Goal: Transaction & Acquisition: Purchase product/service

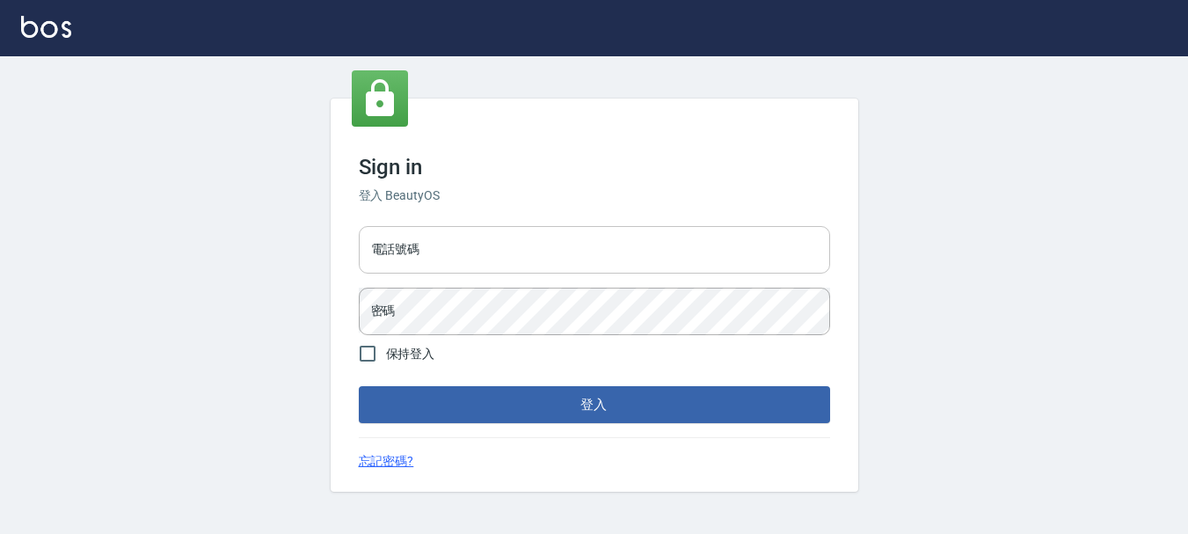
click at [476, 241] on input "電話號碼" at bounding box center [594, 249] width 471 height 47
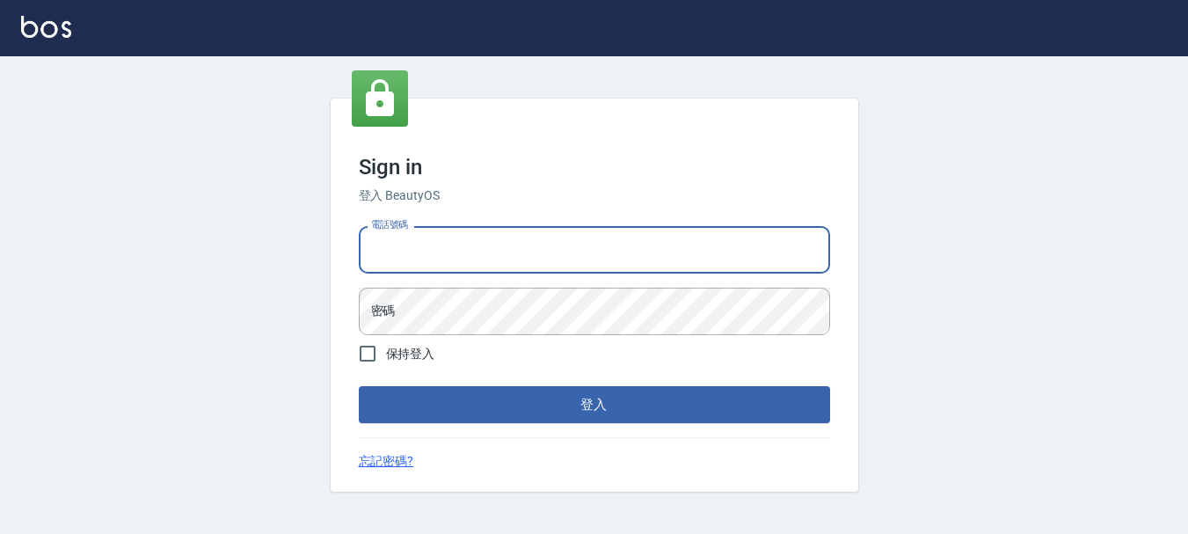
type input "0928200634"
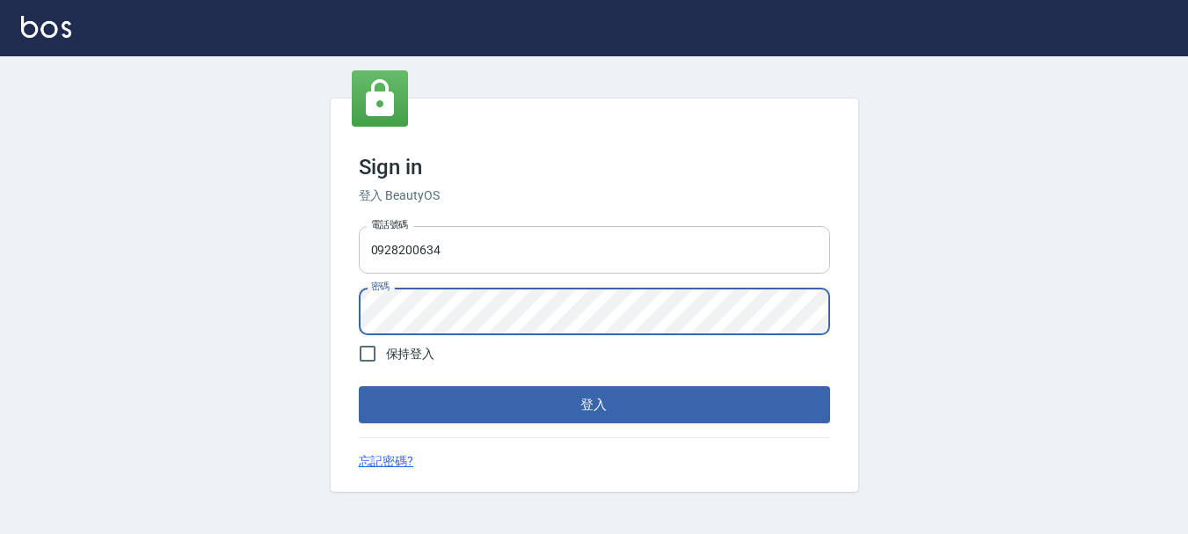
click at [359, 386] on button "登入" at bounding box center [594, 404] width 471 height 37
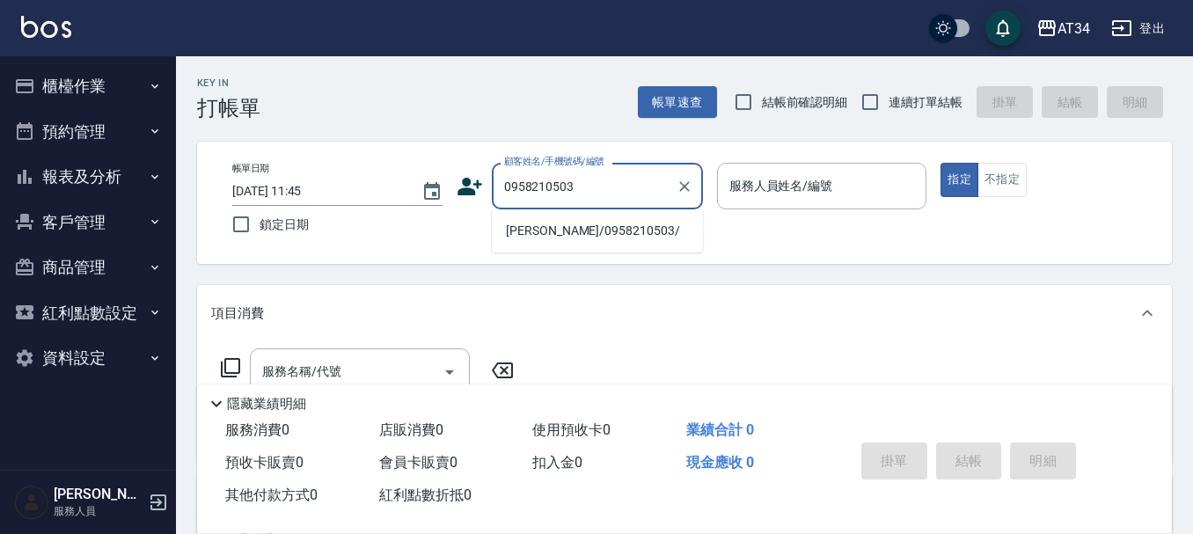
click at [603, 217] on li "[PERSON_NAME]/0958210503/" at bounding box center [597, 230] width 211 height 29
type input "廖/0958210503/"
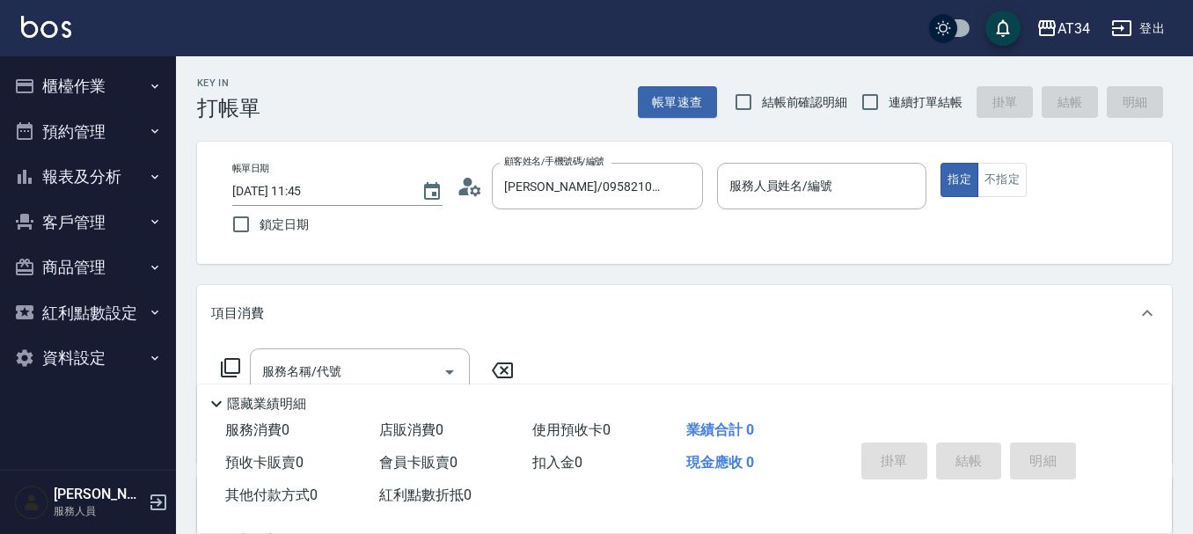
click at [468, 190] on icon at bounding box center [469, 186] width 26 height 26
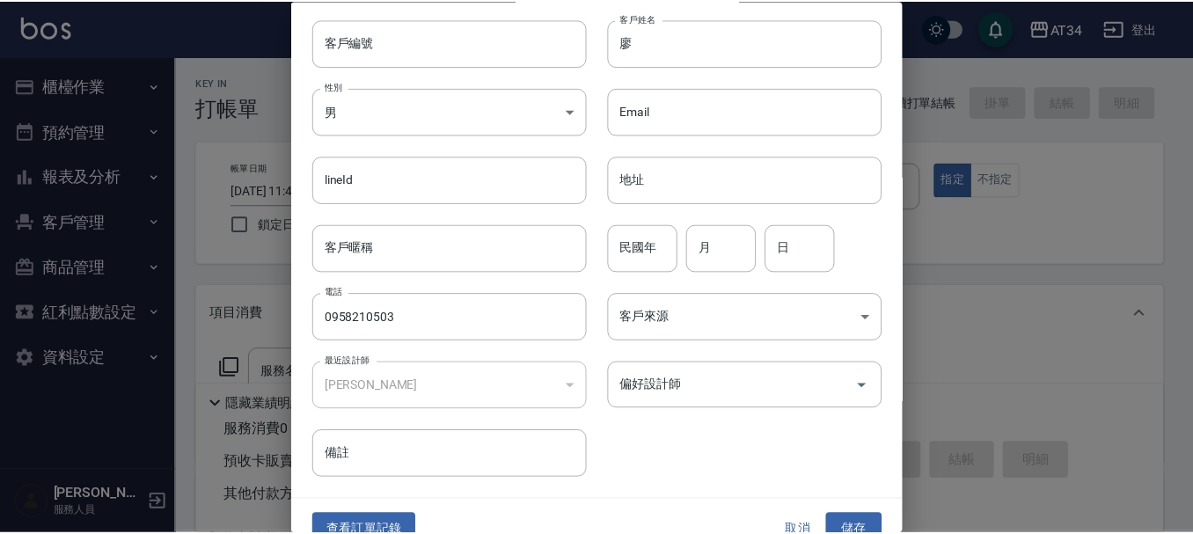
scroll to position [76, 0]
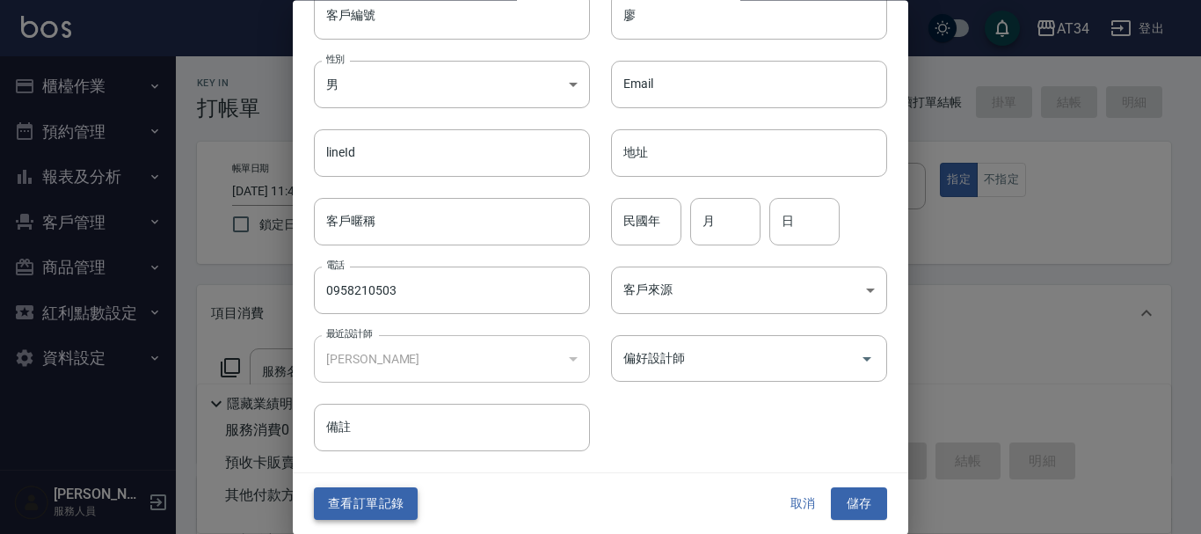
click at [376, 513] on button "查看訂單記錄" at bounding box center [366, 504] width 104 height 33
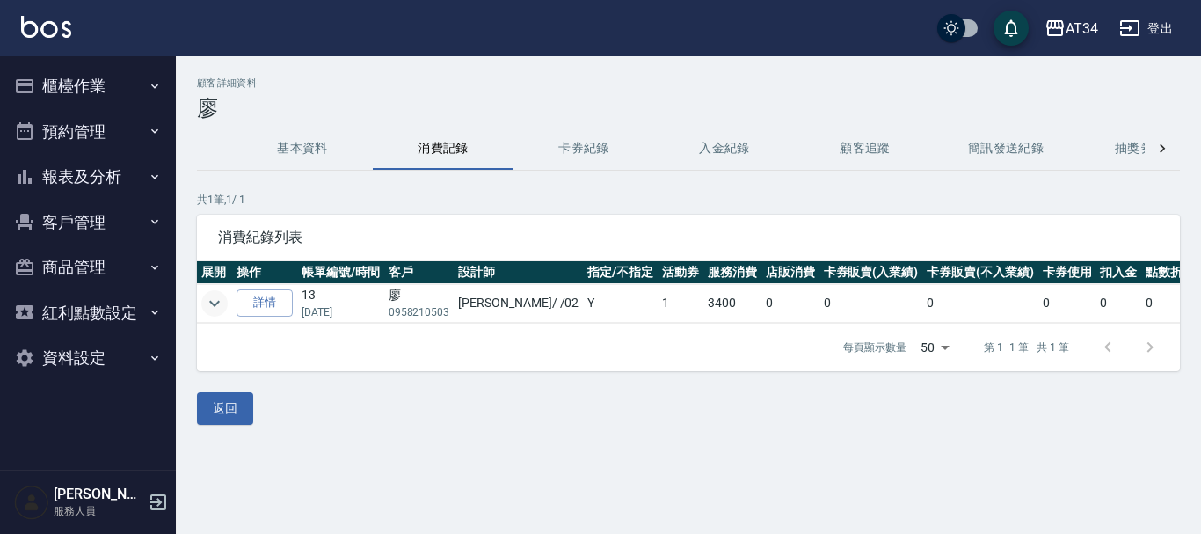
click at [219, 298] on icon "expand row" at bounding box center [214, 303] width 21 height 21
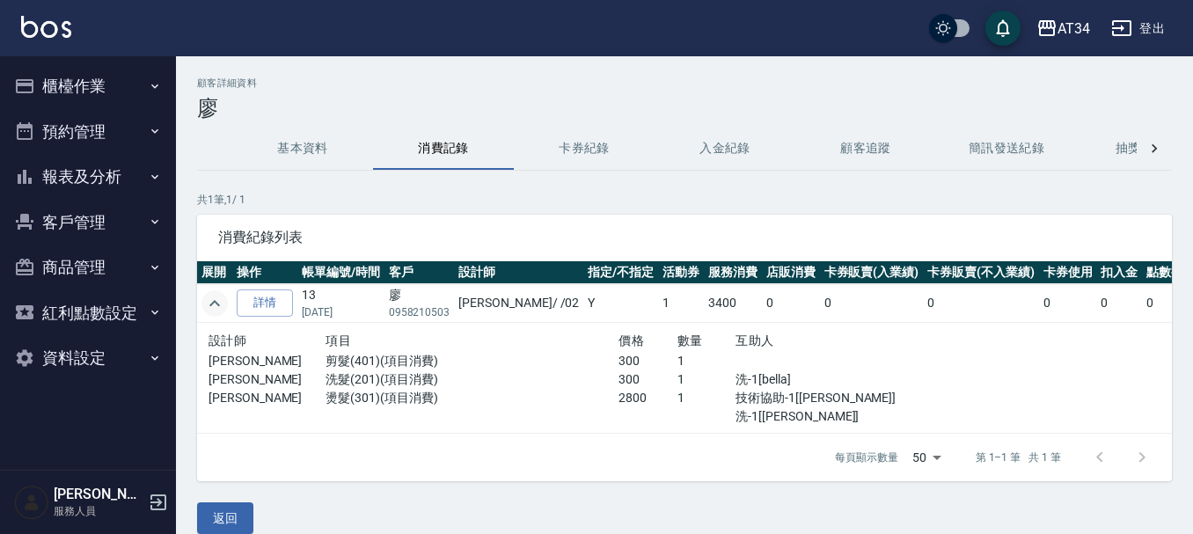
click at [78, 94] on button "櫃檯作業" at bounding box center [88, 86] width 162 height 46
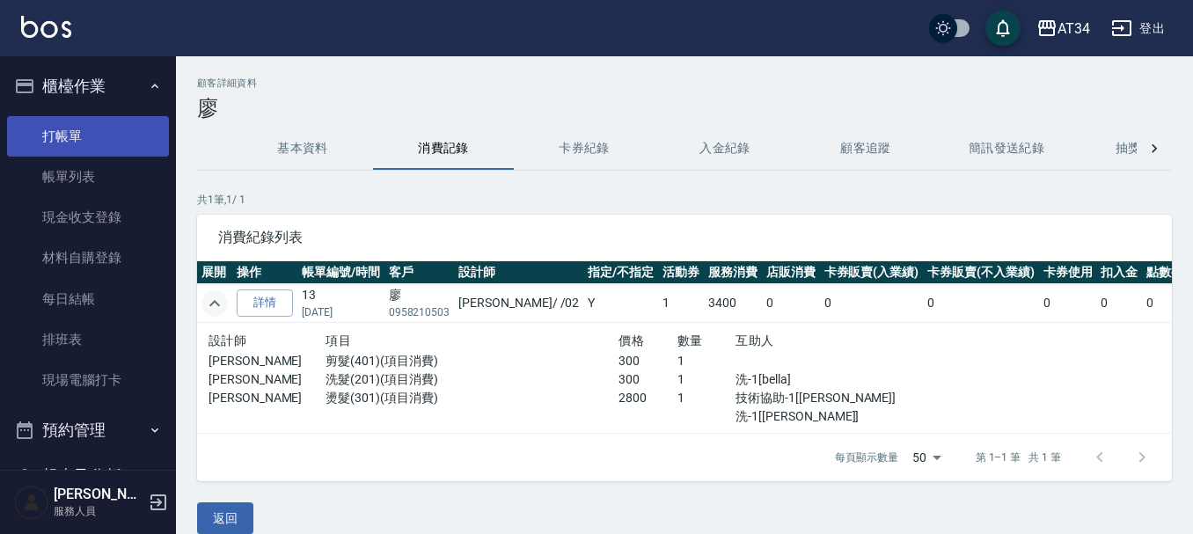
click at [86, 140] on link "打帳單" at bounding box center [88, 136] width 162 height 40
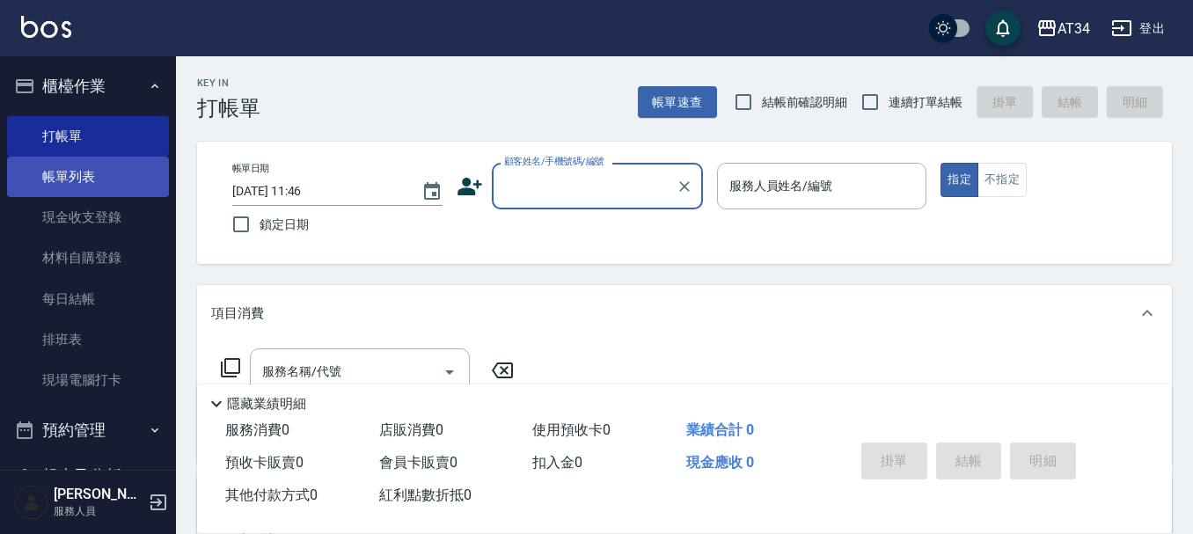
click at [93, 178] on link "帳單列表" at bounding box center [88, 177] width 162 height 40
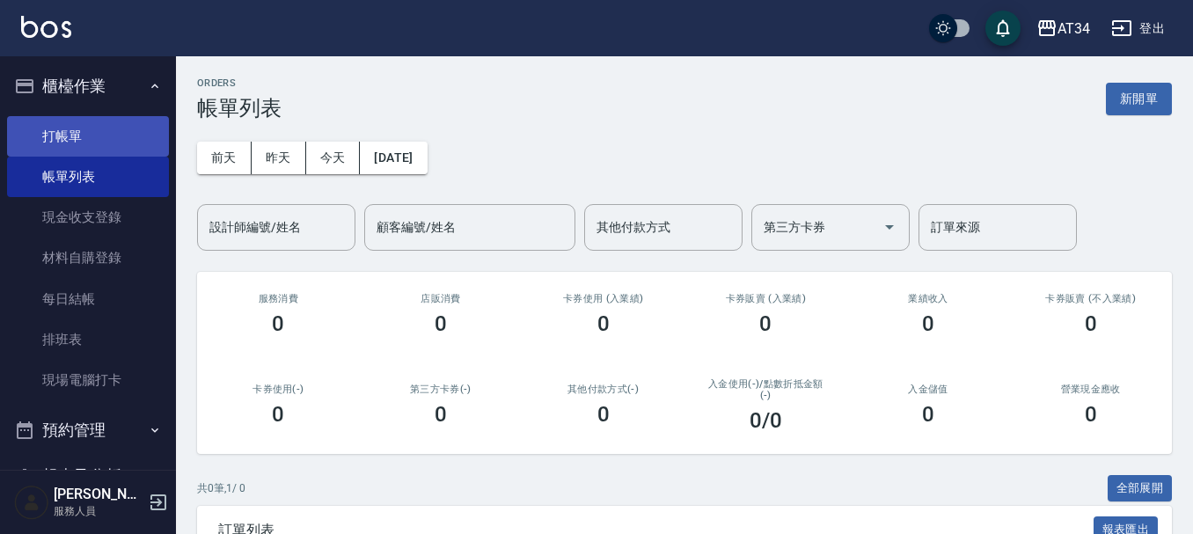
click at [119, 126] on link "打帳單" at bounding box center [88, 136] width 162 height 40
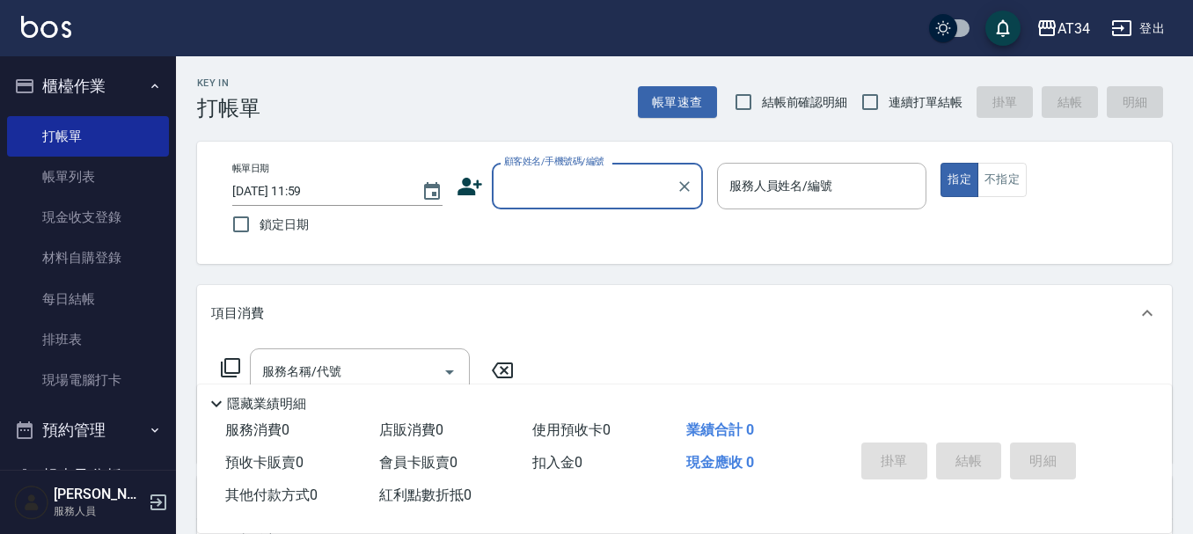
click at [550, 193] on input "顧客姓名/手機號碼/編號" at bounding box center [584, 186] width 169 height 31
click at [535, 231] on li "蔡肄葉/0908180191/0908180191" at bounding box center [597, 230] width 211 height 29
type input "蔡肄葉/0908180191/0908180191"
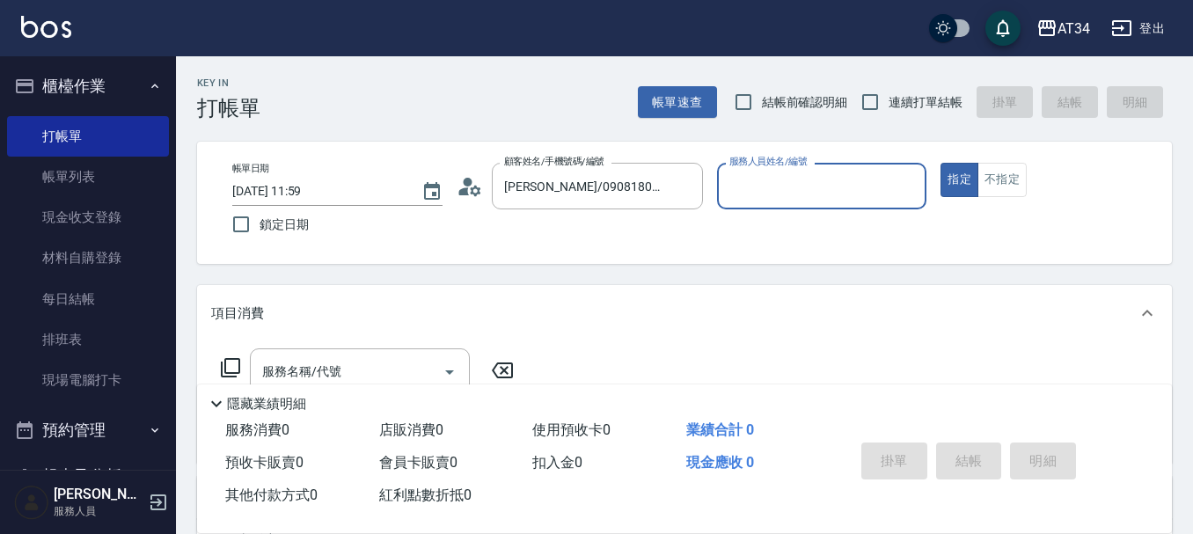
type input "阿源-32"
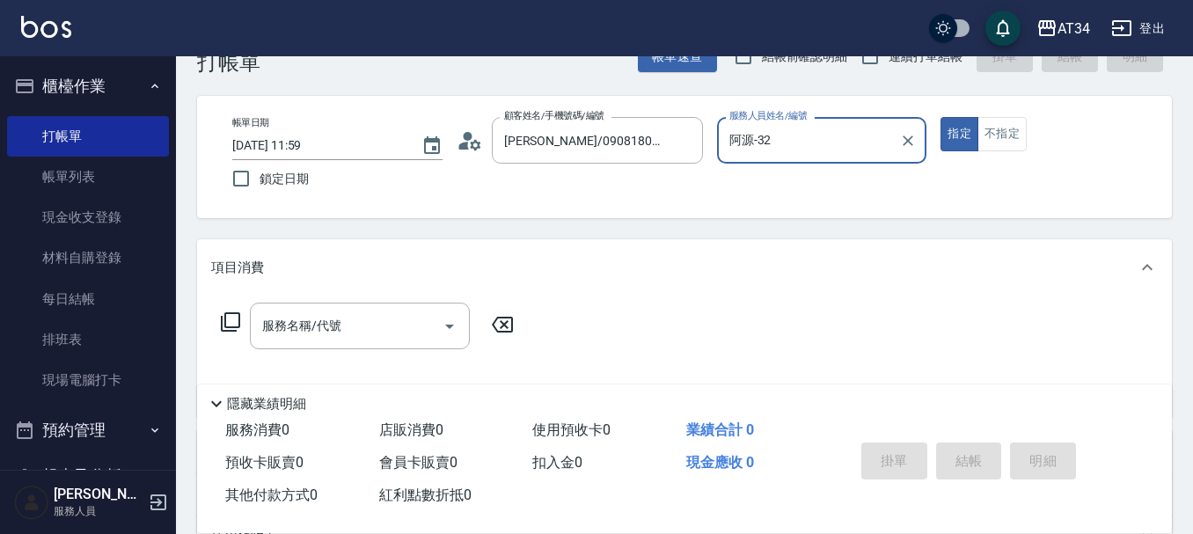
scroll to position [88, 0]
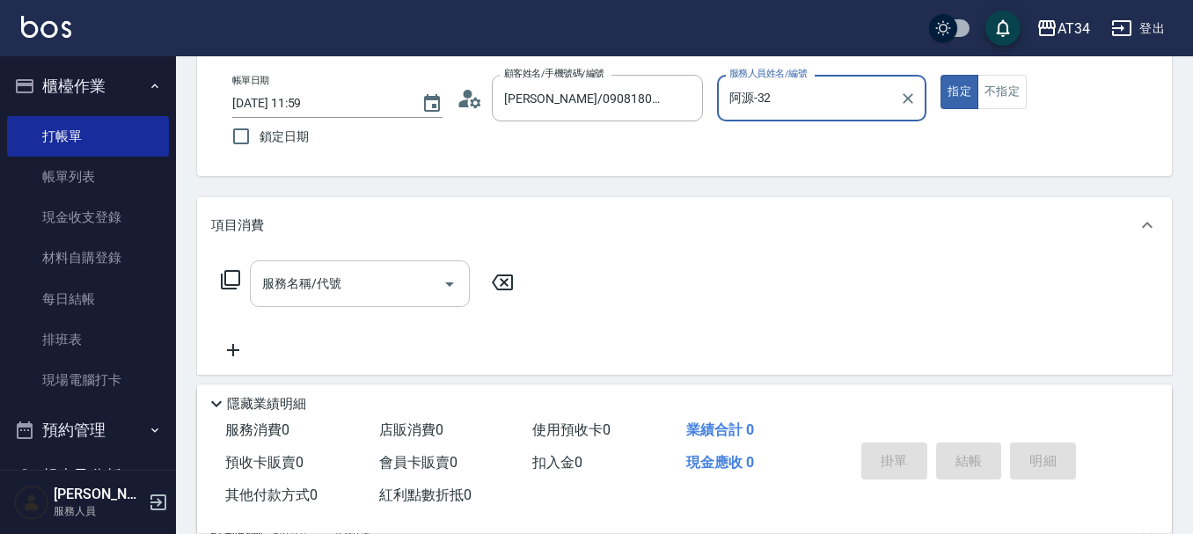
click at [324, 288] on div "服務名稱/代號 服務名稱/代號" at bounding box center [360, 283] width 220 height 47
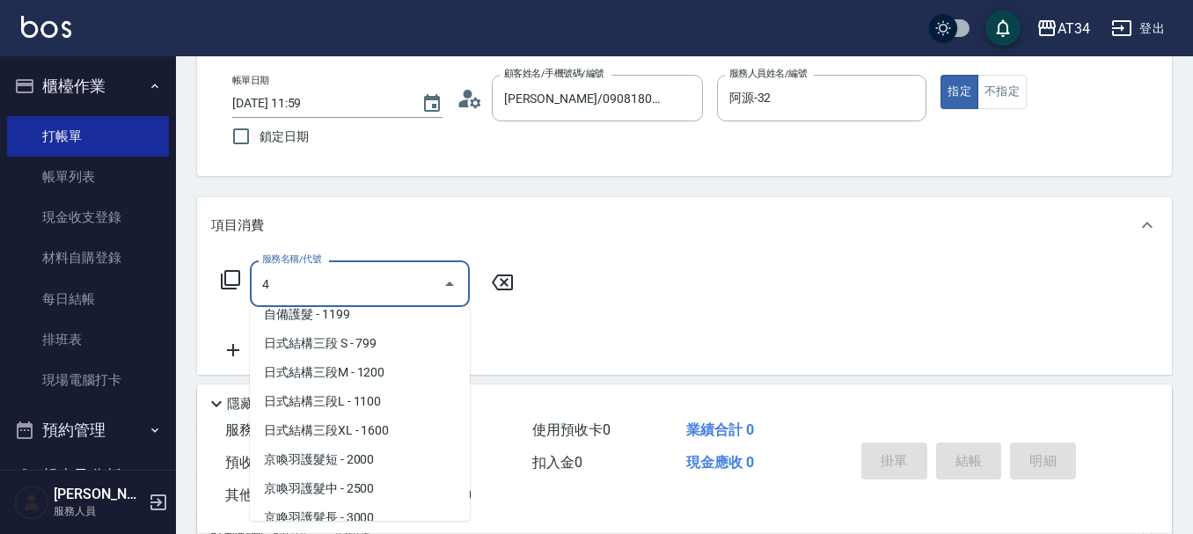
scroll to position [0, 0]
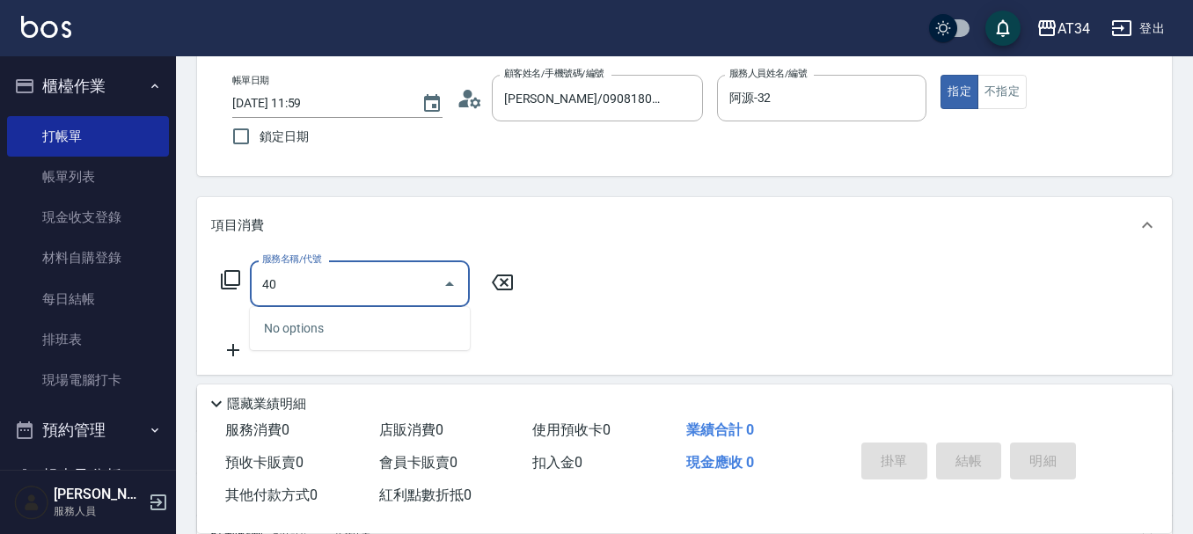
type input "4"
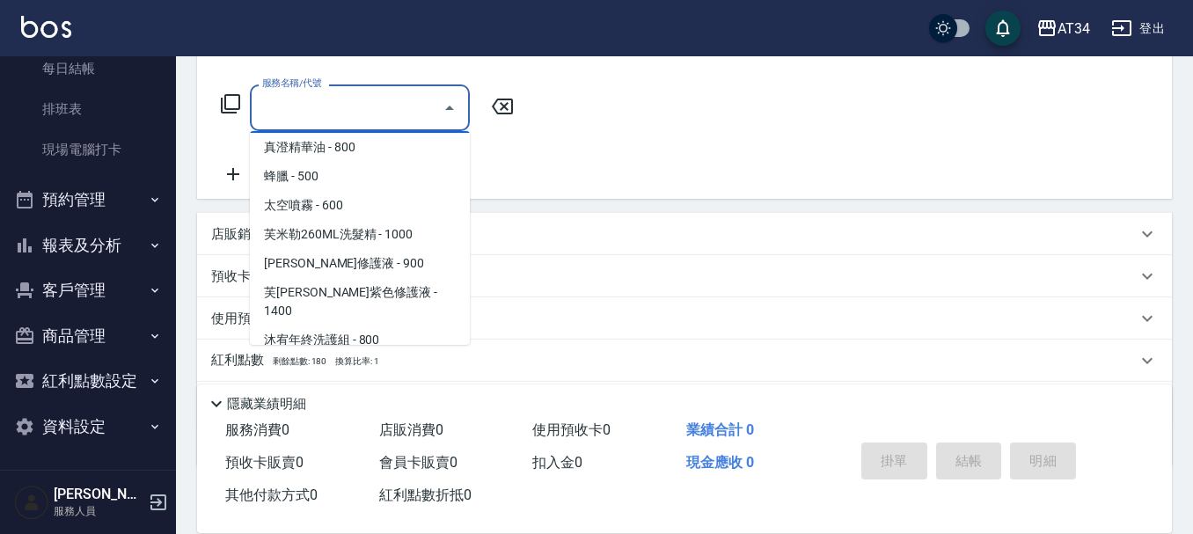
scroll to position [7739, 0]
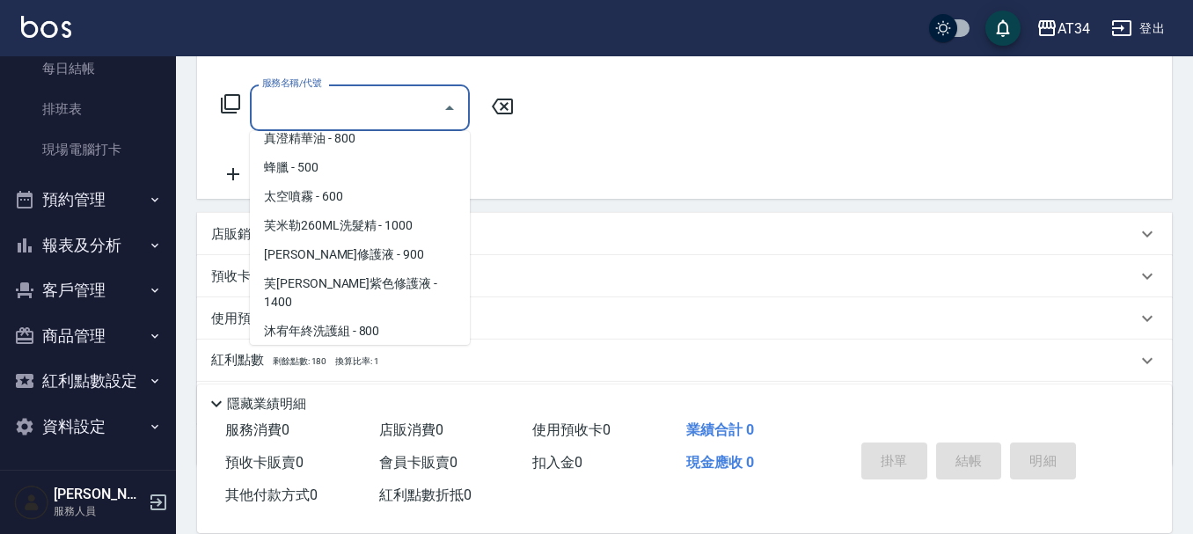
click at [709, 106] on div "服務名稱/代號 服務名稱/代號" at bounding box center [684, 137] width 974 height 121
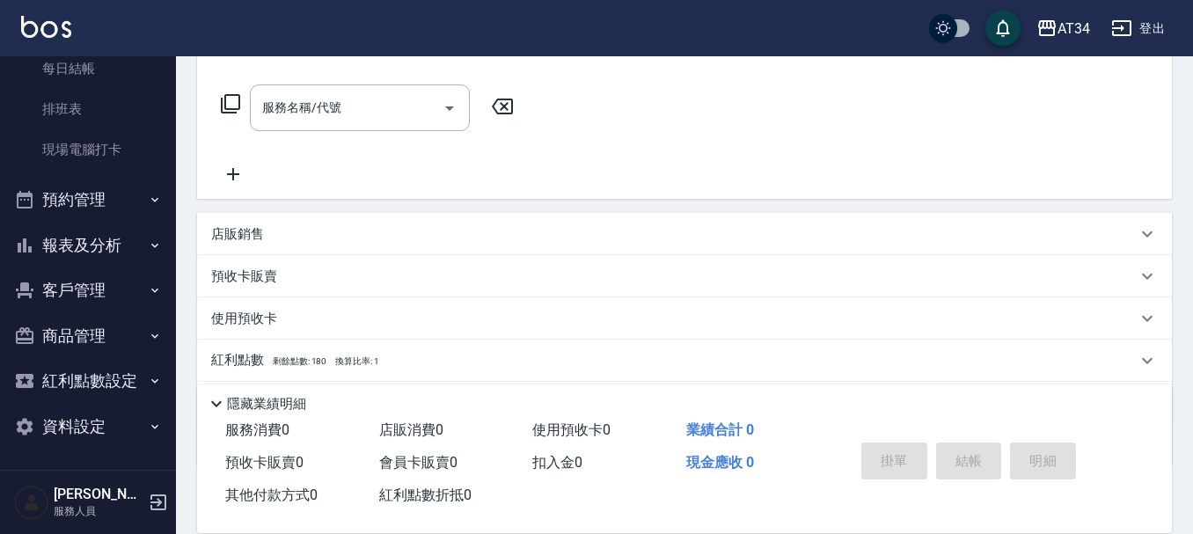
click at [245, 236] on p "店販銷售" at bounding box center [237, 234] width 53 height 18
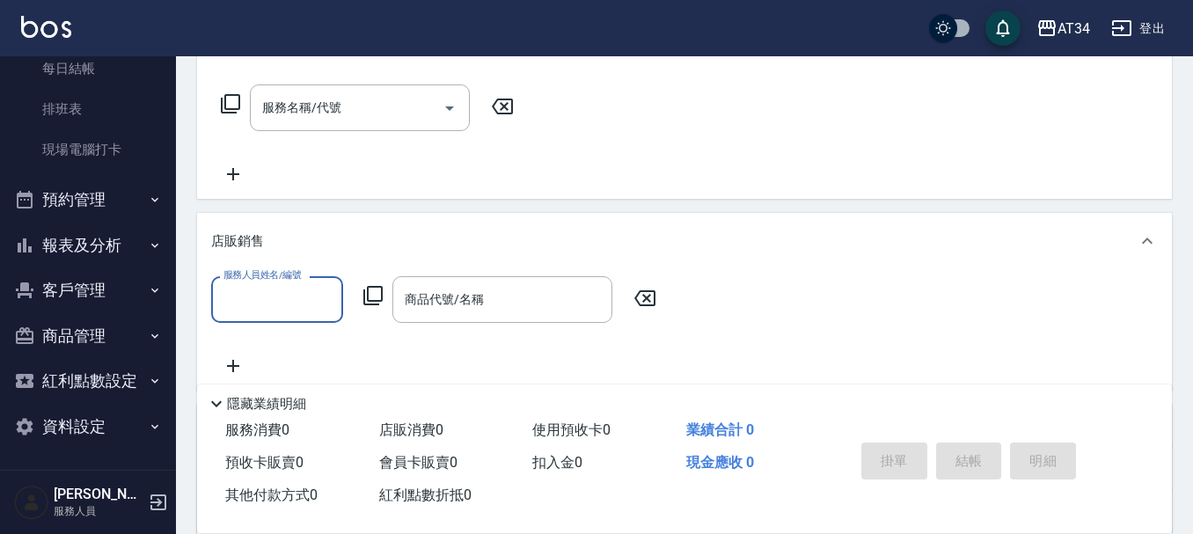
scroll to position [0, 0]
click at [286, 284] on input "服務人員姓名/編號" at bounding box center [277, 299] width 116 height 31
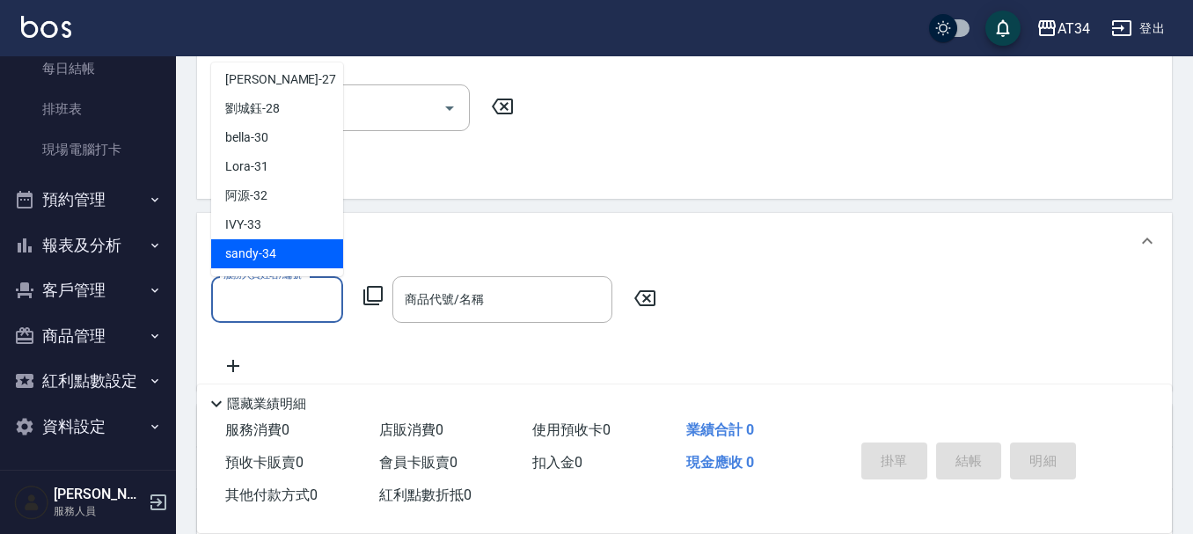
scroll to position [322, 0]
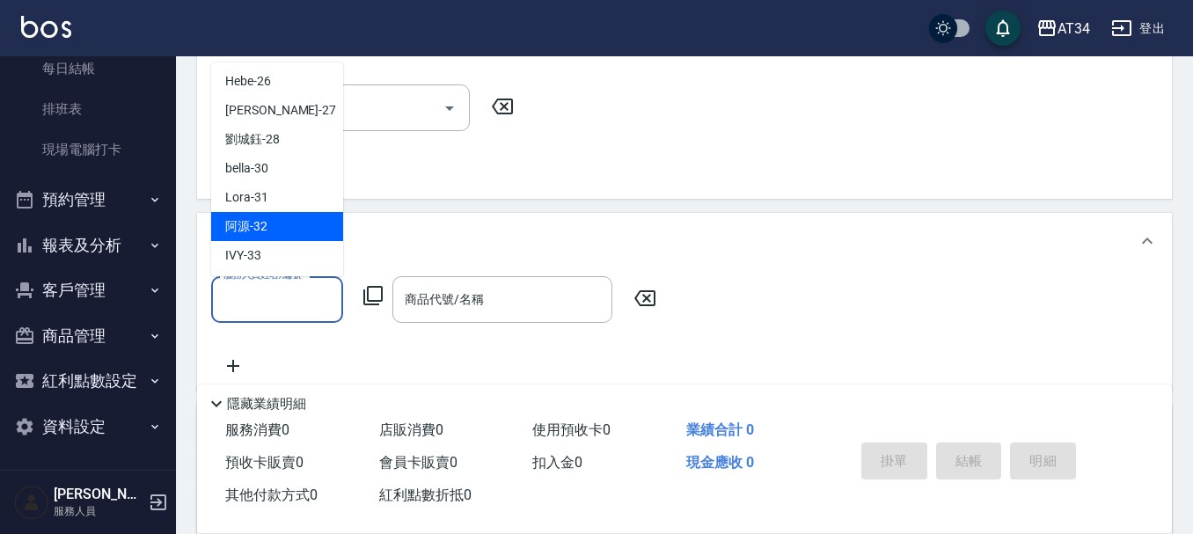
click at [266, 234] on span "阿源 -32" at bounding box center [246, 226] width 42 height 18
type input "阿源-32"
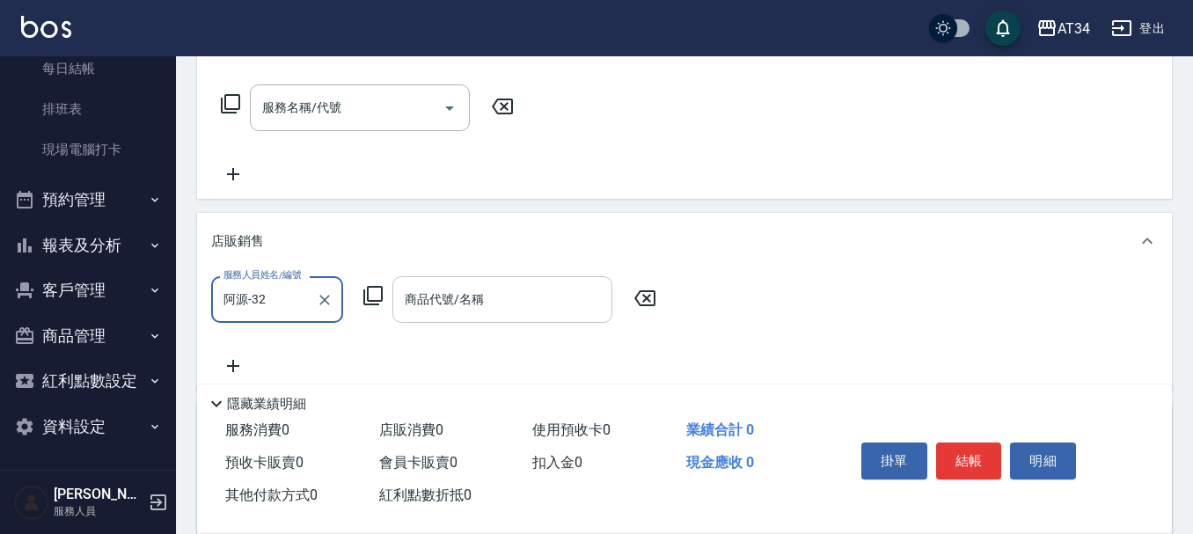
click at [482, 295] on div "商品代號/名稱 商品代號/名稱" at bounding box center [502, 299] width 220 height 47
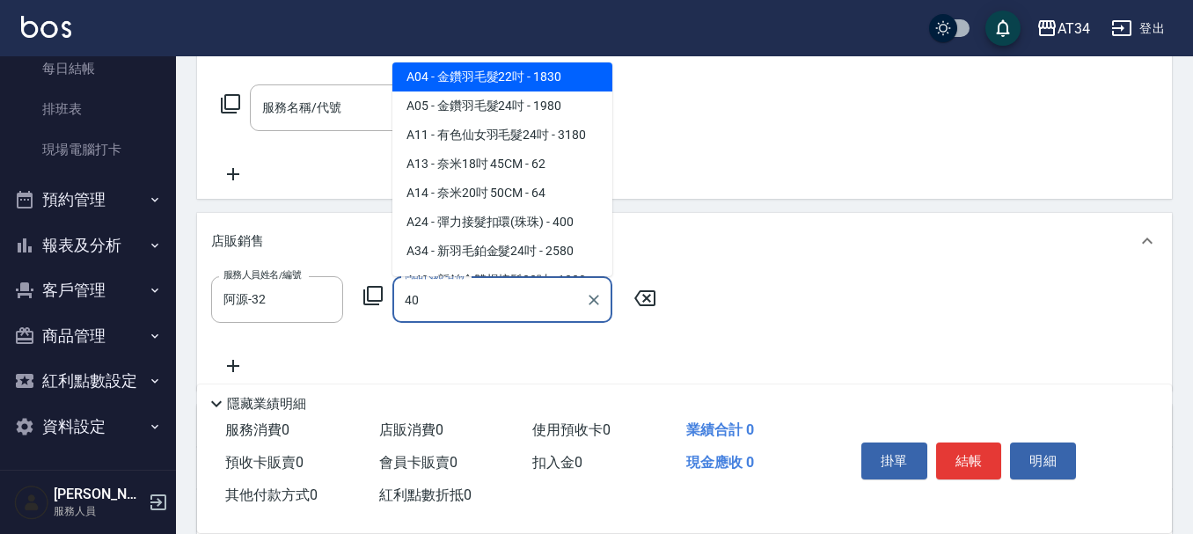
scroll to position [0, 0]
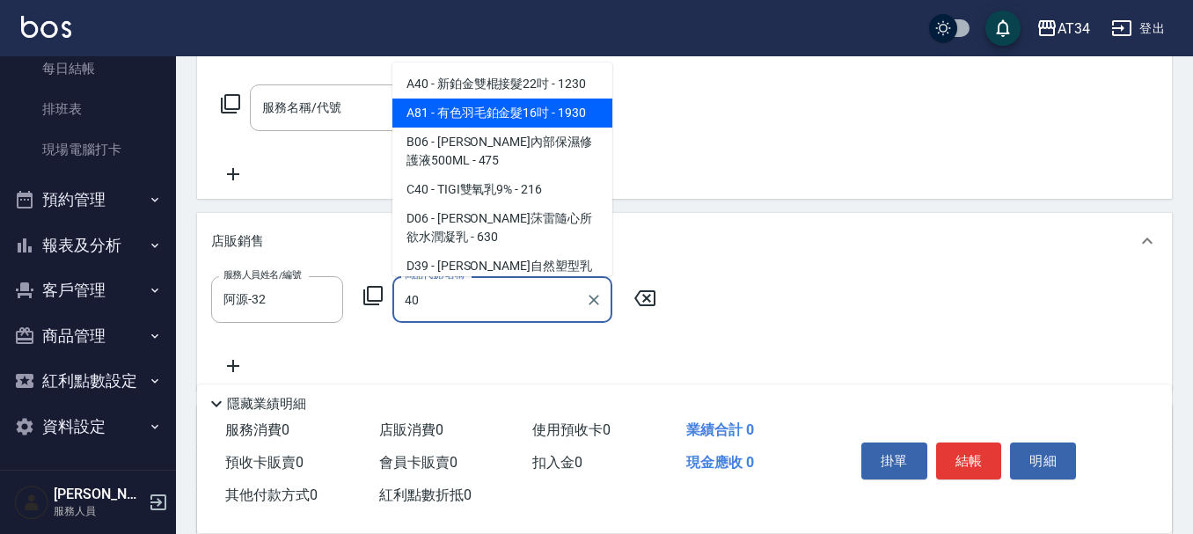
type input "400"
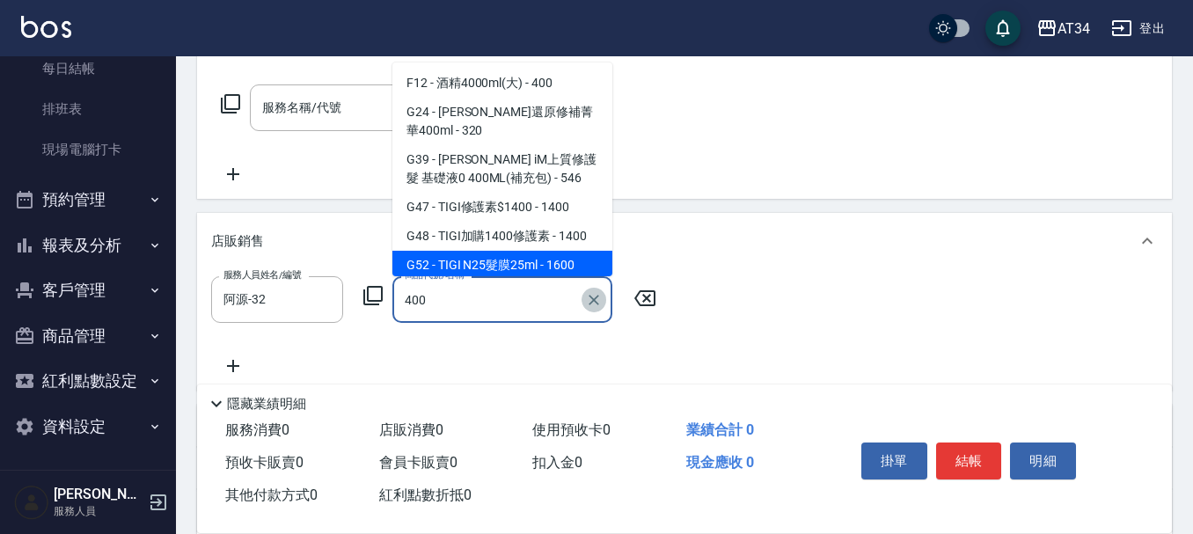
click at [590, 296] on icon "Clear" at bounding box center [593, 300] width 11 height 11
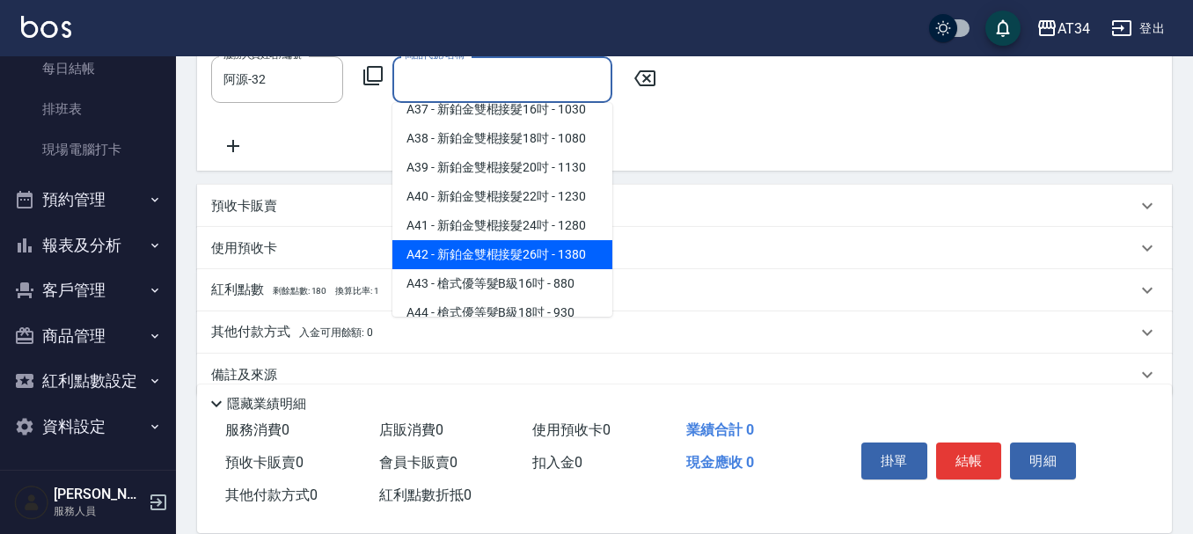
scroll to position [514, 0]
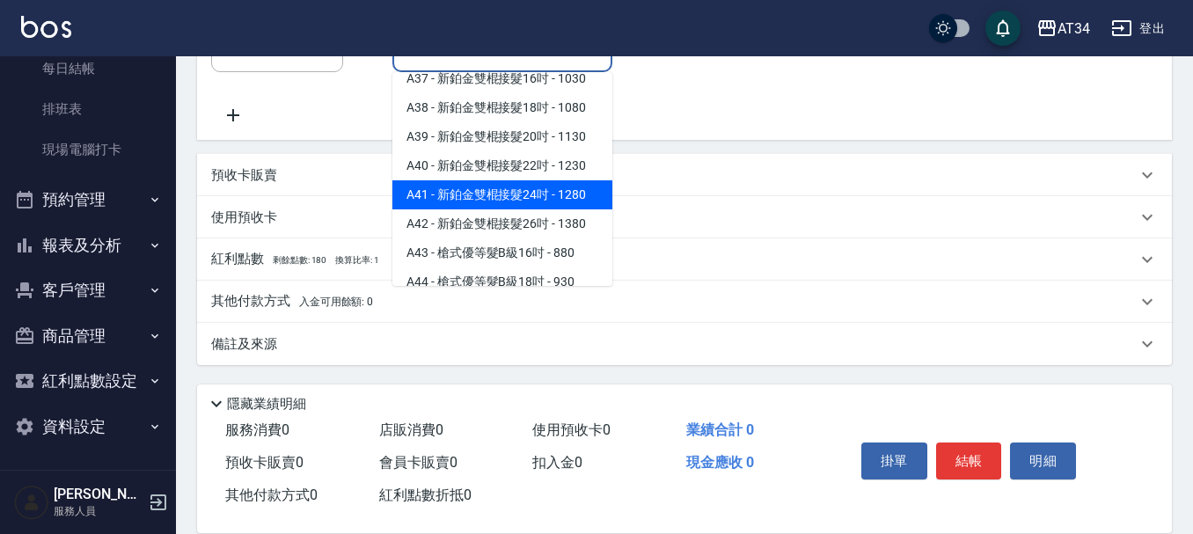
click at [746, 119] on div "服務人員姓名/編號 阿源-32 服務人員姓名/編號 商品代號/名稱 商品代號/名稱" at bounding box center [684, 76] width 946 height 100
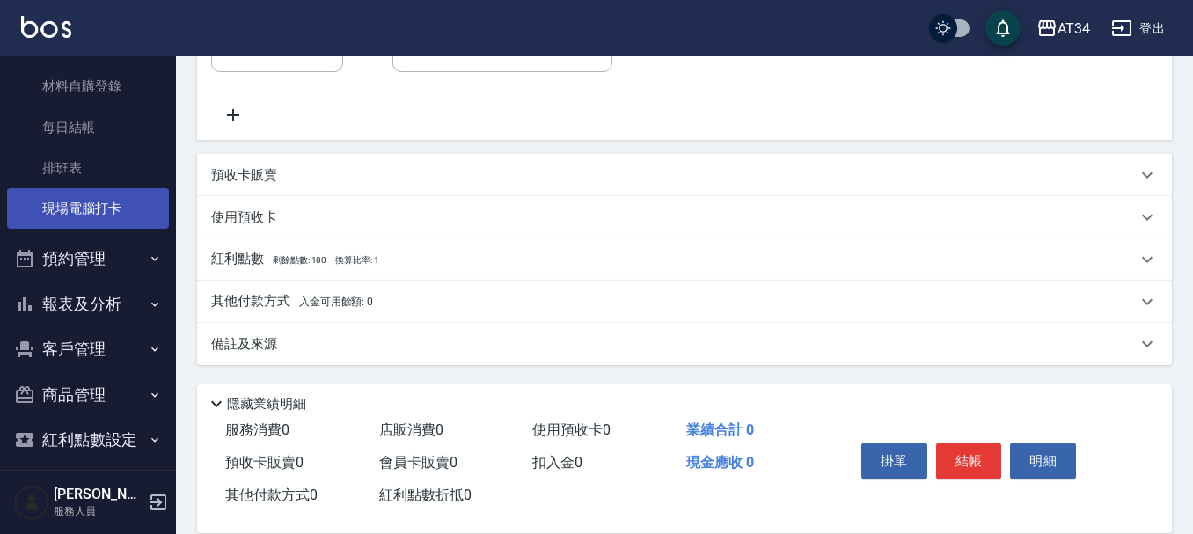
scroll to position [142, 0]
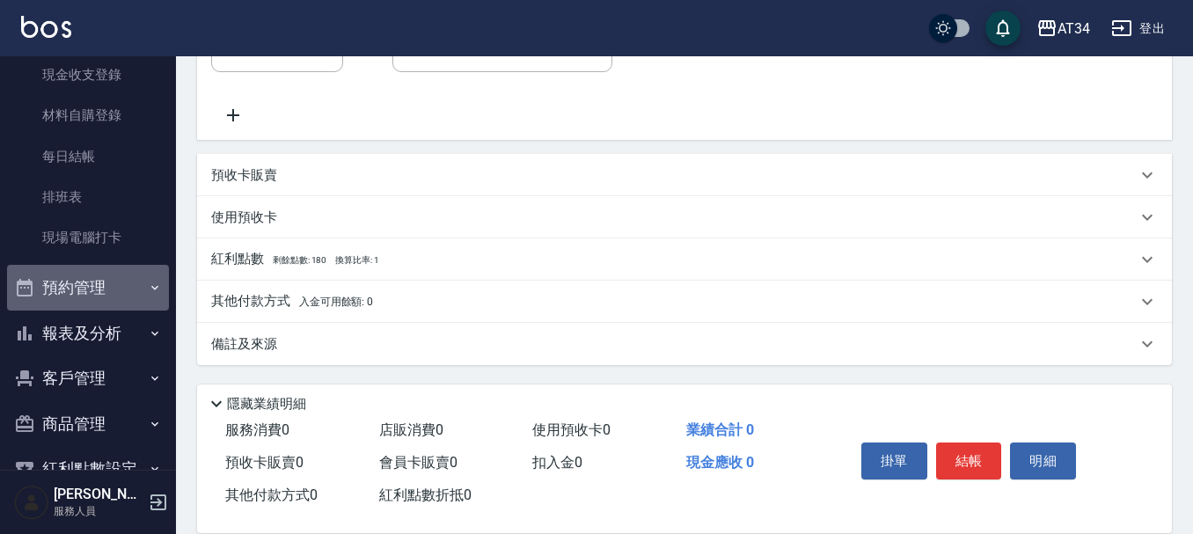
click at [92, 293] on button "預約管理" at bounding box center [88, 288] width 162 height 46
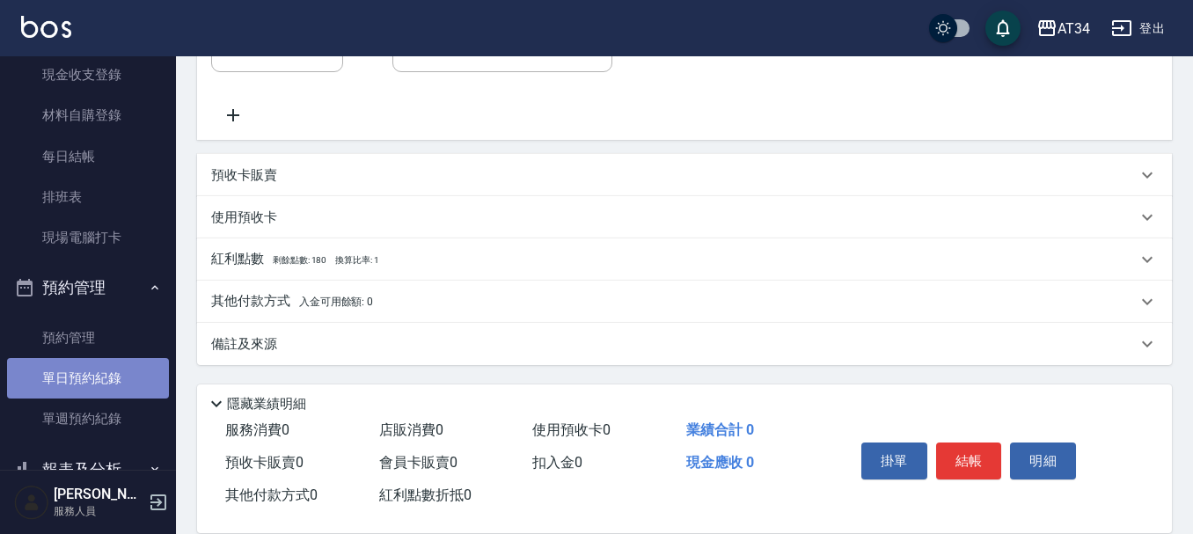
click at [96, 361] on link "單日預約紀錄" at bounding box center [88, 378] width 162 height 40
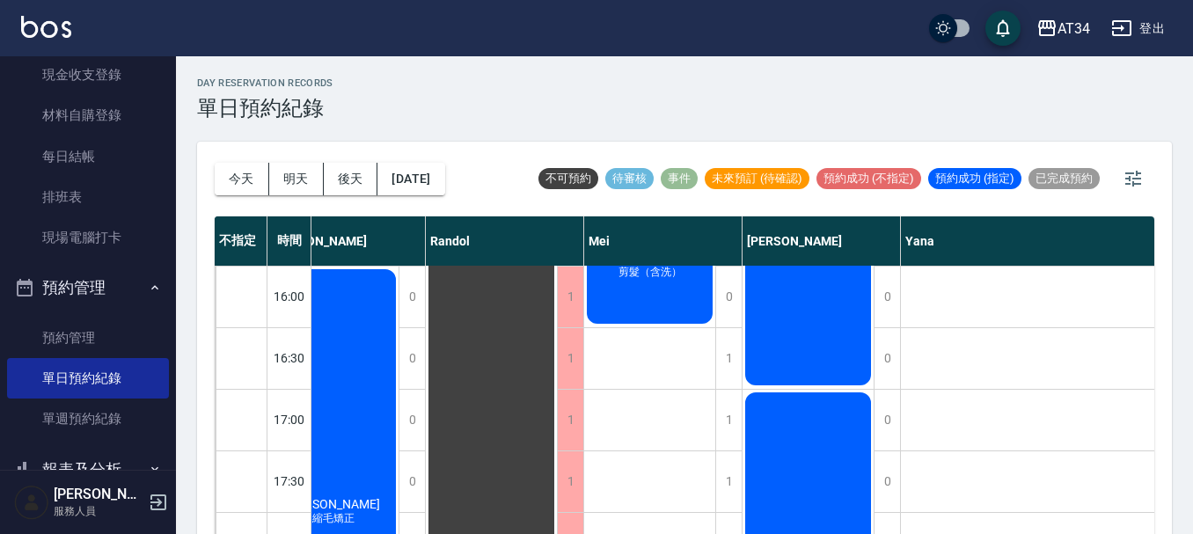
scroll to position [879, 651]
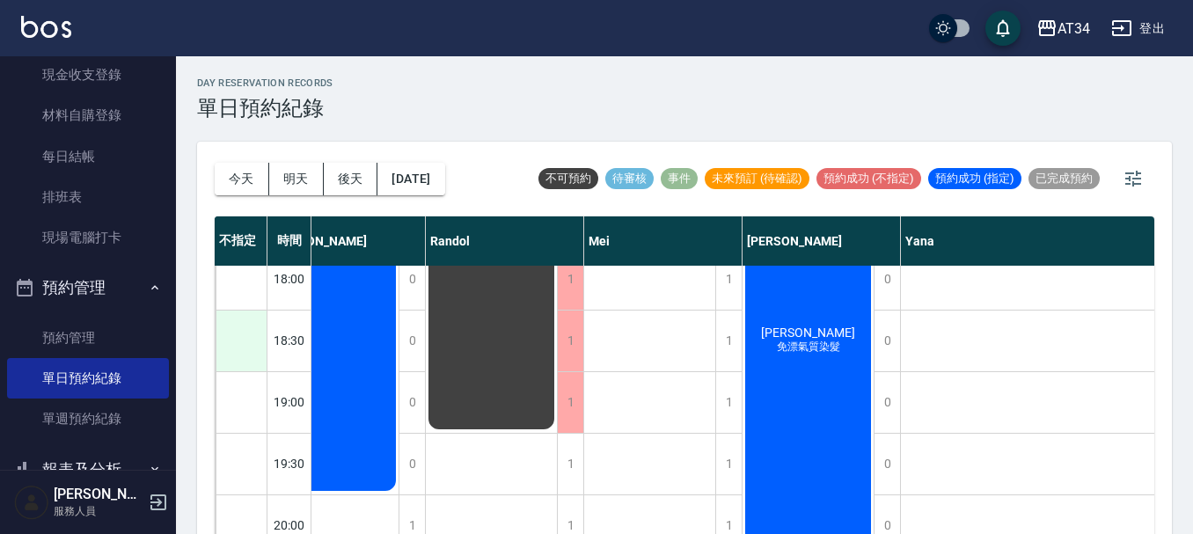
click at [219, 357] on div at bounding box center [240, 340] width 51 height 61
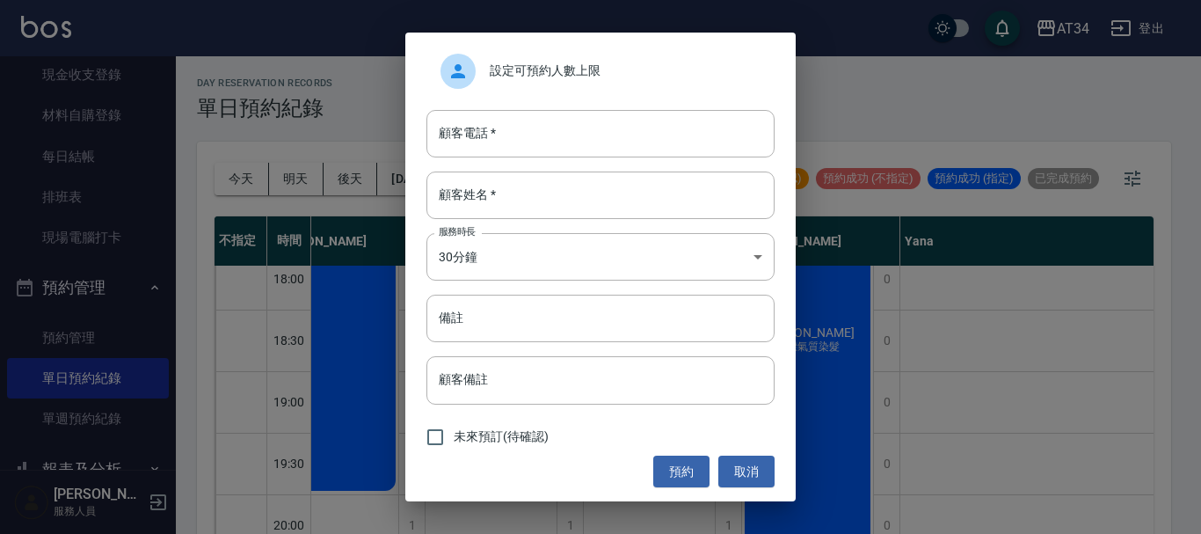
drag, startPoint x: 245, startPoint y: 370, endPoint x: 289, endPoint y: 375, distance: 44.2
click at [245, 371] on div "設定可預約人數上限 顧客電話   * 顧客電話   * 顧客姓名   * 顧客姓名   * 服務時長 30分鐘 1 服務時長 備註 備註 顧客備註 顧客備註 …" at bounding box center [600, 267] width 1201 height 534
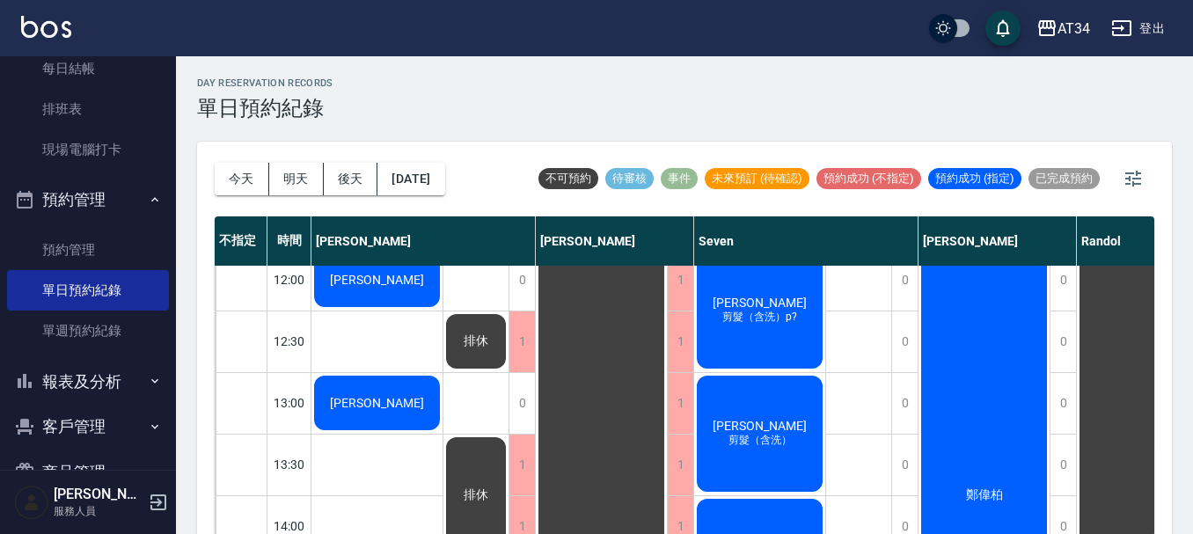
scroll to position [121, 0]
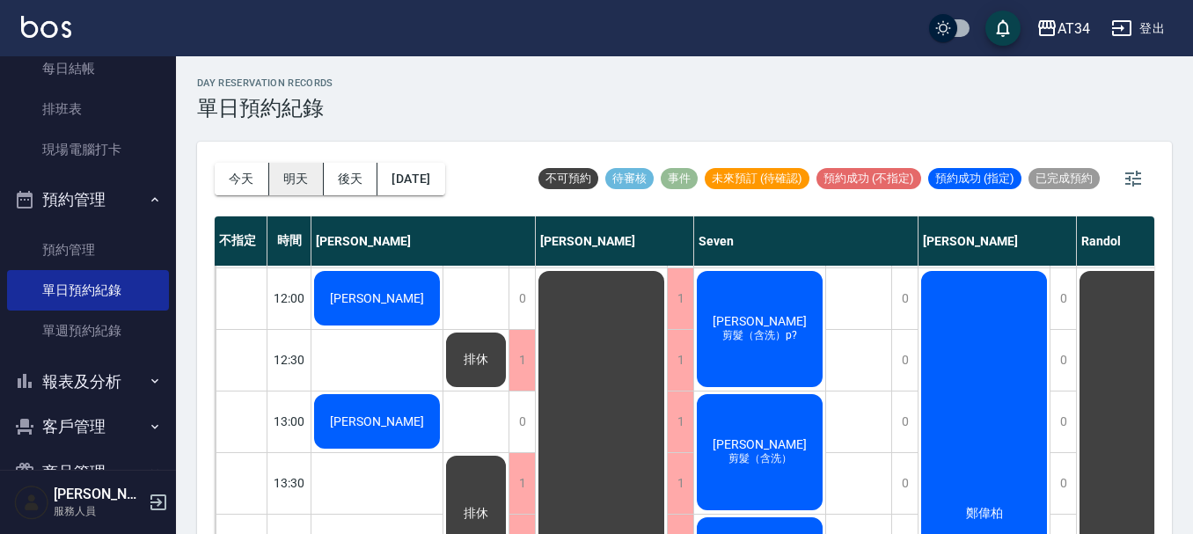
click at [284, 182] on button "明天" at bounding box center [296, 179] width 55 height 33
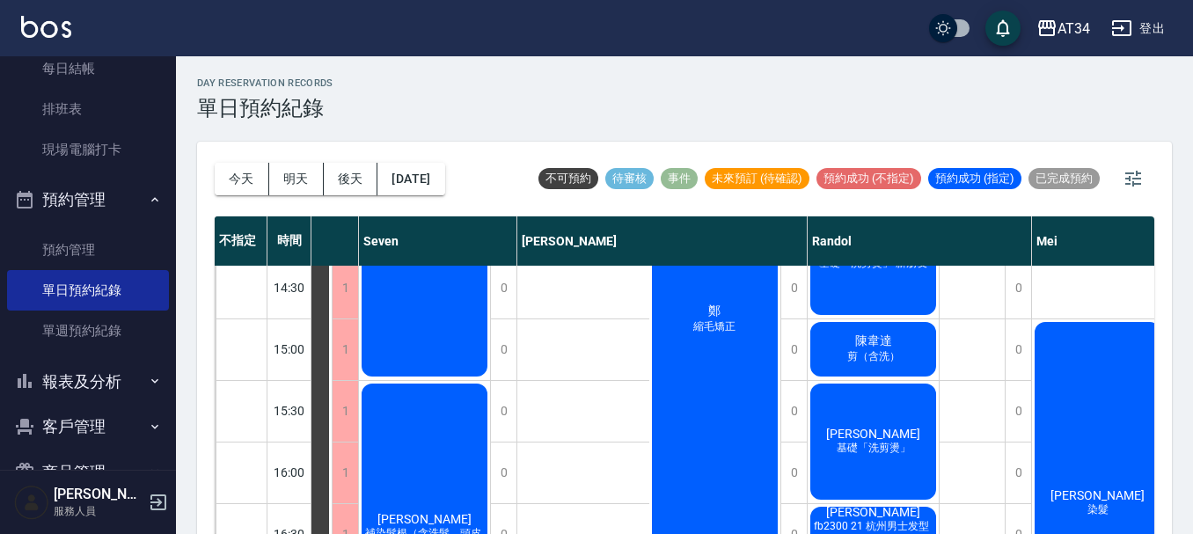
scroll to position [851, 269]
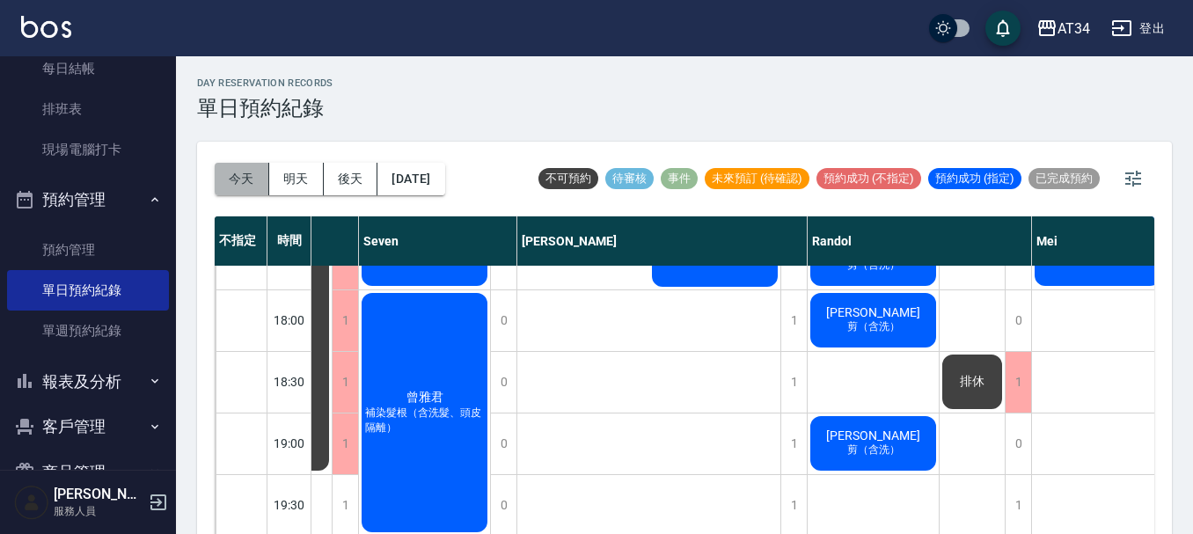
click at [236, 178] on button "今天" at bounding box center [242, 179] width 55 height 33
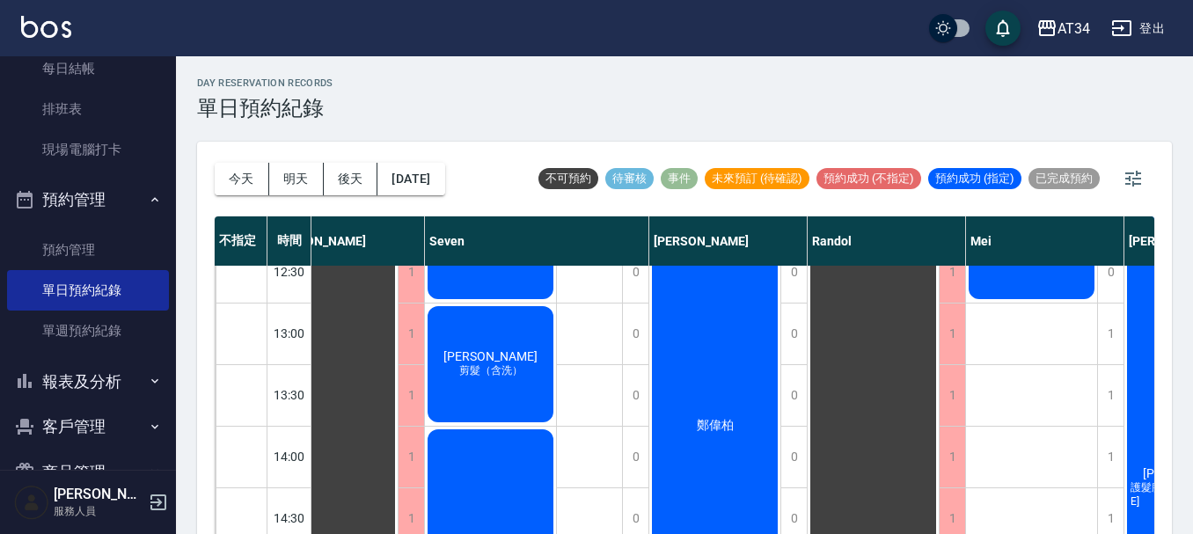
scroll to position [0, 269]
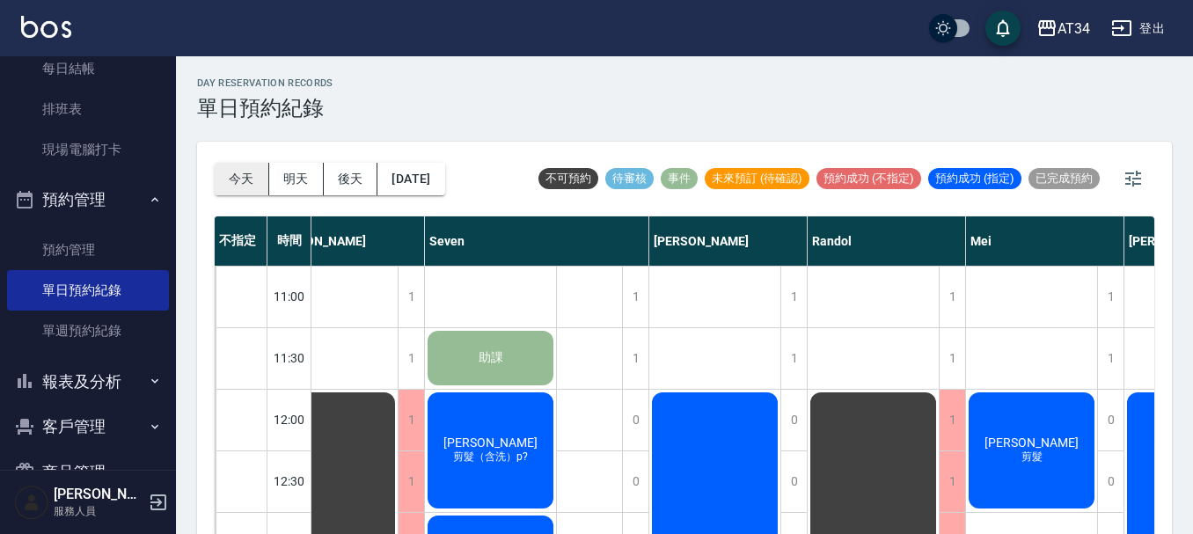
click at [248, 182] on button "今天" at bounding box center [242, 179] width 55 height 33
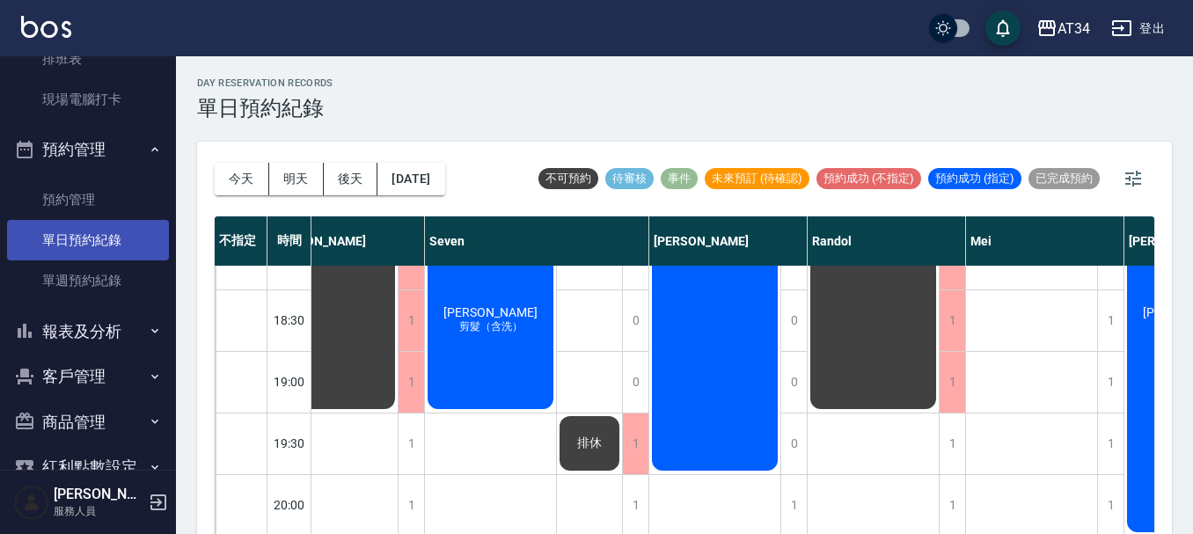
scroll to position [367, 0]
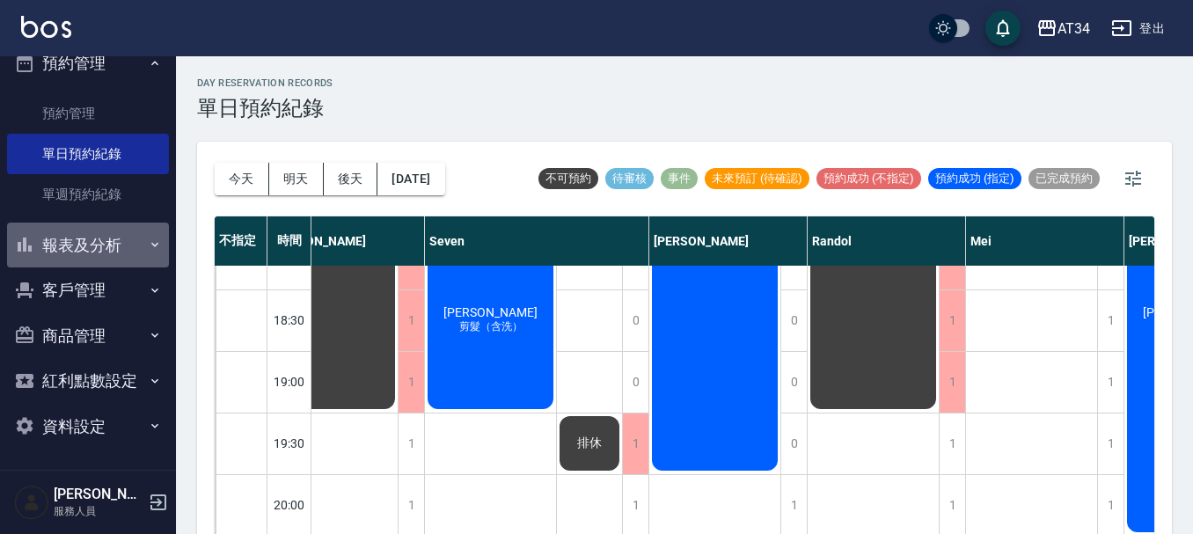
click at [106, 251] on button "報表及分析" at bounding box center [88, 245] width 162 height 46
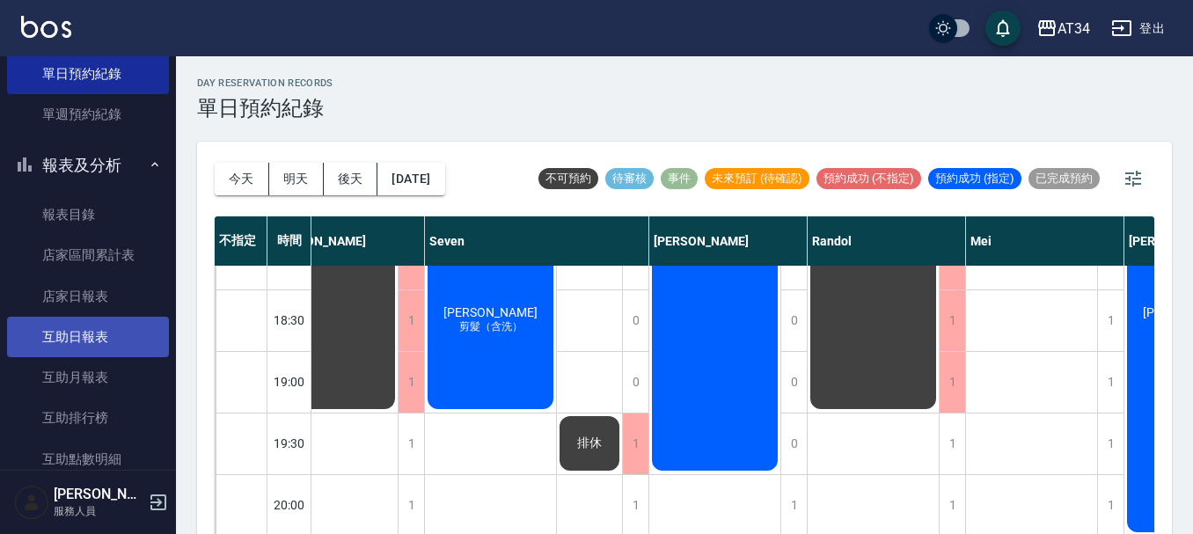
scroll to position [543, 0]
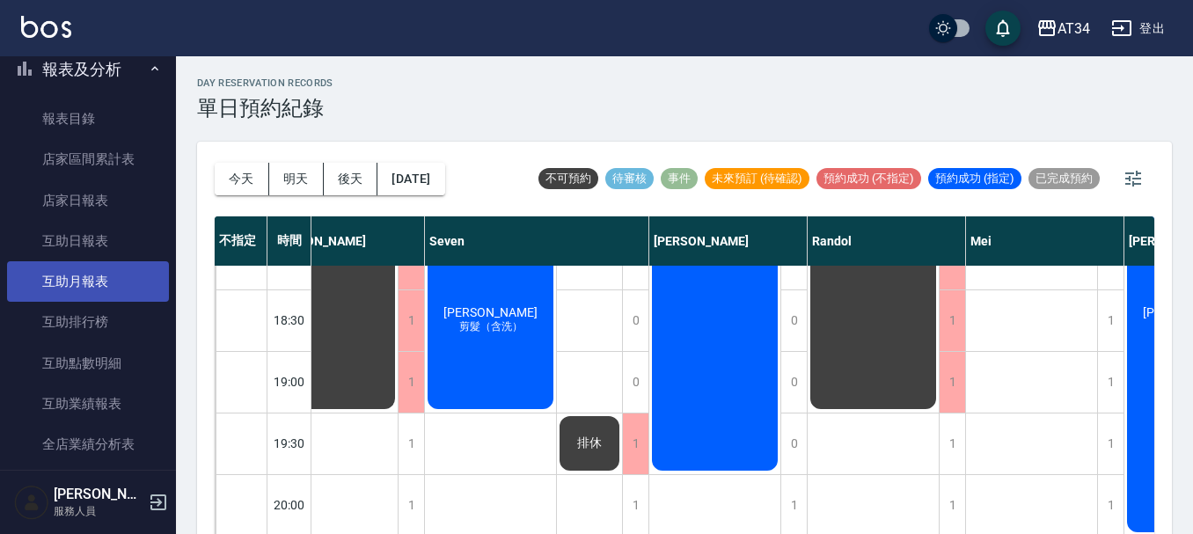
click at [122, 270] on link "互助月報表" at bounding box center [88, 281] width 162 height 40
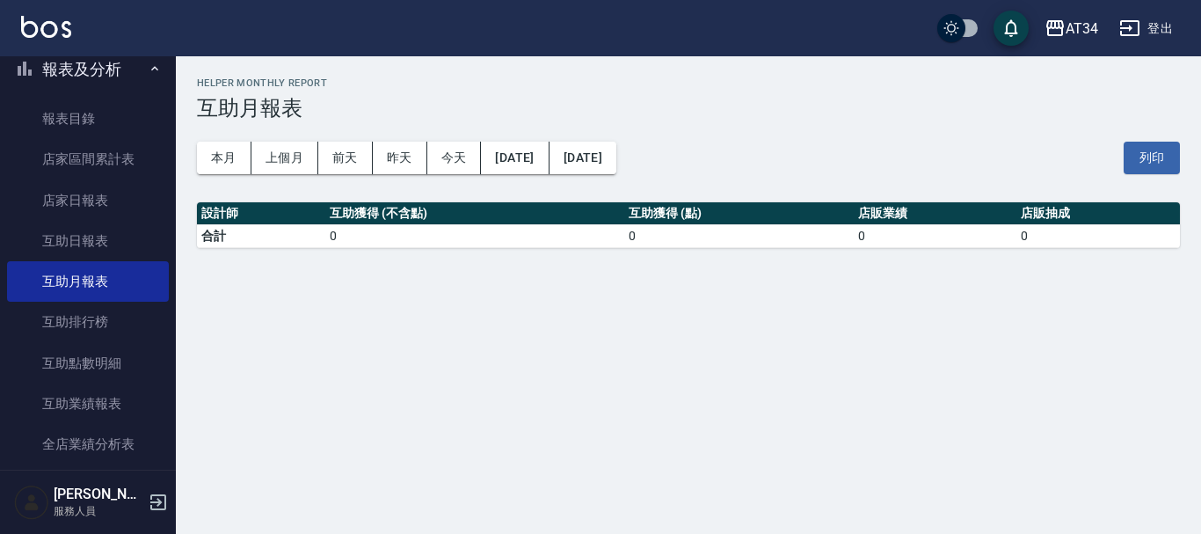
click at [238, 178] on div "本月 上個月 前天 昨天 今天 2025/09/20 2025/09/20 列印" at bounding box center [688, 157] width 983 height 75
click at [248, 150] on button "本月" at bounding box center [224, 158] width 55 height 33
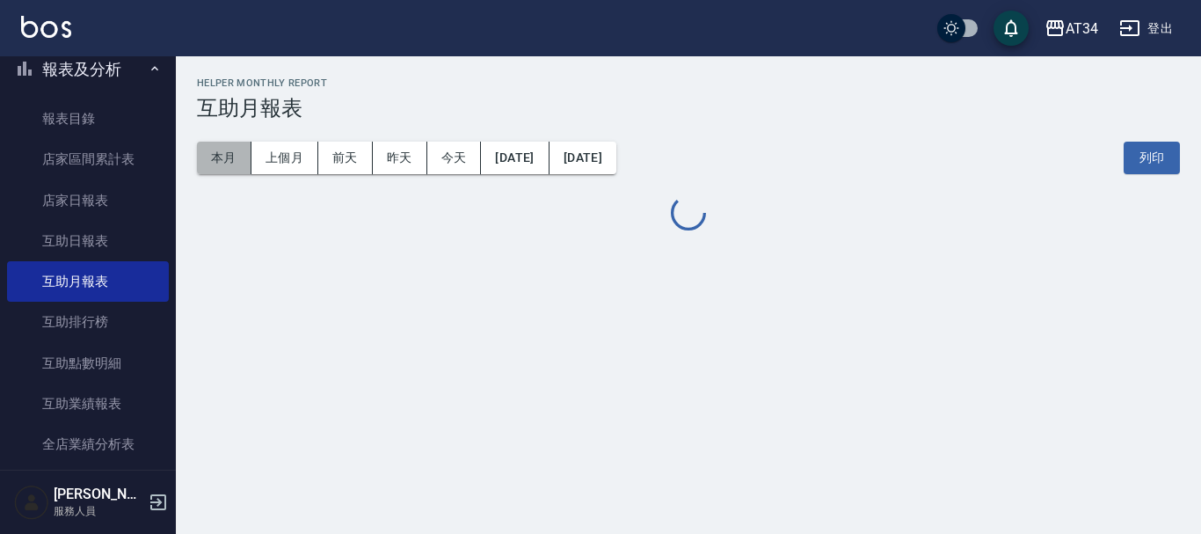
click at [248, 150] on button "本月" at bounding box center [224, 158] width 55 height 33
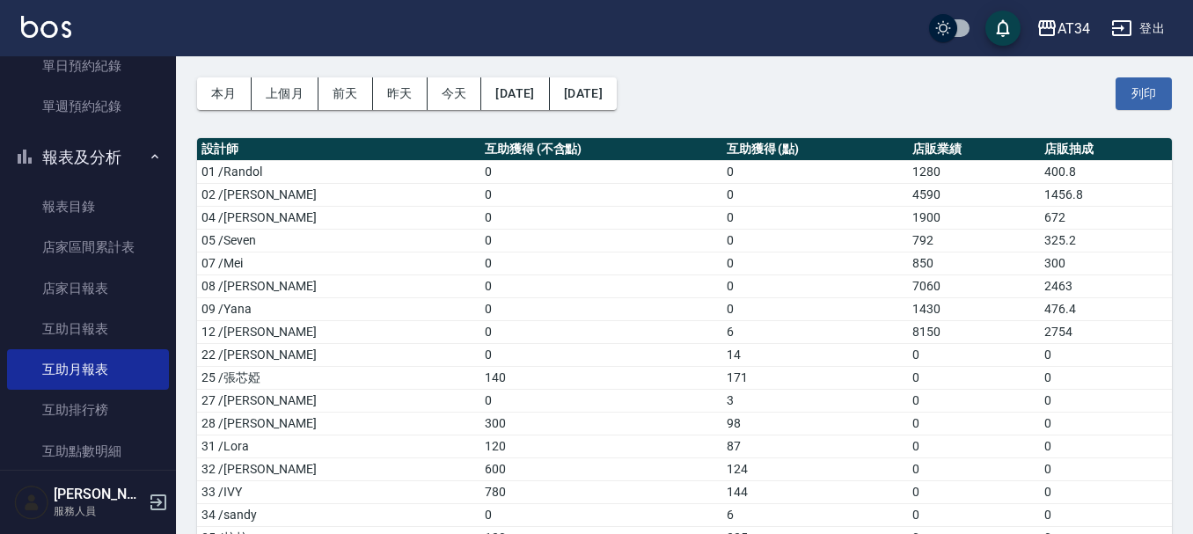
scroll to position [147, 0]
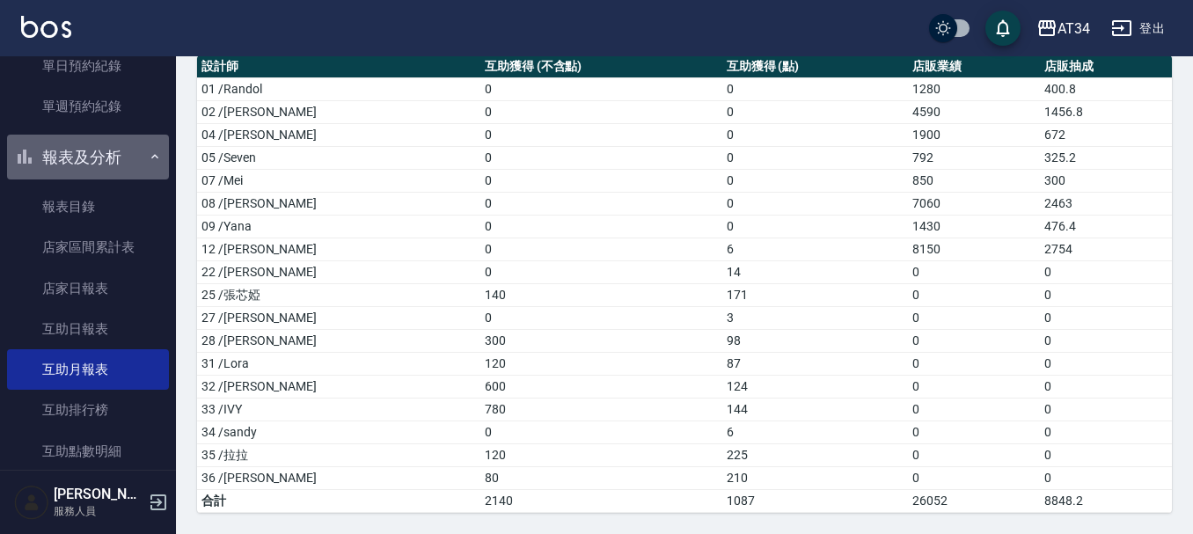
click at [152, 158] on icon "button" at bounding box center [155, 157] width 14 height 14
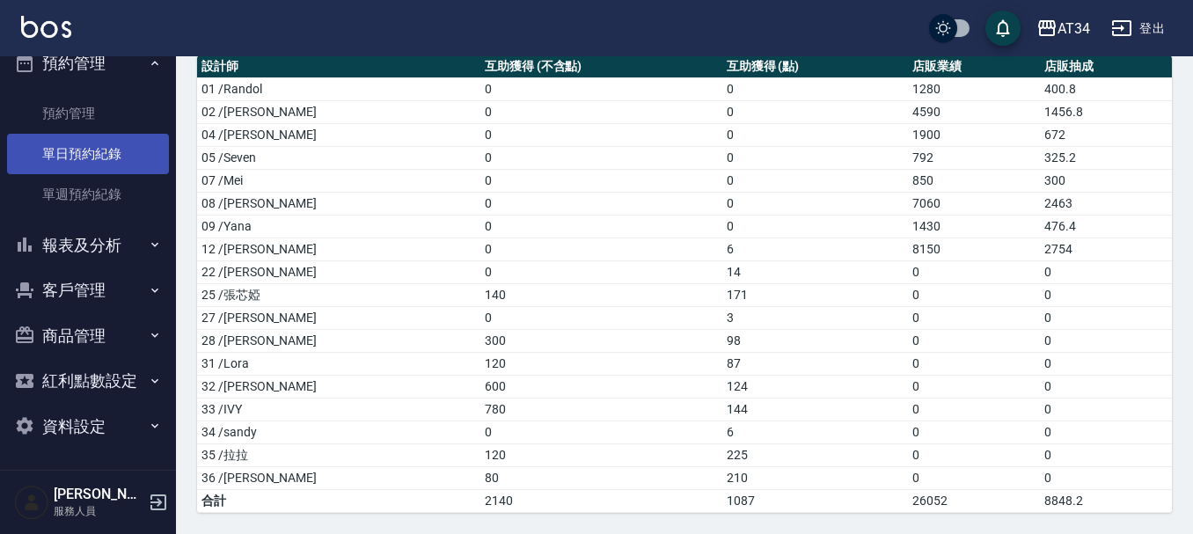
scroll to position [367, 0]
click at [30, 142] on link "單日預約紀錄" at bounding box center [88, 154] width 162 height 40
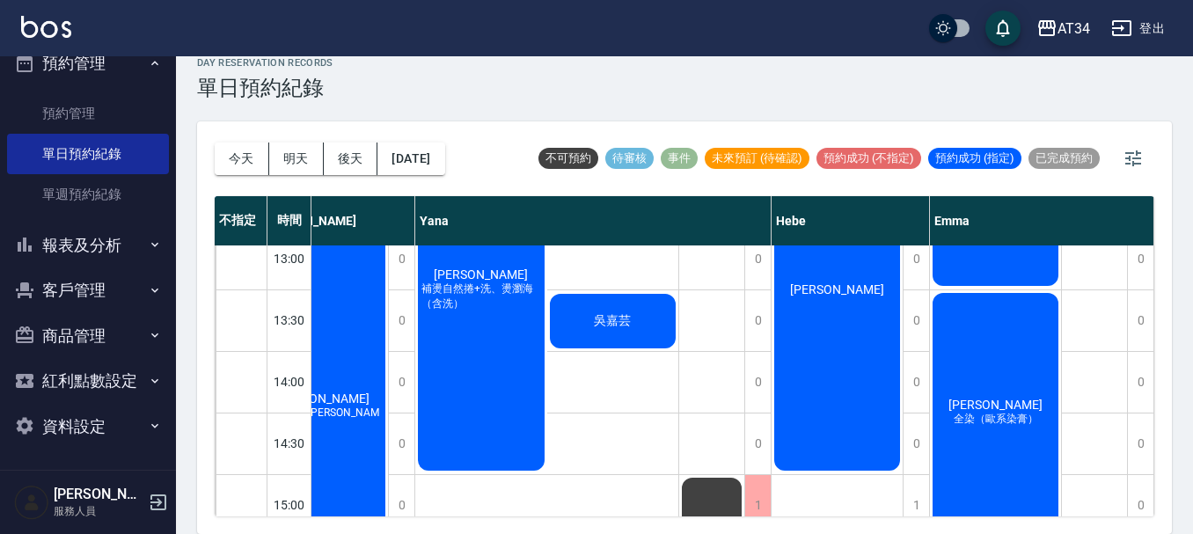
scroll to position [176, 1145]
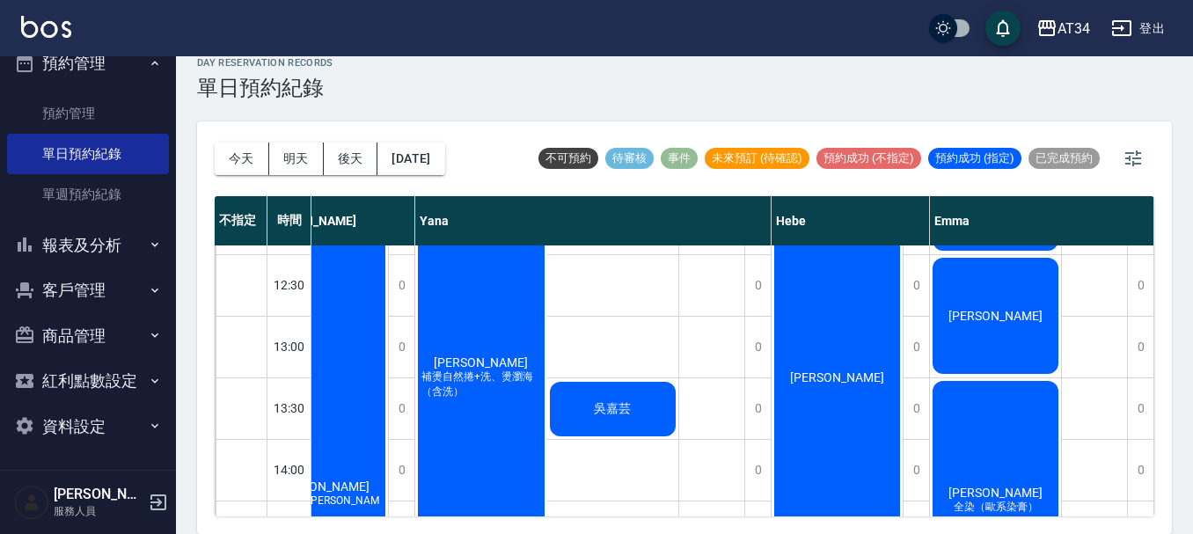
click at [490, 365] on span "吳依璇" at bounding box center [480, 362] width 101 height 14
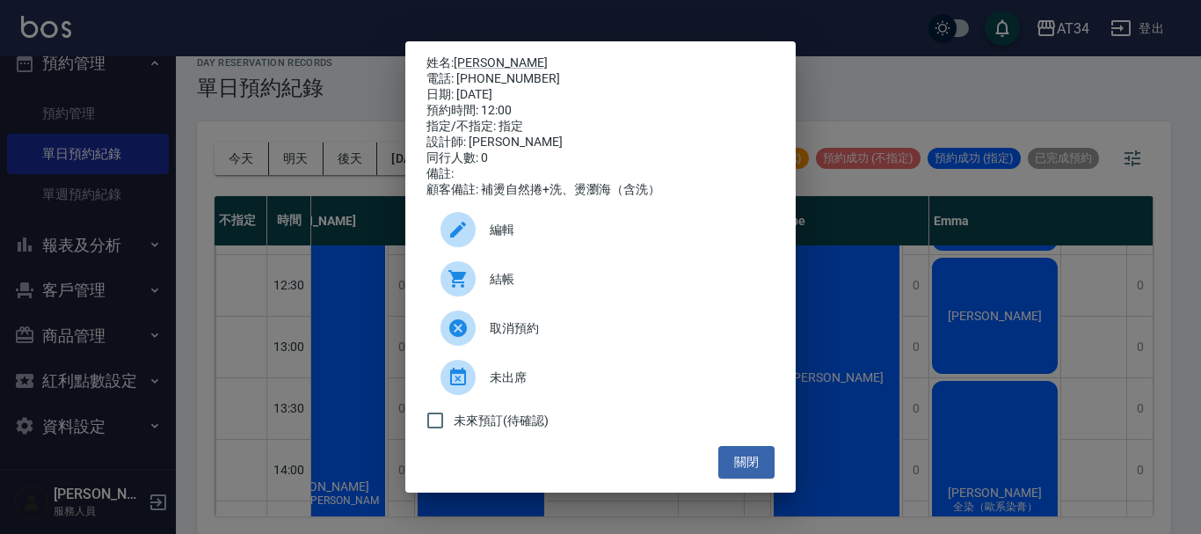
click at [503, 382] on span "未出席" at bounding box center [625, 377] width 271 height 18
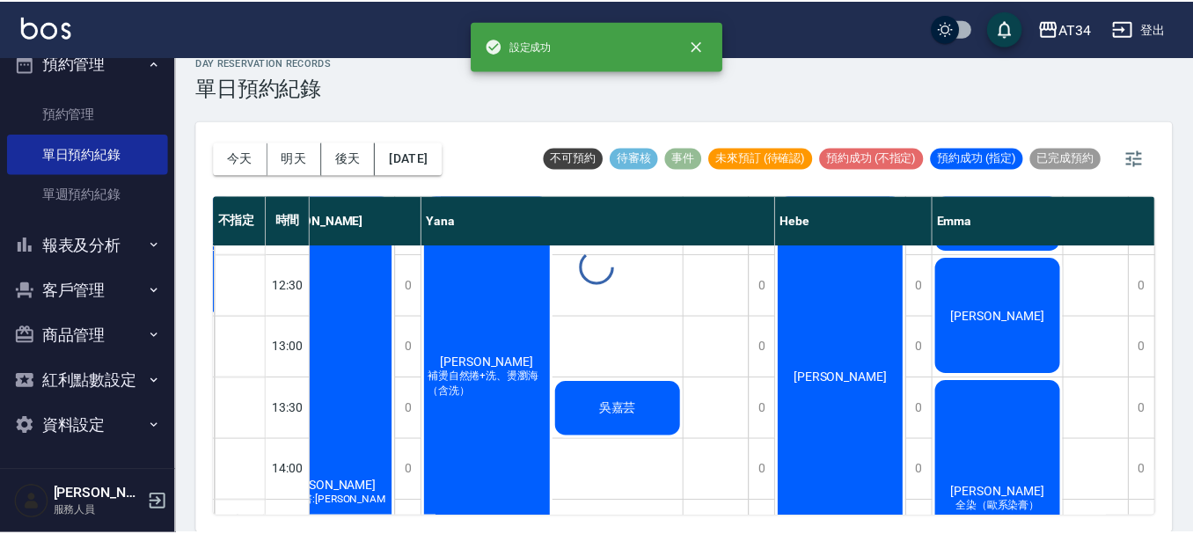
scroll to position [176, 1136]
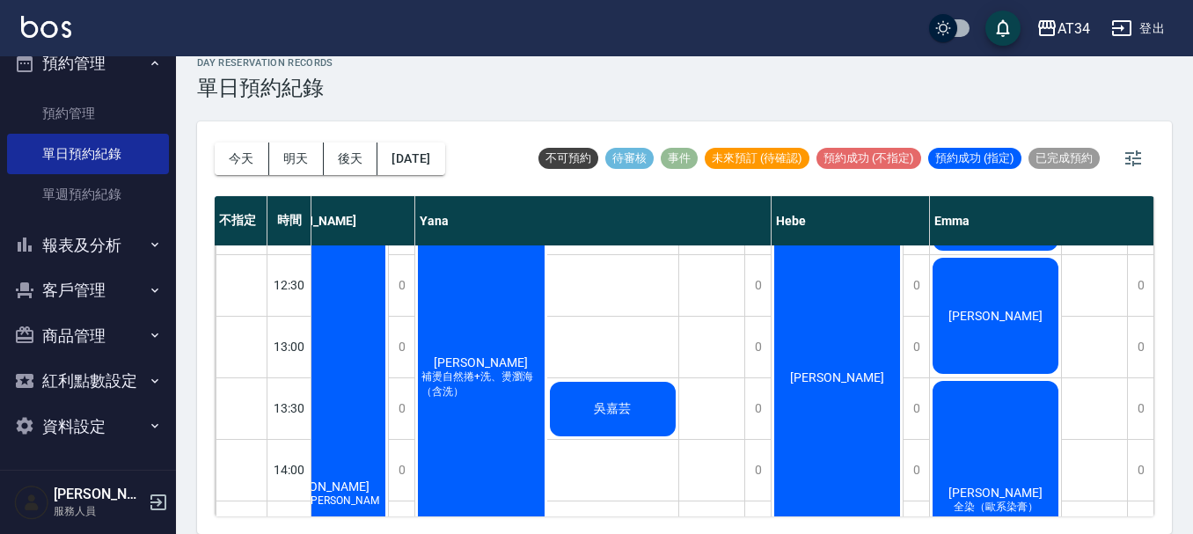
click at [610, 67] on div "day Reservation records 單日預約紀錄" at bounding box center [684, 78] width 974 height 43
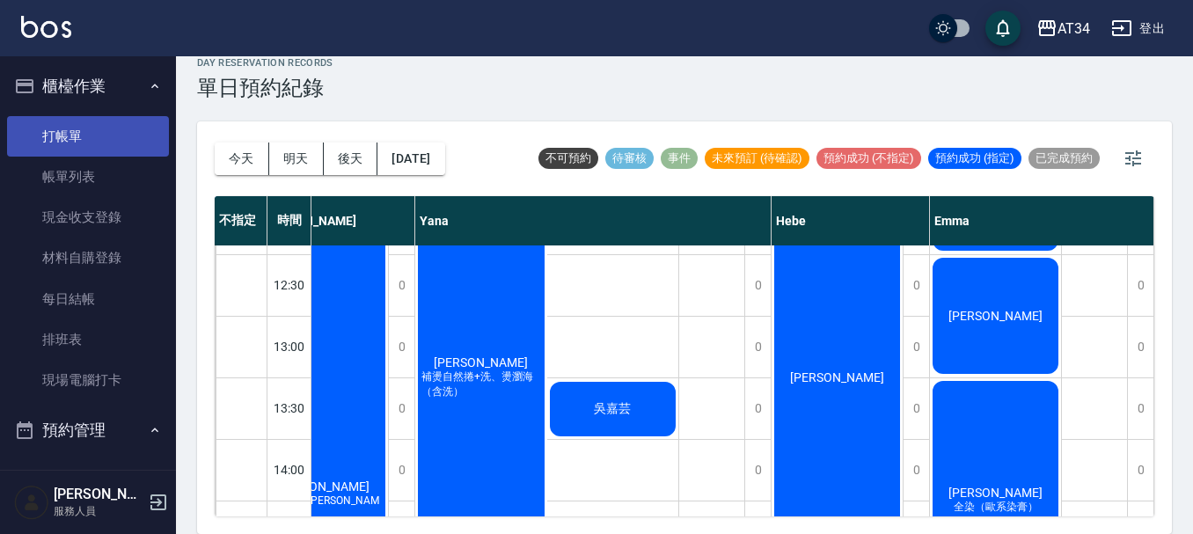
scroll to position [0, 0]
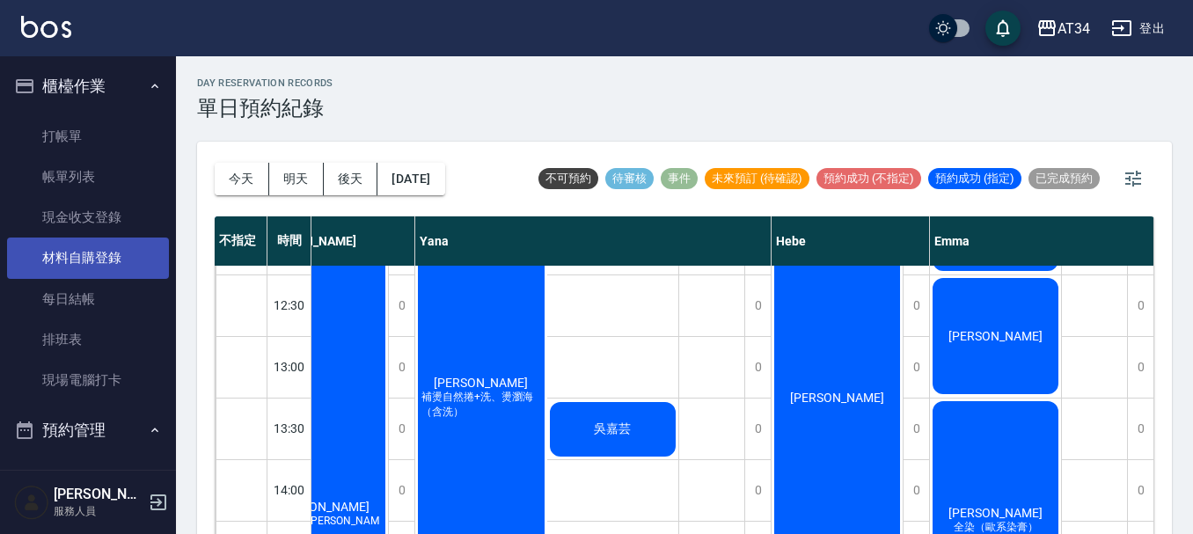
click at [123, 255] on link "材料自購登錄" at bounding box center [88, 257] width 162 height 40
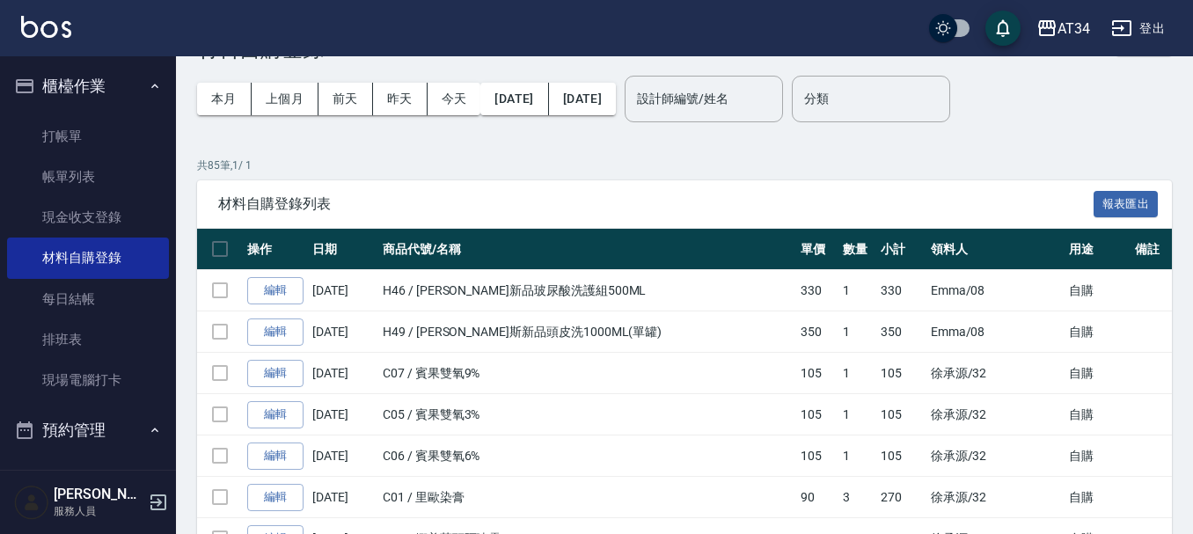
scroll to position [88, 0]
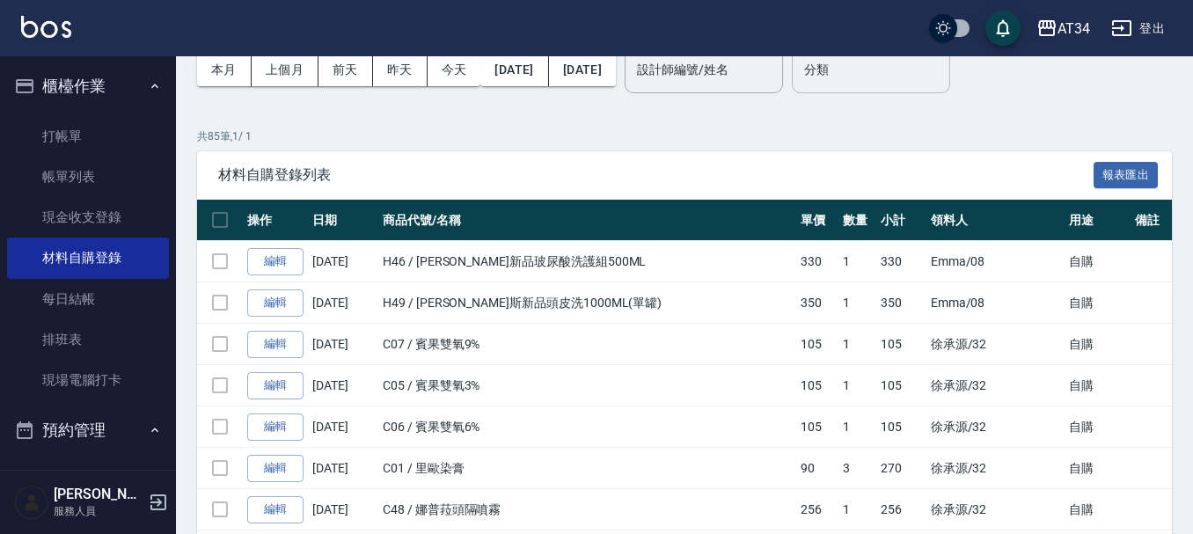
click at [942, 73] on input "分類" at bounding box center [870, 70] width 142 height 31
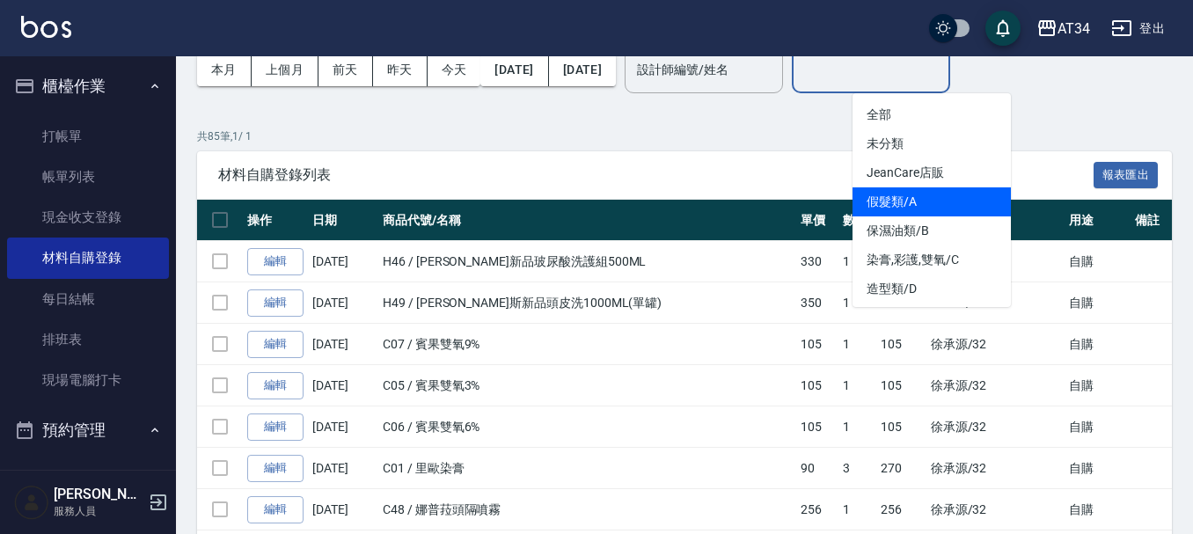
click at [930, 197] on li "假髮類/A" at bounding box center [931, 201] width 158 height 29
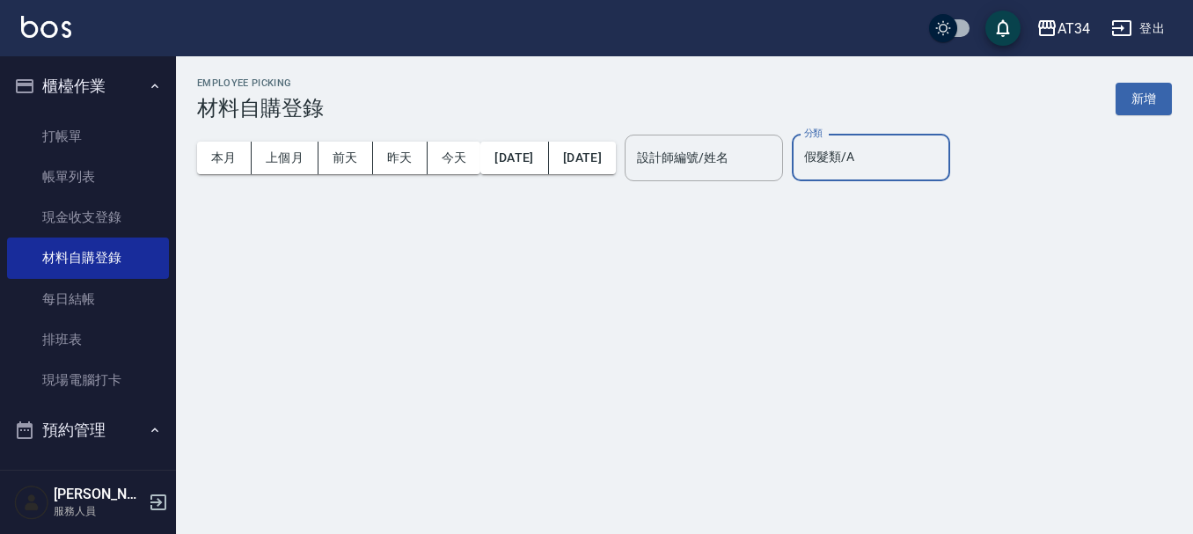
type input "假髮類/A"
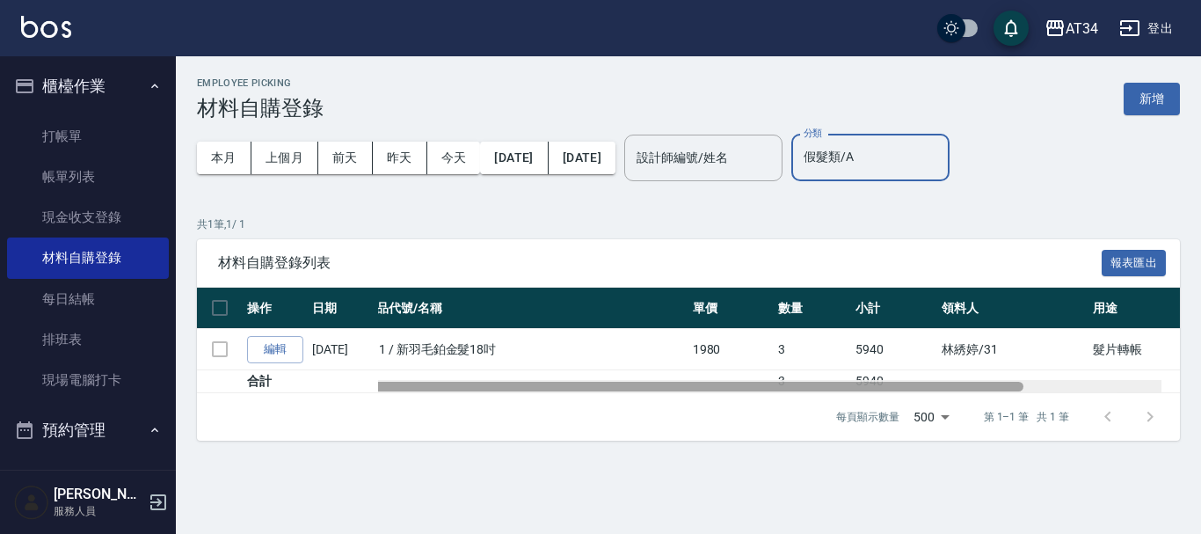
scroll to position [0, 24]
drag, startPoint x: 784, startPoint y: 382, endPoint x: 805, endPoint y: 381, distance: 20.2
click at [805, 381] on div at bounding box center [688, 386] width 983 height 13
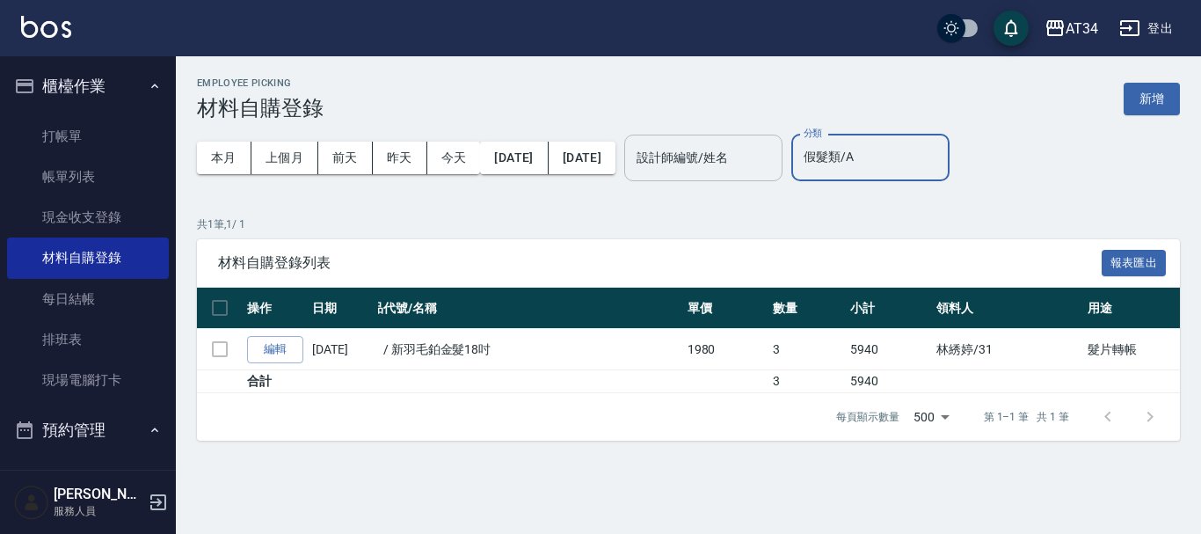
click at [762, 136] on div "設計師編號/姓名" at bounding box center [703, 158] width 158 height 47
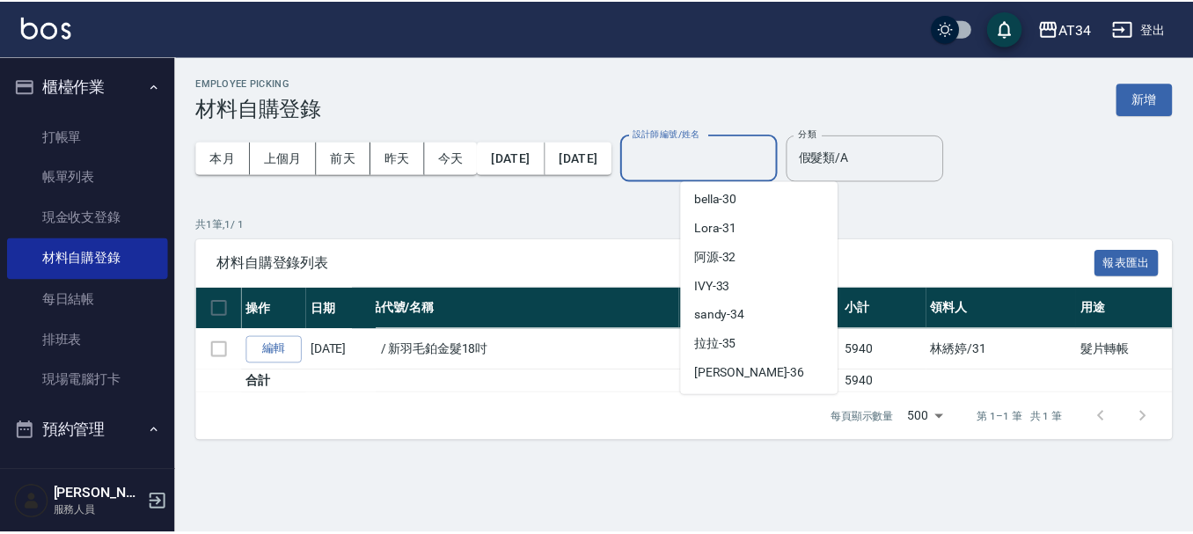
scroll to position [234, 0]
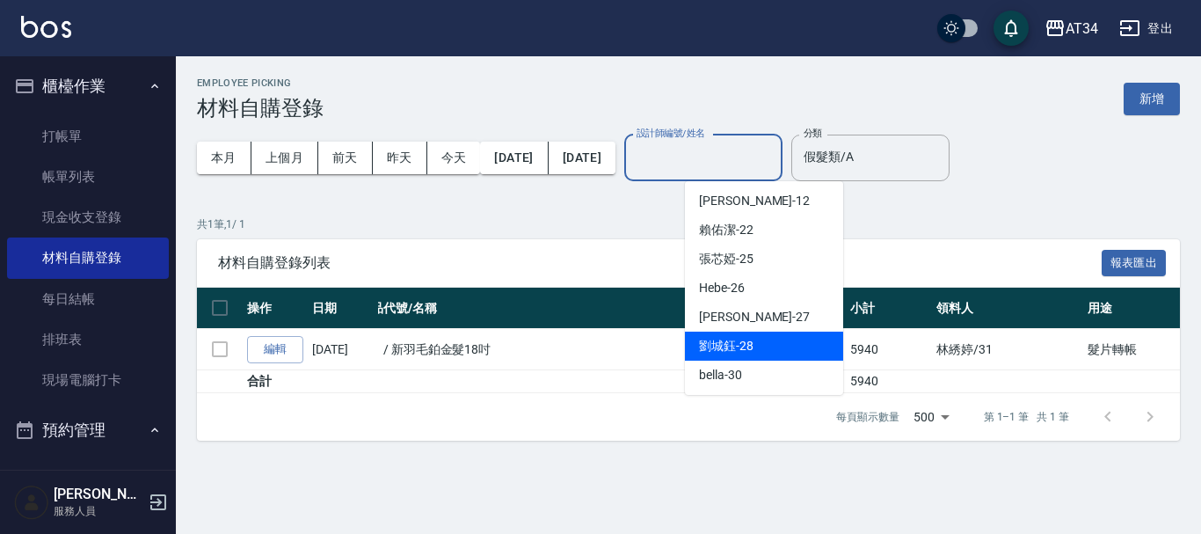
click at [965, 214] on div "Employee Picking 材料自購登錄 新增 本月 上個月 前天 昨天 今天 2025/09/01 2025/09/20 設計師編號/姓名 設計師編號…" at bounding box center [688, 258] width 1025 height 405
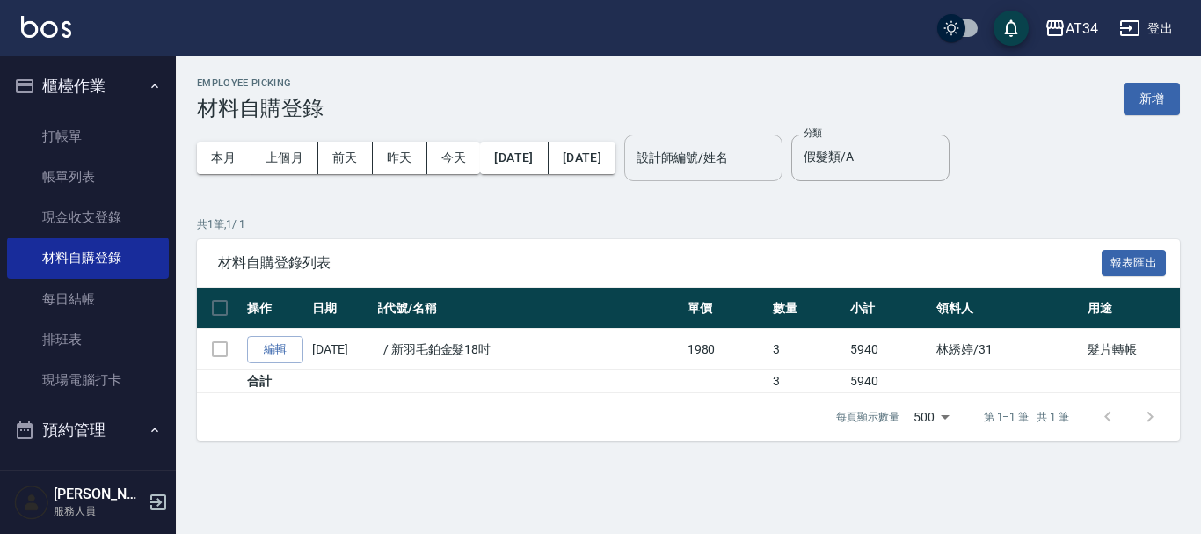
click at [723, 166] on input "設計師編號/姓名" at bounding box center [703, 157] width 142 height 31
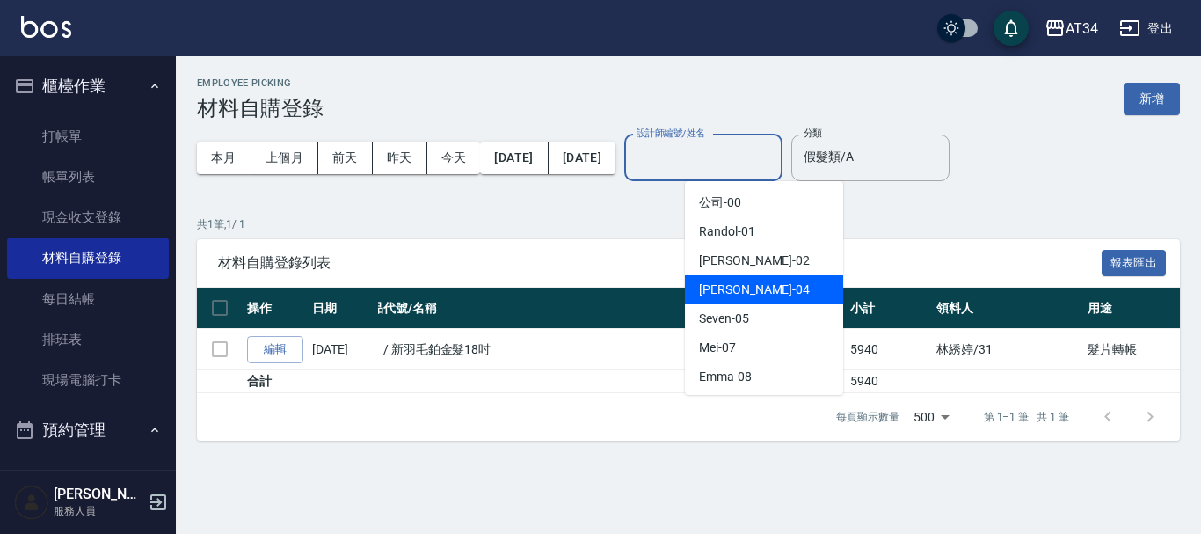
click at [745, 291] on div "Gina -04" at bounding box center [764, 289] width 158 height 29
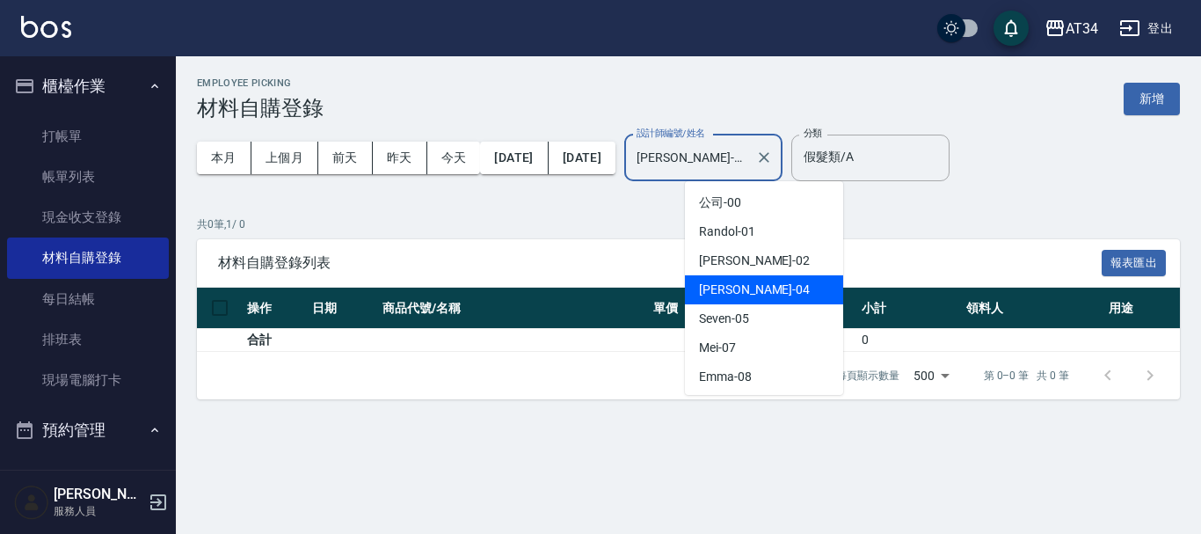
click at [748, 165] on input "[PERSON_NAME]-04" at bounding box center [690, 157] width 116 height 31
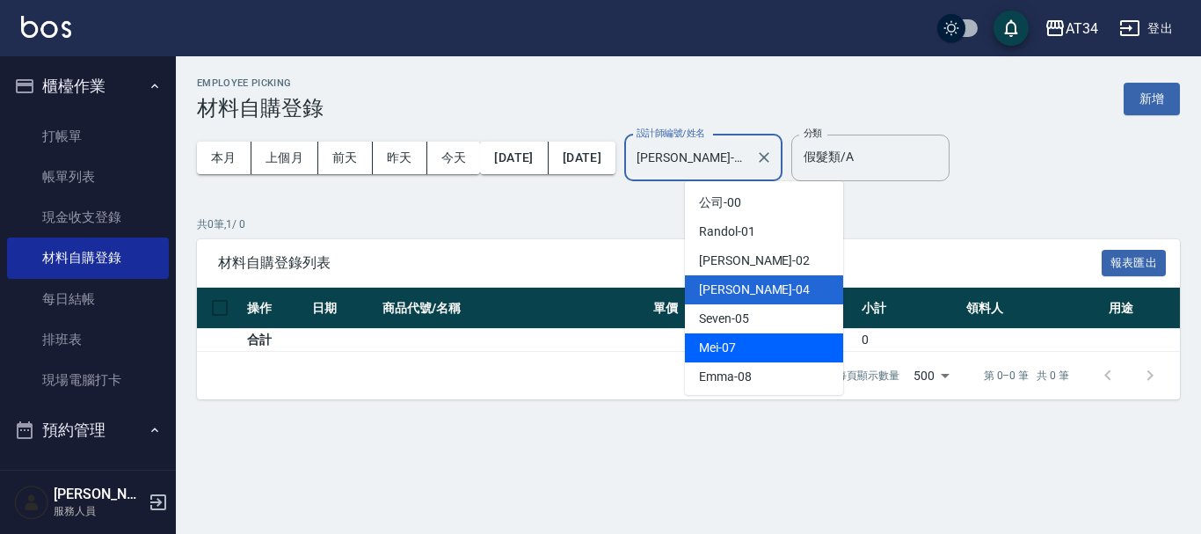
drag, startPoint x: 751, startPoint y: 343, endPoint x: 733, endPoint y: 376, distance: 37.4
click at [751, 344] on div "Mei -07" at bounding box center [764, 347] width 158 height 29
type input "Mei-07"
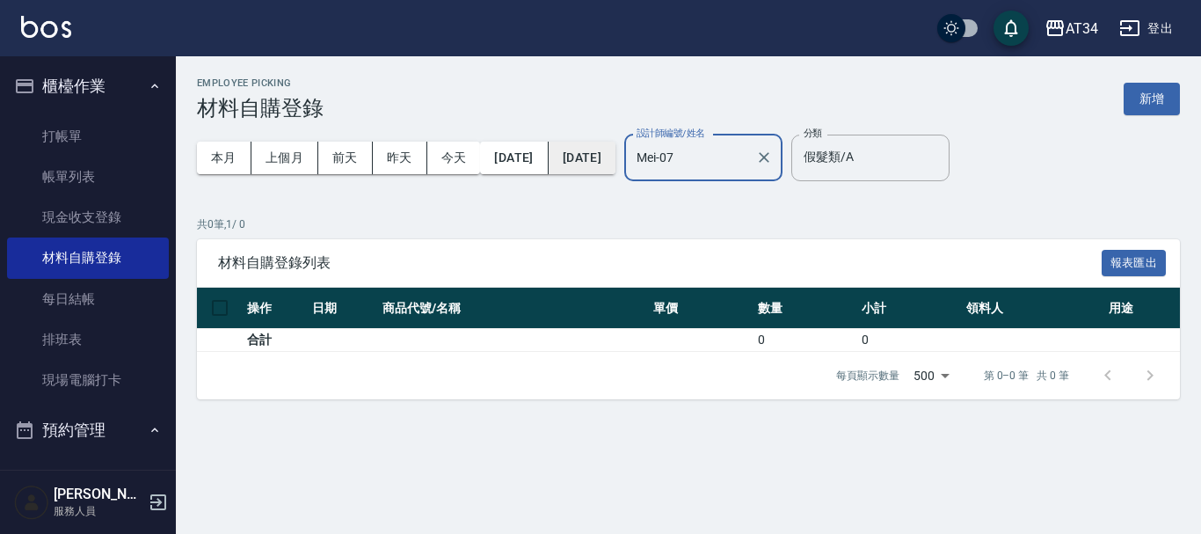
click at [616, 161] on button "[DATE]" at bounding box center [582, 158] width 67 height 33
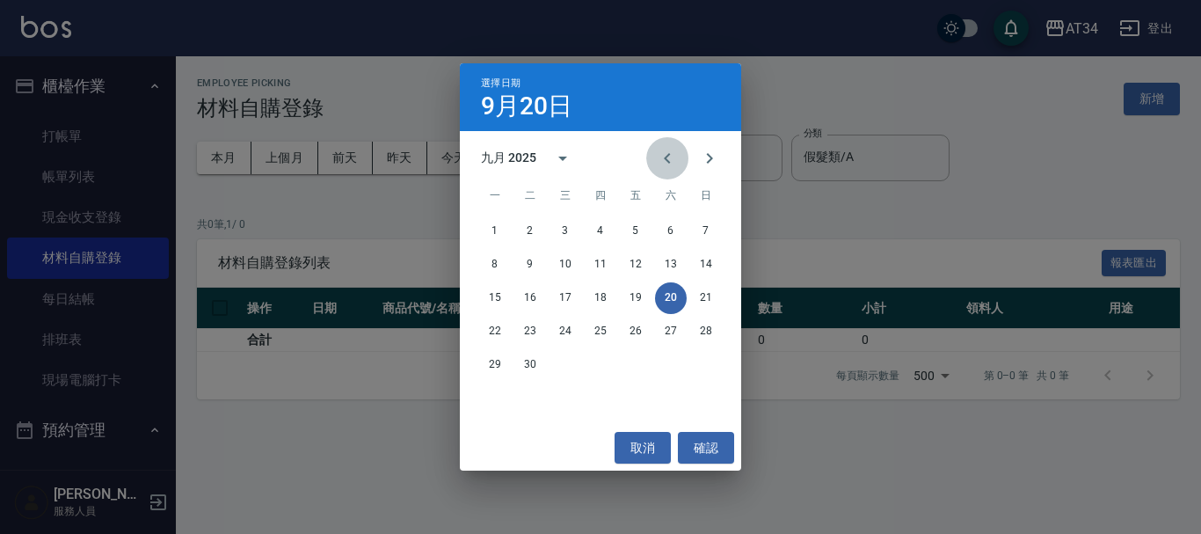
click at [665, 155] on icon "Previous month" at bounding box center [667, 158] width 21 height 21
click at [648, 233] on button "1" at bounding box center [636, 231] width 32 height 32
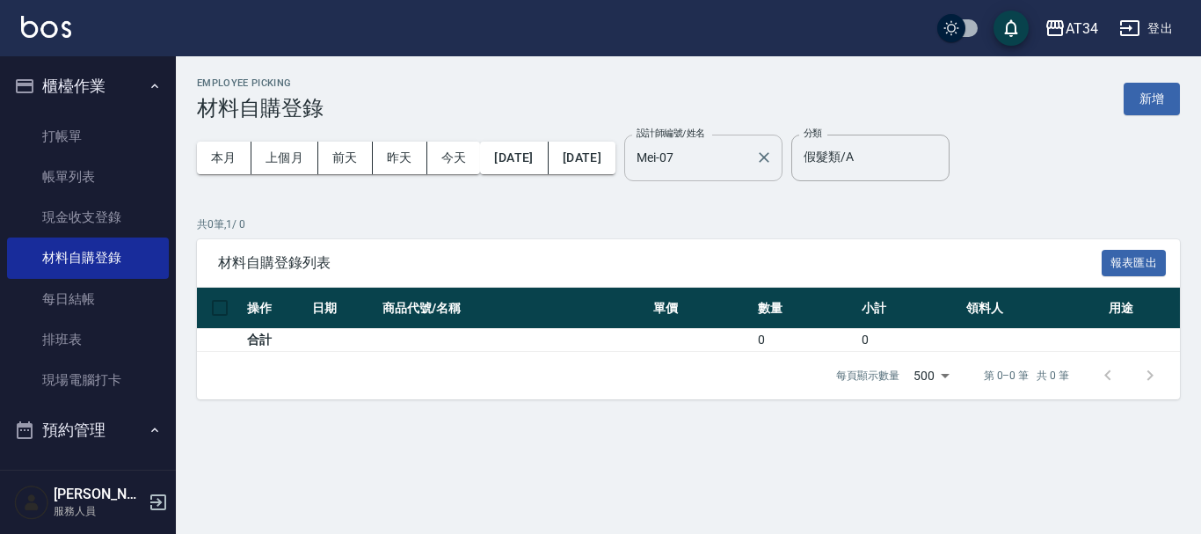
click at [706, 157] on input "Mei-07" at bounding box center [690, 157] width 116 height 31
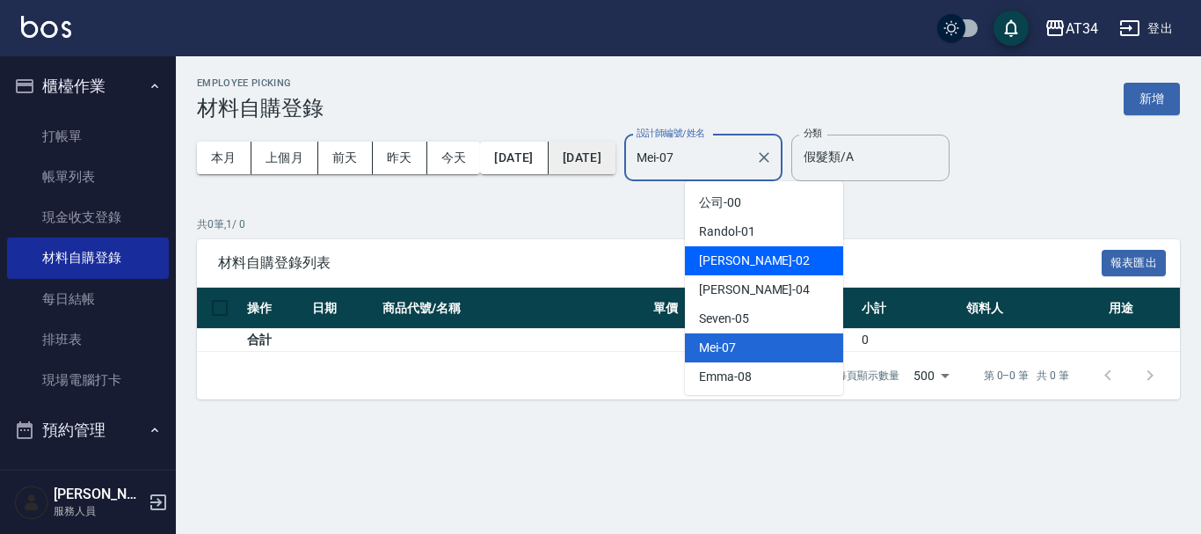
click at [602, 164] on button "2025/08/01" at bounding box center [582, 158] width 67 height 33
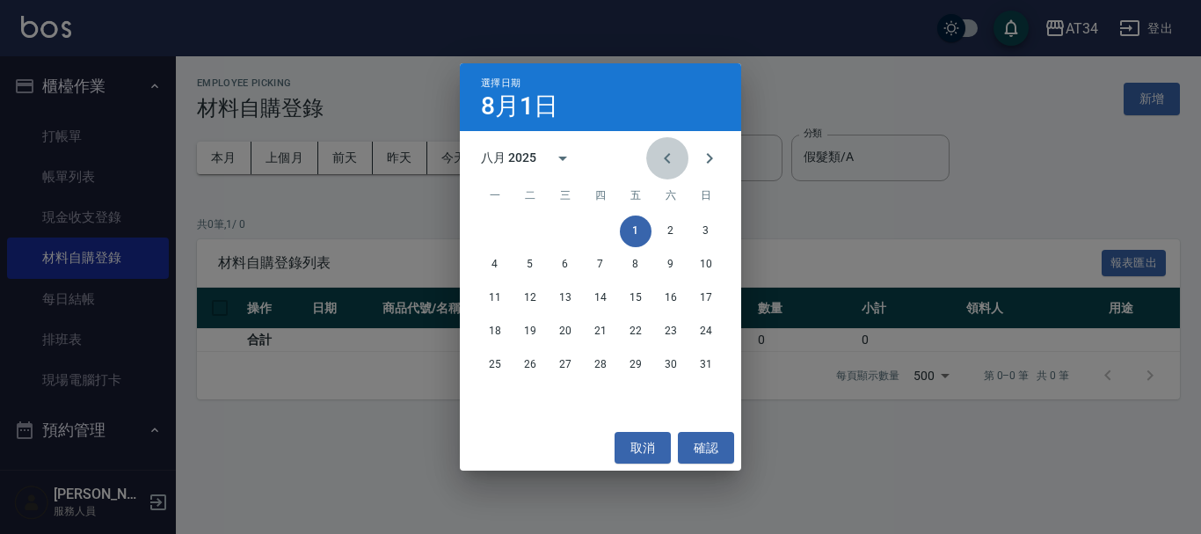
click at [665, 162] on icon "Previous month" at bounding box center [667, 158] width 21 height 21
click at [539, 239] on button "1" at bounding box center [530, 231] width 32 height 32
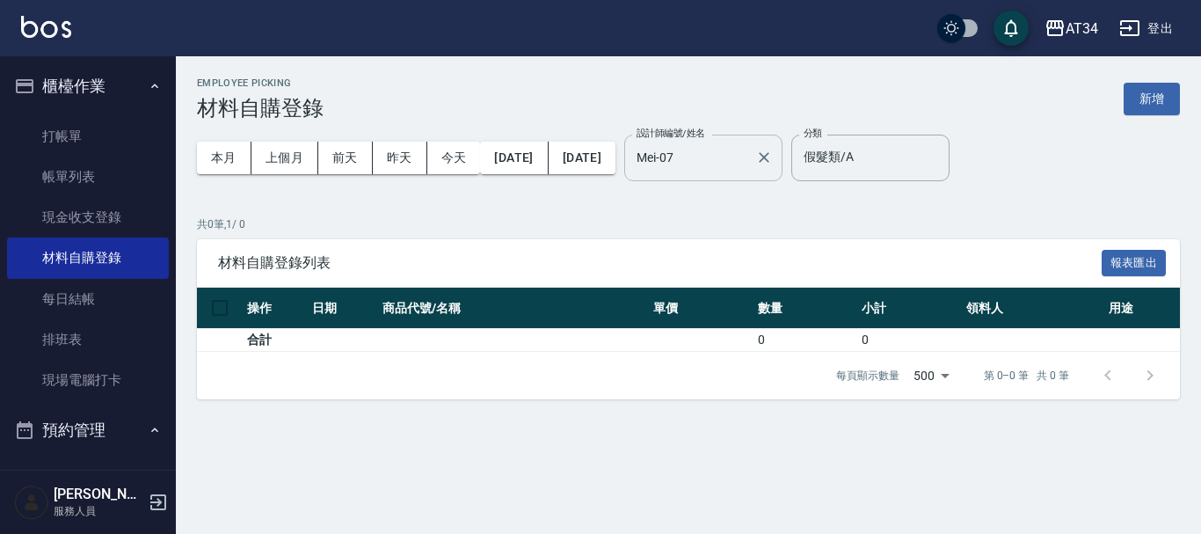
click at [714, 149] on input "Mei-07" at bounding box center [690, 157] width 116 height 31
click at [616, 156] on button "2025/07/01" at bounding box center [582, 158] width 67 height 33
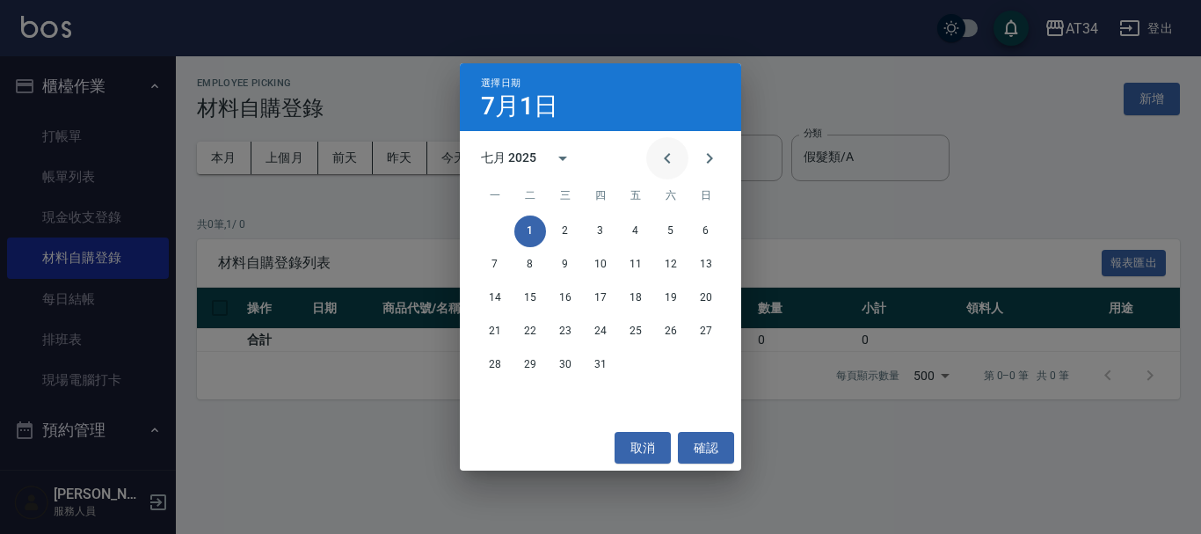
click at [676, 160] on icon "Previous month" at bounding box center [667, 158] width 21 height 21
click at [710, 230] on button "1" at bounding box center [706, 231] width 32 height 32
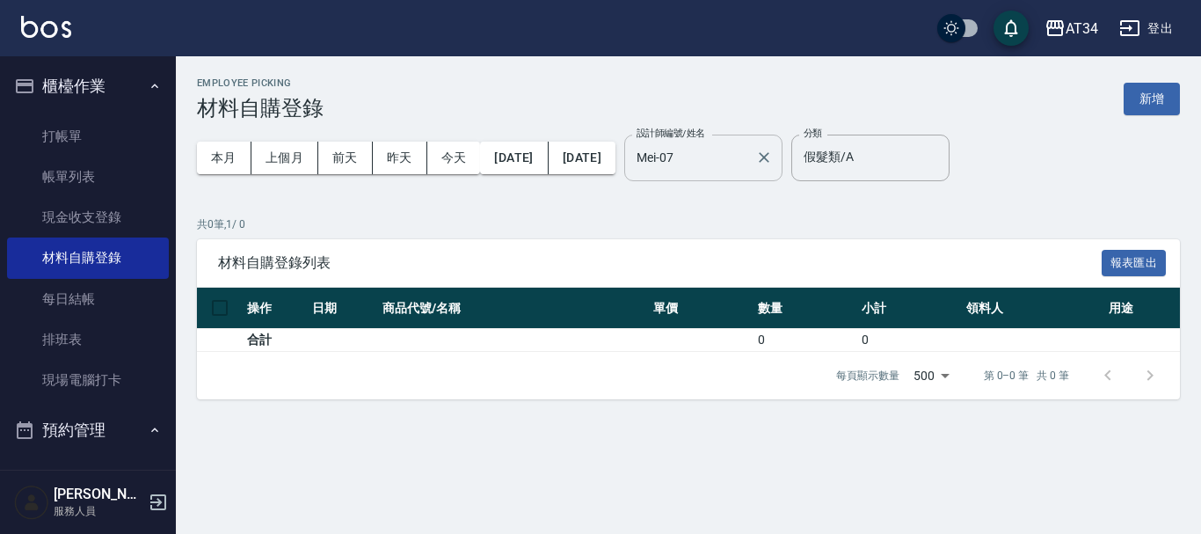
click at [714, 147] on input "Mei-07" at bounding box center [690, 157] width 116 height 31
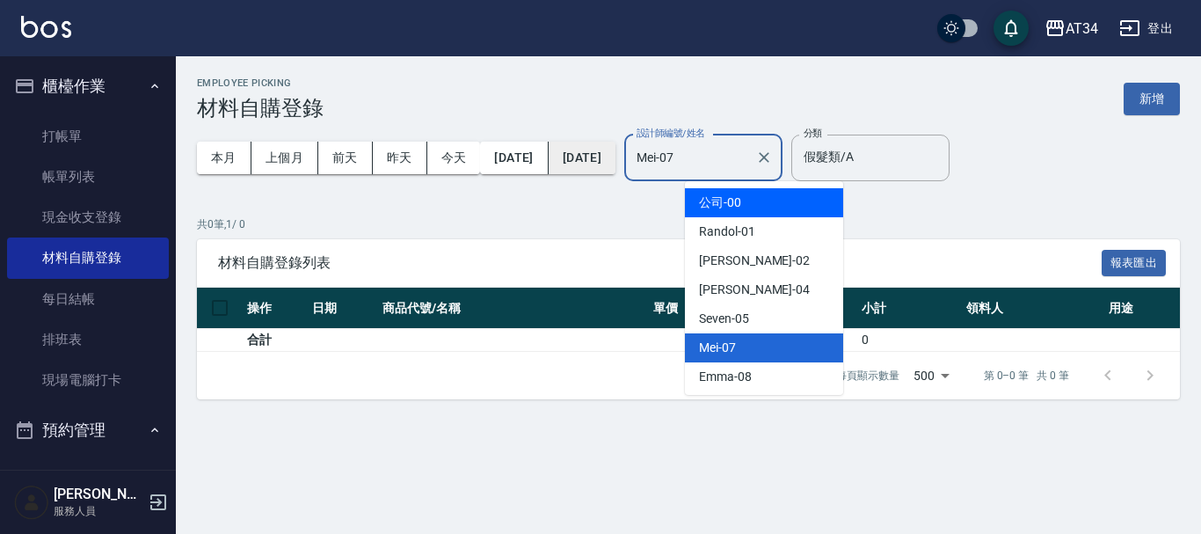
click at [616, 164] on button "2025/06/01" at bounding box center [582, 158] width 67 height 33
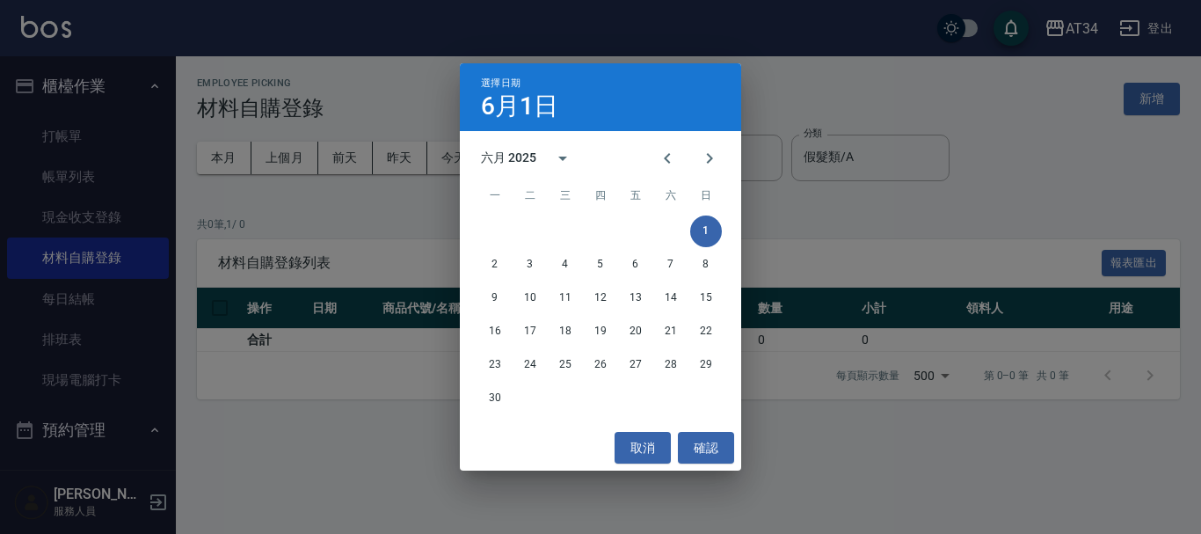
click at [645, 149] on div "六月 2025" at bounding box center [600, 158] width 281 height 26
click at [660, 157] on icon "Previous month" at bounding box center [667, 158] width 21 height 21
click at [608, 231] on button "1" at bounding box center [601, 231] width 32 height 32
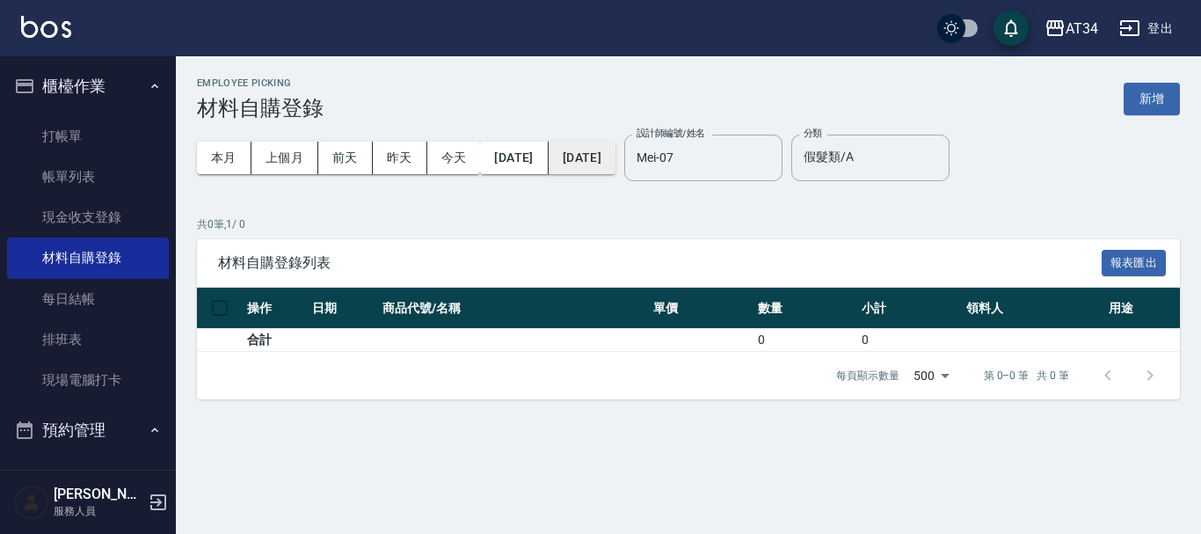
click at [616, 173] on div "本月 上個月 前天 昨天 今天 2025/05/01 2025/05/01" at bounding box center [406, 157] width 419 height 75
click at [616, 170] on button "2025/05/01" at bounding box center [582, 158] width 67 height 33
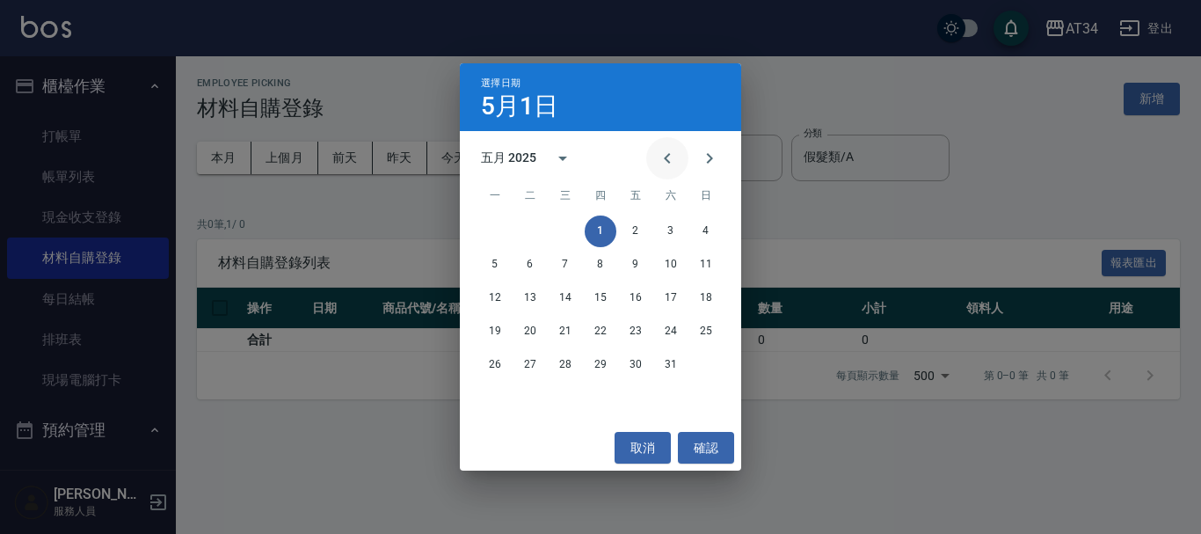
click at [669, 165] on icon "Previous month" at bounding box center [667, 158] width 21 height 21
click at [529, 233] on button "1" at bounding box center [530, 231] width 32 height 32
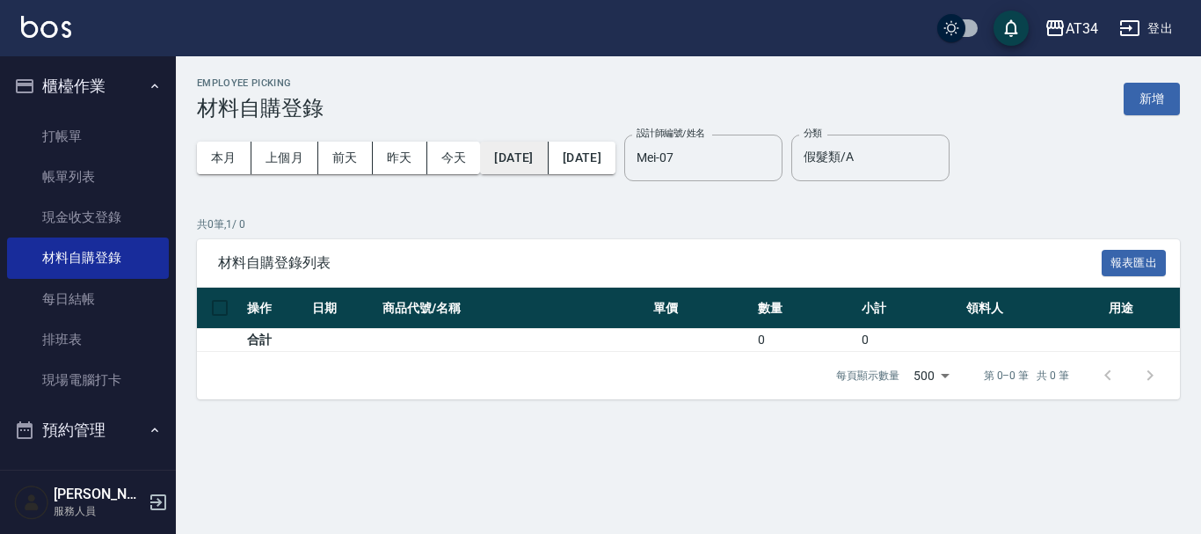
click at [548, 163] on button "2025/04/01" at bounding box center [514, 158] width 68 height 33
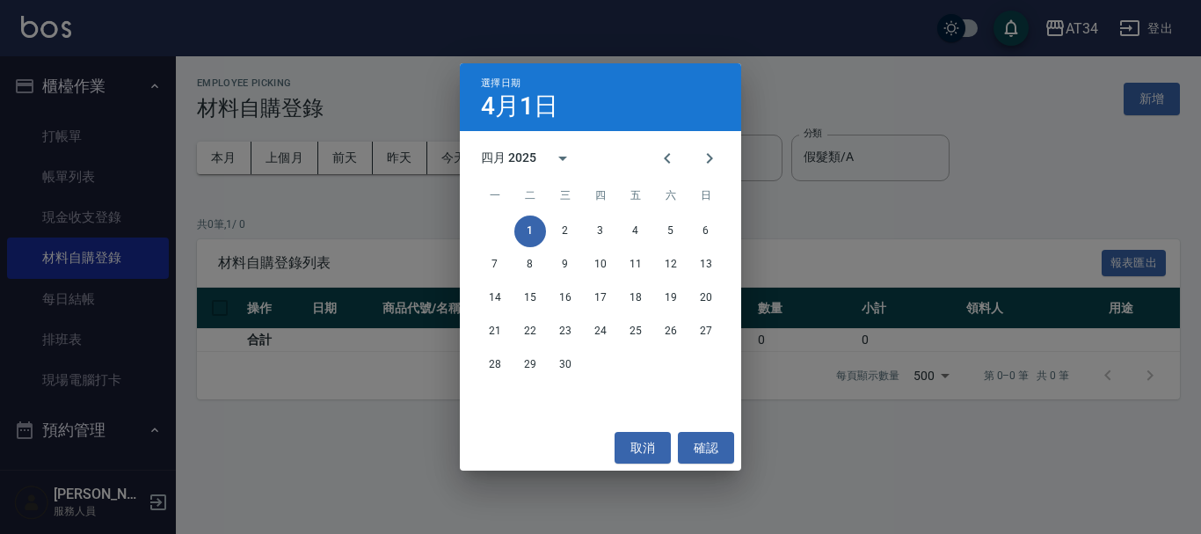
click at [784, 77] on div "選擇日期 4月1日 四月 2025 一 二 三 四 五 六 日 1 2 3 4 5 6 7 8 9 10 11 12 13 14 15 16 17 18 19…" at bounding box center [600, 267] width 1201 height 534
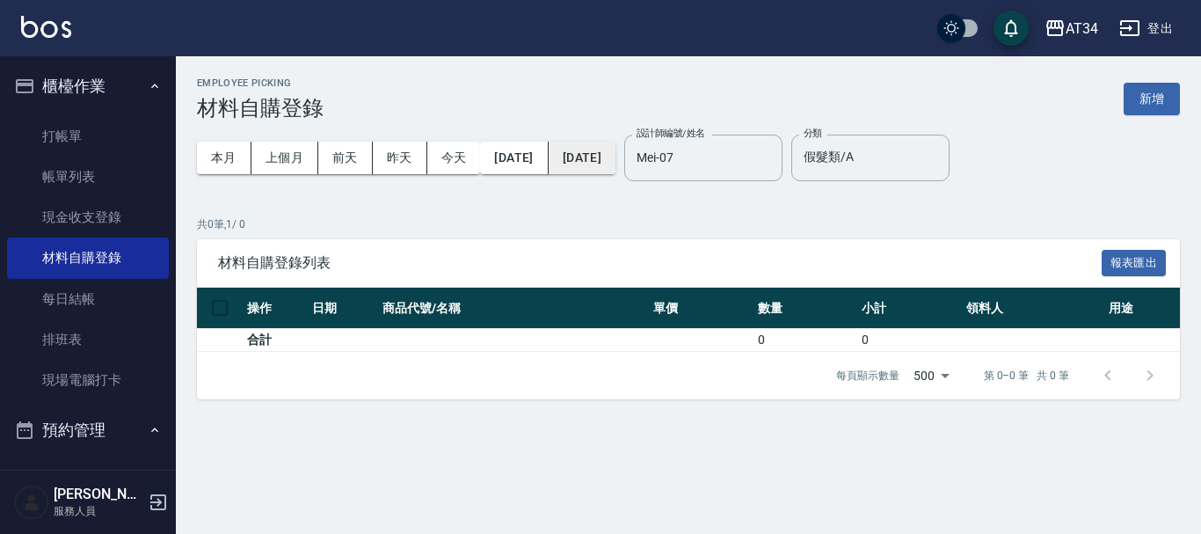
click at [616, 166] on button "2025/04/01" at bounding box center [582, 158] width 67 height 33
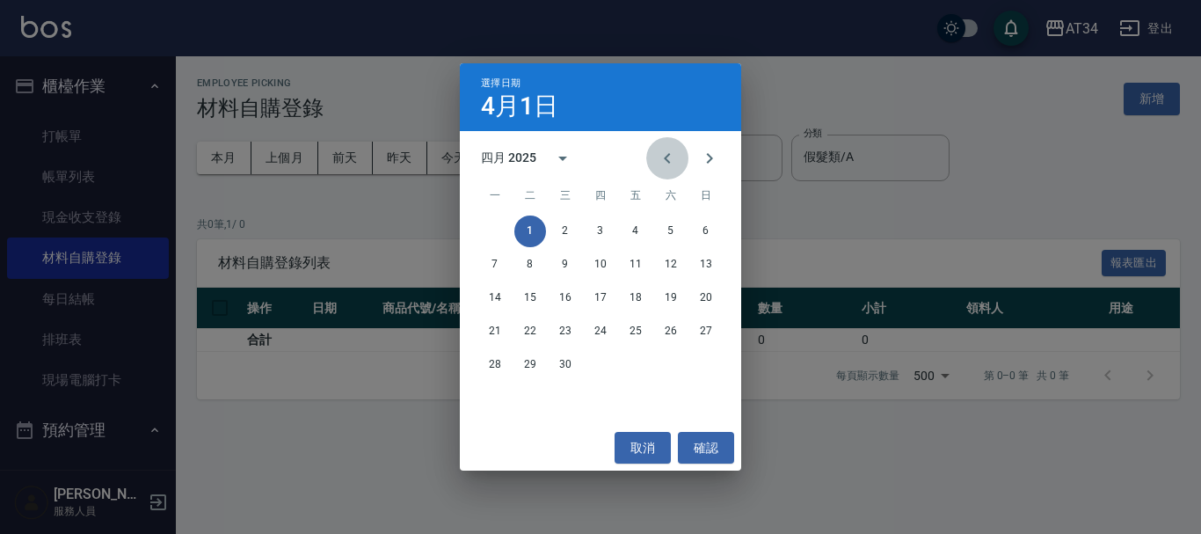
click at [656, 157] on button "Previous month" at bounding box center [667, 158] width 42 height 42
click at [670, 234] on button "1" at bounding box center [671, 231] width 32 height 32
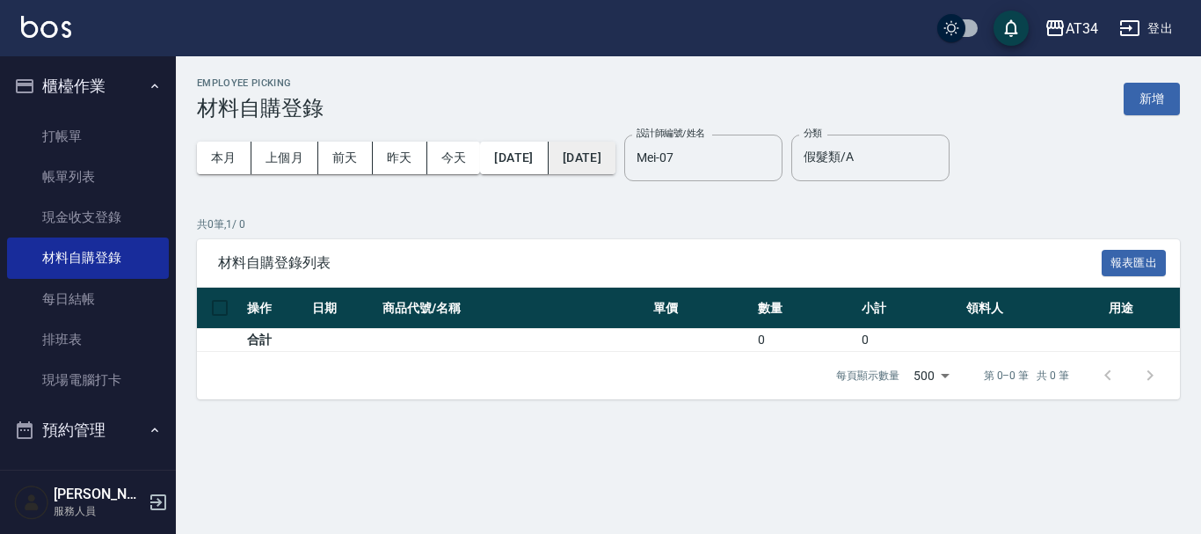
click at [616, 150] on button "2025/03/01" at bounding box center [582, 158] width 67 height 33
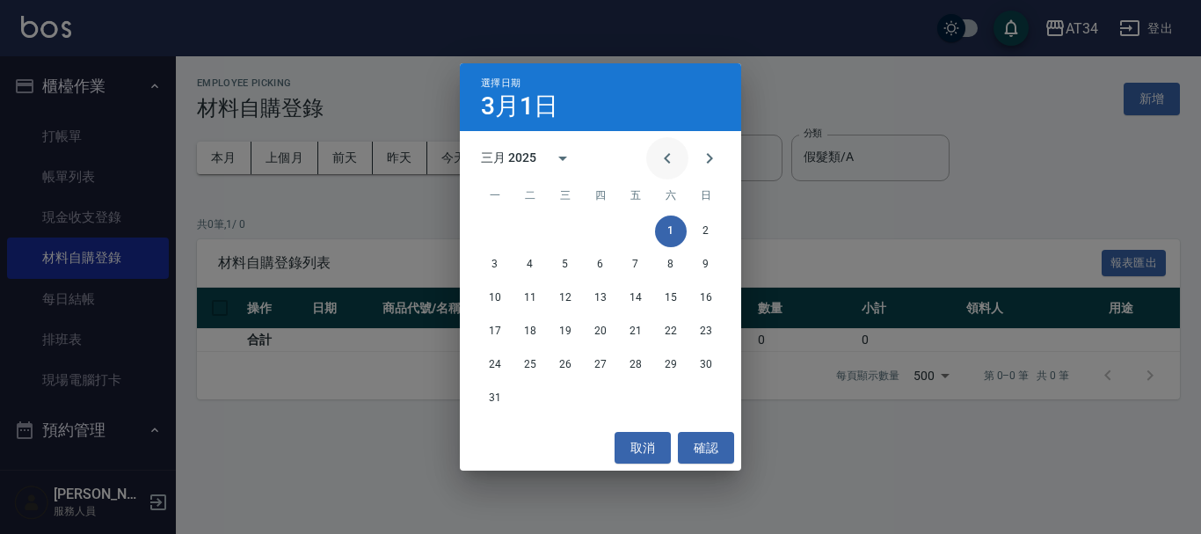
click at [667, 167] on icon "Previous month" at bounding box center [667, 158] width 21 height 21
click at [674, 224] on button "1" at bounding box center [671, 231] width 32 height 32
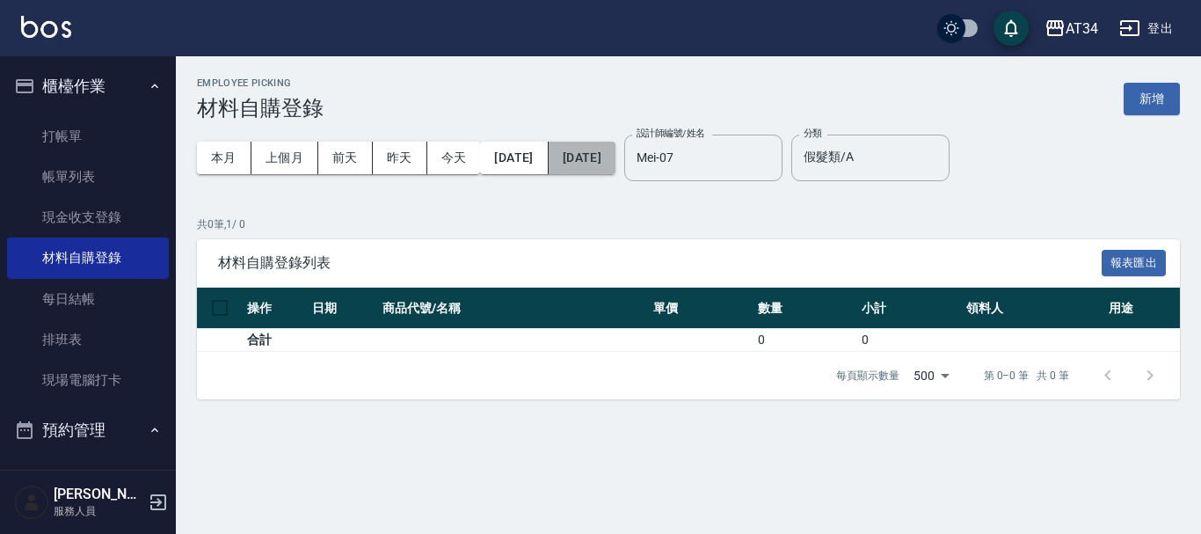
click at [610, 164] on button "2025/02/01" at bounding box center [582, 158] width 67 height 33
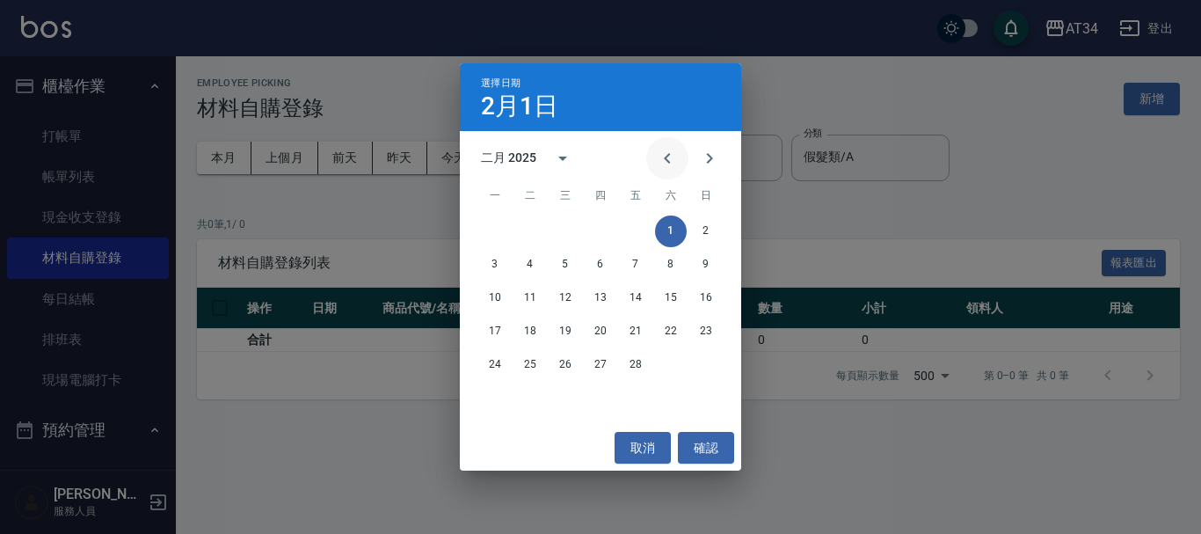
click at [670, 163] on icon "Previous month" at bounding box center [667, 158] width 21 height 21
click at [564, 222] on button "1" at bounding box center [566, 231] width 32 height 32
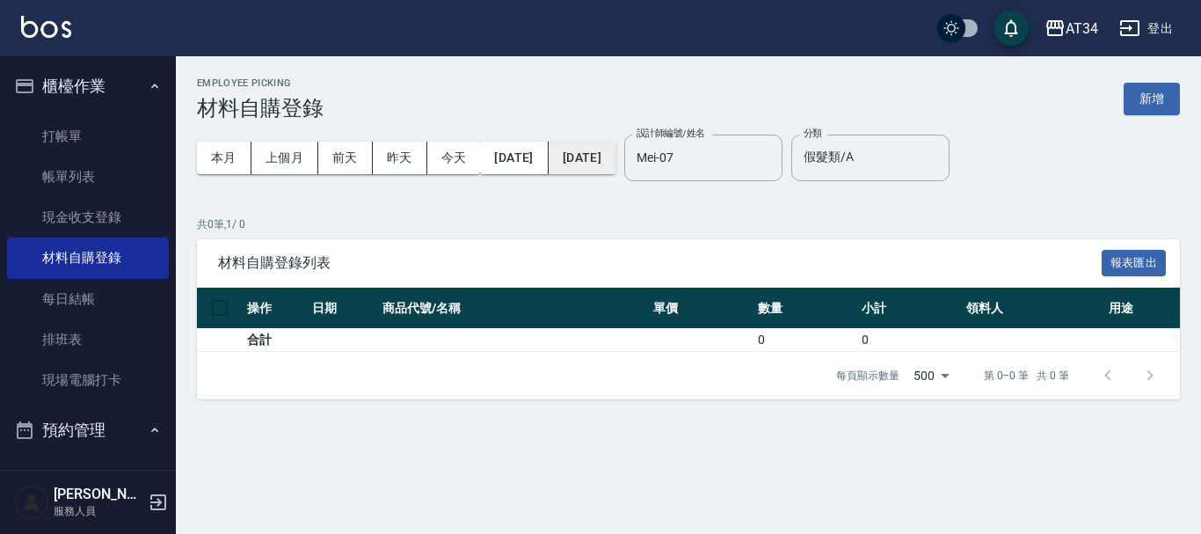
click at [616, 158] on button "2025/01/01" at bounding box center [582, 158] width 67 height 33
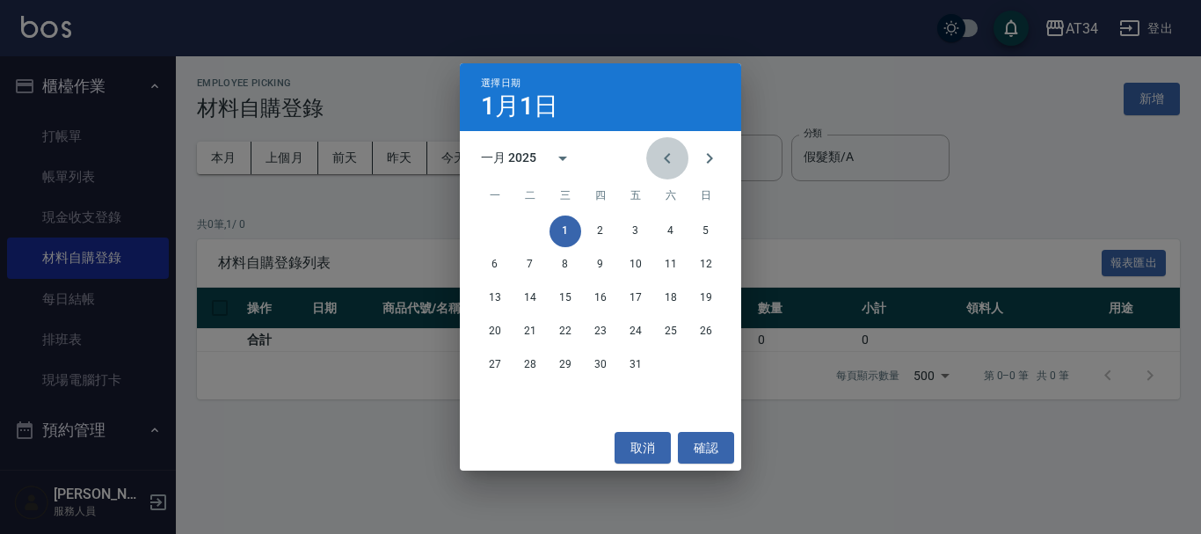
click at [668, 158] on icon "Previous month" at bounding box center [667, 158] width 21 height 21
click at [704, 223] on button "1" at bounding box center [706, 231] width 32 height 32
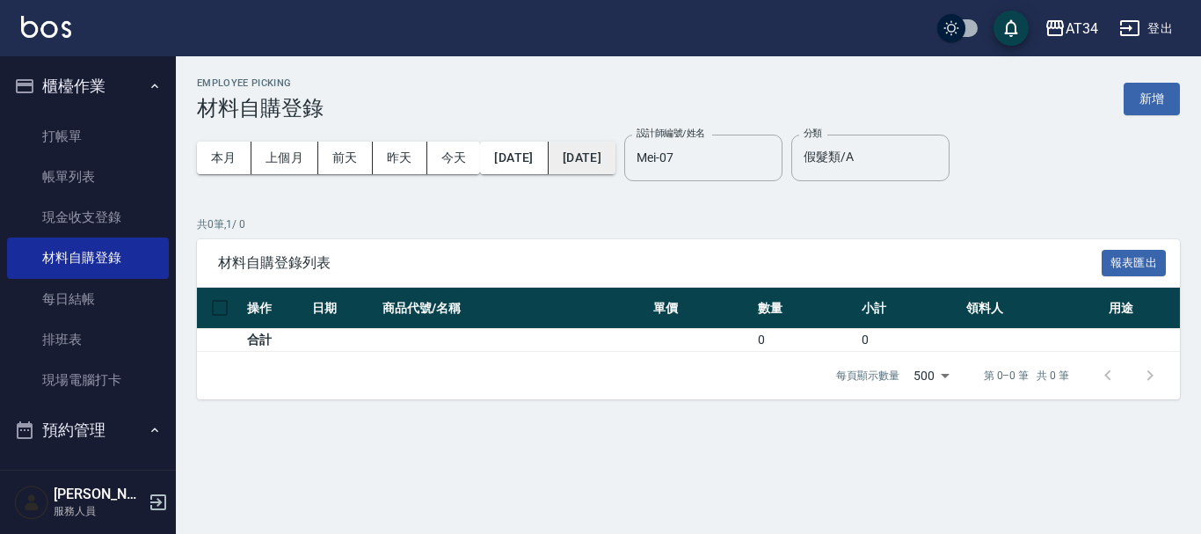
click at [588, 157] on button "2024/12/01" at bounding box center [582, 158] width 67 height 33
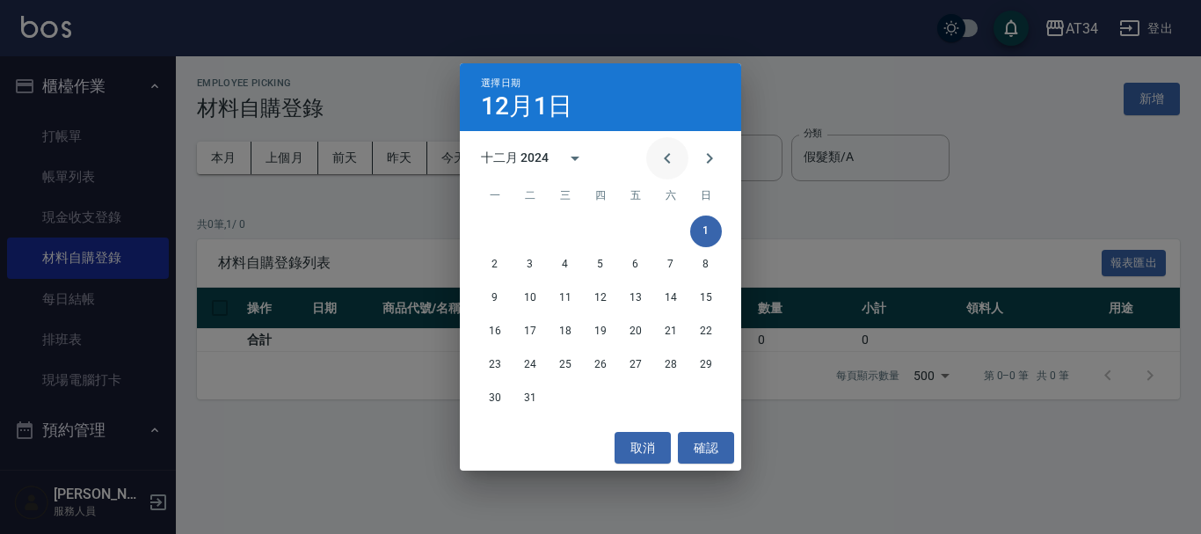
click at [661, 142] on button "Previous month" at bounding box center [667, 158] width 42 height 42
click at [637, 231] on button "1" at bounding box center [636, 231] width 32 height 32
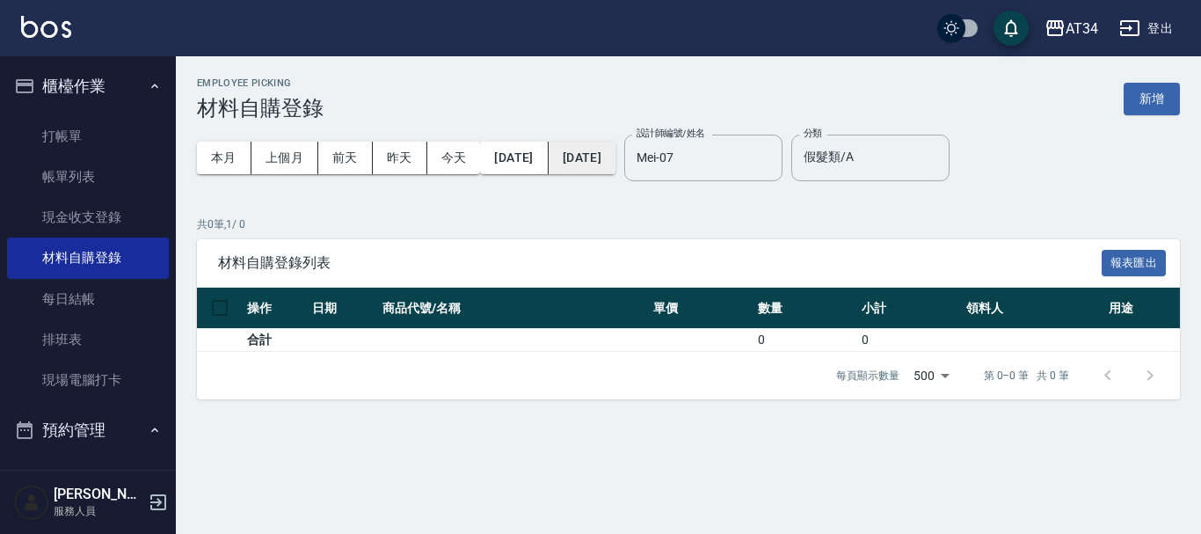
click at [616, 171] on button "2024/11/01" at bounding box center [582, 158] width 67 height 33
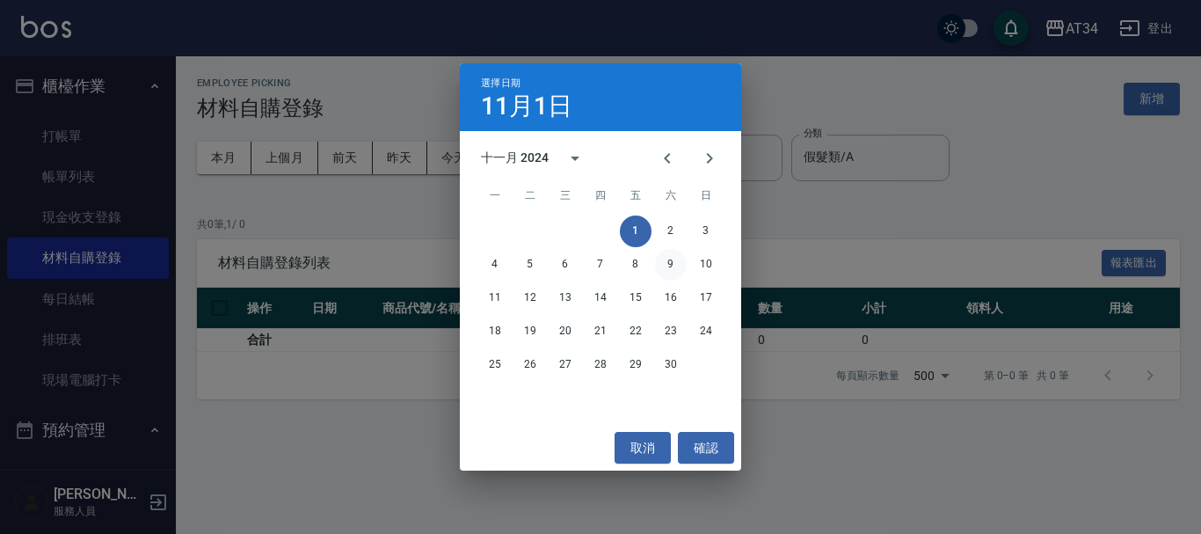
click at [675, 264] on button "9" at bounding box center [671, 265] width 32 height 32
click at [633, 356] on button "29" at bounding box center [636, 365] width 32 height 32
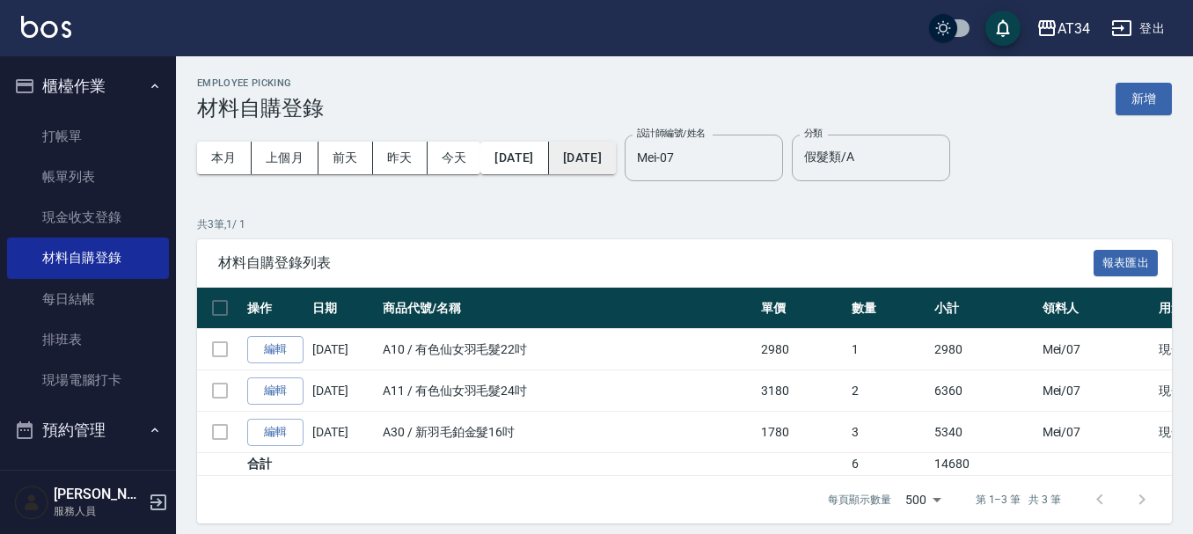
click at [594, 164] on button "2024/11/29" at bounding box center [582, 158] width 67 height 33
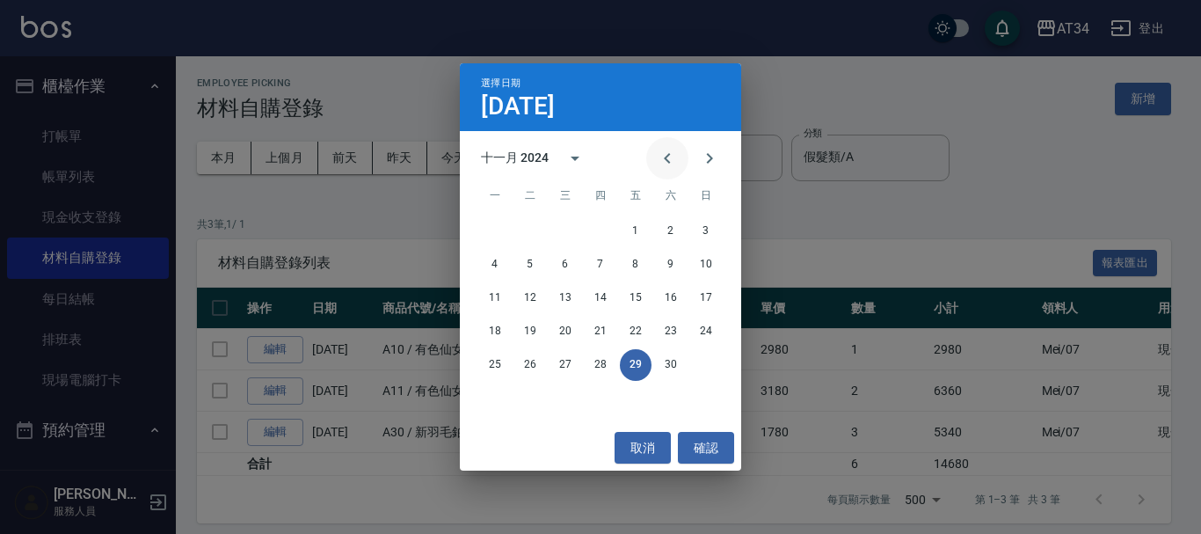
click at [673, 164] on icon "Previous month" at bounding box center [667, 158] width 21 height 21
click at [557, 227] on button "2" at bounding box center [566, 231] width 32 height 32
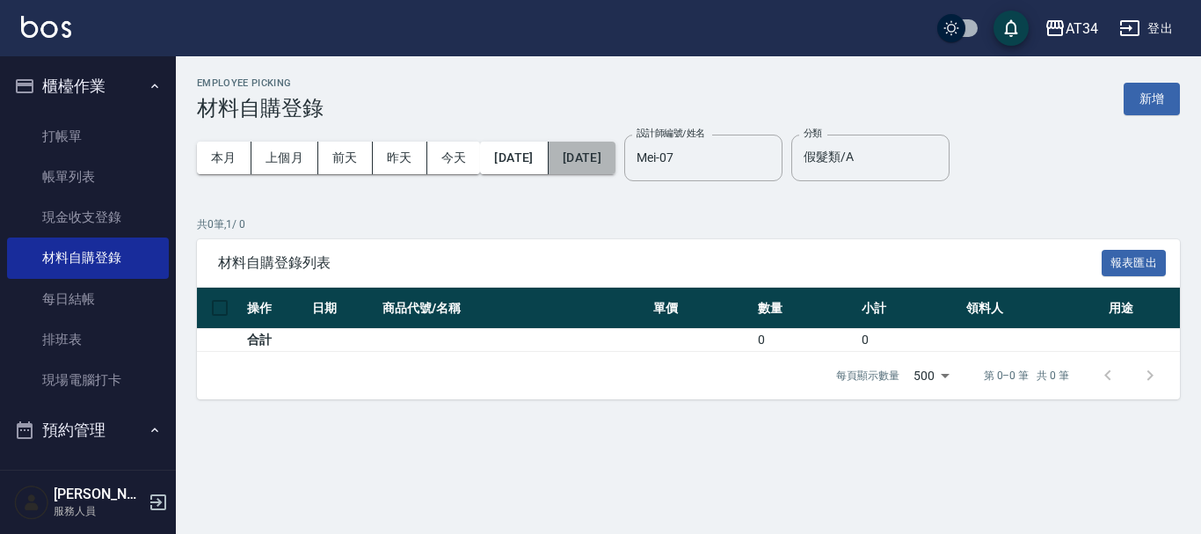
click at [594, 148] on button "2024/10/02" at bounding box center [582, 158] width 67 height 33
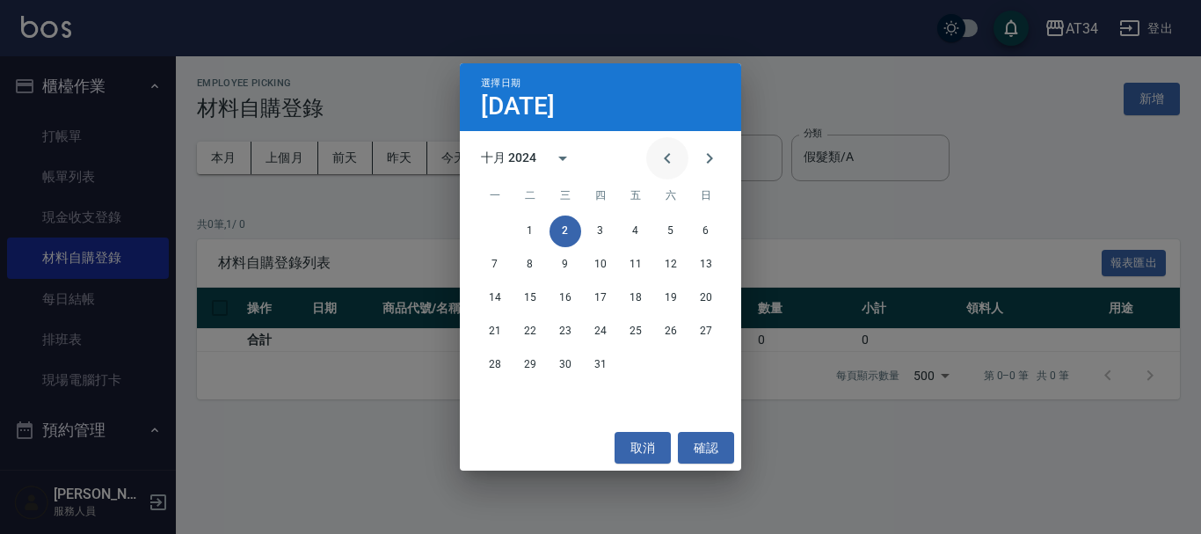
click at [660, 161] on icon "Previous month" at bounding box center [667, 158] width 21 height 21
click at [578, 282] on div "9 10 11 12 13 14 15" at bounding box center [600, 298] width 281 height 32
click at [577, 267] on button "4" at bounding box center [566, 265] width 32 height 32
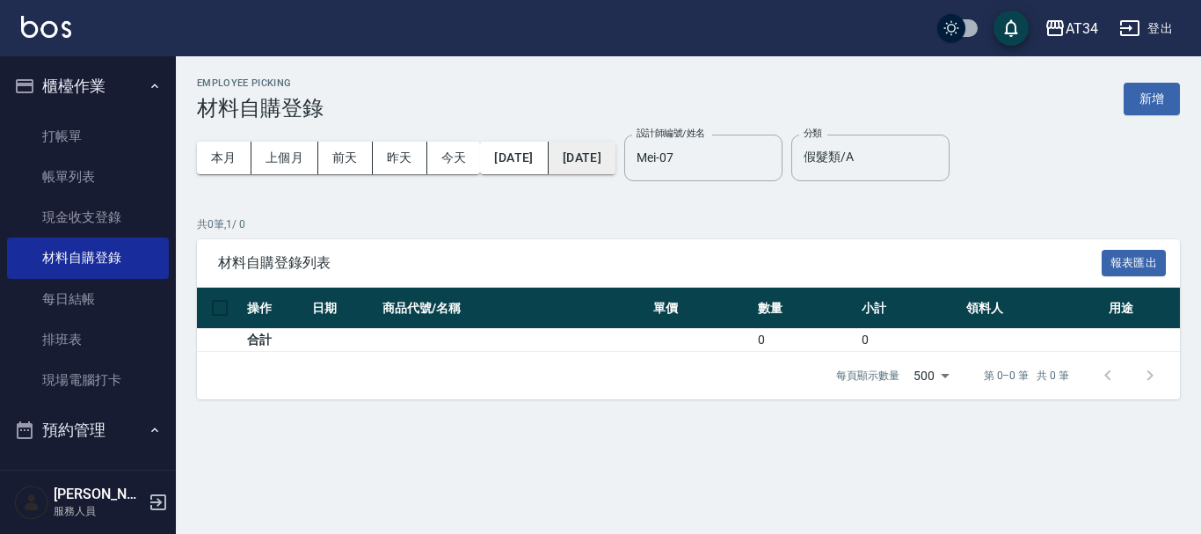
click at [600, 167] on button "2024/09/04" at bounding box center [582, 158] width 67 height 33
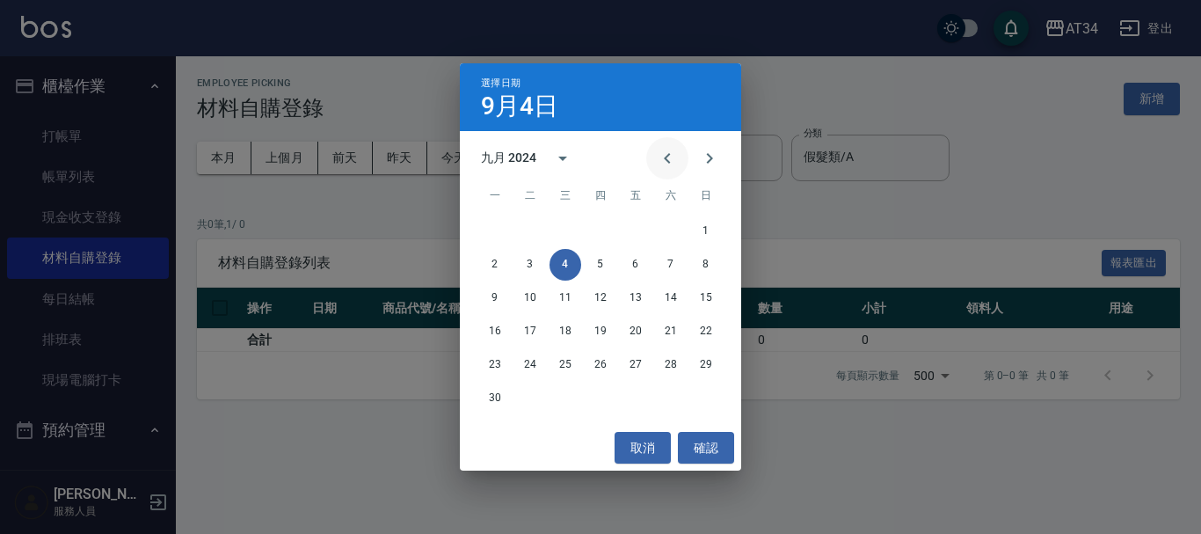
click at [681, 150] on button "Previous month" at bounding box center [667, 158] width 42 height 42
click at [595, 252] on button "8" at bounding box center [601, 265] width 32 height 32
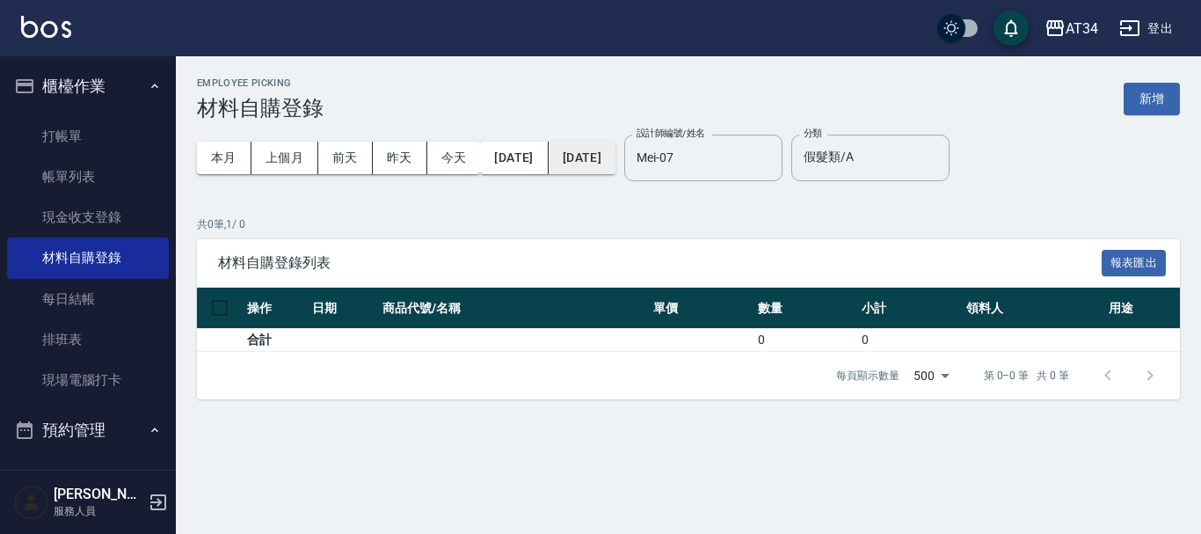
click at [616, 154] on button "2024/08/08" at bounding box center [582, 158] width 67 height 33
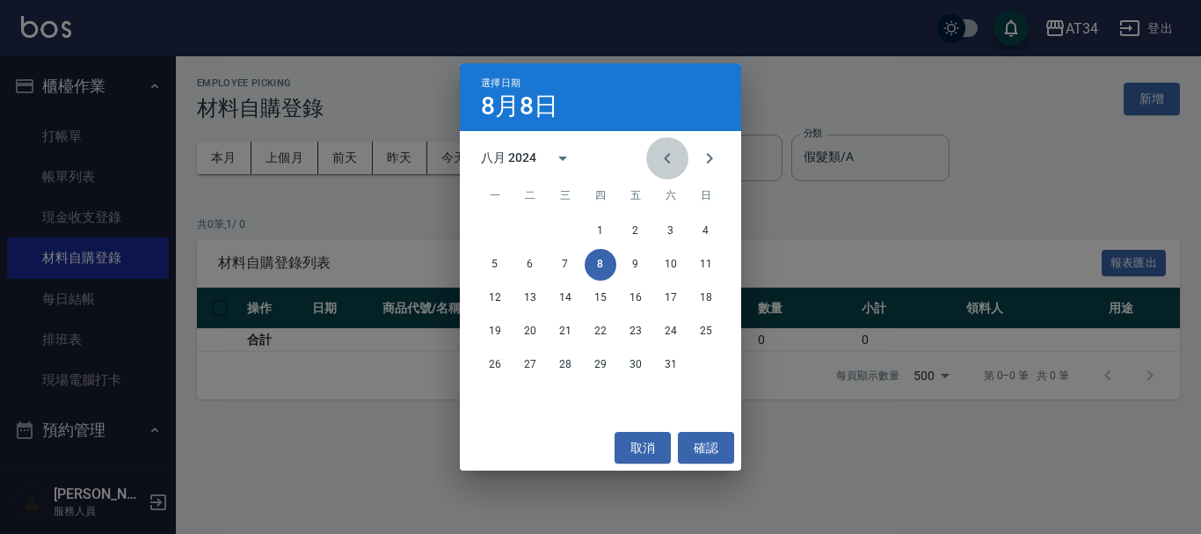
click at [663, 162] on icon "Previous month" at bounding box center [667, 158] width 21 height 21
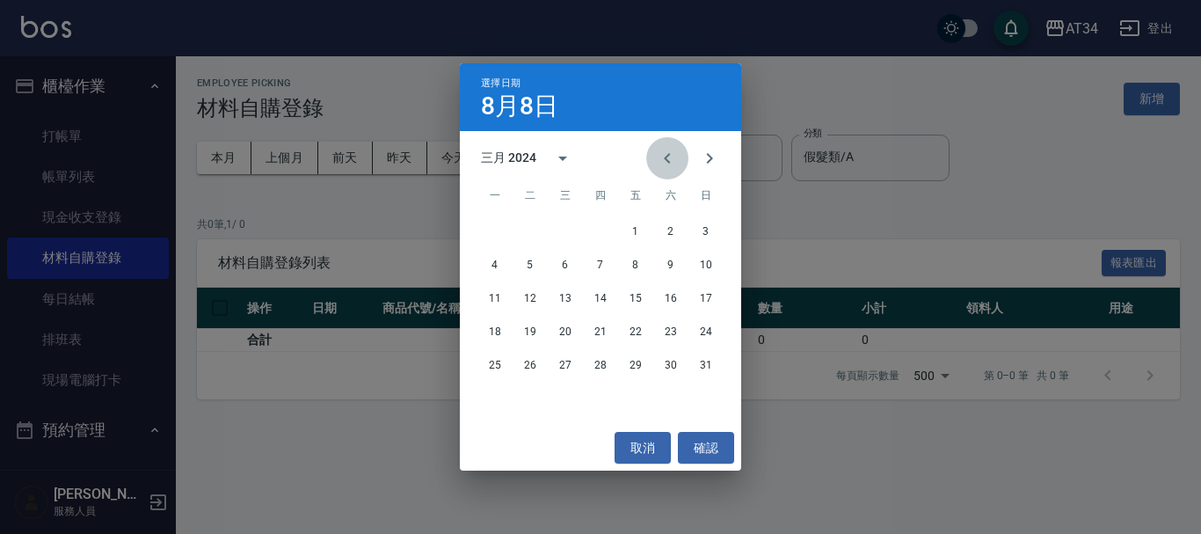
click at [663, 162] on icon "Previous month" at bounding box center [667, 158] width 21 height 21
click at [645, 233] on button "1" at bounding box center [636, 231] width 32 height 32
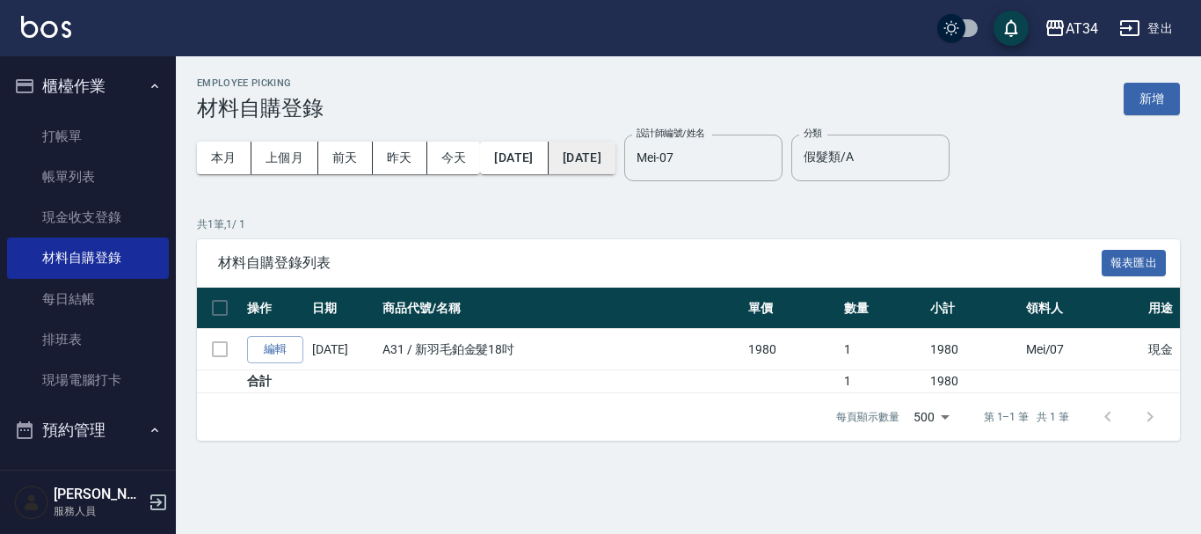
click at [616, 153] on button "2023/12/01" at bounding box center [582, 158] width 67 height 33
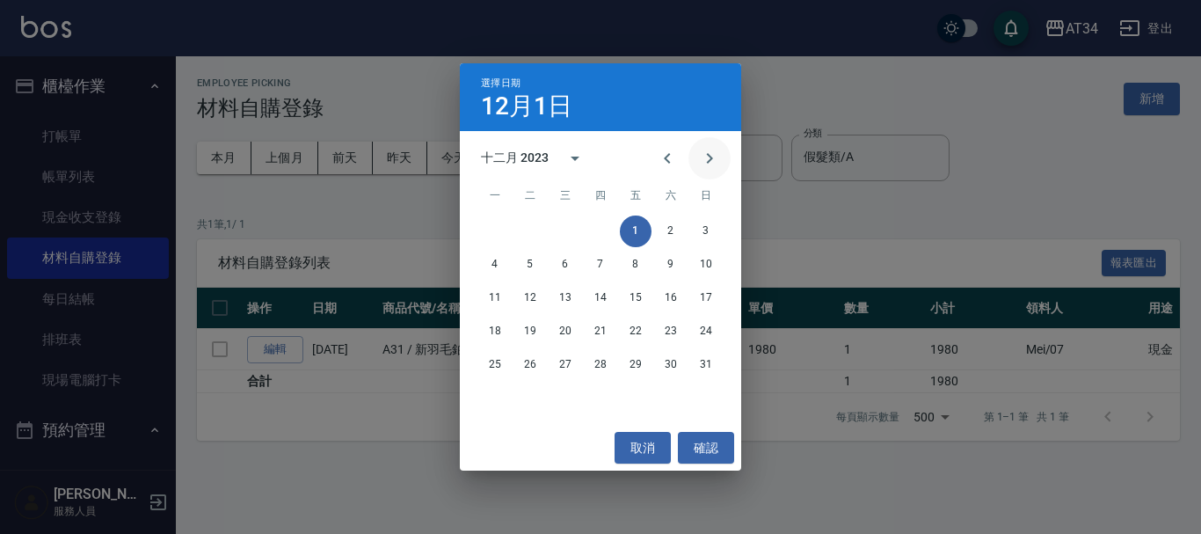
click at [704, 148] on icon "Next month" at bounding box center [709, 158] width 21 height 21
click at [487, 223] on button "1" at bounding box center [495, 231] width 32 height 32
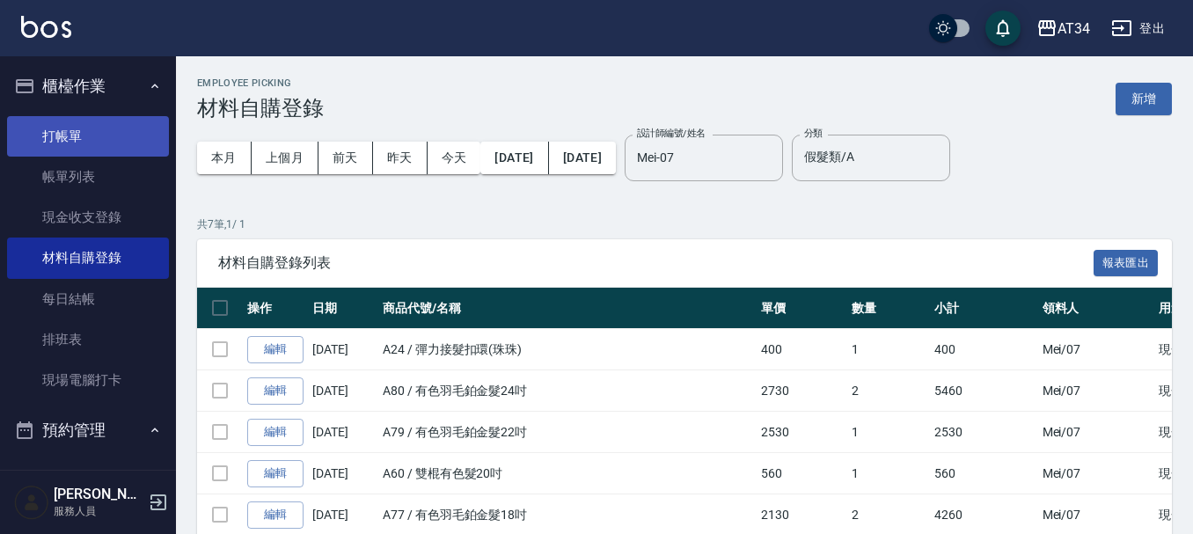
click at [103, 145] on link "打帳單" at bounding box center [88, 136] width 162 height 40
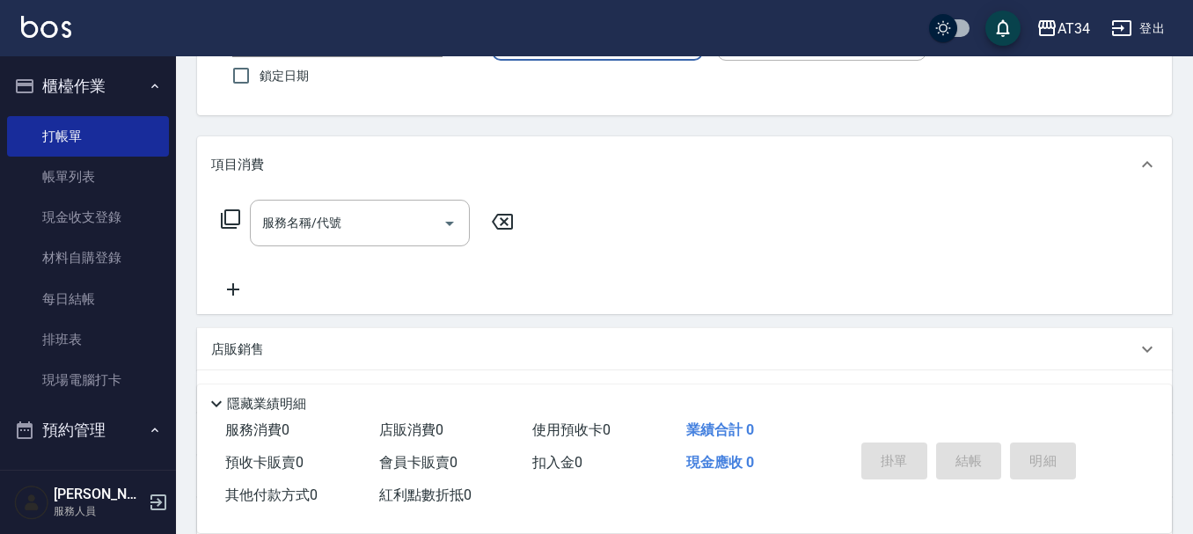
scroll to position [176, 0]
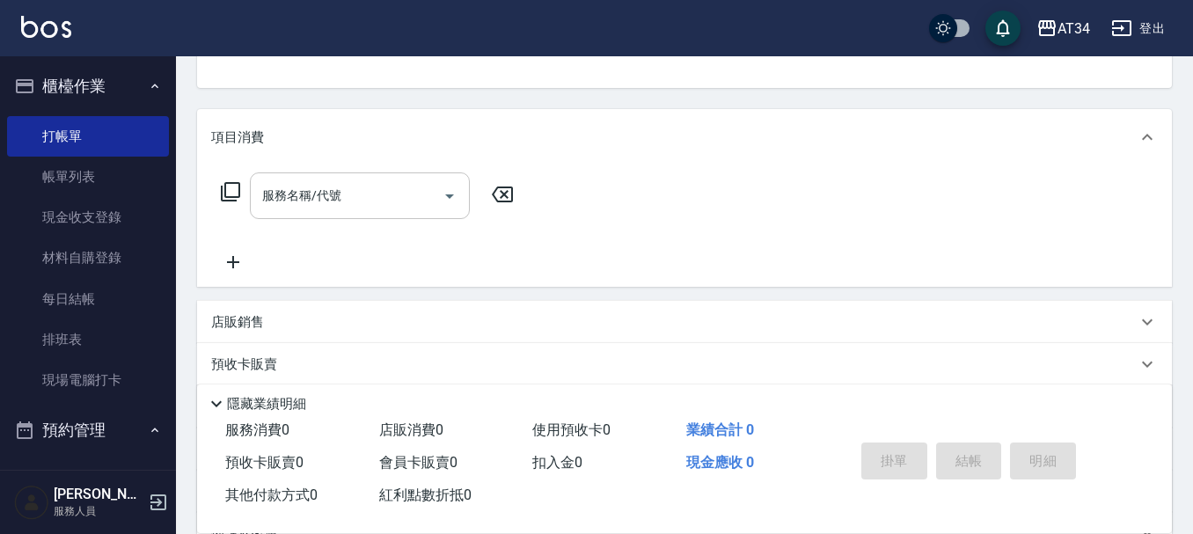
click at [303, 206] on input "服務名稱/代號" at bounding box center [347, 195] width 178 height 31
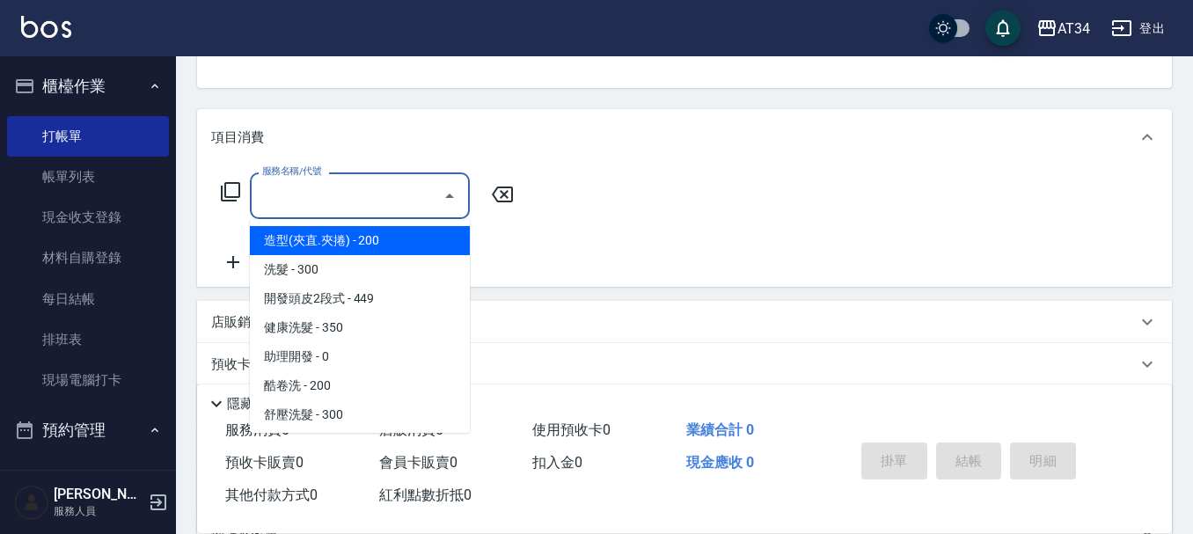
click at [887, 368] on div "預收卡販賣" at bounding box center [673, 364] width 925 height 18
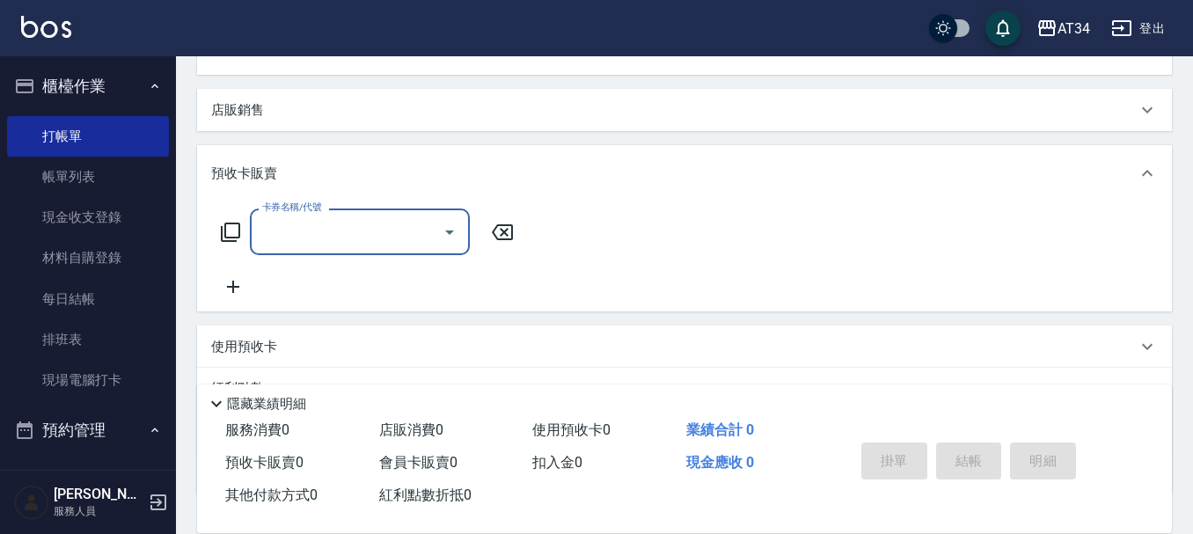
scroll to position [429, 0]
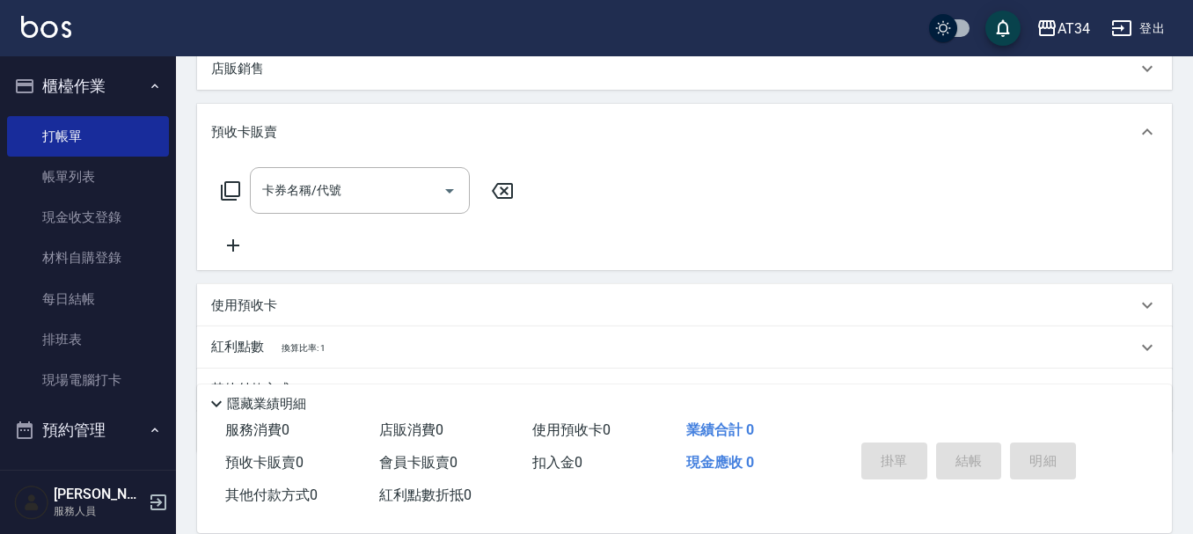
click at [317, 311] on div "使用預收卡" at bounding box center [673, 305] width 925 height 18
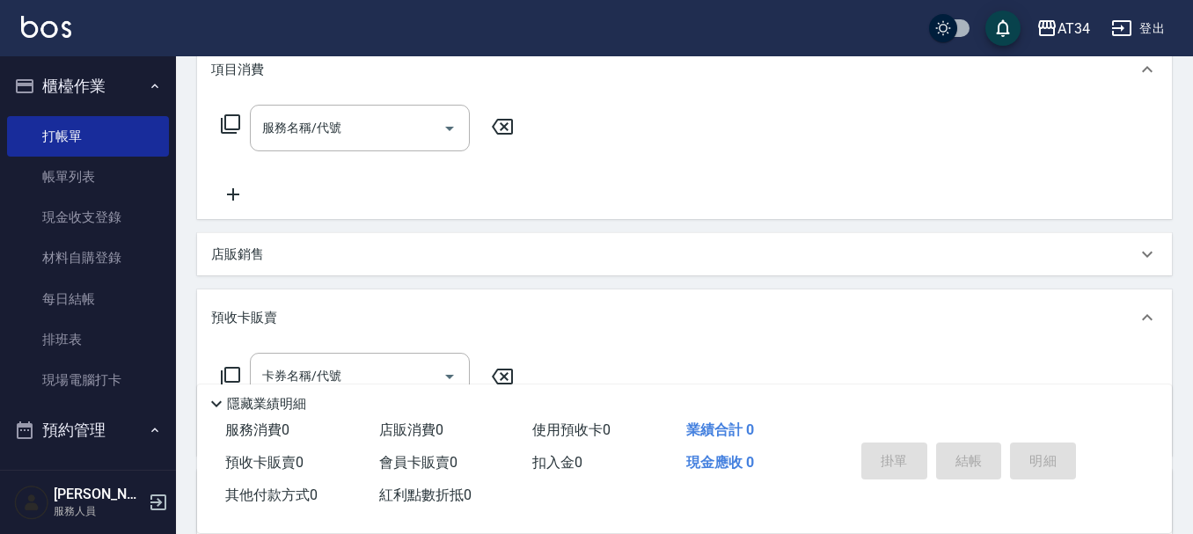
scroll to position [215, 0]
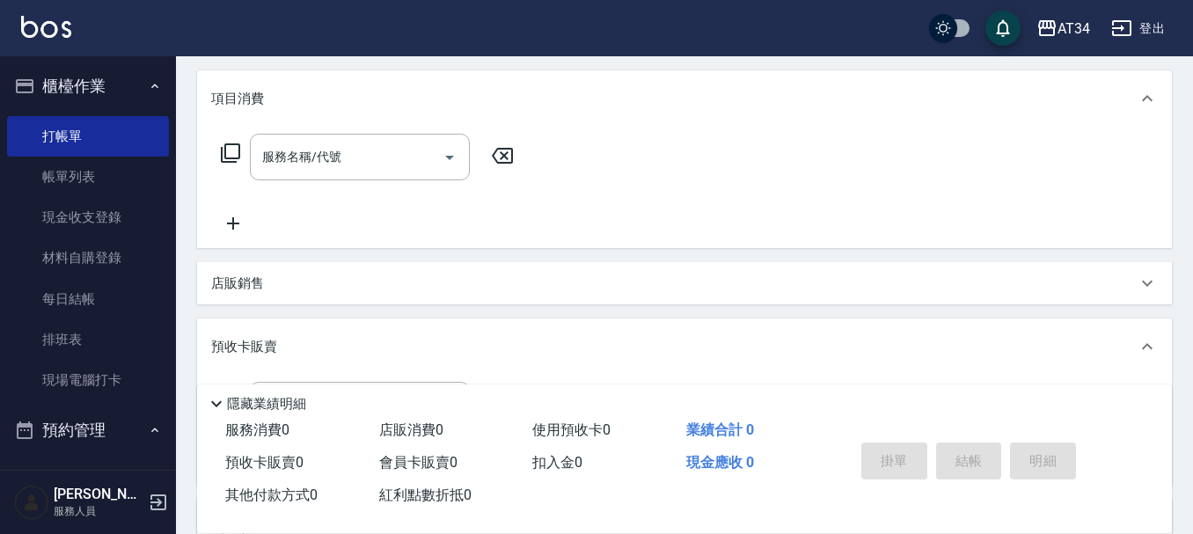
click at [231, 266] on div "店販銷售" at bounding box center [684, 283] width 974 height 42
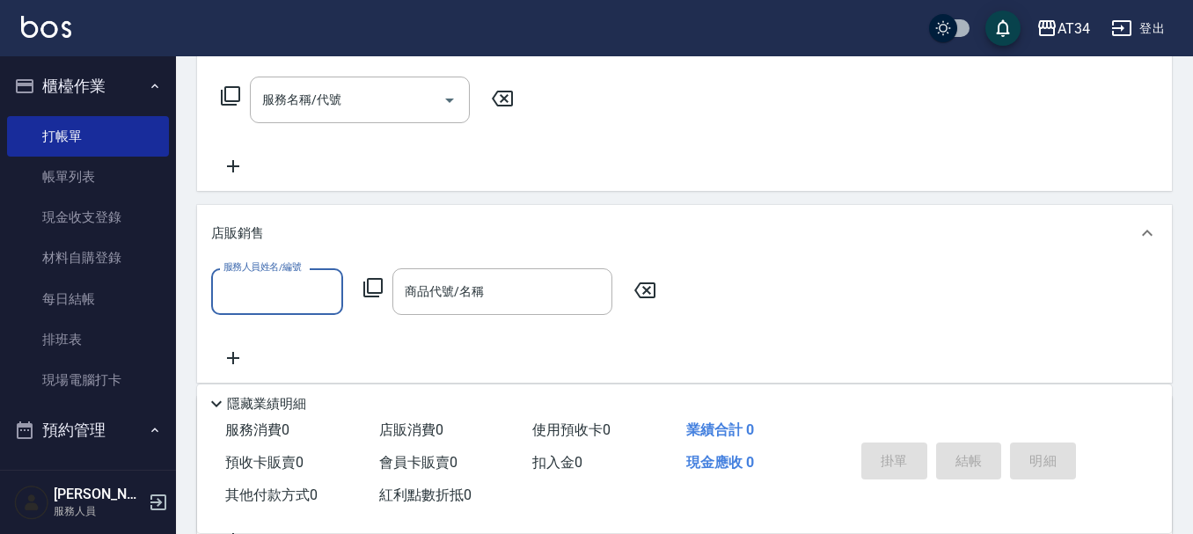
scroll to position [303, 0]
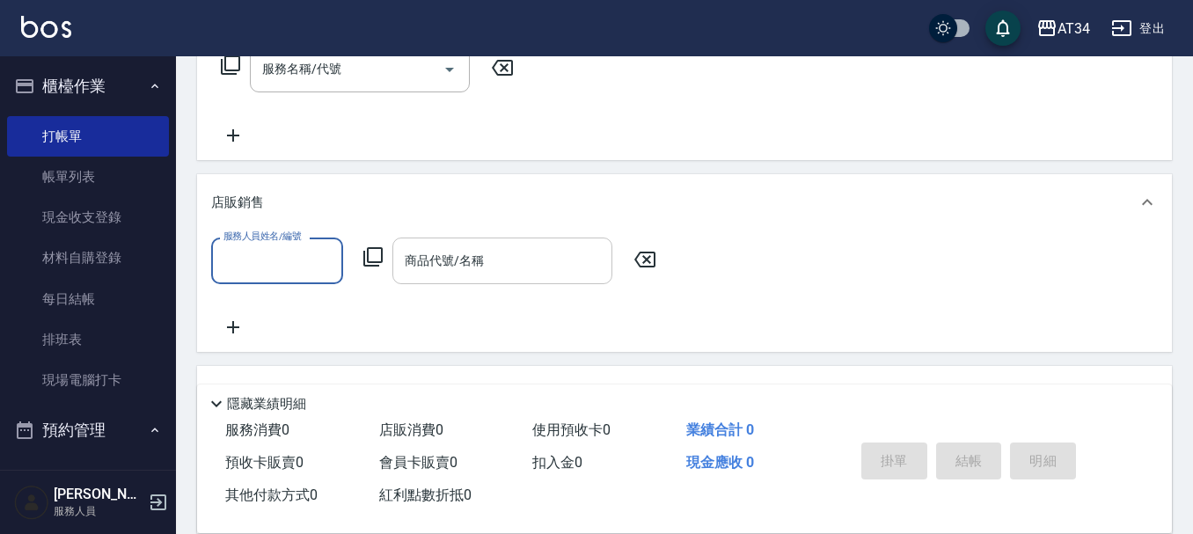
click at [415, 243] on div "商品代號/名稱" at bounding box center [502, 260] width 220 height 47
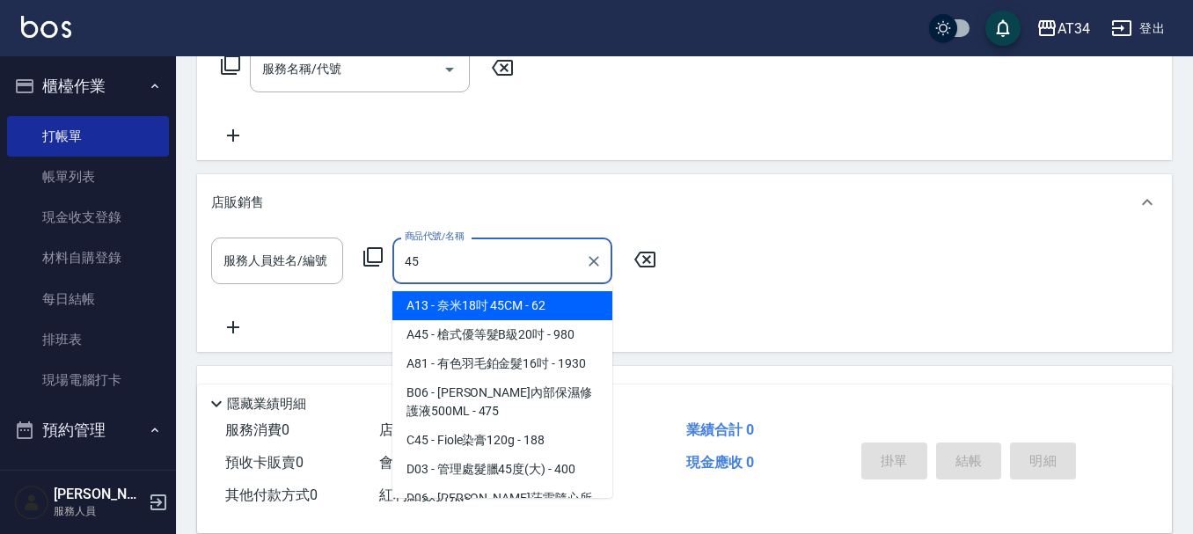
scroll to position [88, 0]
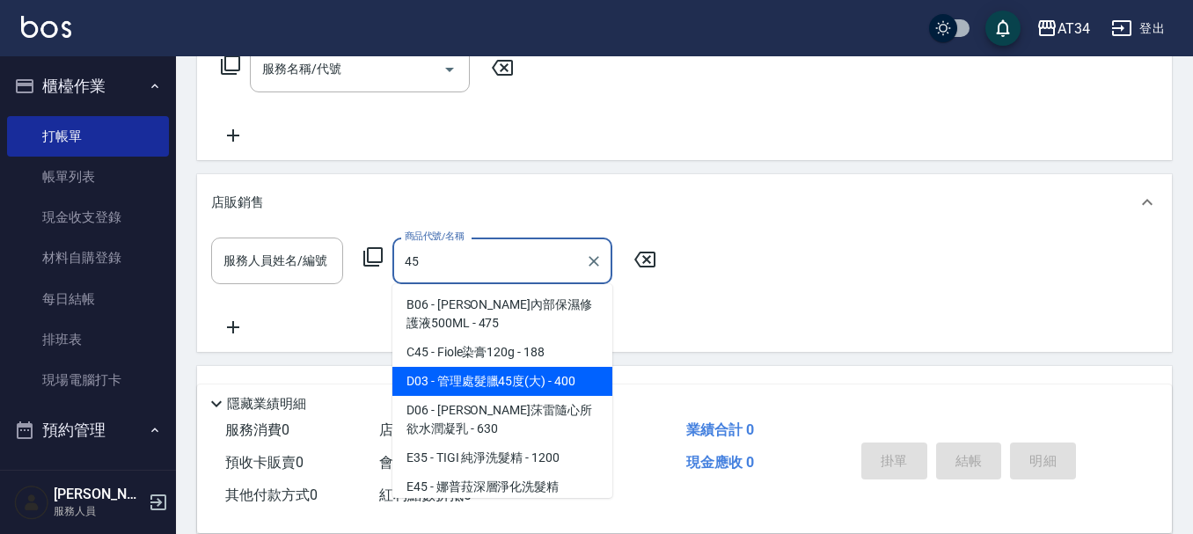
click at [467, 390] on span "D03 - 管理處髮臘45度(大) - 400" at bounding box center [502, 381] width 220 height 29
type input "管理處髮臘45度(大)"
type input "40"
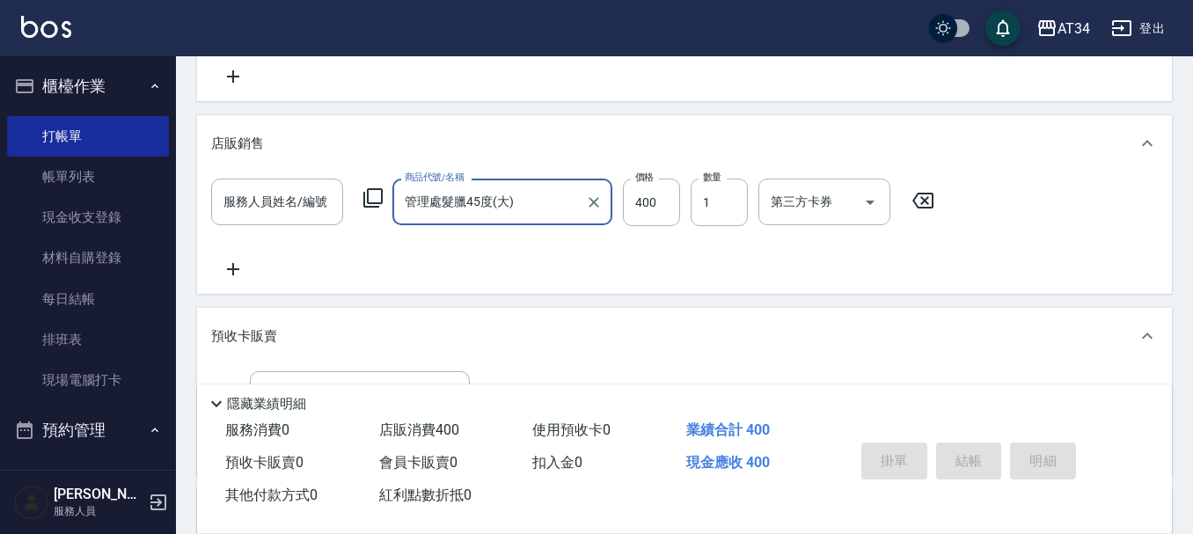
scroll to position [390, 0]
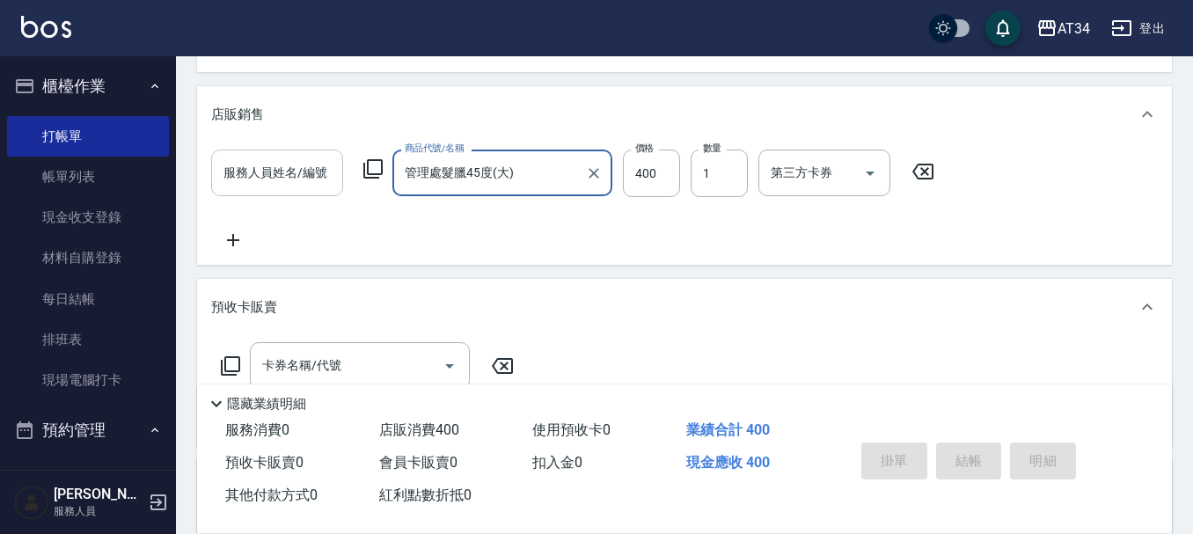
click at [301, 193] on div "服務人員姓名/編號" at bounding box center [277, 173] width 132 height 47
type input "管理處髮臘45度(大)"
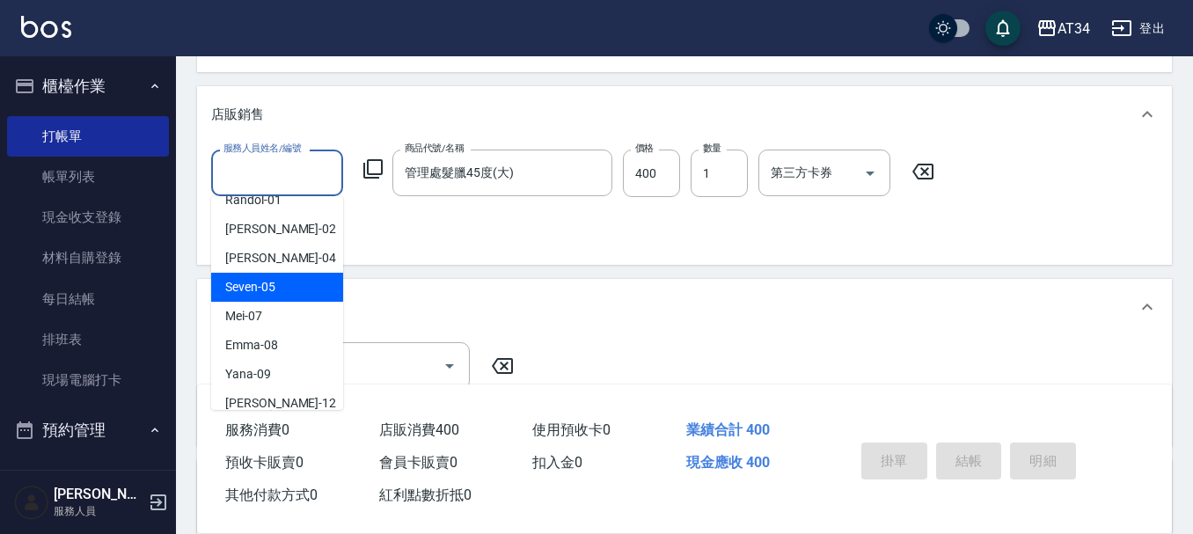
scroll to position [88, 0]
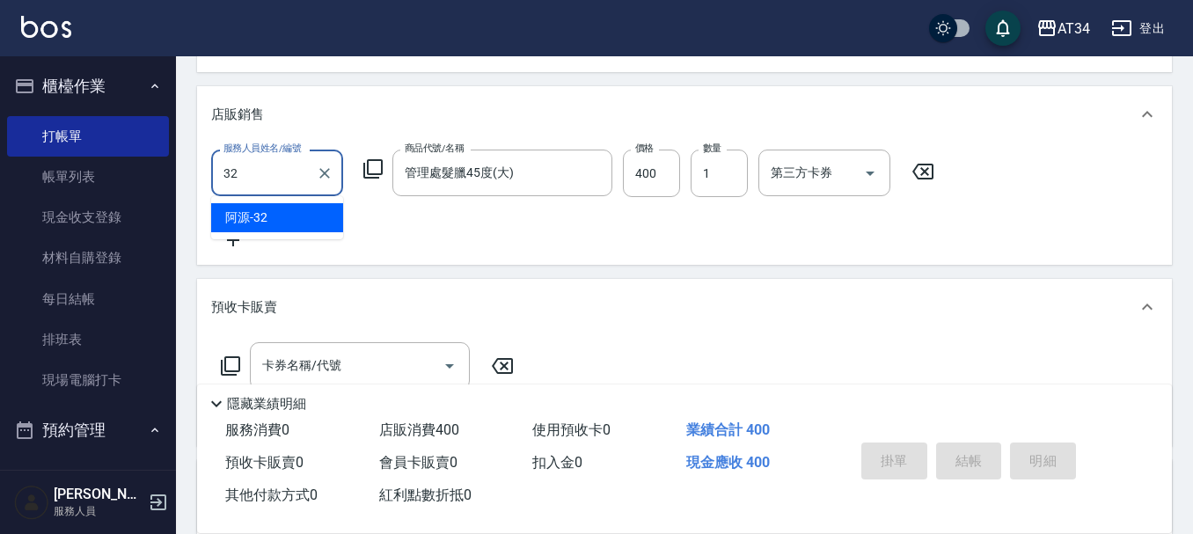
click at [260, 227] on div "阿源 -32" at bounding box center [277, 217] width 132 height 29
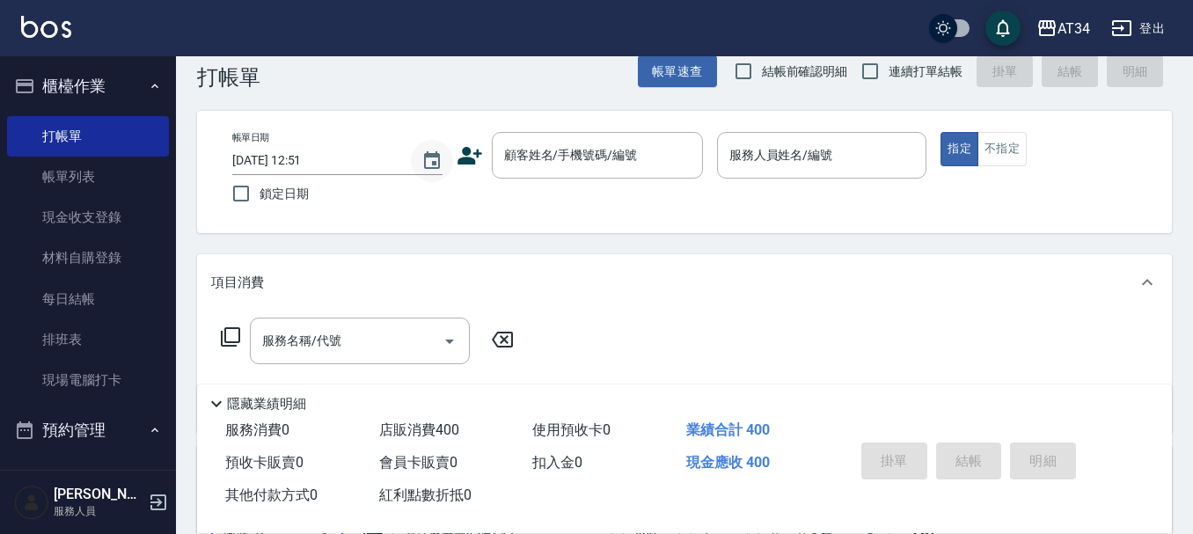
scroll to position [0, 0]
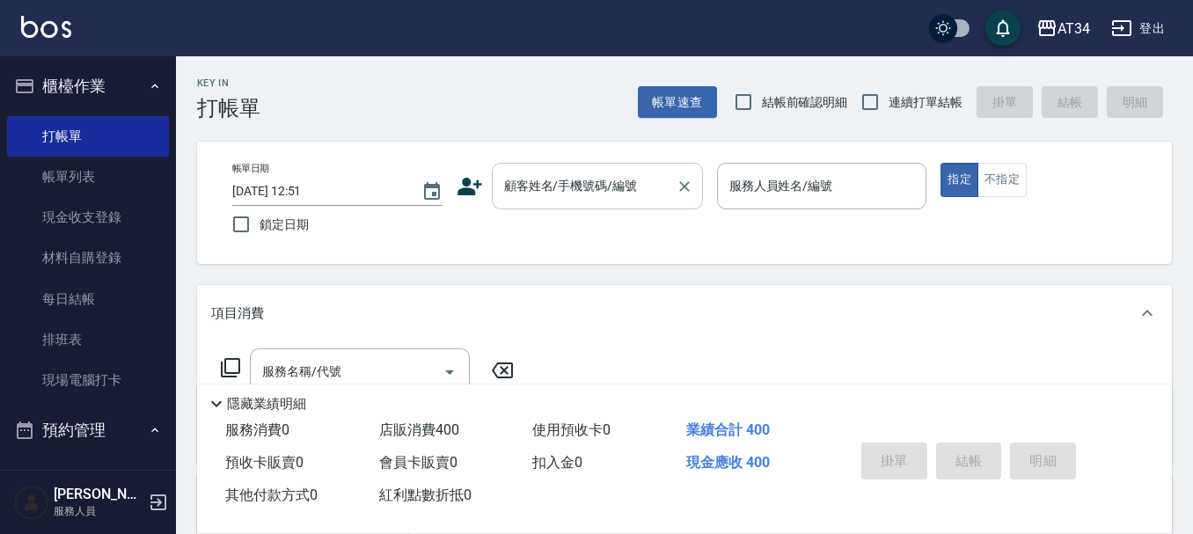
type input "阿源-32"
click at [536, 176] on input "顧客姓名/手機號碼/編號" at bounding box center [584, 186] width 169 height 31
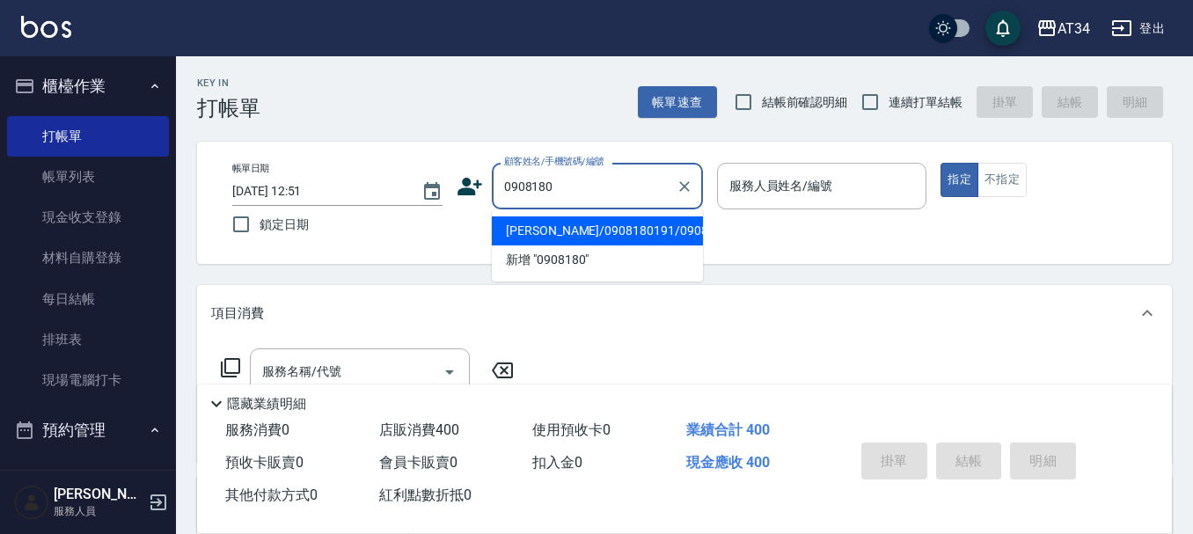
click at [537, 237] on li "蔡肄葉/0908180191/0908180191" at bounding box center [597, 230] width 211 height 29
type input "蔡肄葉/0908180191/0908180191"
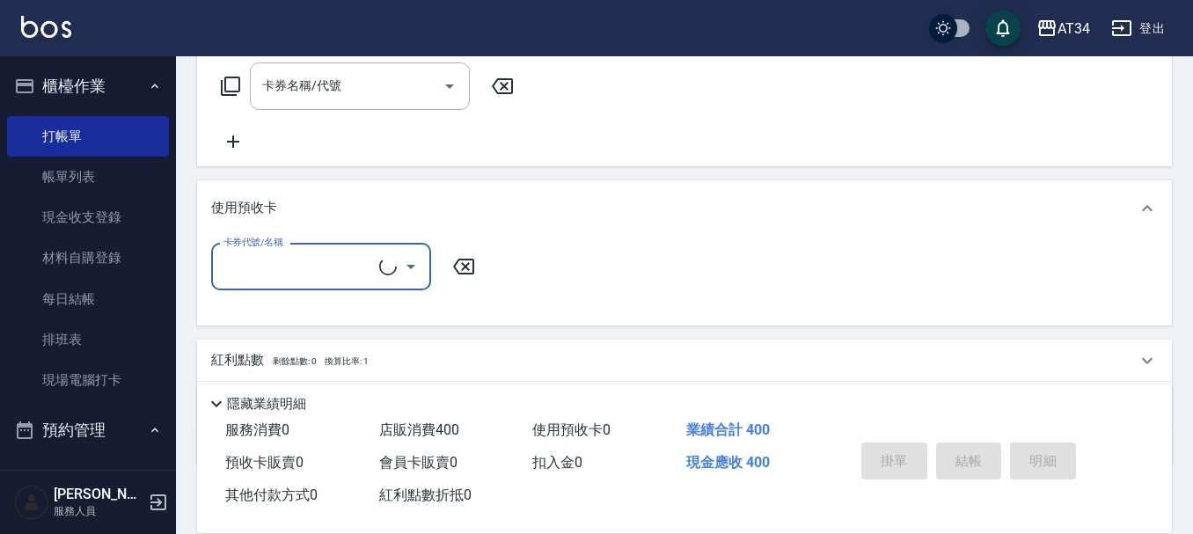
type input "阿源-32"
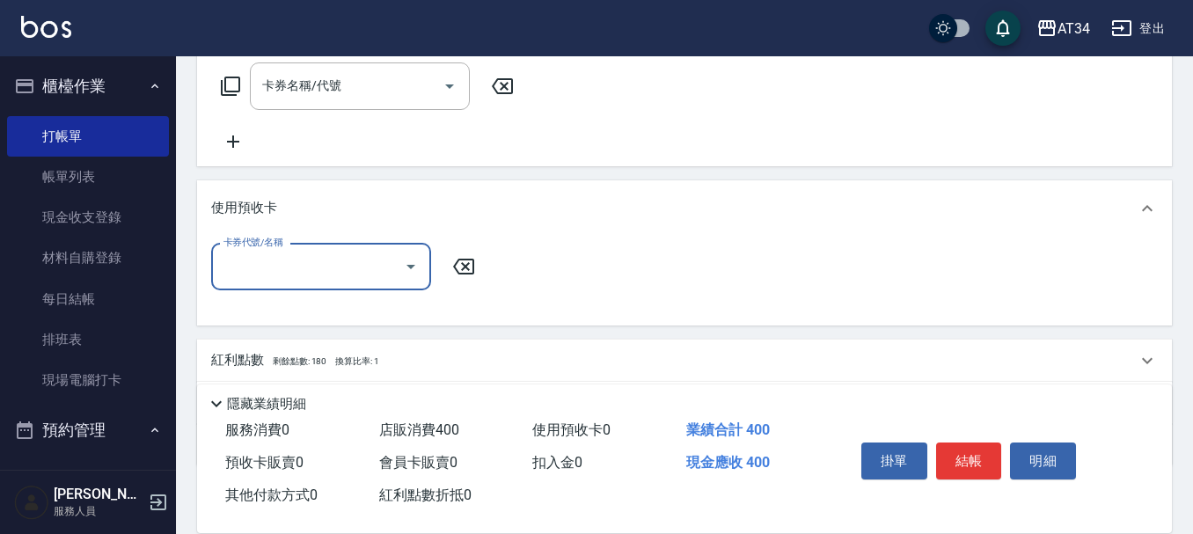
click at [449, 257] on icon at bounding box center [463, 266] width 44 height 21
click at [472, 256] on icon at bounding box center [463, 266] width 44 height 21
click at [471, 258] on icon at bounding box center [463, 266] width 44 height 21
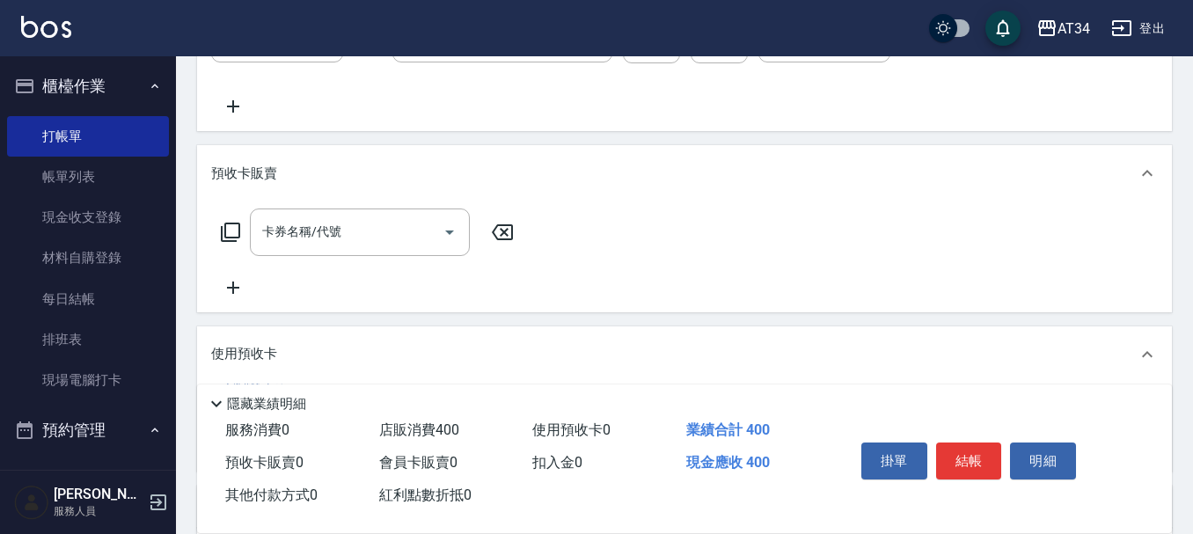
scroll to position [507, 0]
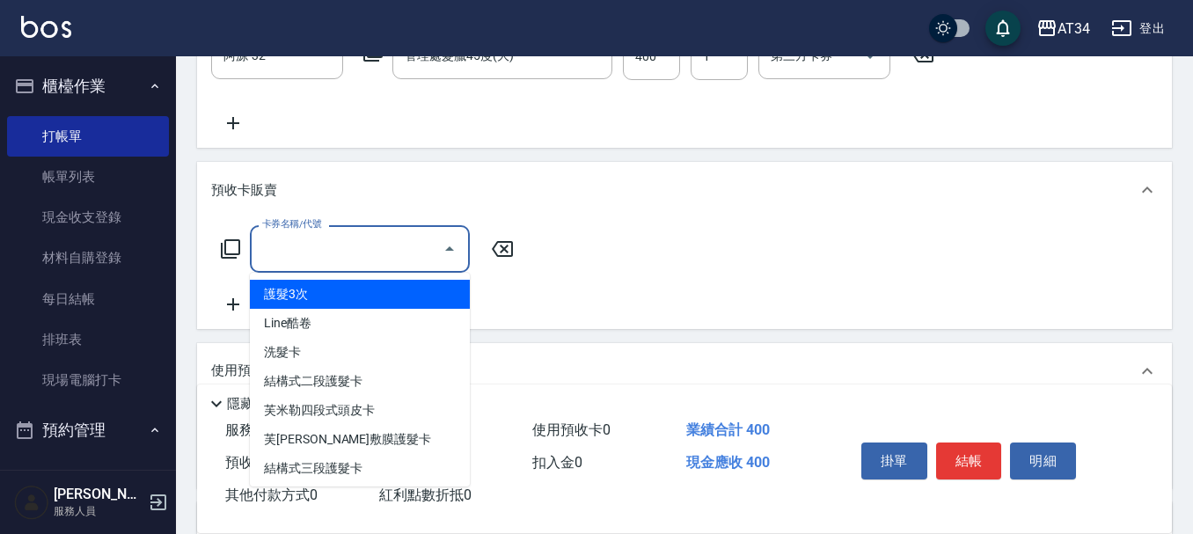
click at [392, 259] on input "卡券名稱/代號" at bounding box center [347, 248] width 178 height 31
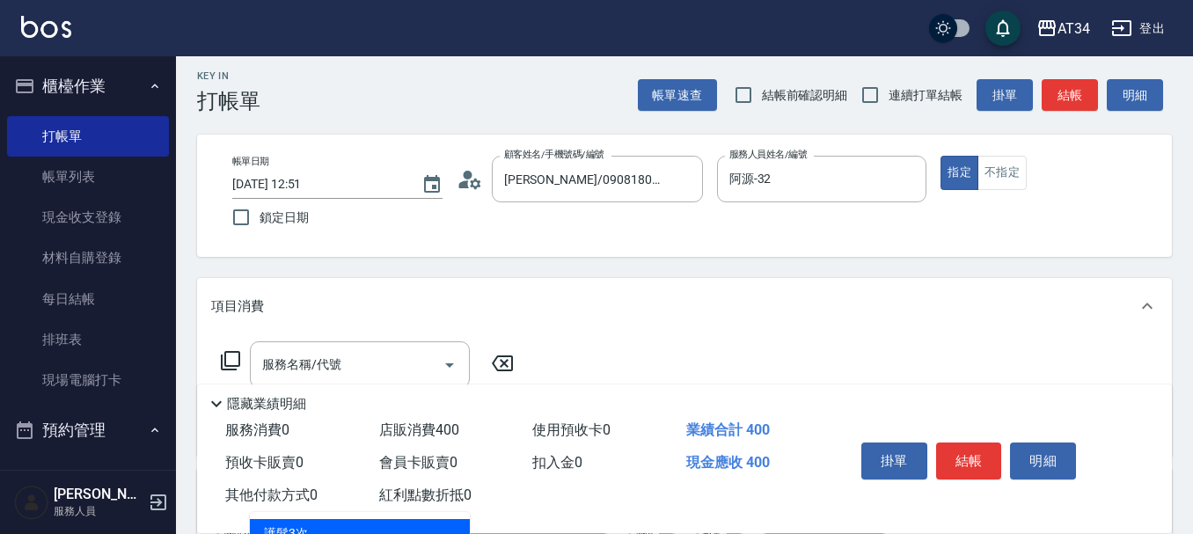
scroll to position [0, 0]
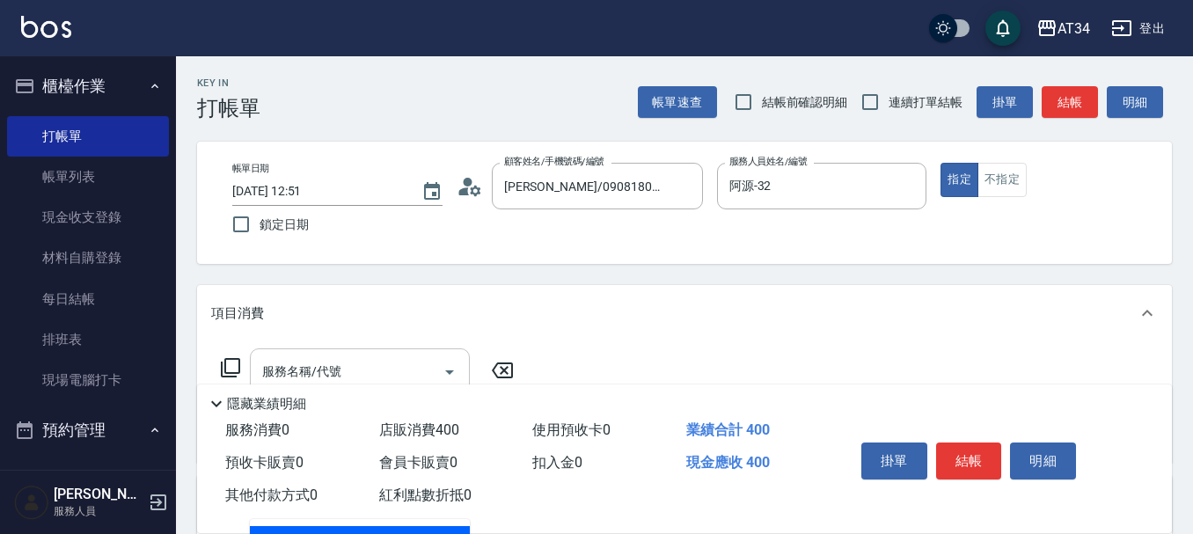
click at [321, 369] on div "服務名稱/代號 服務名稱/代號" at bounding box center [360, 371] width 220 height 47
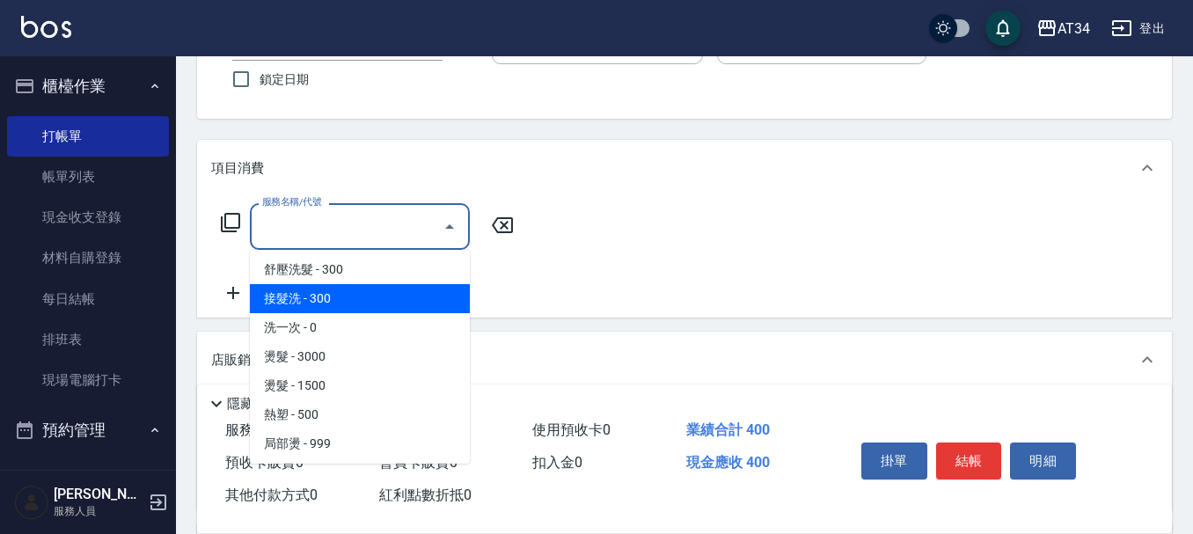
scroll to position [176, 0]
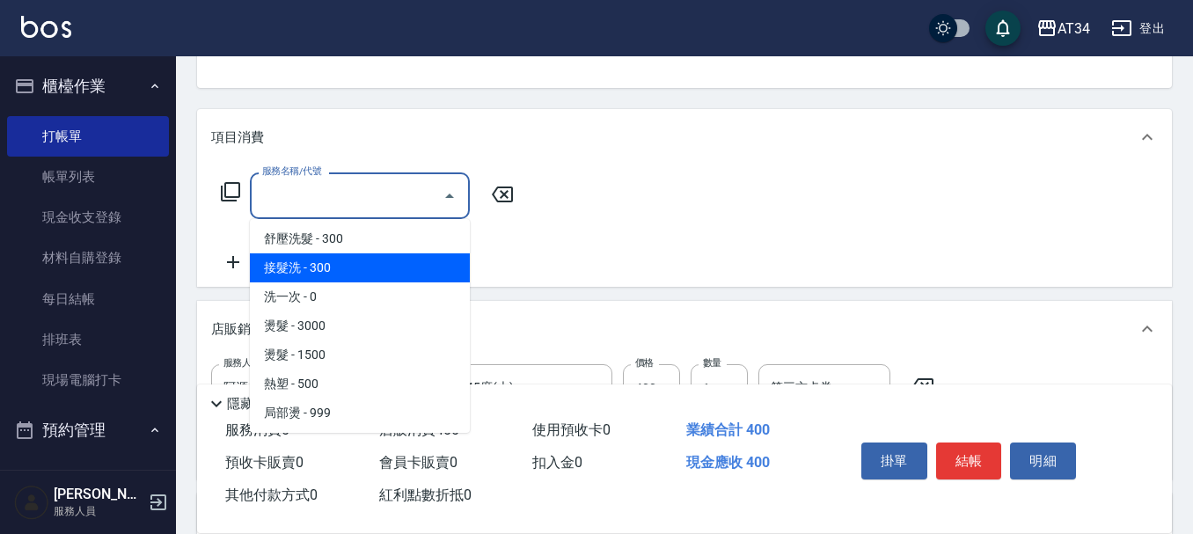
click at [472, 252] on div "服務名稱/代號 服務名稱/代號" at bounding box center [367, 222] width 313 height 100
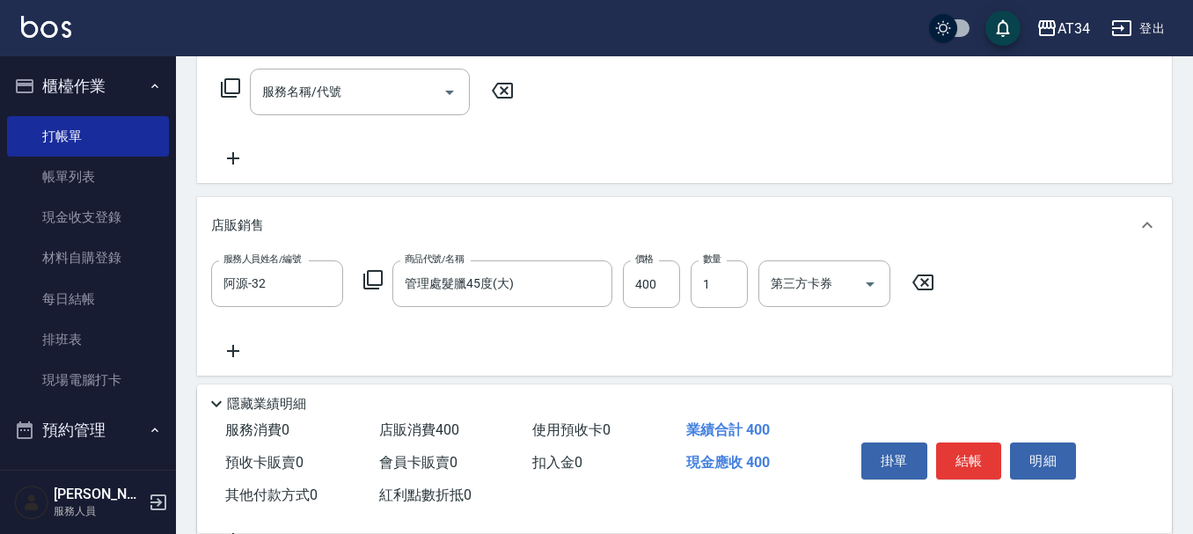
scroll to position [440, 0]
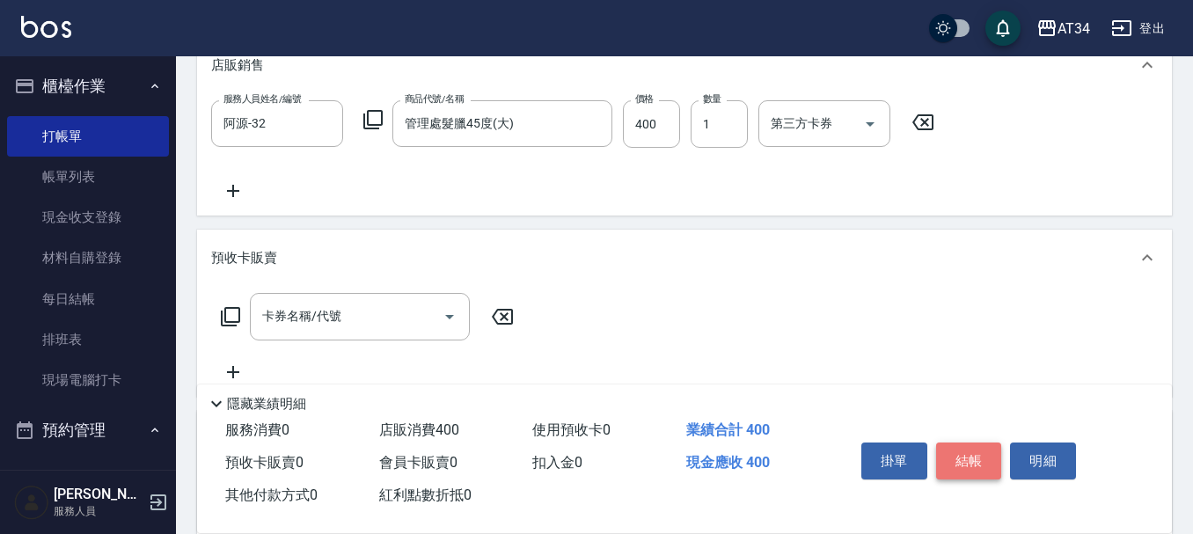
click at [952, 459] on button "結帳" at bounding box center [969, 460] width 66 height 37
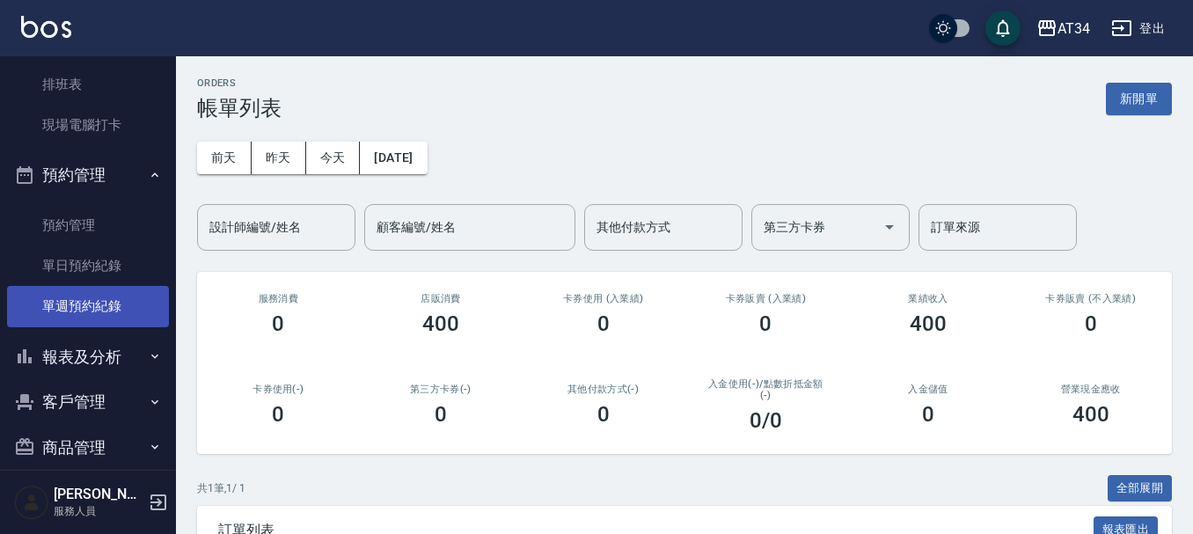
scroll to position [264, 0]
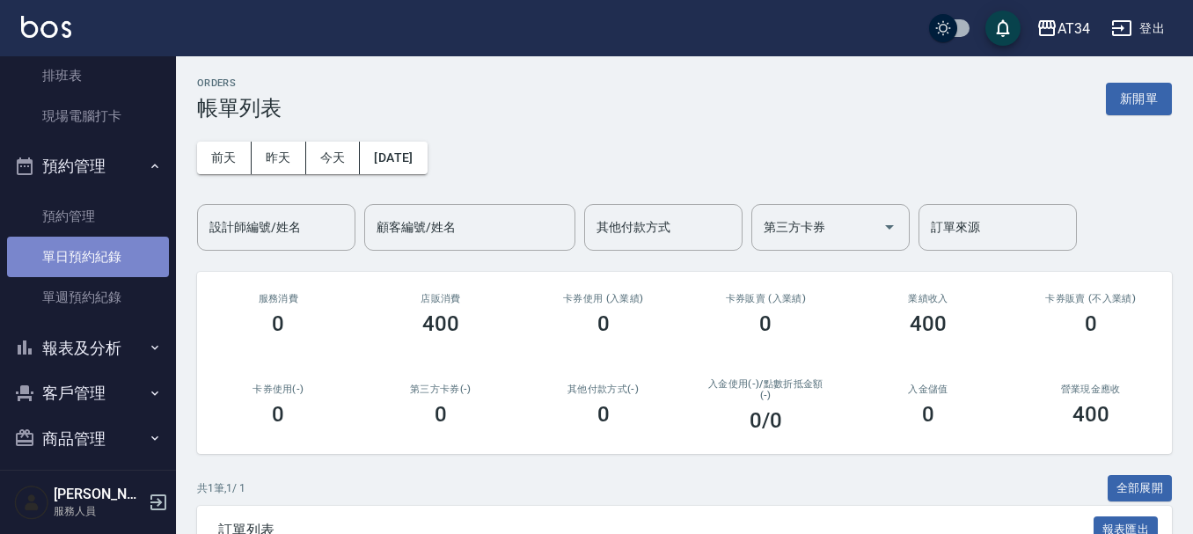
click at [90, 254] on link "單日預約紀錄" at bounding box center [88, 257] width 162 height 40
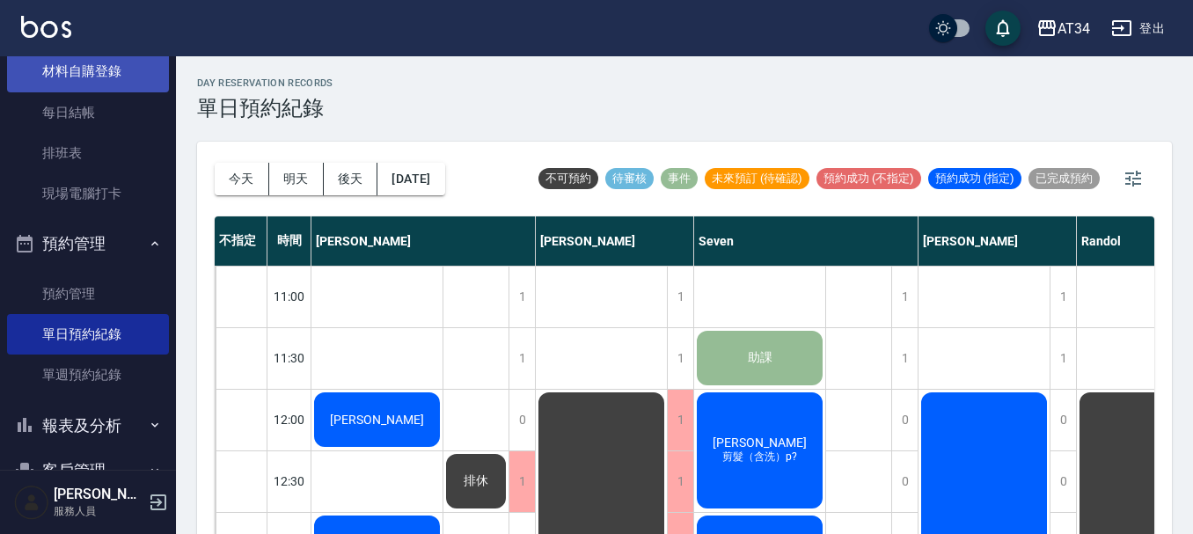
scroll to position [88, 0]
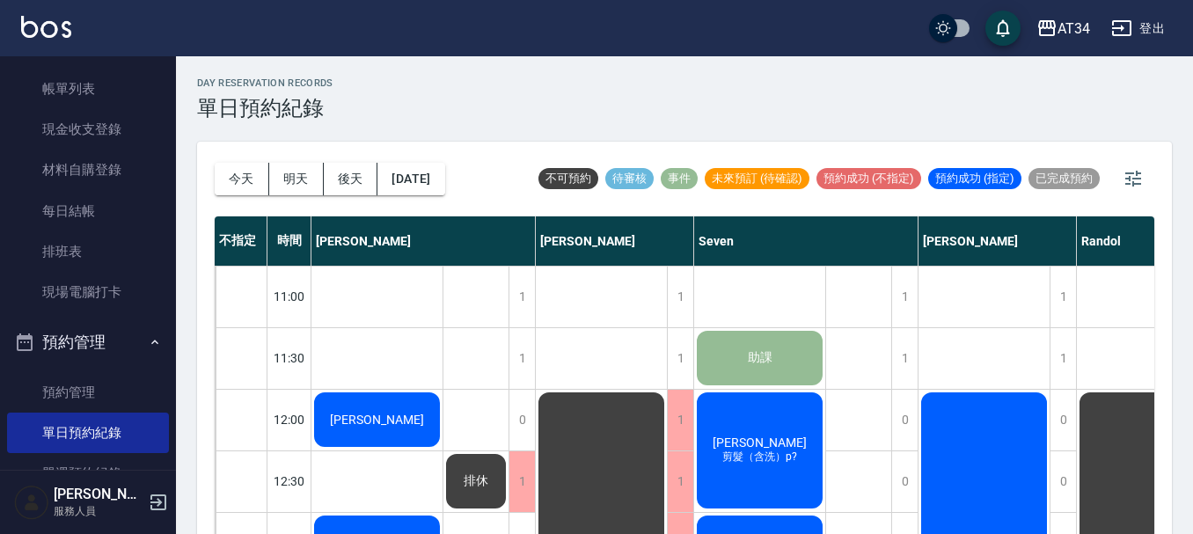
click at [842, 209] on div "今天 明天 後天 2025/09/20 不可預約 待審核 事件 未來預訂 (待確認) 預約成功 (不指定) 預約成功 (指定) 已完成預約" at bounding box center [684, 179] width 939 height 75
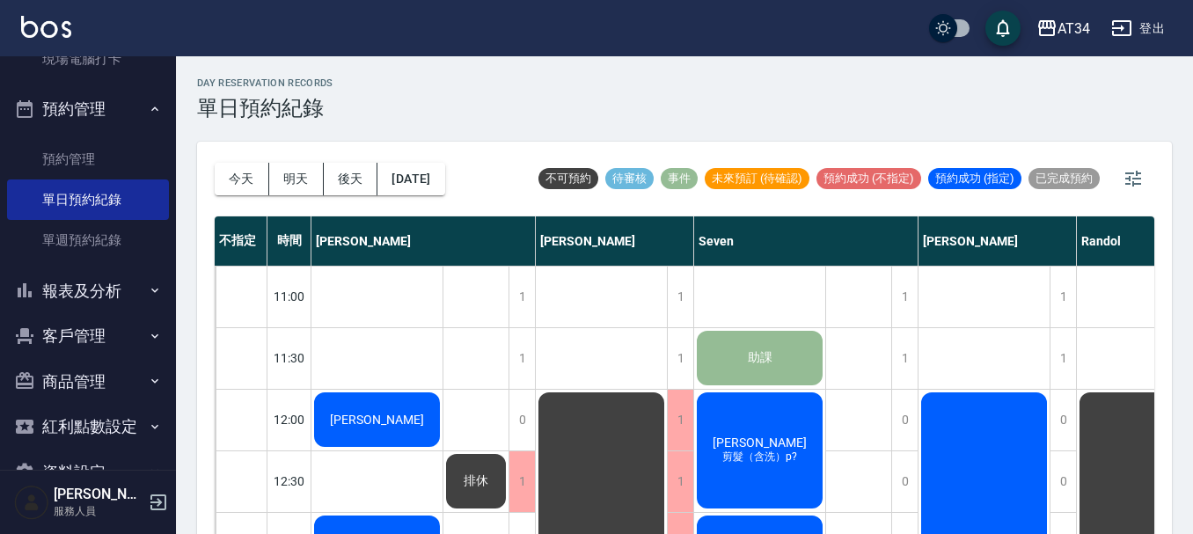
scroll to position [352, 0]
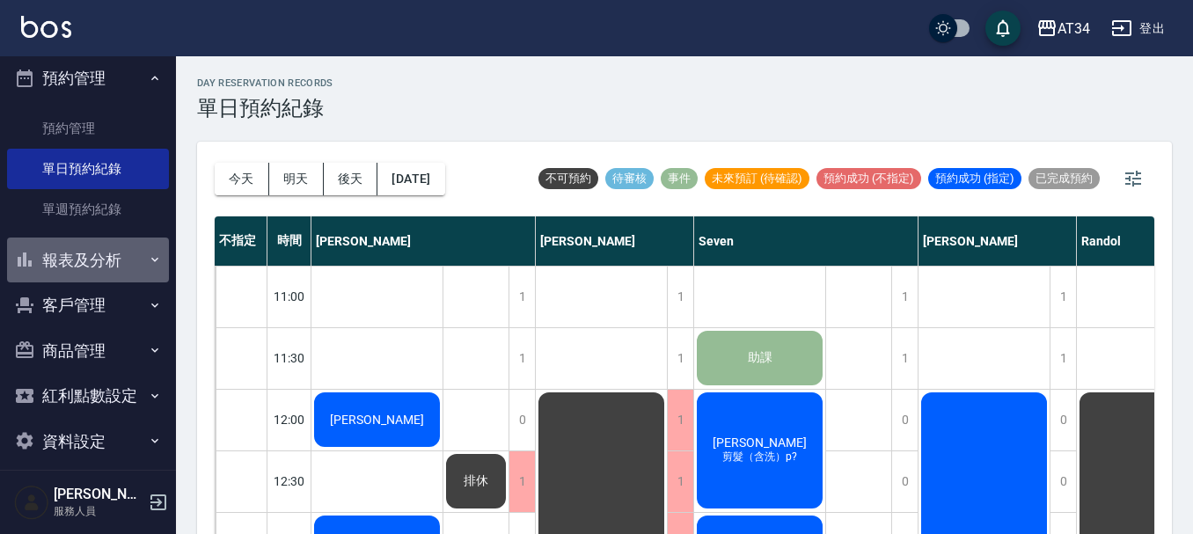
click at [109, 262] on button "報表及分析" at bounding box center [88, 260] width 162 height 46
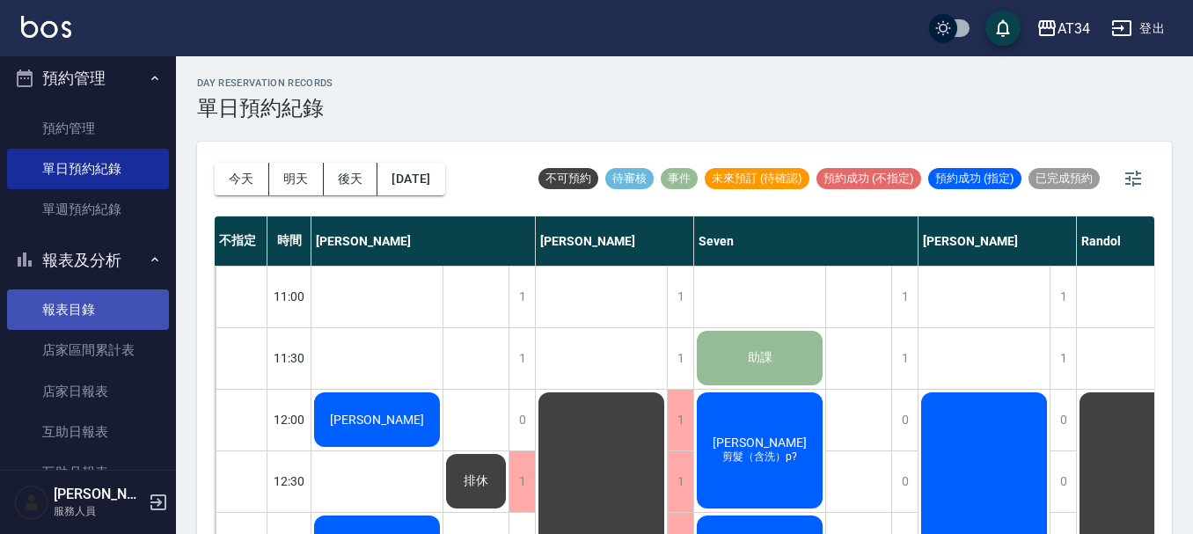
scroll to position [440, 0]
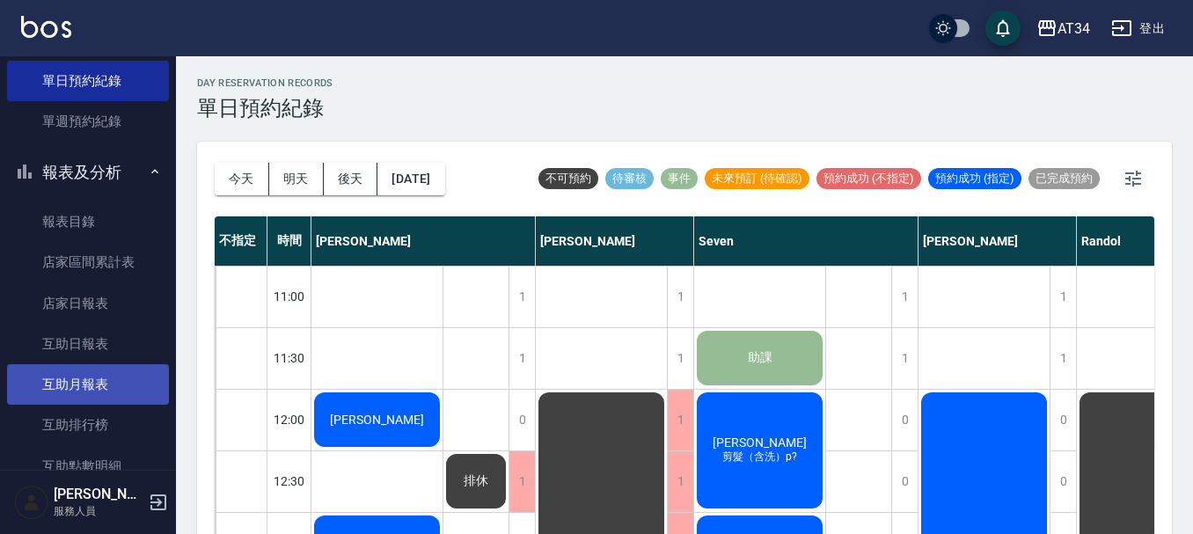
click at [108, 368] on link "互助月報表" at bounding box center [88, 384] width 162 height 40
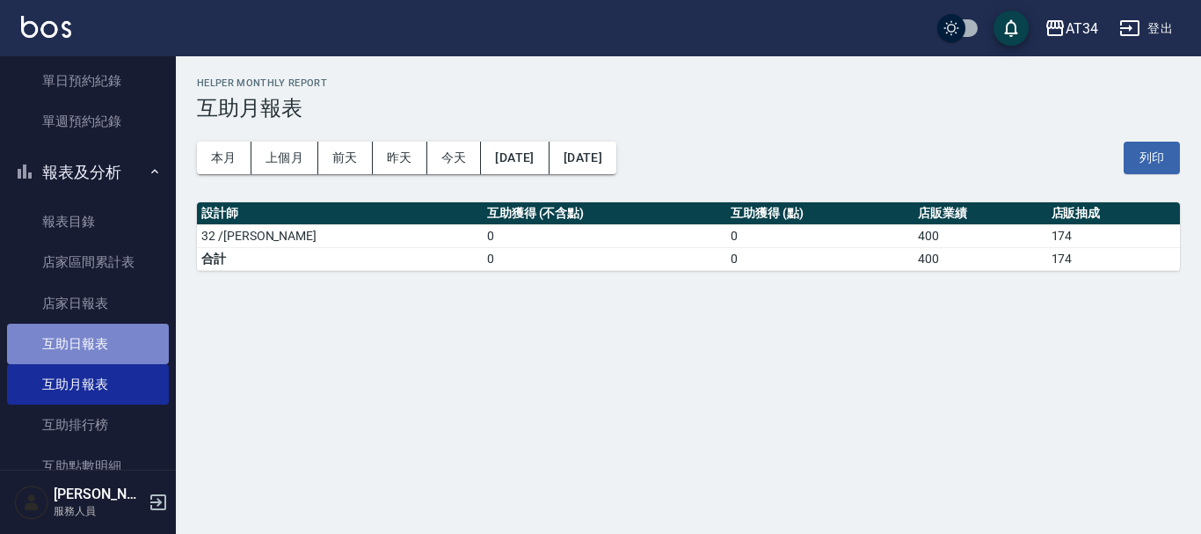
click at [135, 338] on link "互助日報表" at bounding box center [88, 344] width 162 height 40
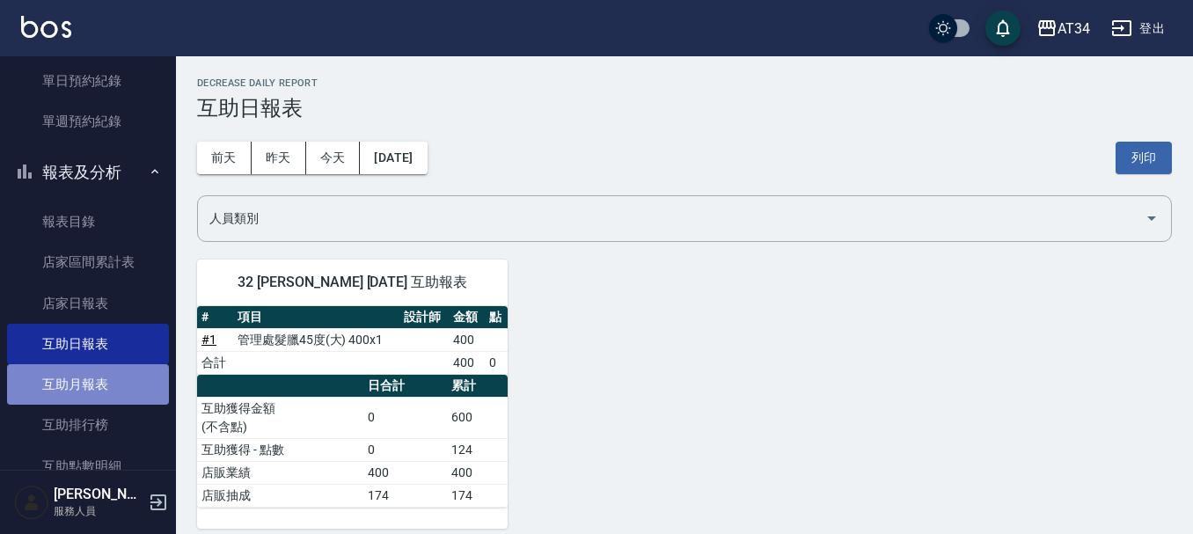
click at [90, 375] on link "互助月報表" at bounding box center [88, 384] width 162 height 40
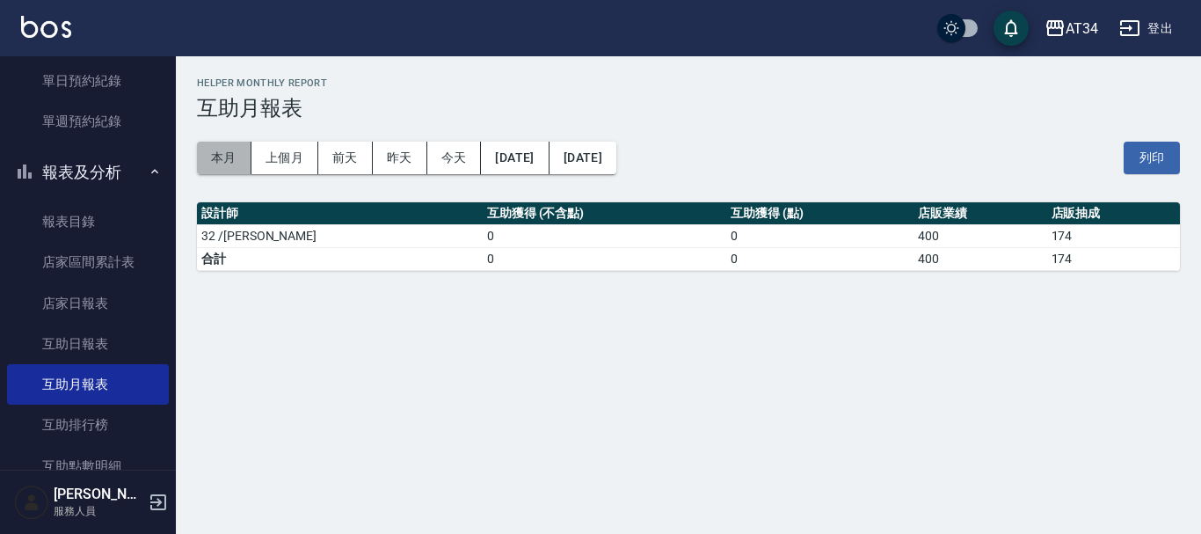
click at [227, 163] on button "本月" at bounding box center [224, 158] width 55 height 33
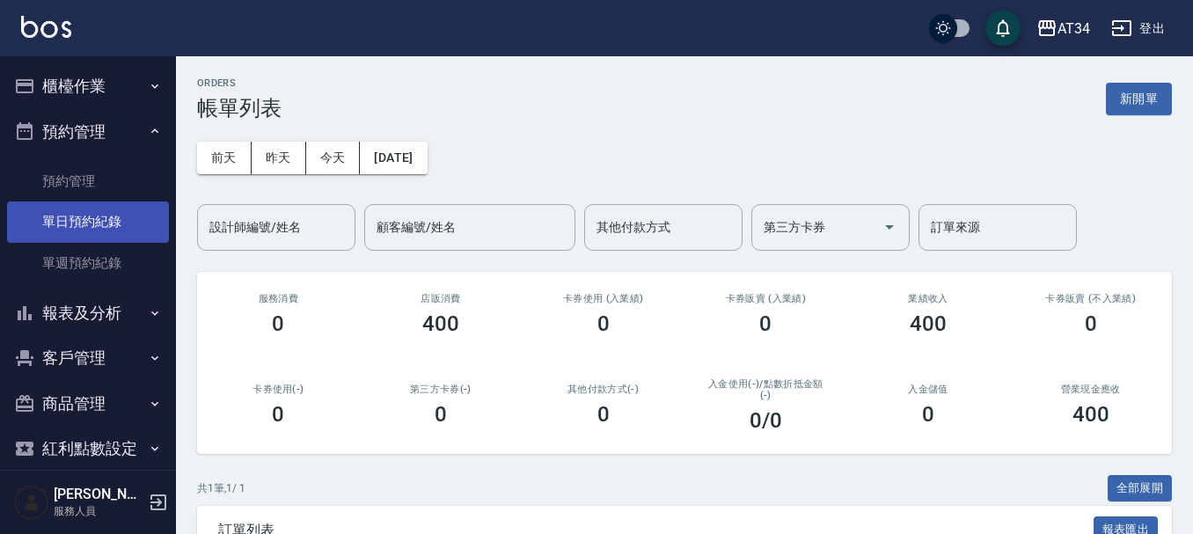
click at [107, 206] on link "單日預約紀錄" at bounding box center [88, 221] width 162 height 40
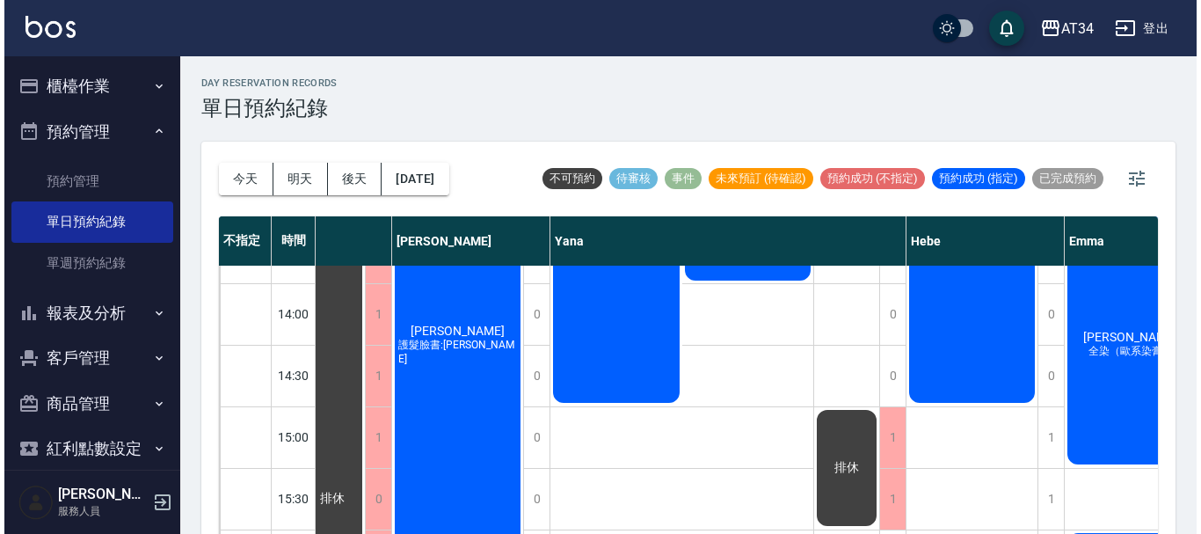
scroll to position [352, 1091]
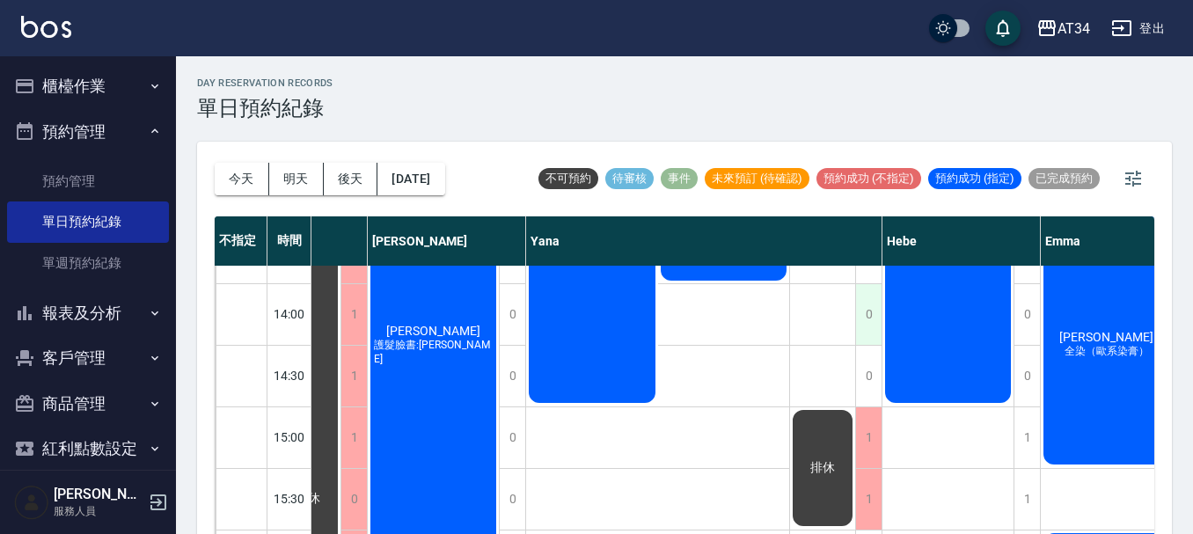
click at [864, 328] on div "0" at bounding box center [868, 314] width 26 height 61
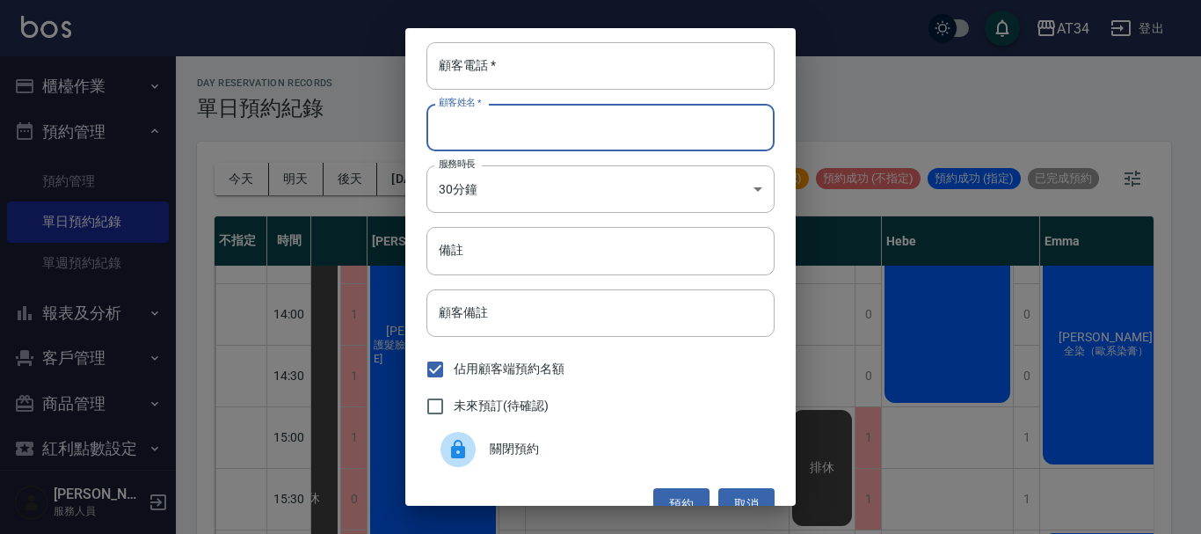
click at [476, 134] on input "顧客姓名   *" at bounding box center [601, 127] width 348 height 47
type input "R"
click at [441, 66] on input "顧客電話   *" at bounding box center [601, 65] width 348 height 47
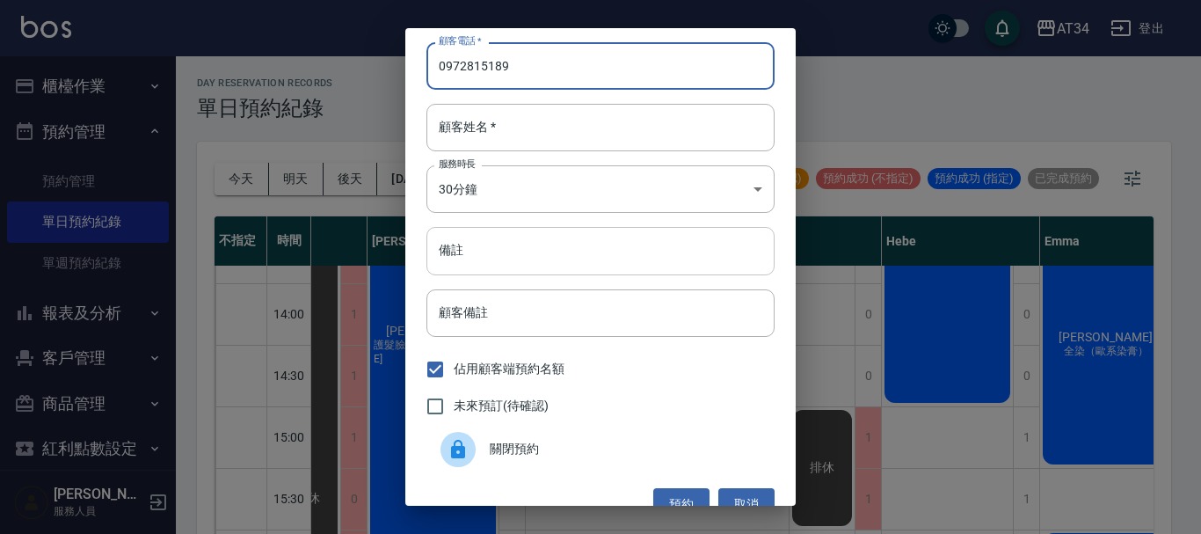
type input "0972815189"
click at [504, 269] on input "備註" at bounding box center [601, 250] width 348 height 47
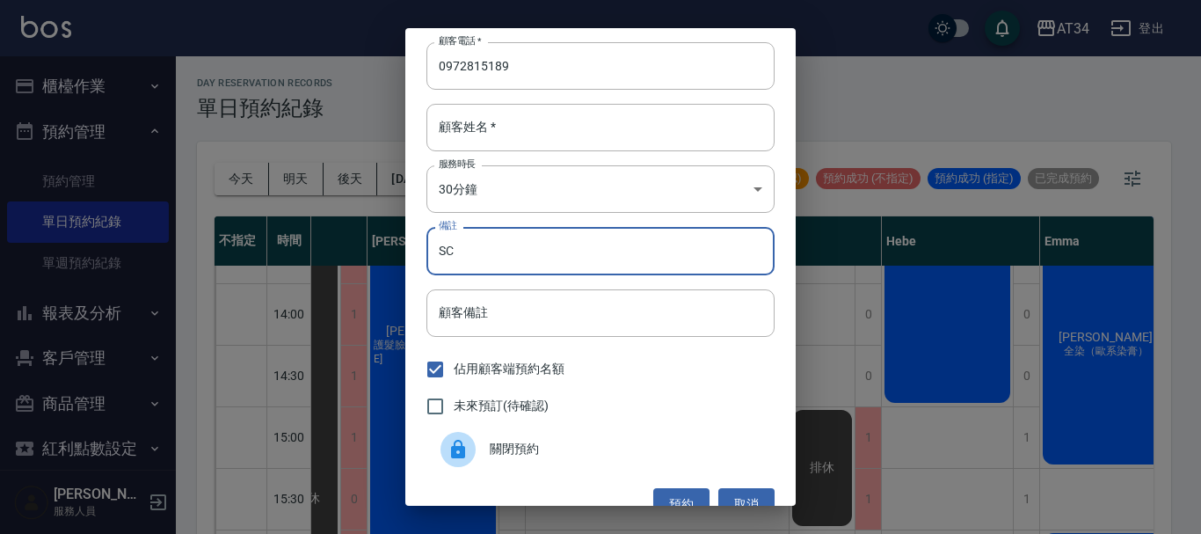
type input "SC"
click at [523, 404] on span "未來預訂(待確認)" at bounding box center [501, 406] width 95 height 18
click at [454, 404] on input "未來預訂(待確認)" at bounding box center [435, 406] width 37 height 37
checkbox input "true"
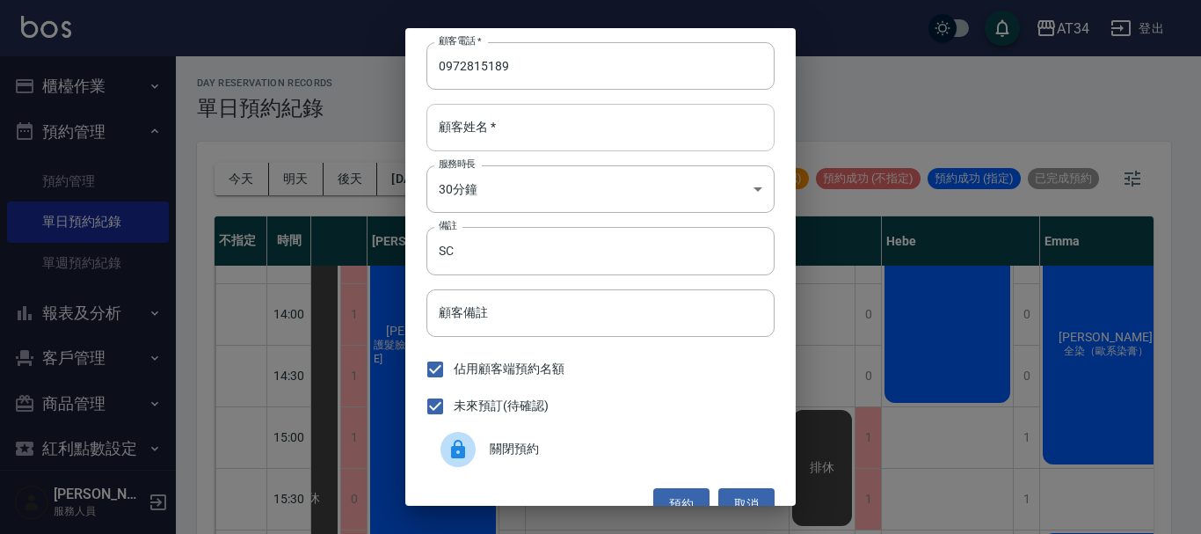
click at [492, 137] on input "顧客姓名   *" at bounding box center [601, 127] width 348 height 47
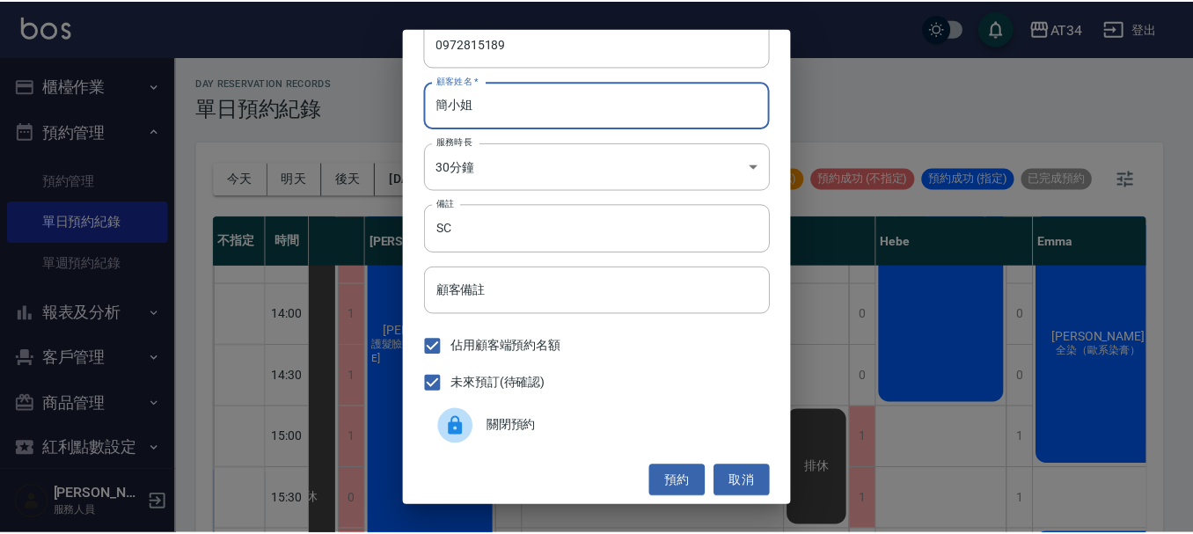
scroll to position [28, 0]
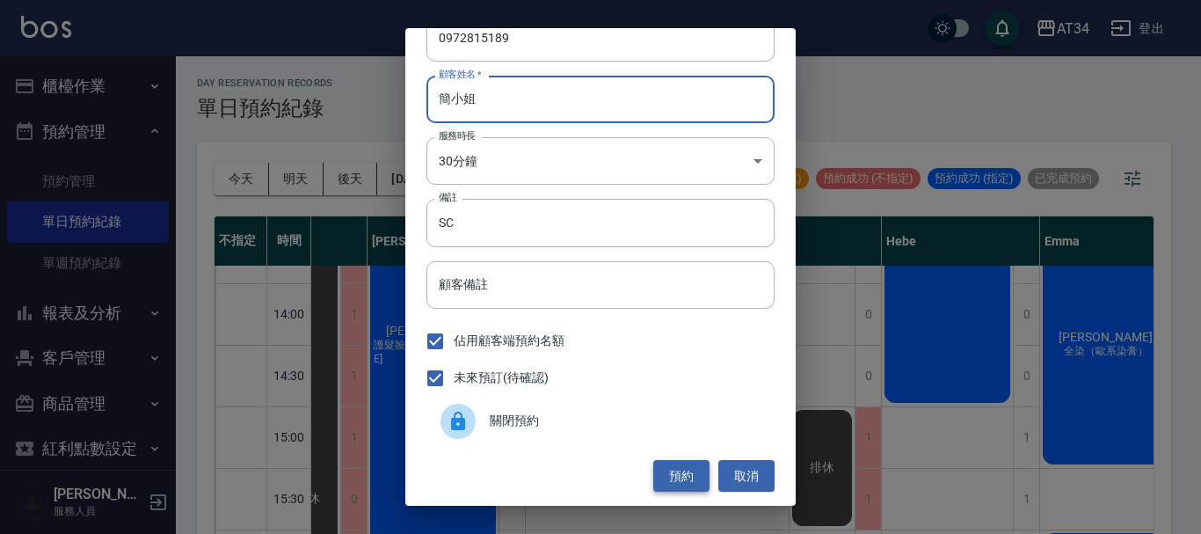
type input "簡小姐"
click at [676, 478] on button "預約" at bounding box center [681, 476] width 56 height 33
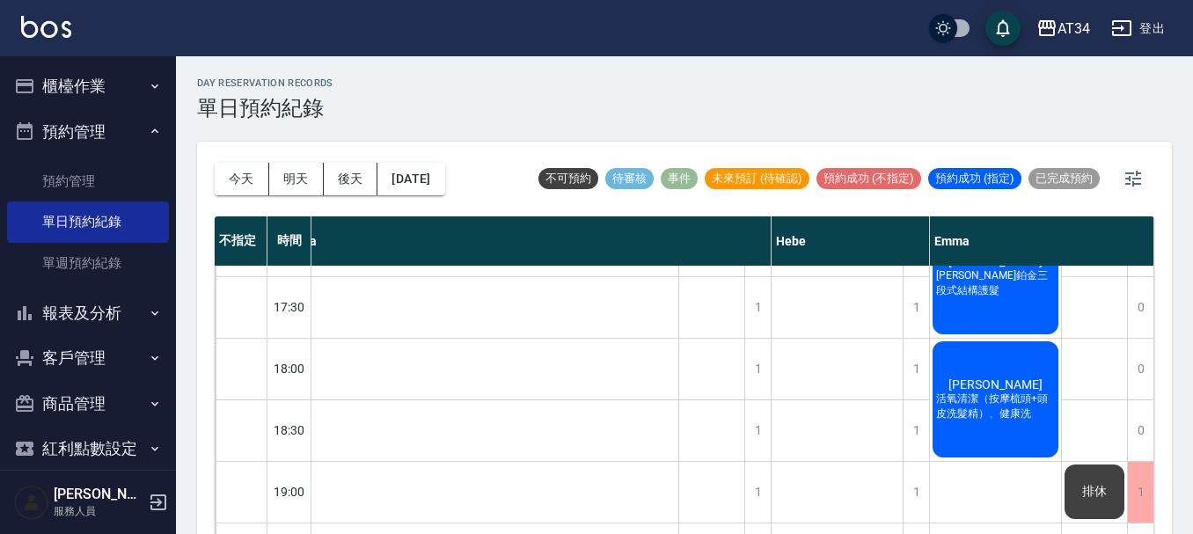
scroll to position [791, 1343]
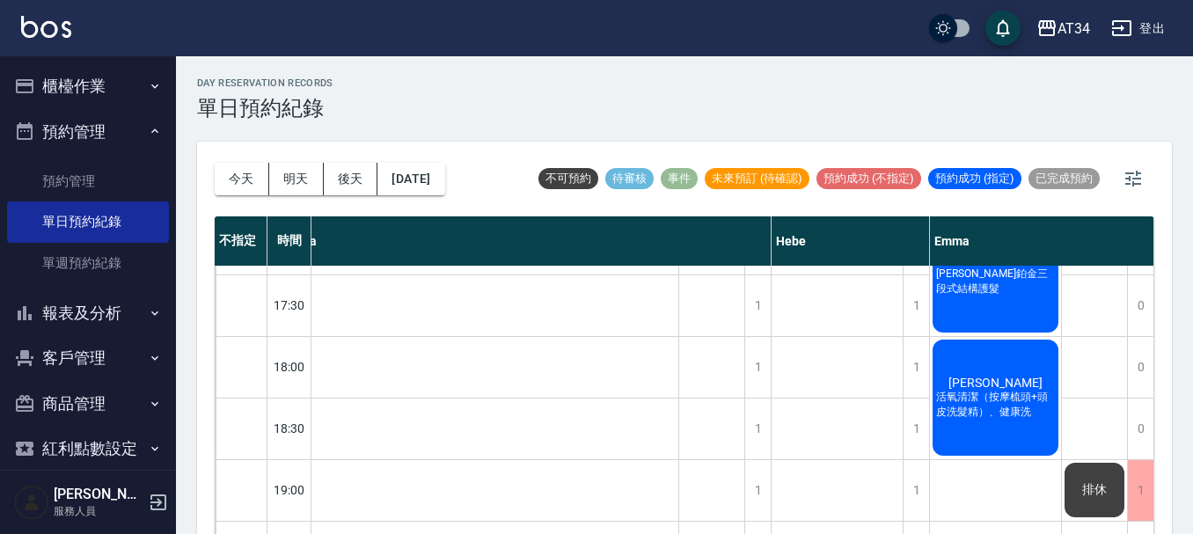
click at [249, 162] on div "今天 明天 後天 2025/09/20" at bounding box center [330, 179] width 230 height 75
click at [244, 190] on button "今天" at bounding box center [242, 179] width 55 height 33
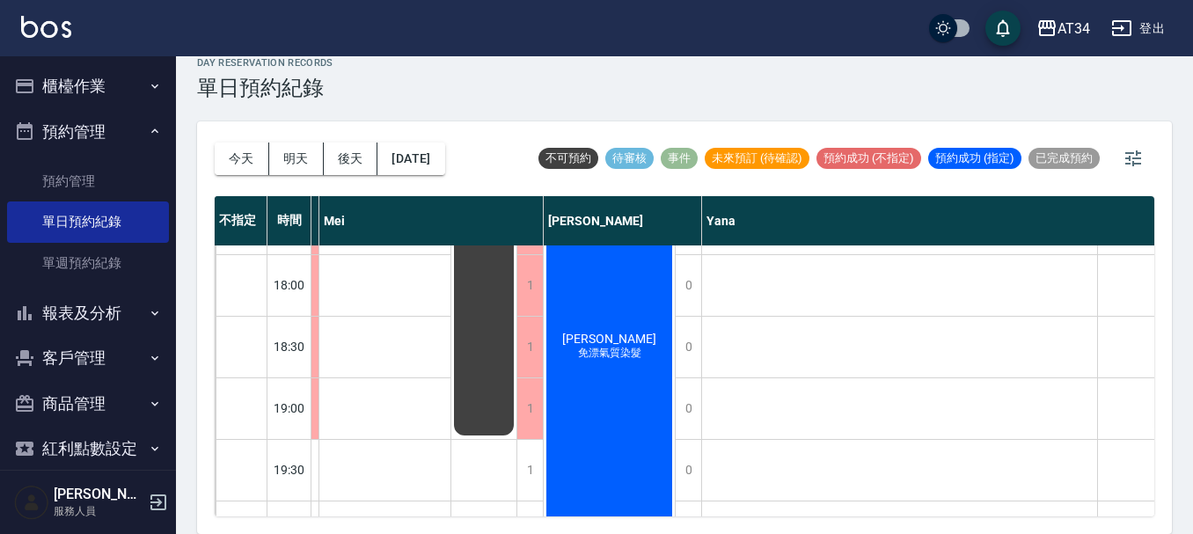
scroll to position [913, 915]
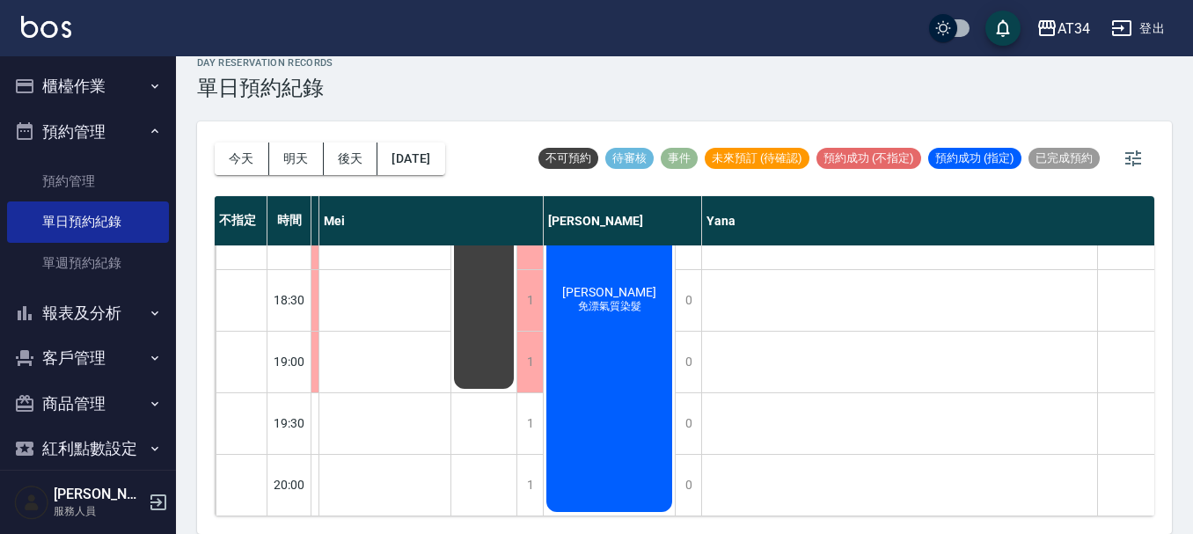
click at [729, 505] on div "不指定 時間 Gina Wendy Seven annie Randol Mei Emily Yana Hebe Emma 11:00 11:30 12:00…" at bounding box center [684, 356] width 939 height 320
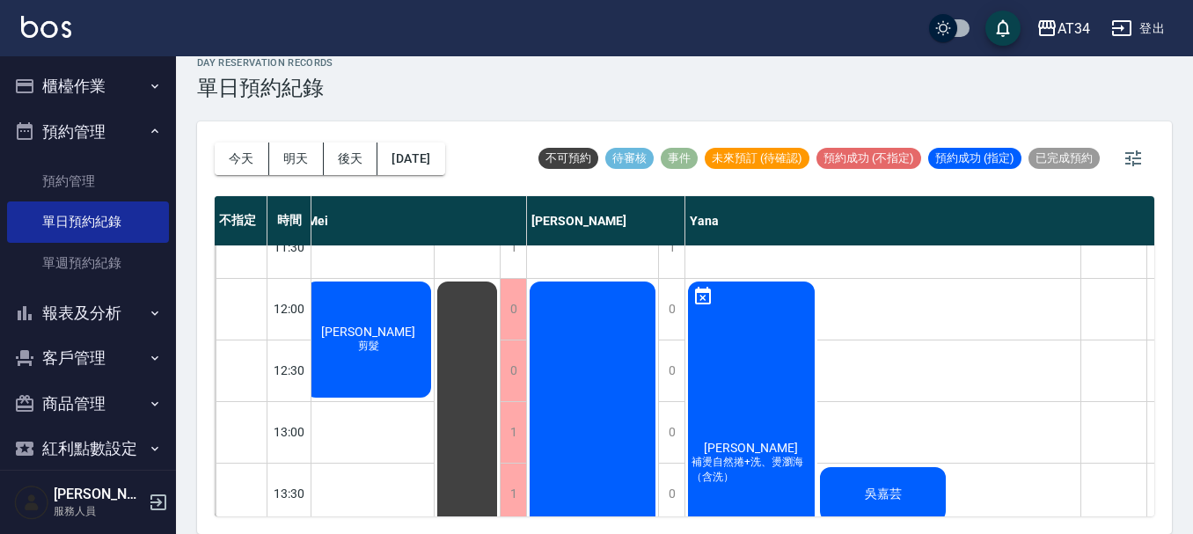
scroll to position [176, 932]
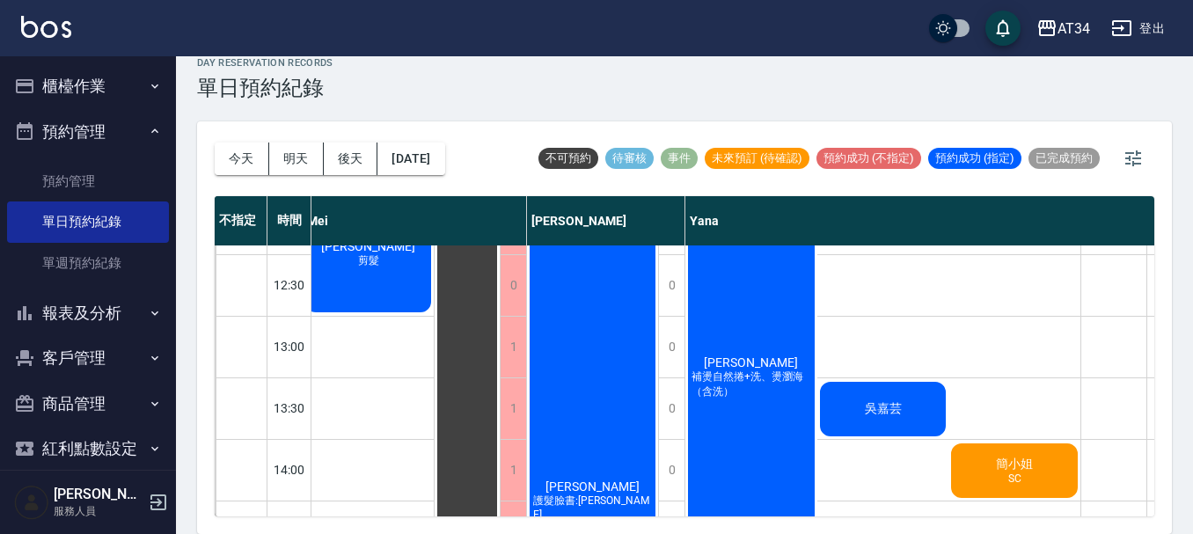
click at [749, 359] on span "吳依璇" at bounding box center [750, 362] width 101 height 14
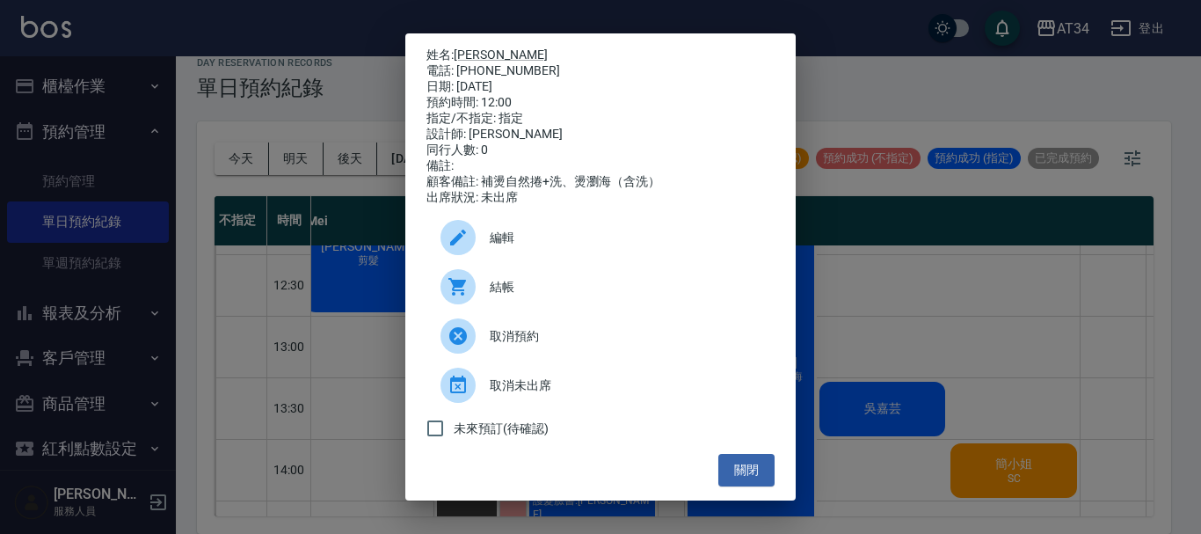
click at [478, 66] on div "電話: 0958406987" at bounding box center [601, 71] width 348 height 16
click at [480, 55] on link "吳依璇" at bounding box center [501, 54] width 94 height 14
click at [454, 47] on link "吳依璇" at bounding box center [501, 54] width 94 height 14
click at [718, 480] on button "關閉" at bounding box center [746, 470] width 56 height 33
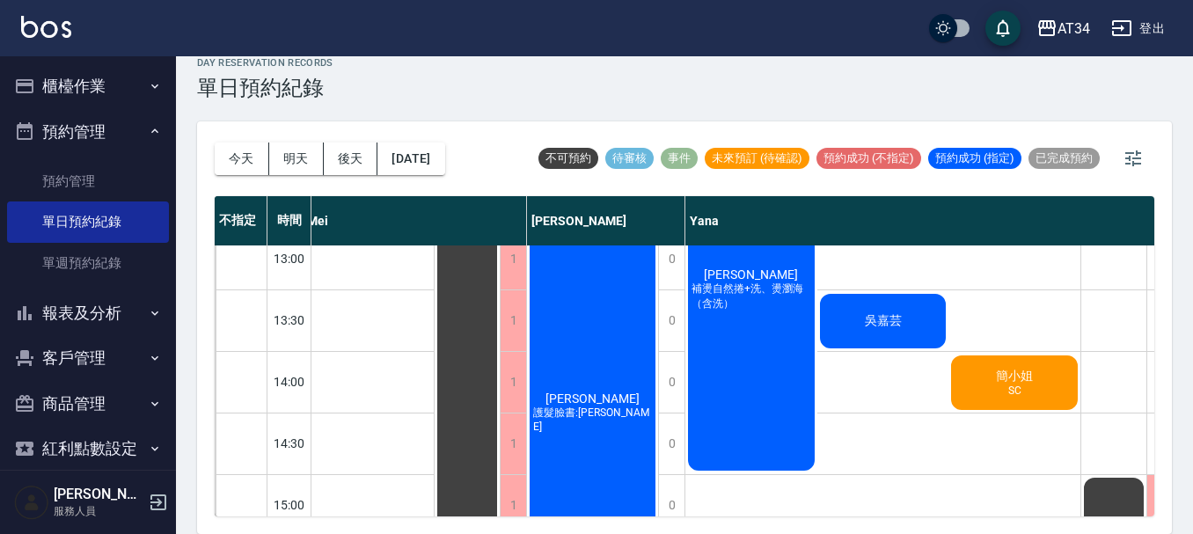
scroll to position [311, 932]
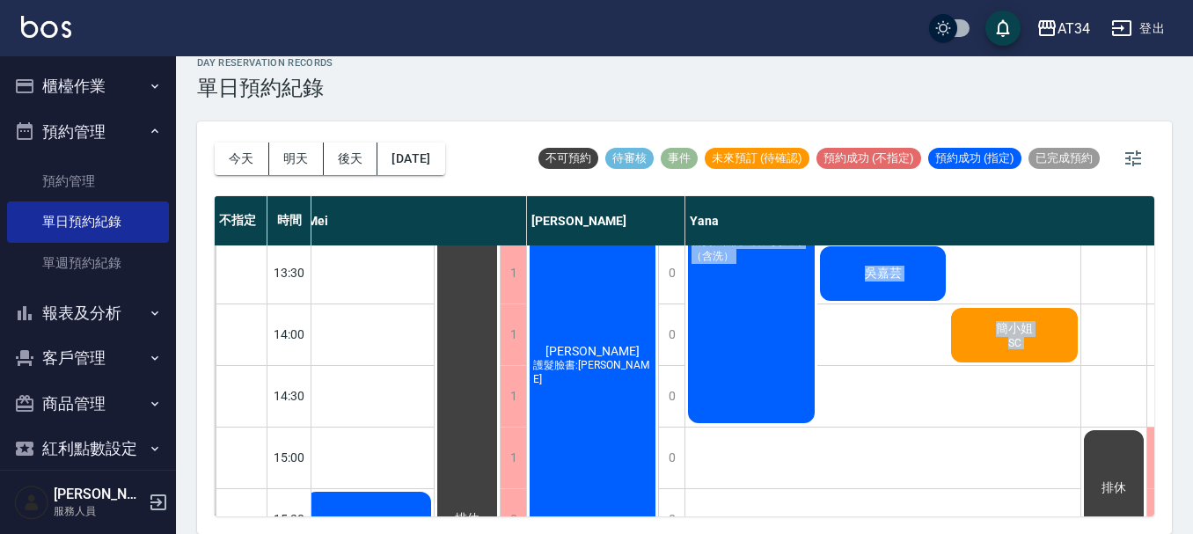
drag, startPoint x: 841, startPoint y: 517, endPoint x: 1097, endPoint y: 449, distance: 264.9
click at [1097, 449] on div "今天 明天 後天 2025/09/20 不可預約 待審核 事件 未來預訂 (待確認) 預約成功 (不指定) 預約成功 (指定) 已完成預約 不指定 時間 Gi…" at bounding box center [684, 327] width 974 height 412
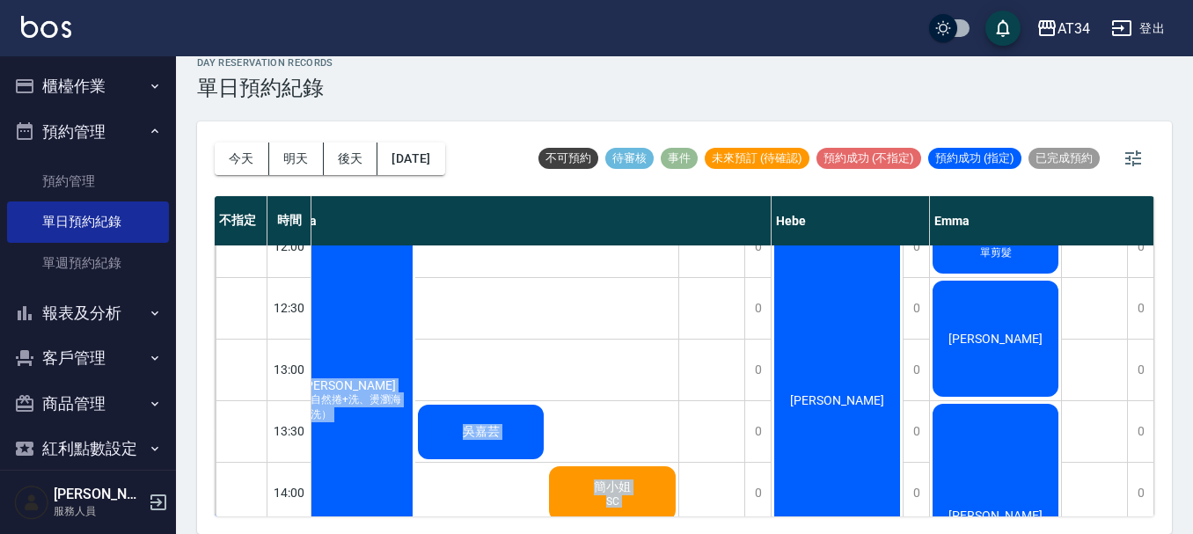
scroll to position [176, 1343]
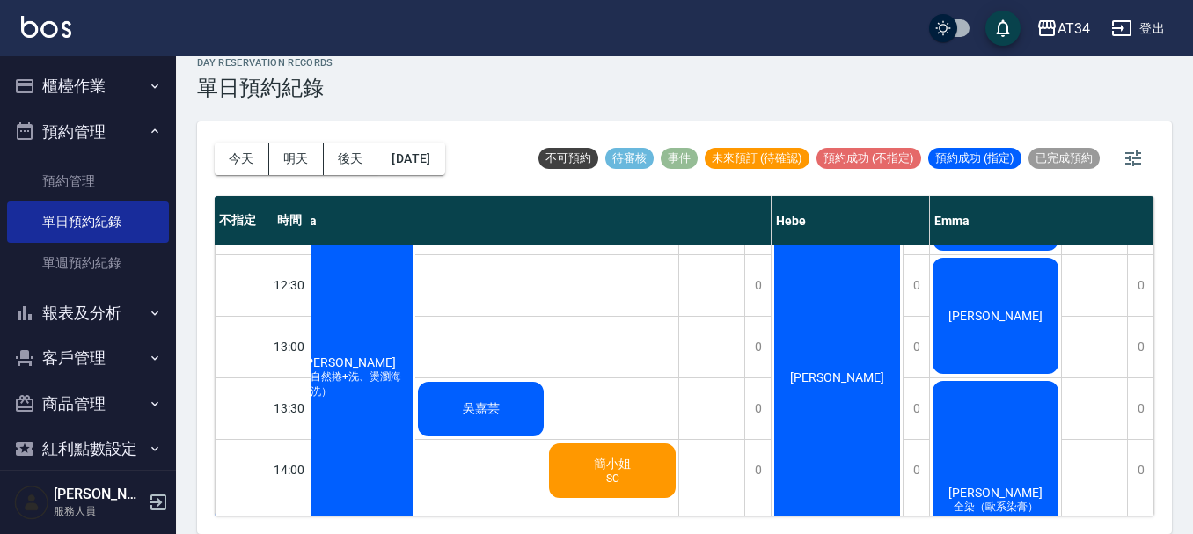
click at [981, 318] on span "王文傑" at bounding box center [995, 316] width 101 height 14
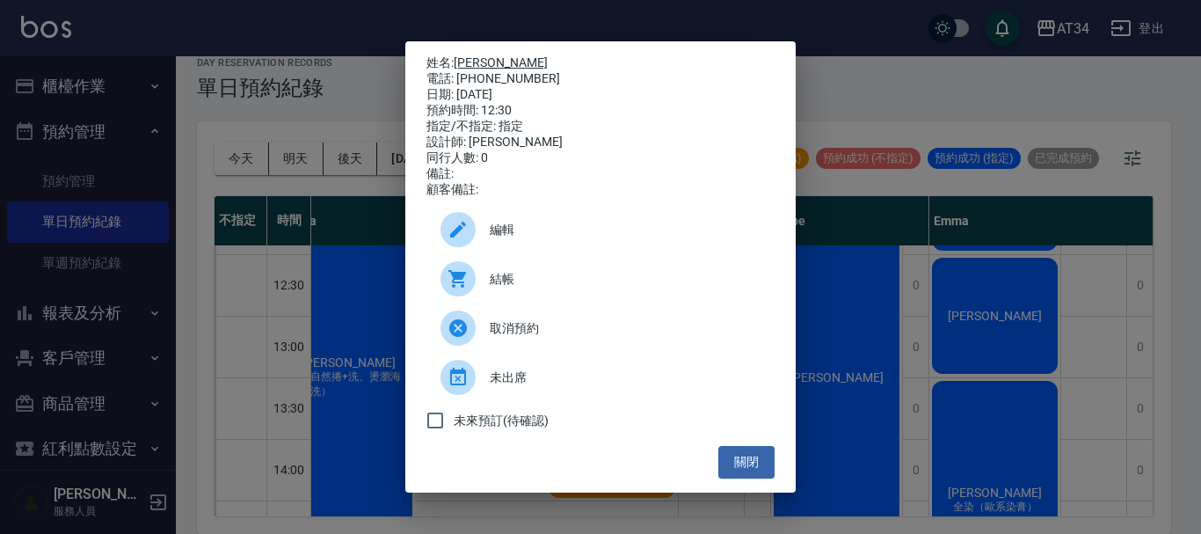
click at [466, 56] on link "王文傑" at bounding box center [501, 62] width 94 height 14
click at [759, 460] on button "關閉" at bounding box center [746, 462] width 56 height 33
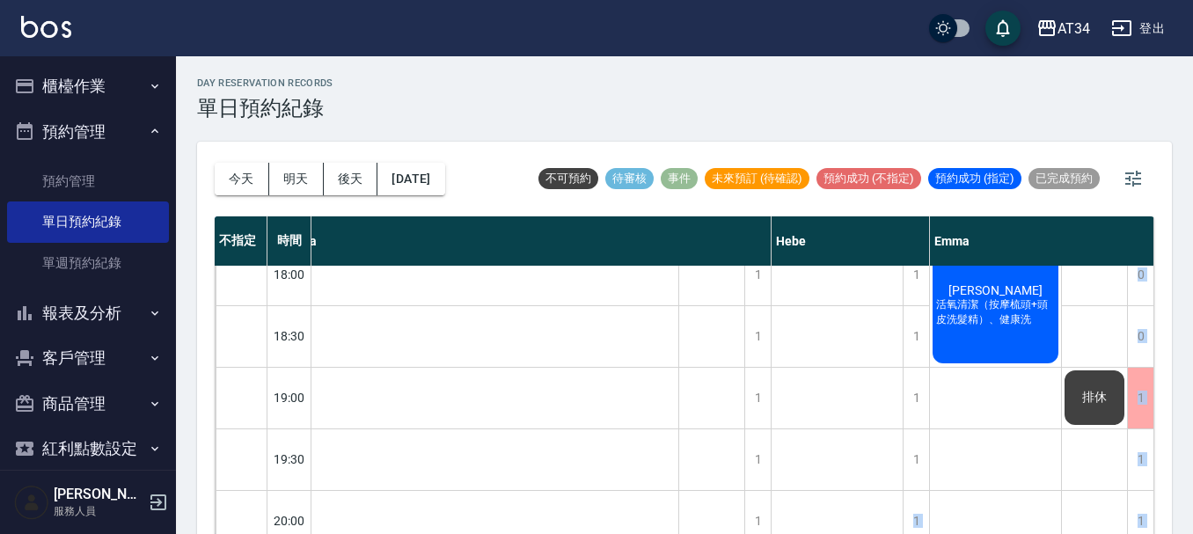
scroll to position [20, 0]
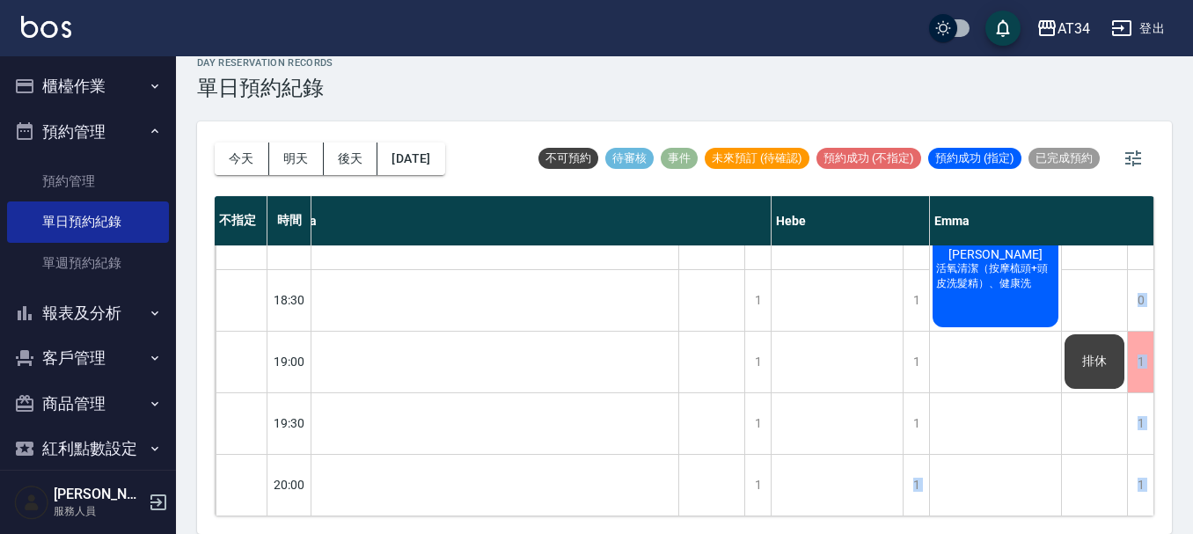
drag, startPoint x: 988, startPoint y: 522, endPoint x: 884, endPoint y: 529, distance: 104.0
click at [884, 529] on div "今天 明天 後天 2025/09/20 不可預約 待審核 事件 未來預訂 (待確認) 預約成功 (不指定) 預約成功 (指定) 已完成預約 不指定 時間 Gi…" at bounding box center [684, 327] width 974 height 412
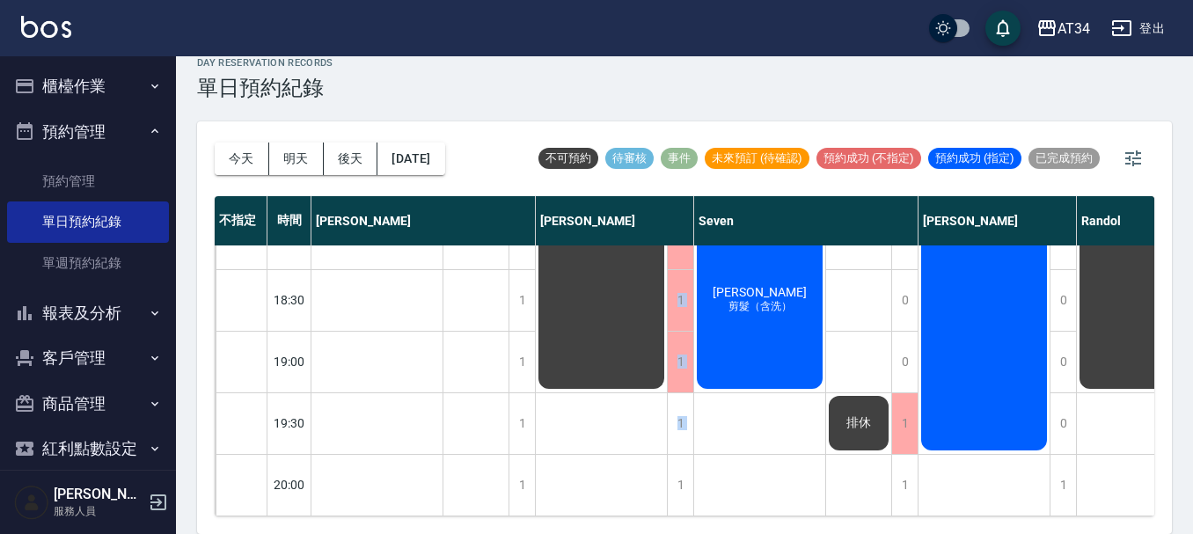
drag, startPoint x: 529, startPoint y: 519, endPoint x: 569, endPoint y: 506, distance: 42.6
click at [560, 516] on div "今天 明天 後天 2025/09/20 不可預約 待審核 事件 未來預訂 (待確認) 預約成功 (不指定) 預約成功 (指定) 已完成預約 不指定 時間 Gi…" at bounding box center [684, 327] width 974 height 412
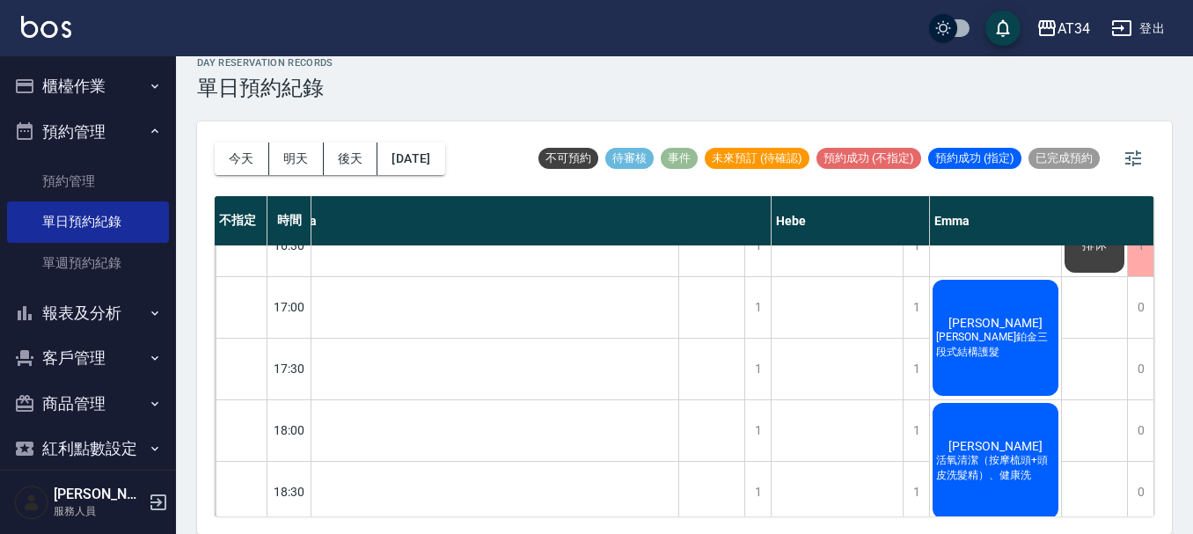
scroll to position [737, 1343]
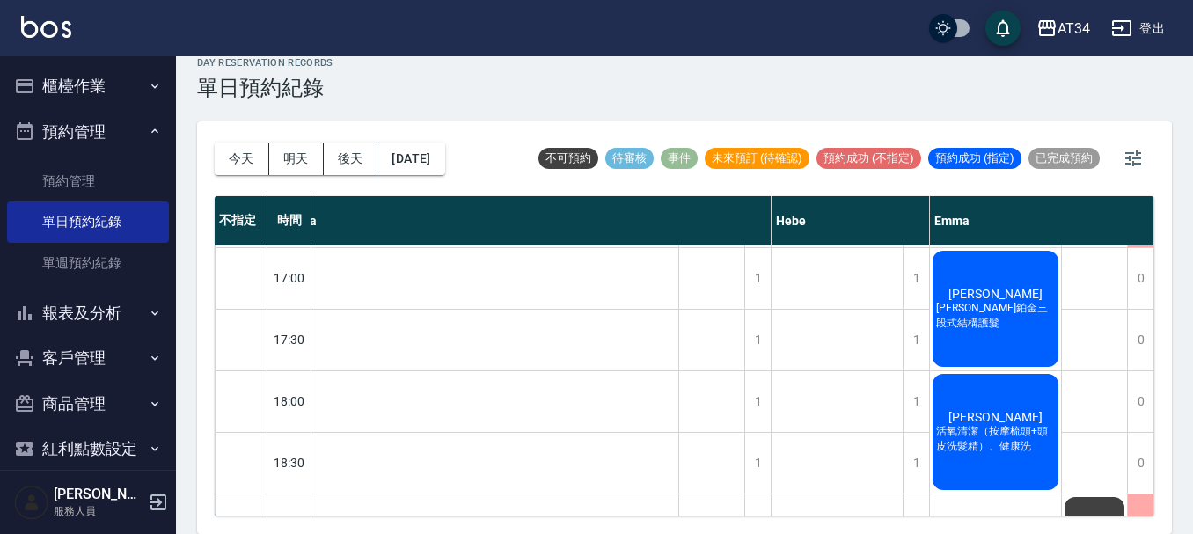
click at [122, 83] on button "櫃檯作業" at bounding box center [88, 86] width 162 height 46
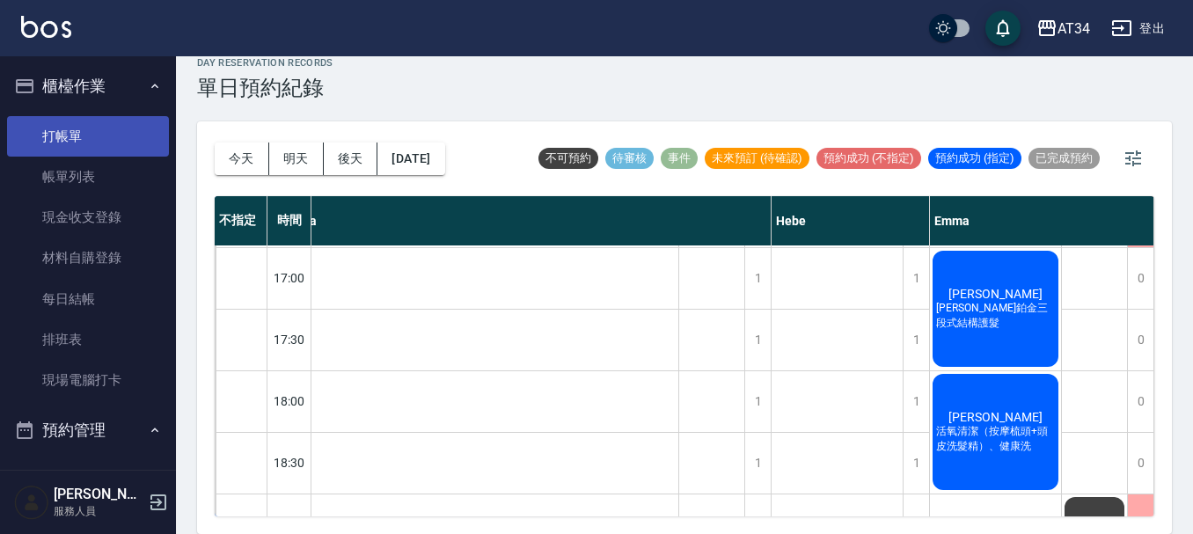
click at [107, 142] on link "打帳單" at bounding box center [88, 136] width 162 height 40
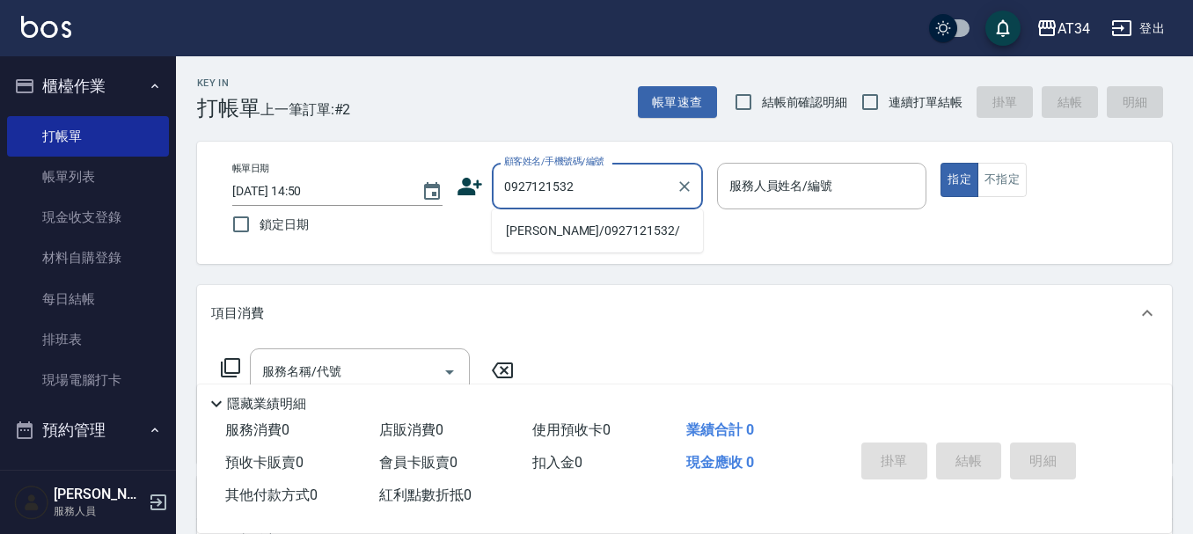
click at [616, 226] on li "李詩琳/0927121532/" at bounding box center [597, 230] width 211 height 29
type input "李詩琳/0927121532/"
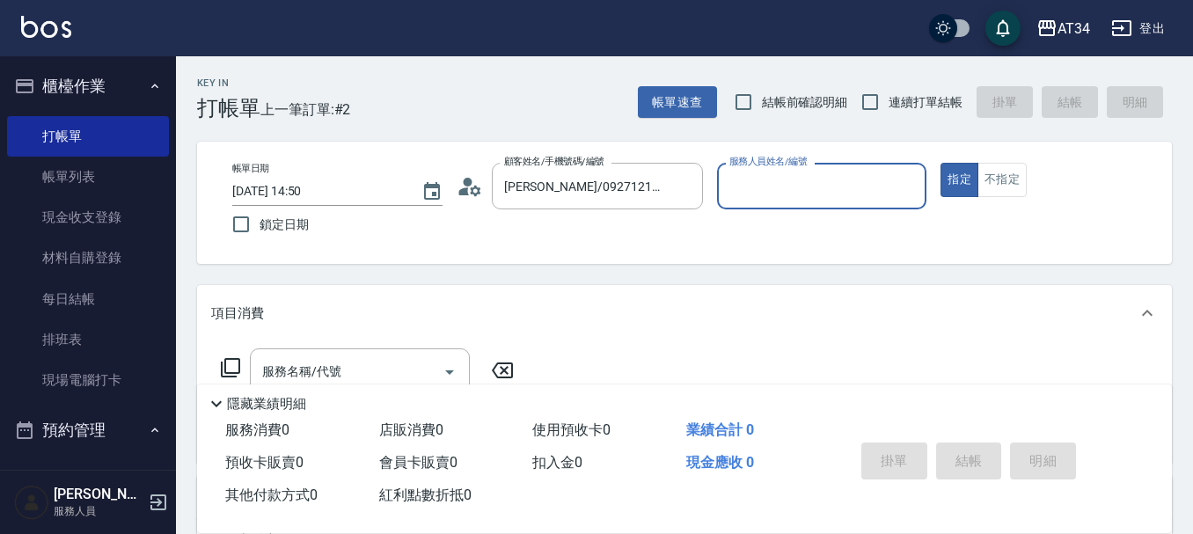
type input "Wendy-02"
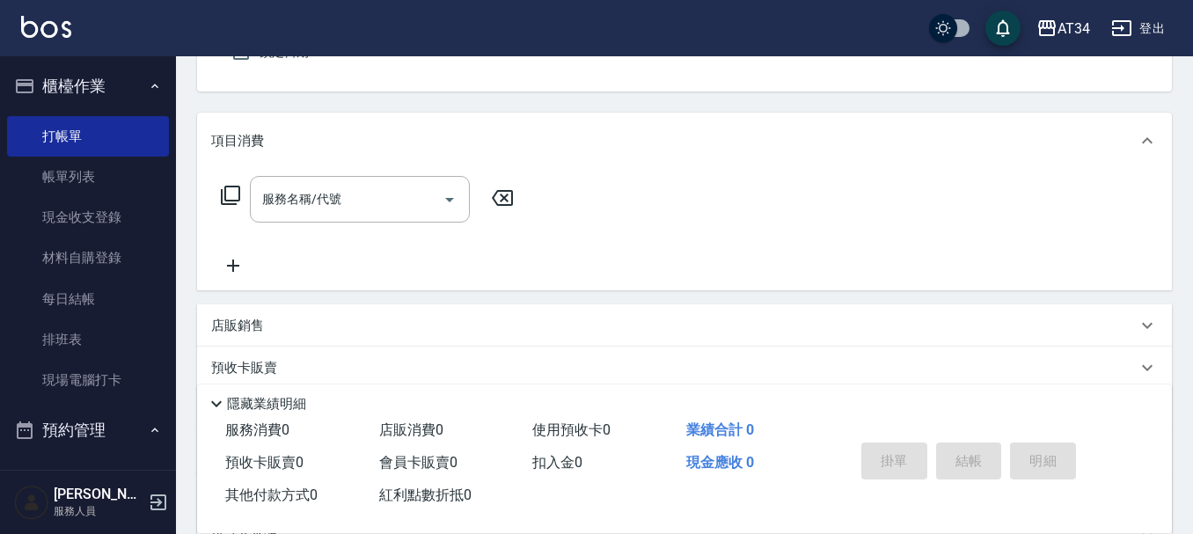
scroll to position [176, 0]
click at [310, 178] on div "服務名稱/代號" at bounding box center [360, 195] width 220 height 47
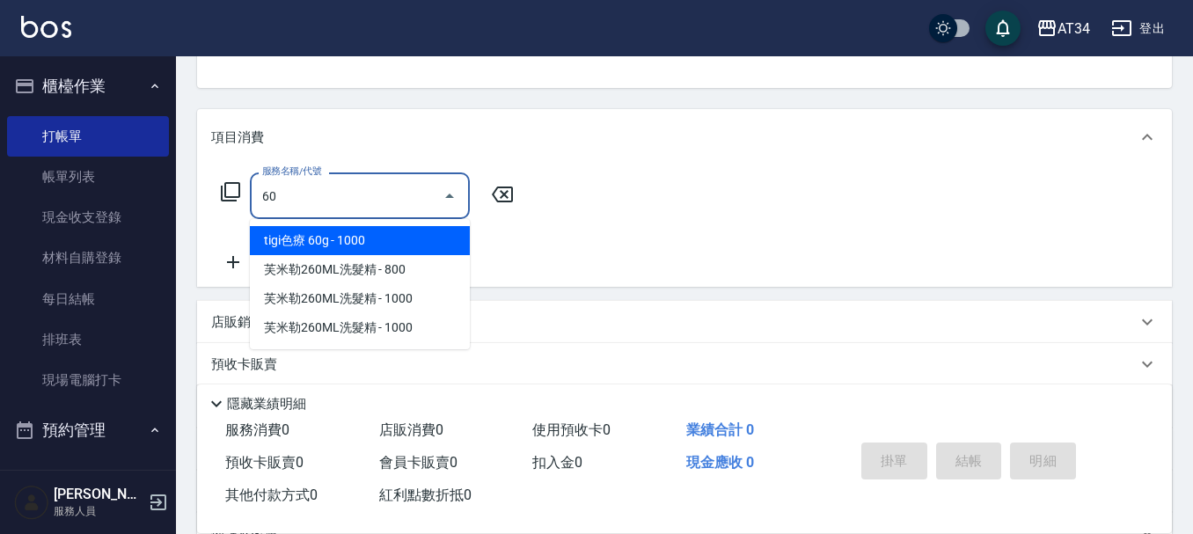
type input "602"
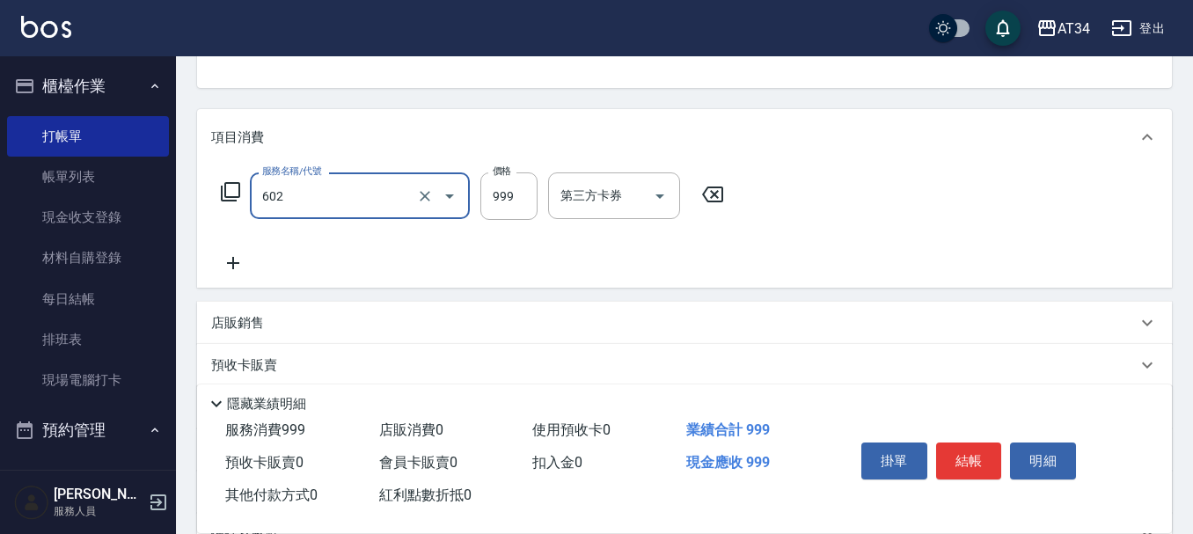
type input "90"
type input "自備鉑金(602)"
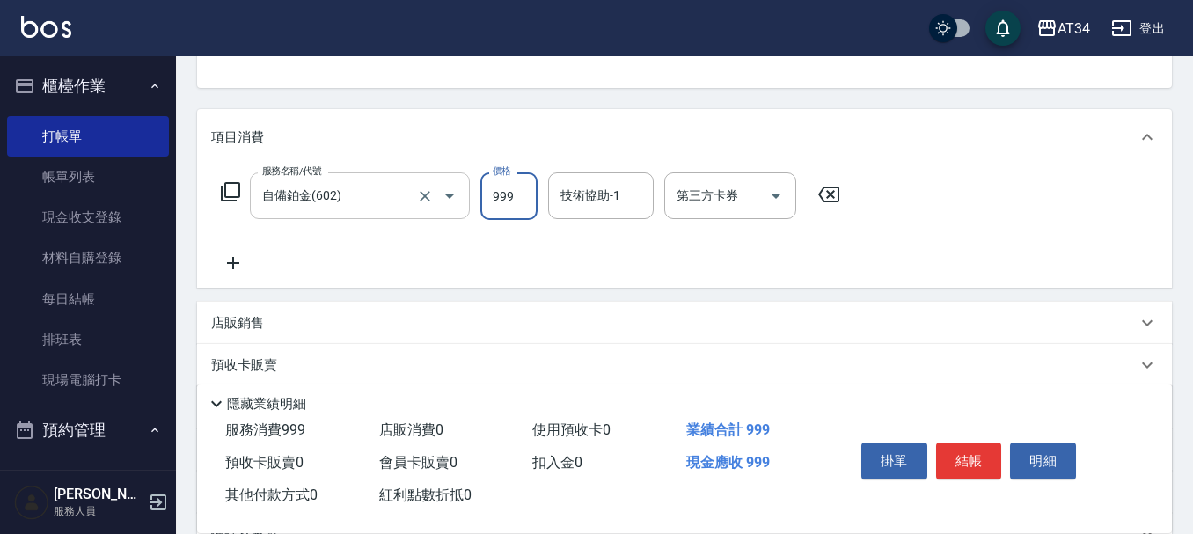
type input "1"
type input "0"
type input "180"
type input "10"
type input "1800"
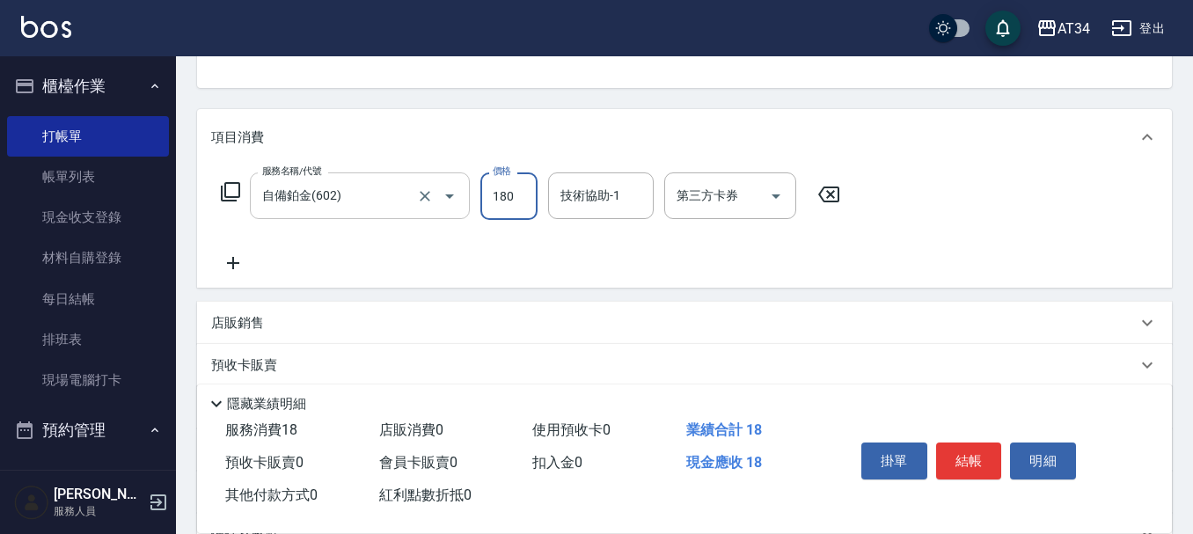
type input "180"
type input "1800"
type input "拉拉-35"
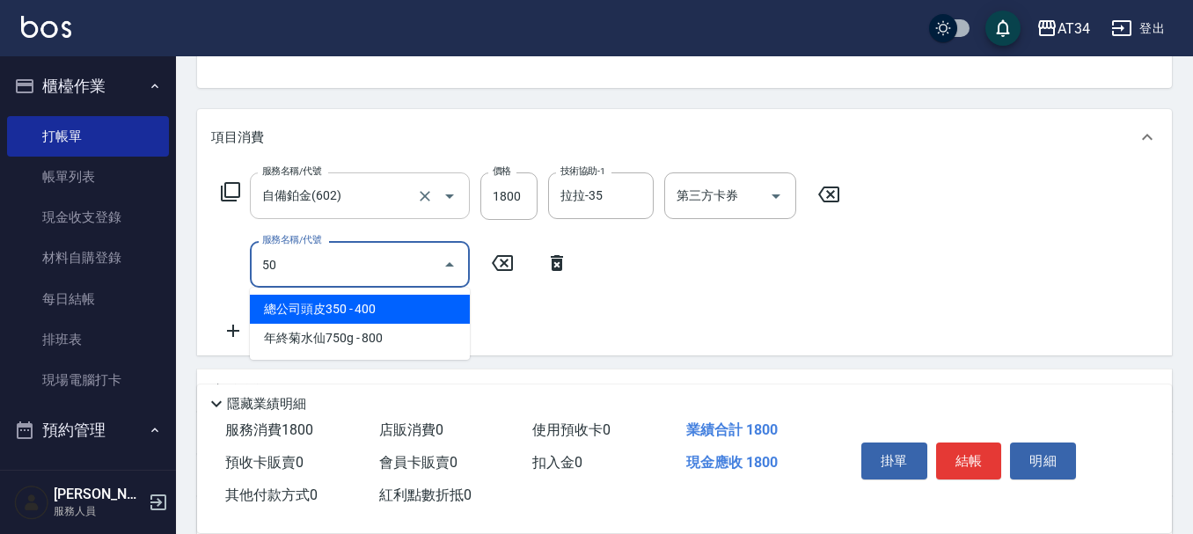
type input "501"
type input "280"
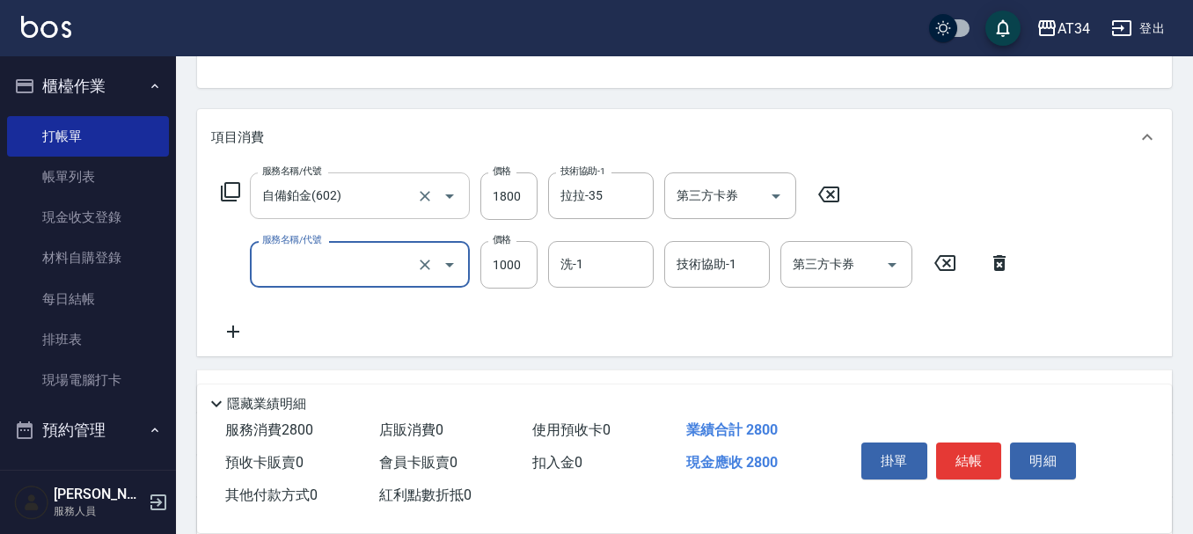
type input "180"
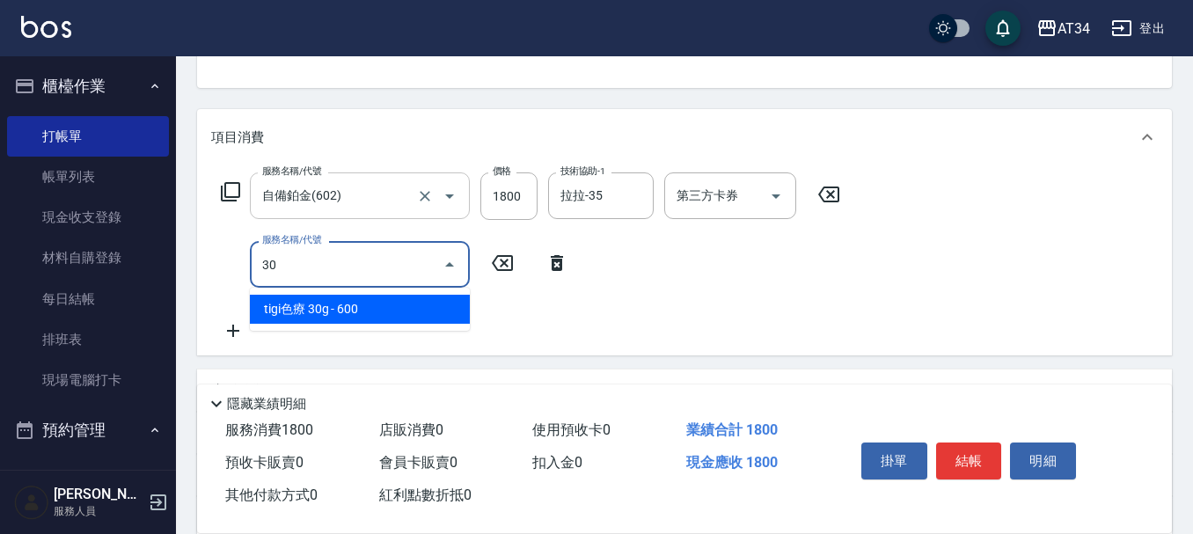
type input "301"
type input "330"
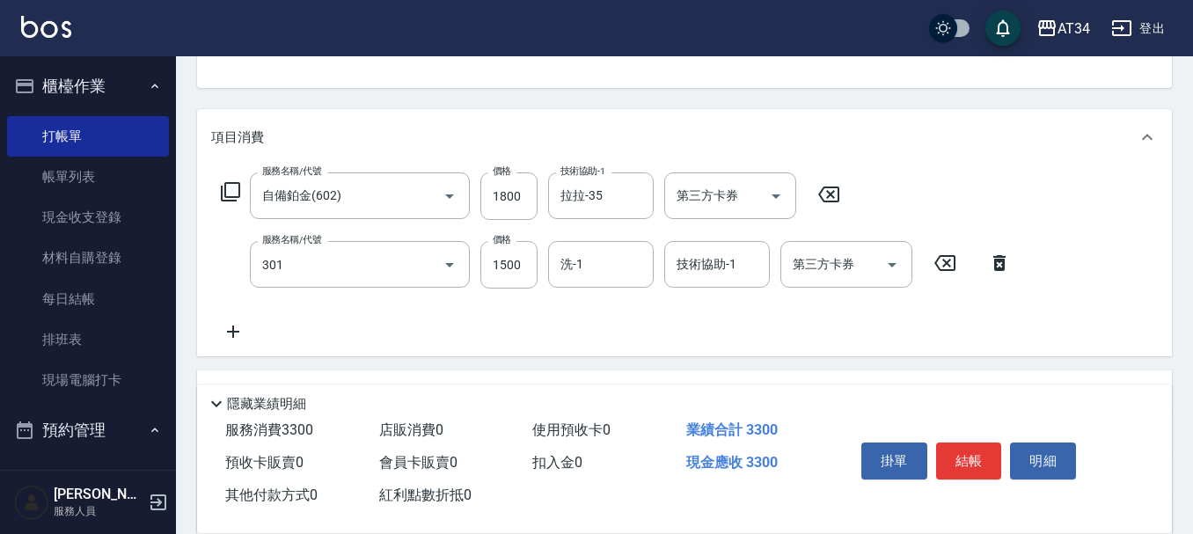
type input "燙髮(301)"
type input "2"
type input "180"
type input "252"
type input "430"
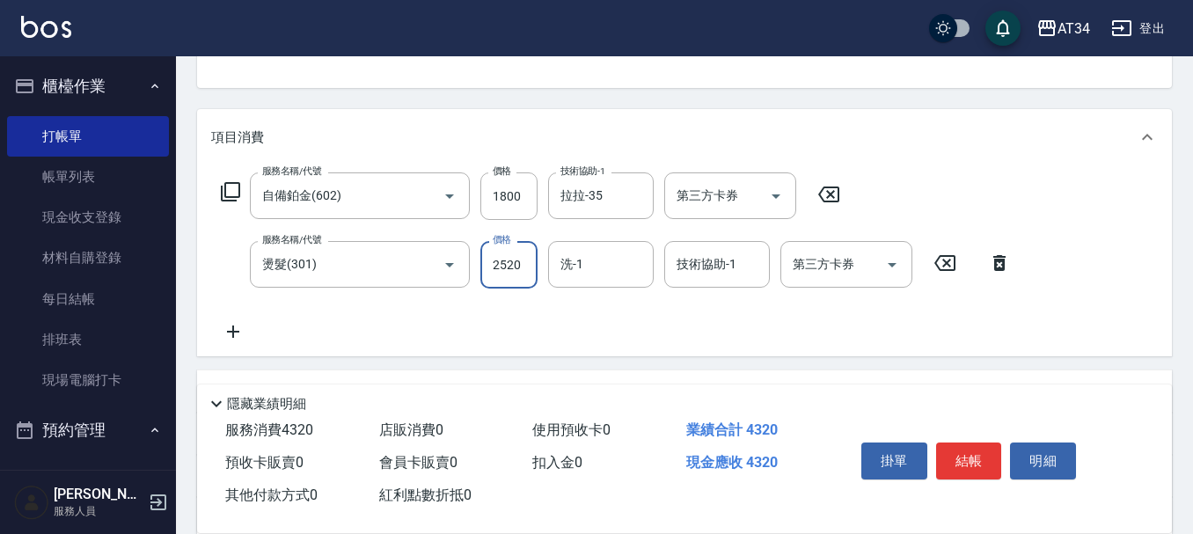
type input "2520"
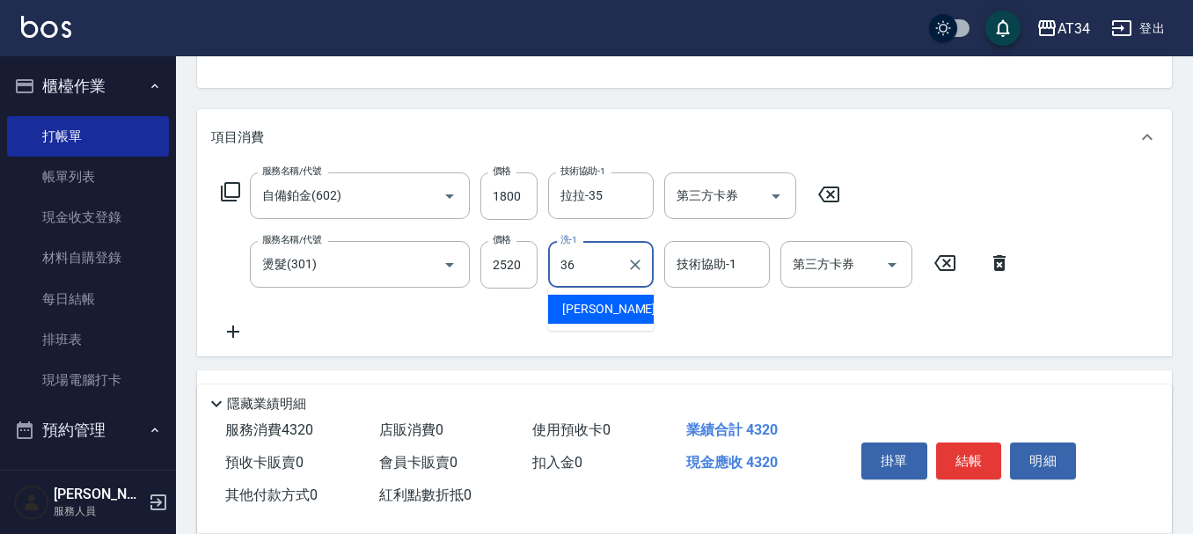
type input "張可芮-36"
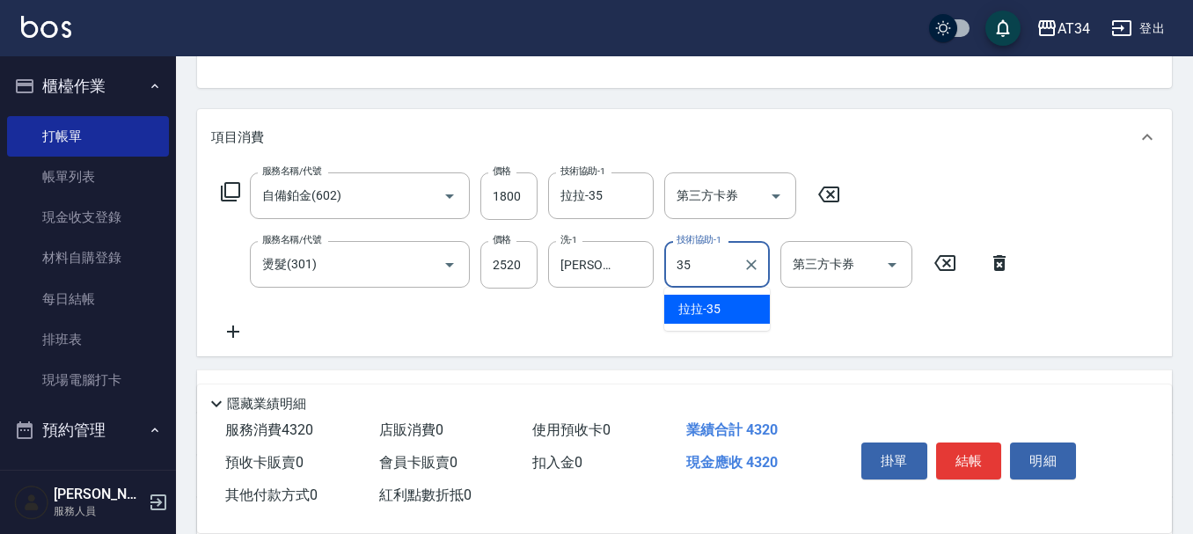
type input "拉拉-35"
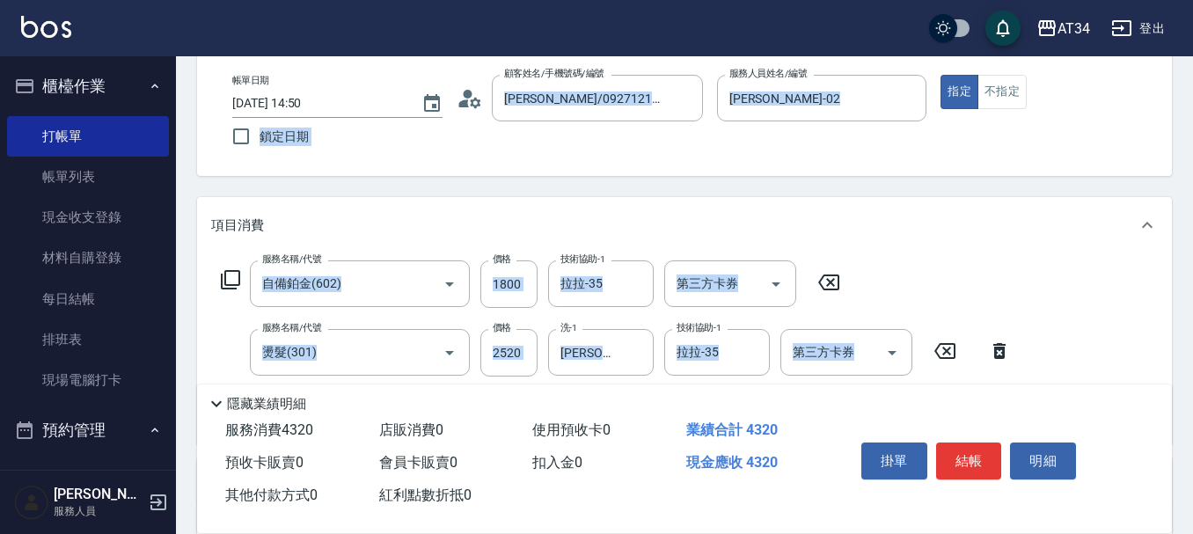
drag, startPoint x: 112, startPoint y: 568, endPoint x: 150, endPoint y: 568, distance: 38.7
click at [150, 533] on html "AT34 登出 櫃檯作業 打帳單 帳單列表 現金收支登錄 材料自購登錄 每日結帳 排班表 現場電腦打卡 預約管理 預約管理 單日預約紀錄 單週預約紀錄 報表及…" at bounding box center [596, 396] width 1193 height 968
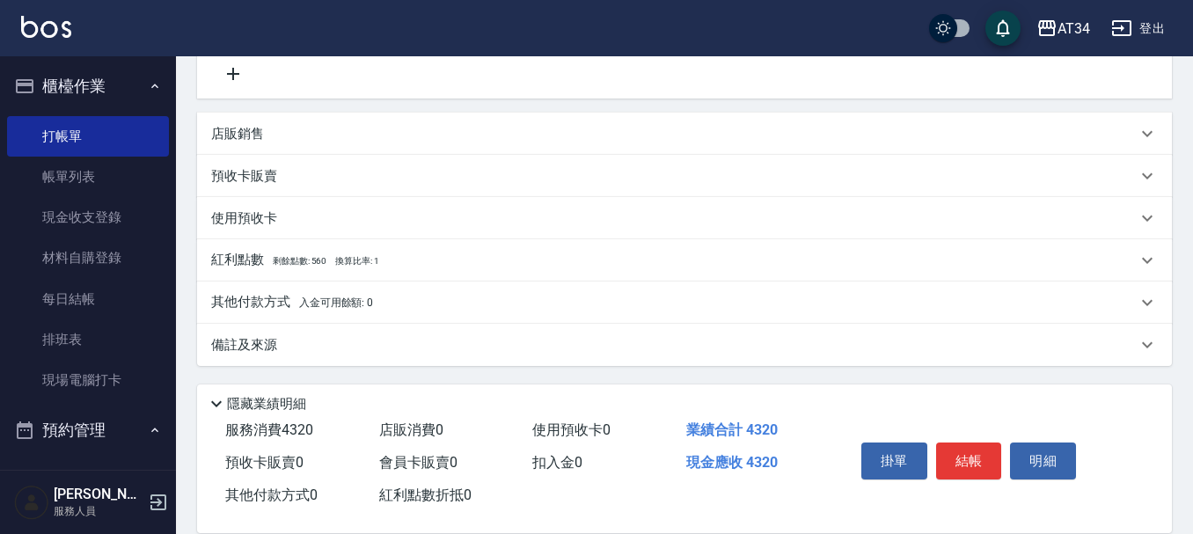
scroll to position [434, 0]
click at [365, 303] on span "入金可用餘額: 0" at bounding box center [336, 301] width 75 height 12
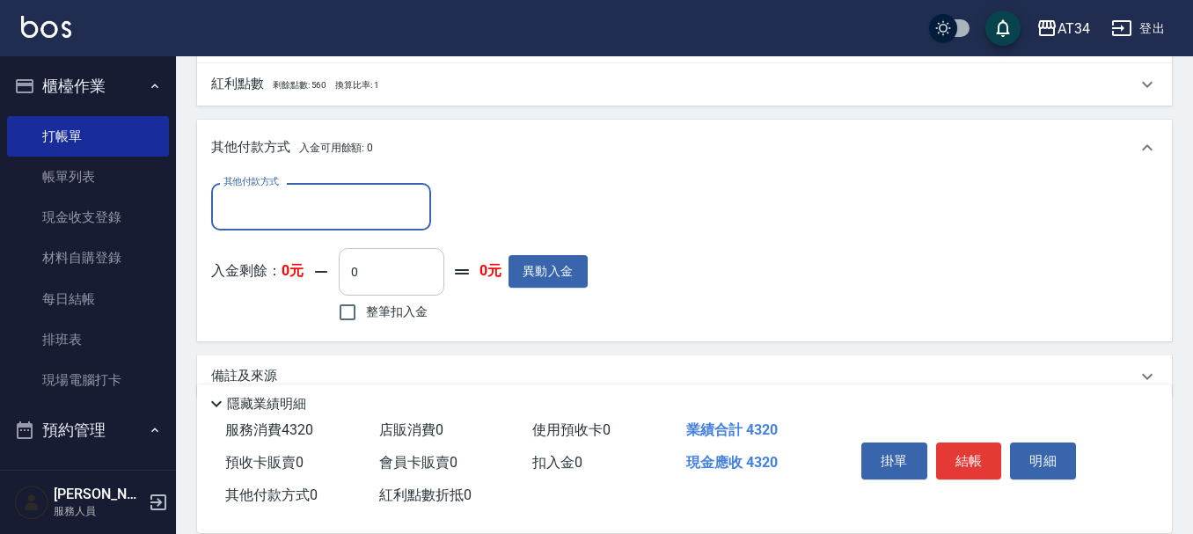
scroll to position [610, 0]
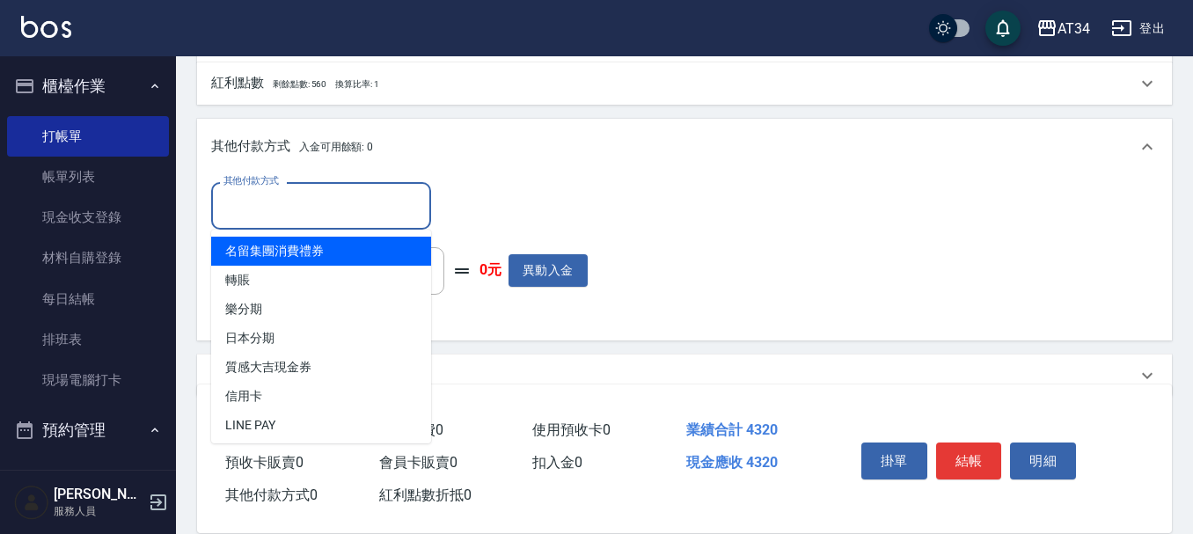
click at [346, 214] on input "其他付款方式" at bounding box center [321, 205] width 204 height 31
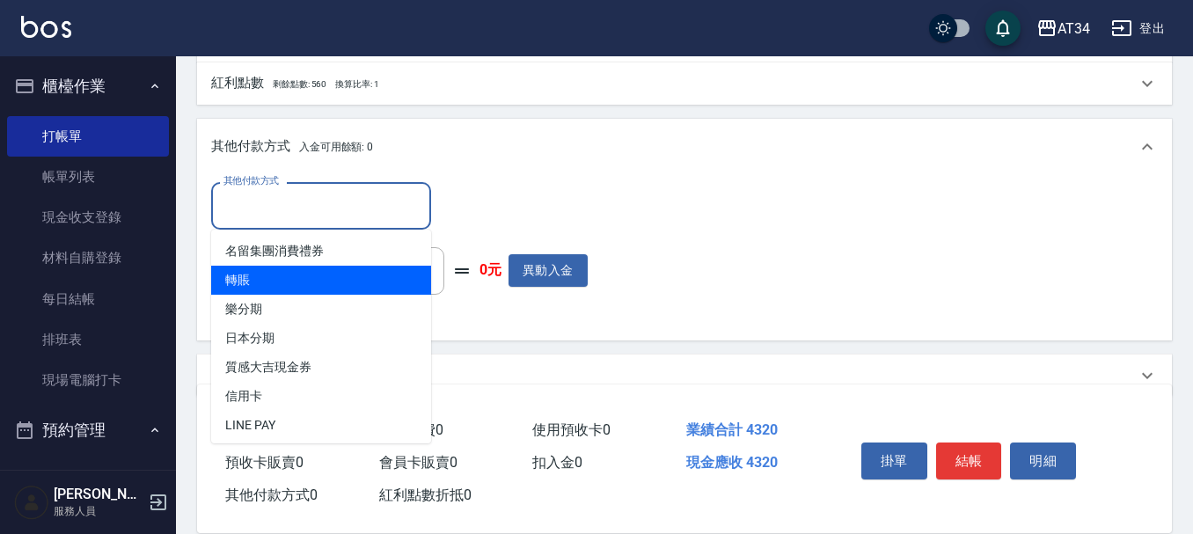
click at [327, 287] on span "轉賬" at bounding box center [321, 280] width 220 height 29
type input "轉賬"
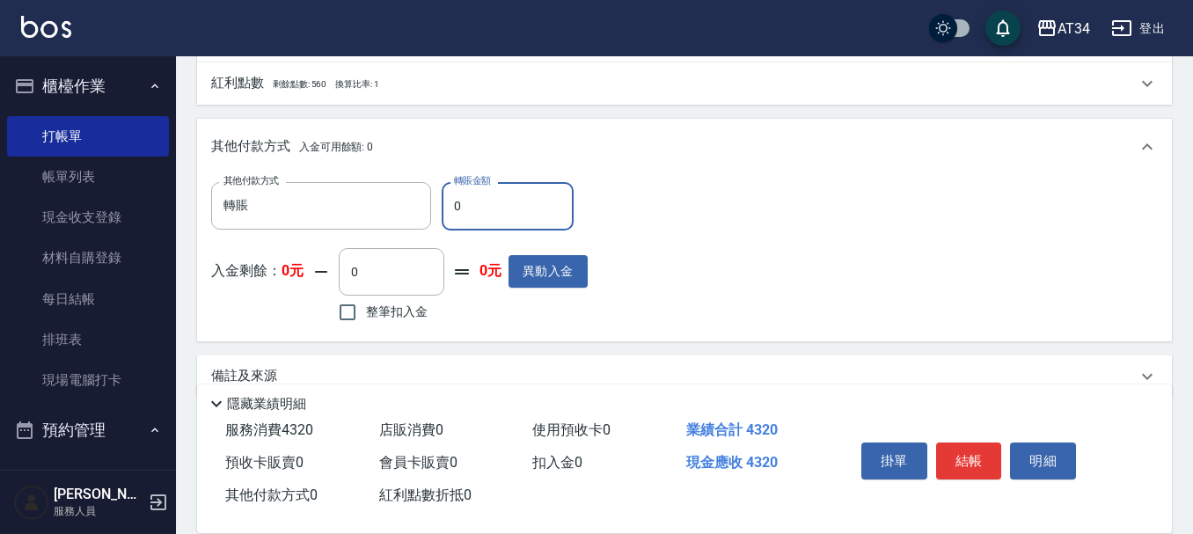
click at [540, 195] on input "0" at bounding box center [507, 205] width 132 height 47
type input "43"
type input "380"
type input "4320"
type input "0"
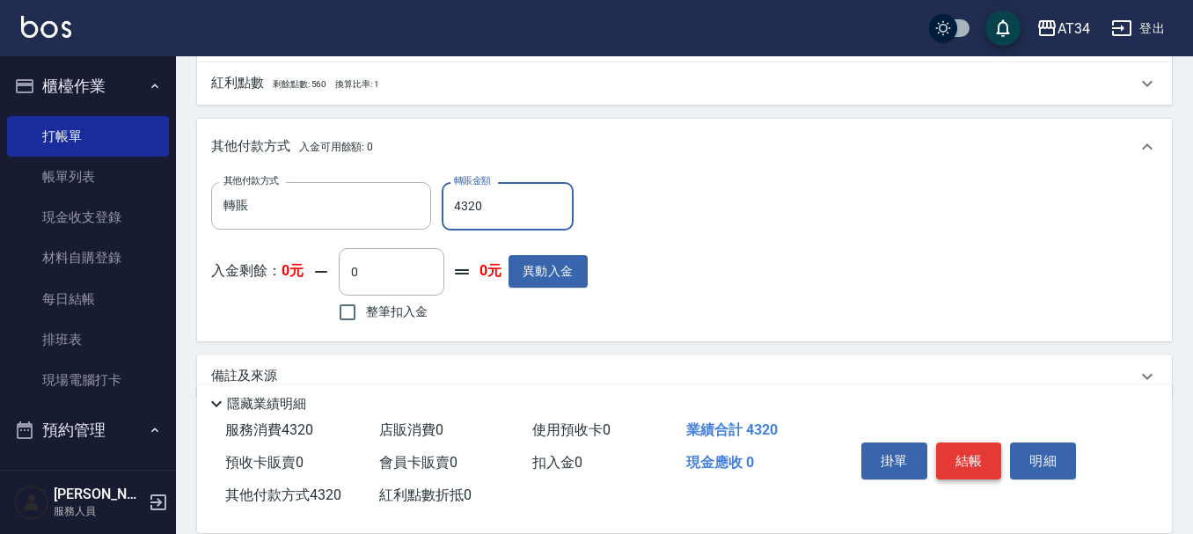
type input "4320"
click at [970, 445] on button "結帳" at bounding box center [969, 460] width 66 height 37
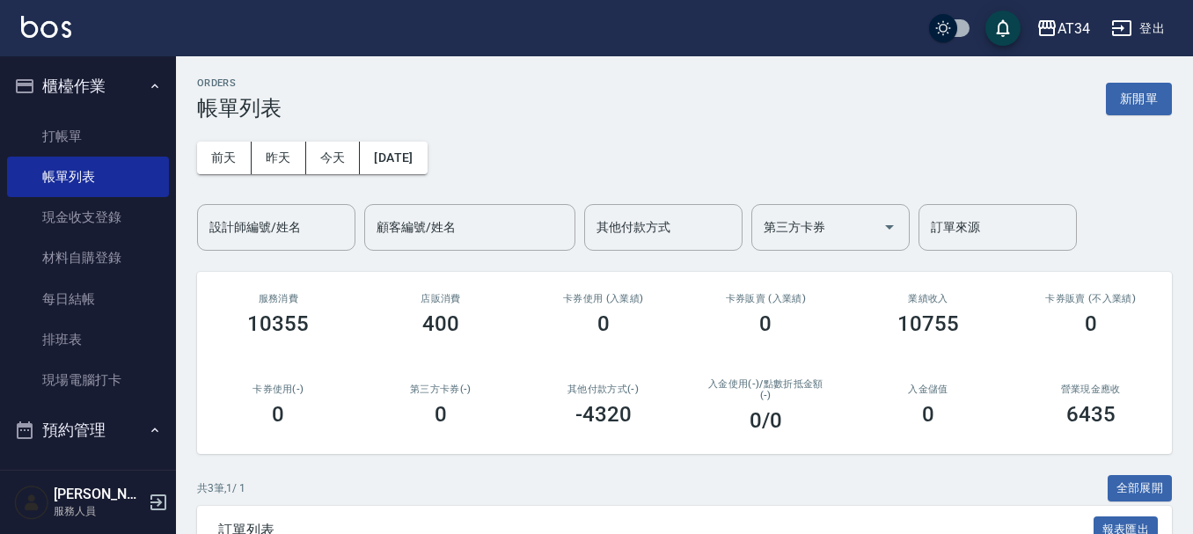
click at [112, 79] on button "櫃檯作業" at bounding box center [88, 86] width 162 height 46
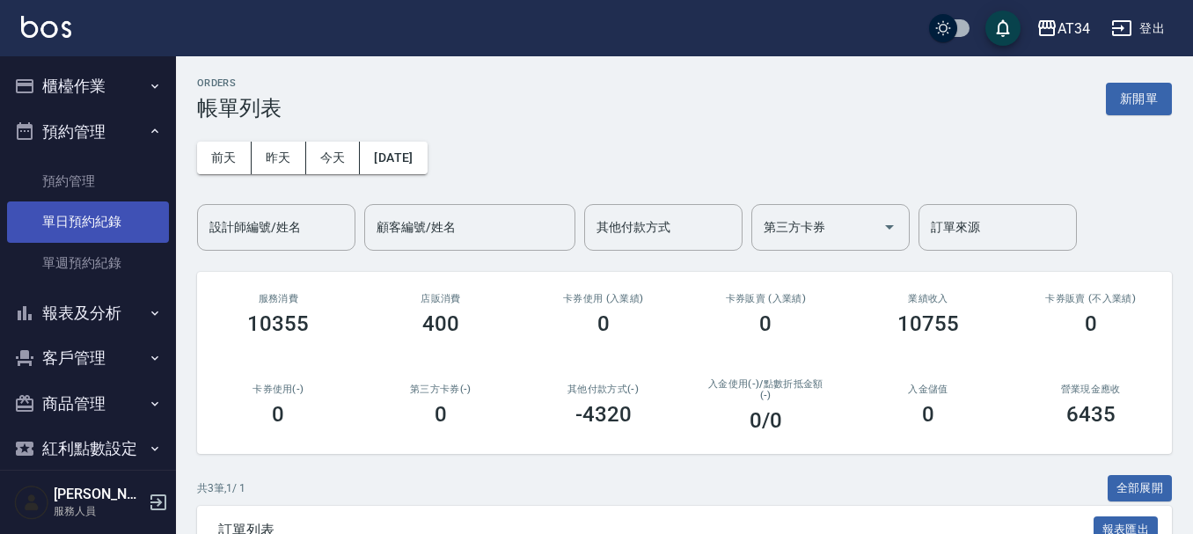
click at [84, 232] on link "單日預約紀錄" at bounding box center [88, 221] width 162 height 40
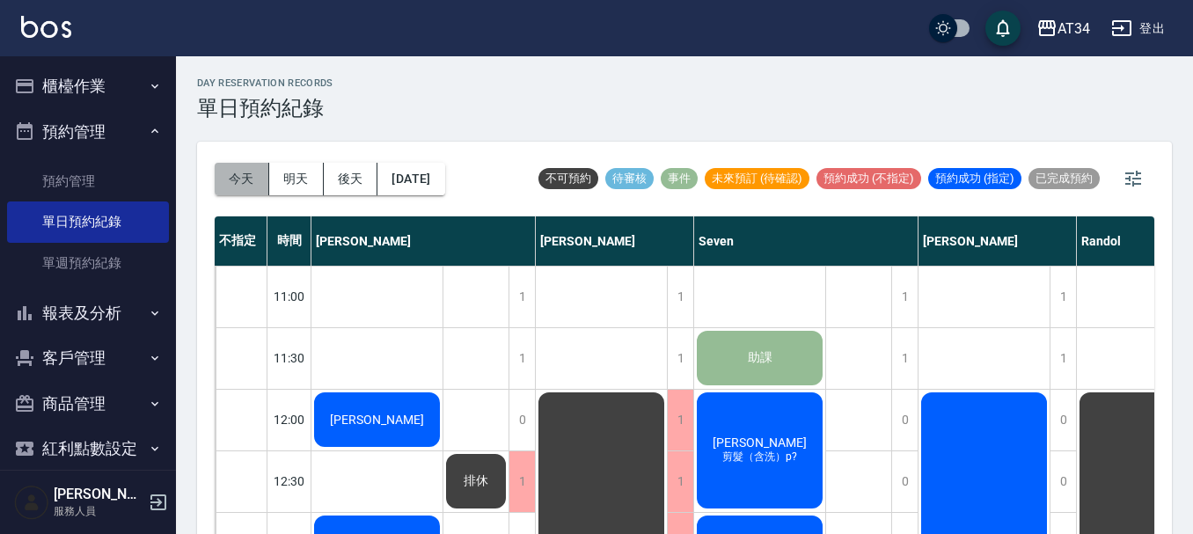
click at [242, 177] on button "今天" at bounding box center [242, 179] width 55 height 33
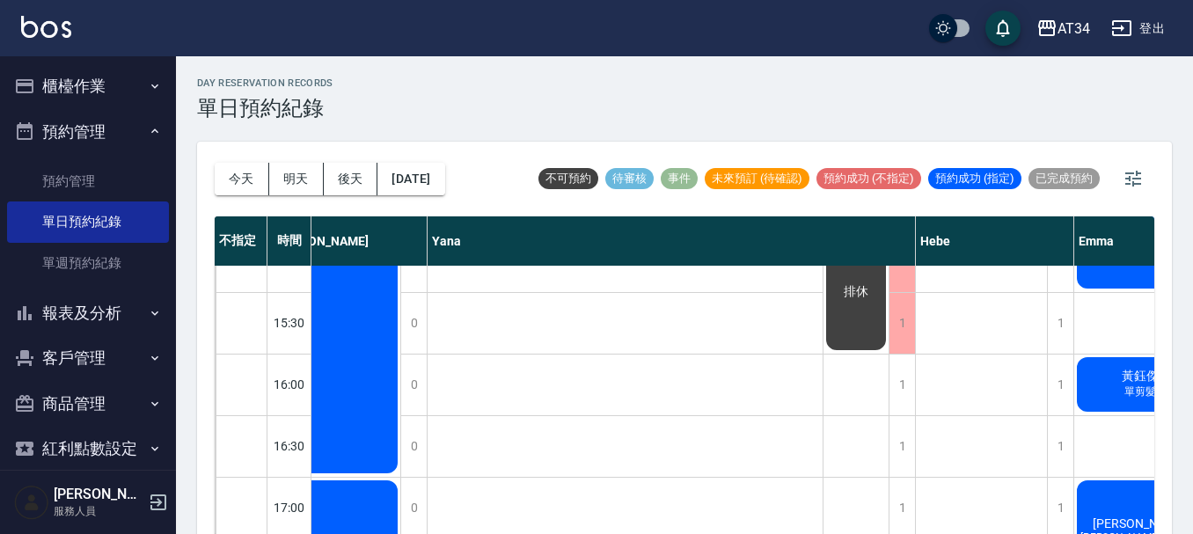
scroll to position [528, 1191]
click at [1076, 506] on div "李佩華 娜普菈鉑金三段式結構護髮" at bounding box center [1138, 538] width 131 height 121
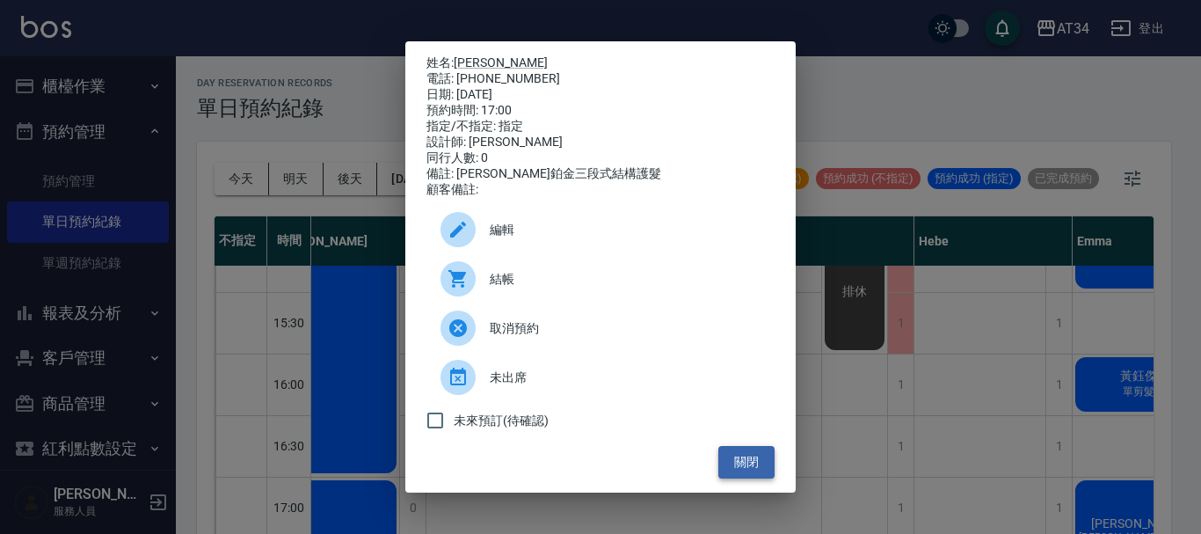
click at [744, 464] on button "關閉" at bounding box center [746, 462] width 56 height 33
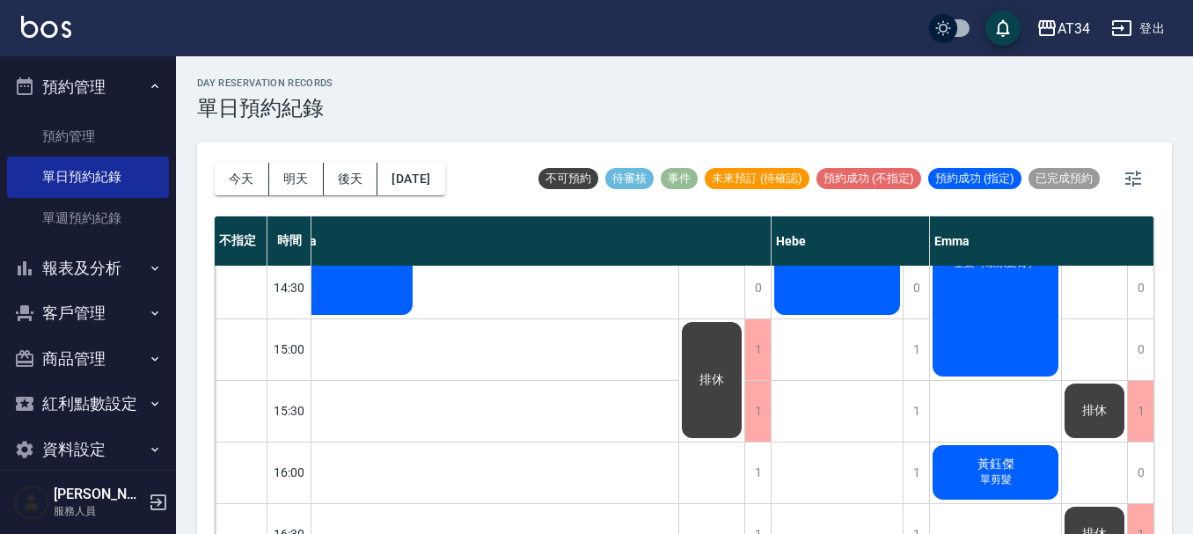
scroll to position [68, 0]
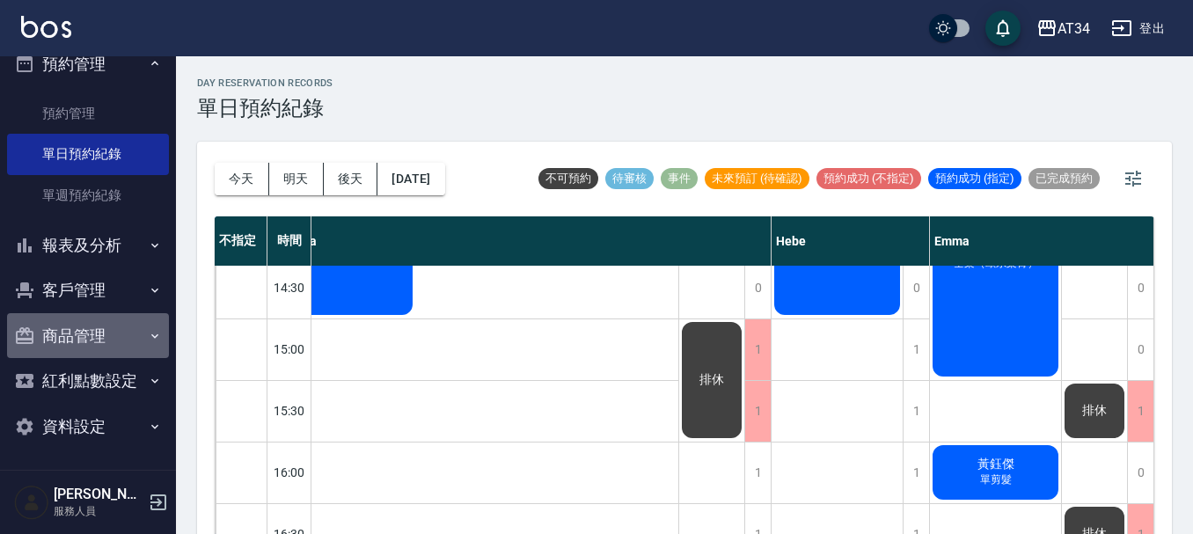
click at [110, 329] on button "商品管理" at bounding box center [88, 336] width 162 height 46
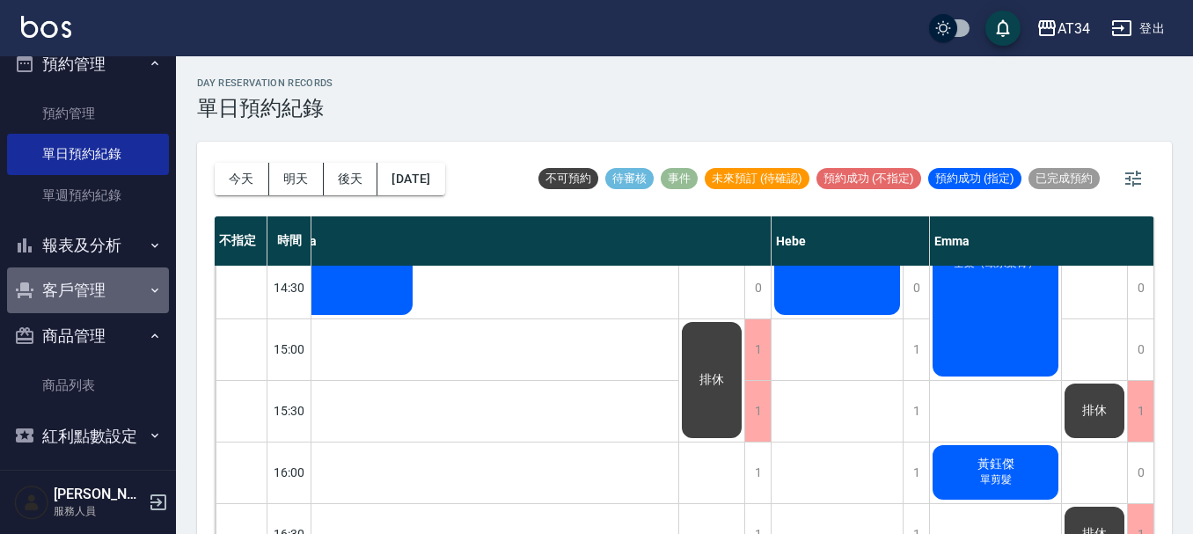
click at [112, 297] on button "客戶管理" at bounding box center [88, 290] width 162 height 46
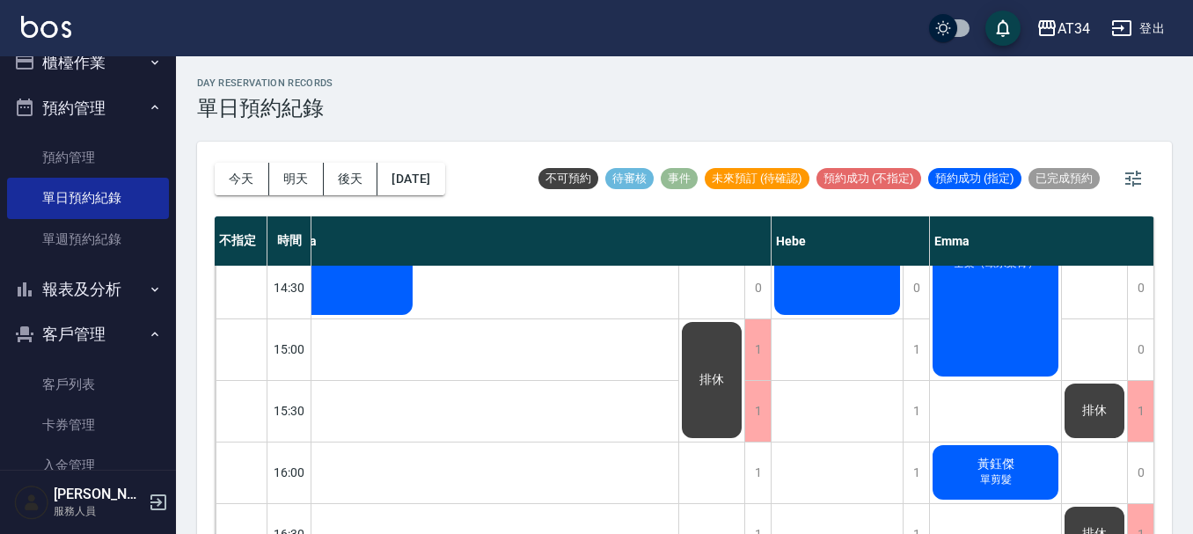
scroll to position [0, 0]
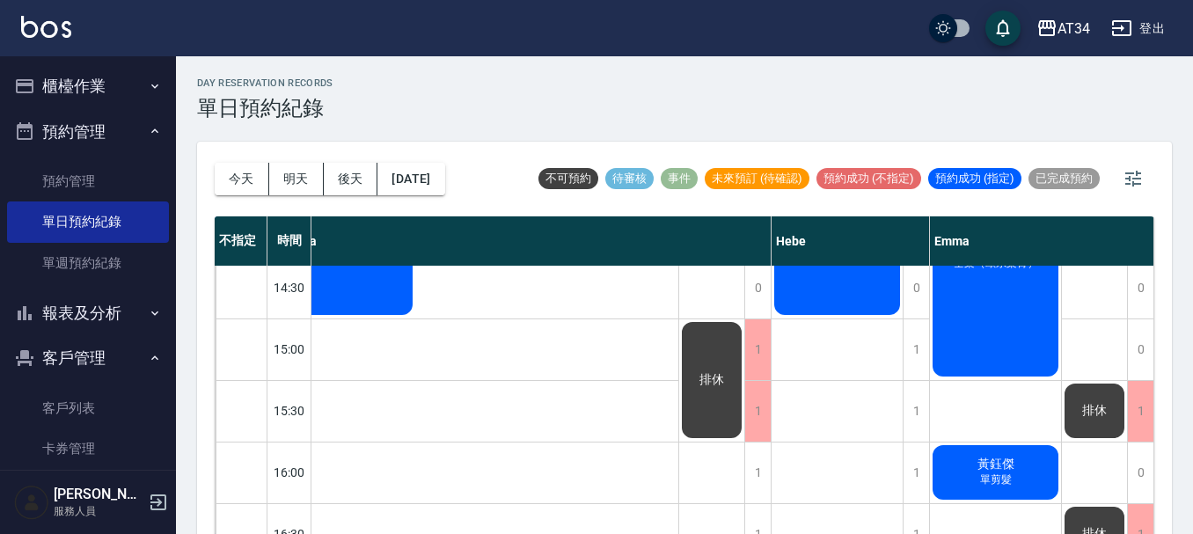
click at [117, 124] on button "預約管理" at bounding box center [88, 132] width 162 height 46
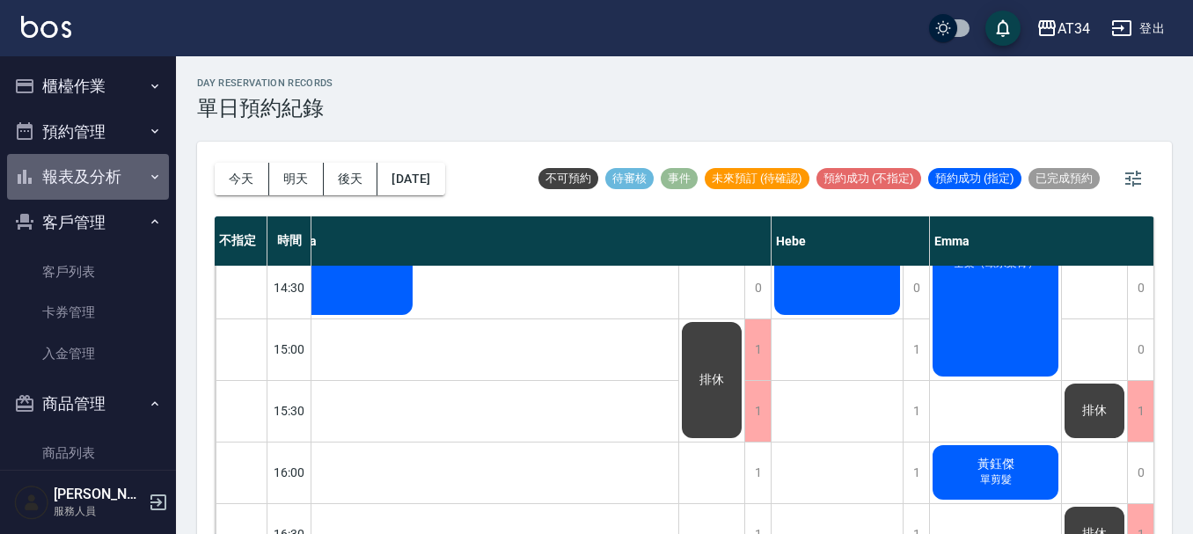
click at [117, 182] on button "報表及分析" at bounding box center [88, 177] width 162 height 46
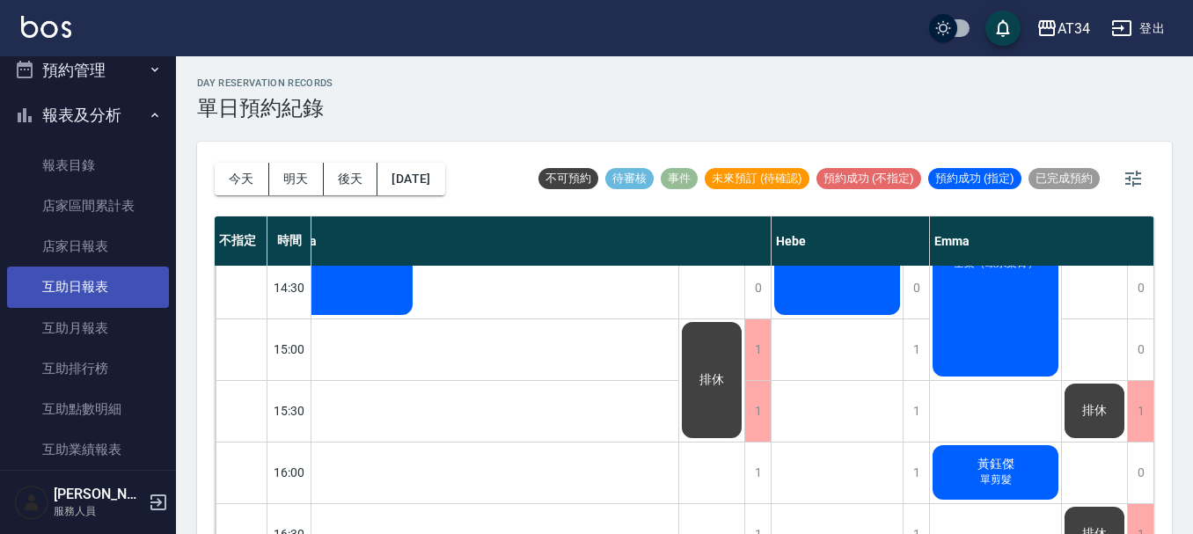
scroll to position [88, 0]
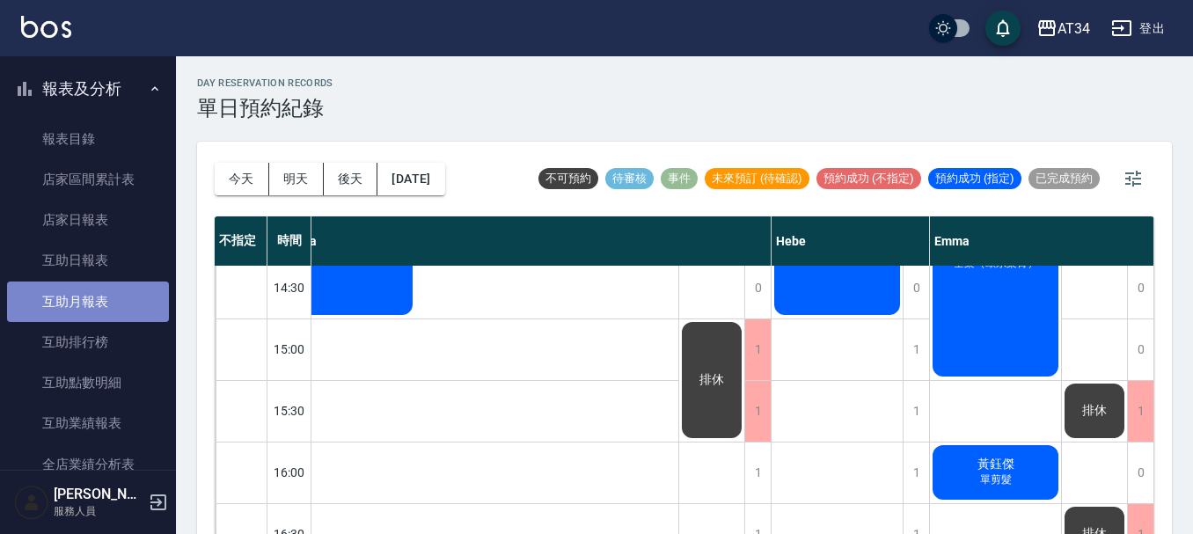
click at [101, 296] on link "互助月報表" at bounding box center [88, 301] width 162 height 40
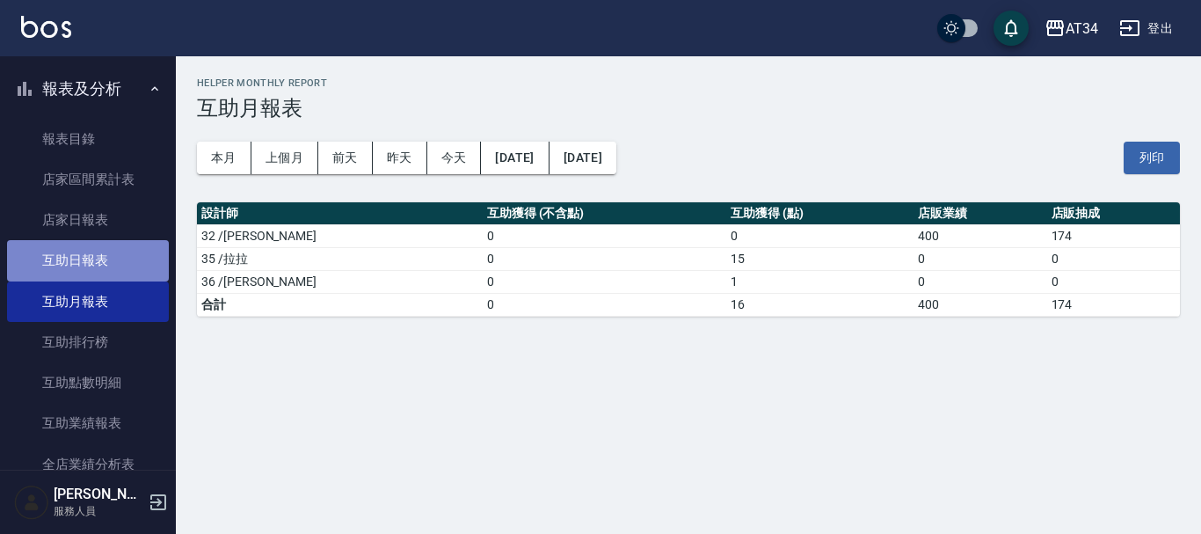
click at [107, 248] on link "互助日報表" at bounding box center [88, 260] width 162 height 40
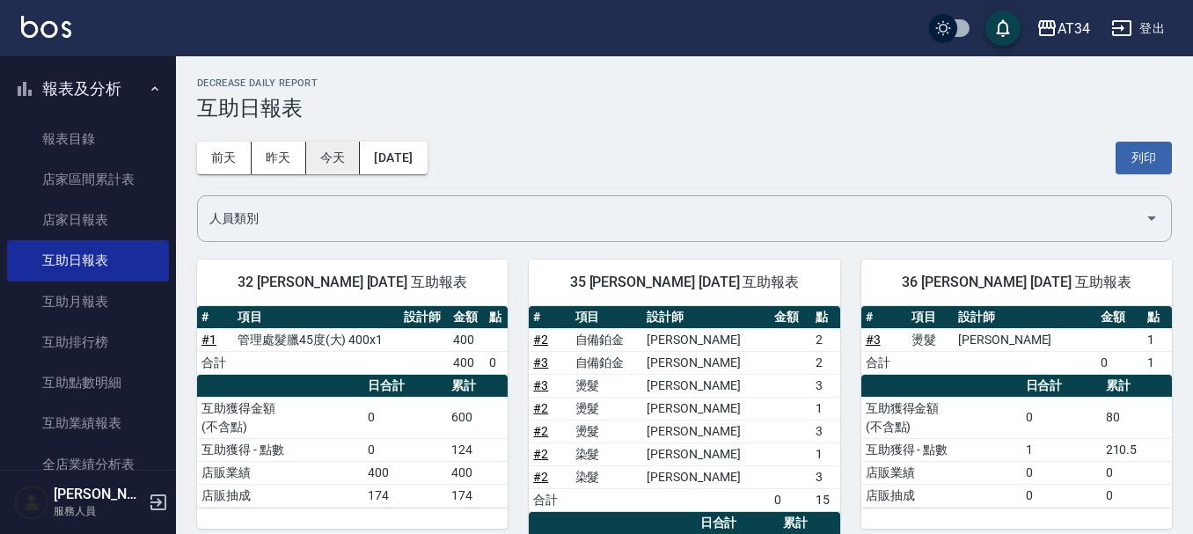
click at [342, 161] on button "今天" at bounding box center [333, 158] width 55 height 33
drag, startPoint x: 369, startPoint y: 489, endPoint x: 390, endPoint y: 496, distance: 21.4
click at [390, 496] on td "174" at bounding box center [405, 495] width 84 height 23
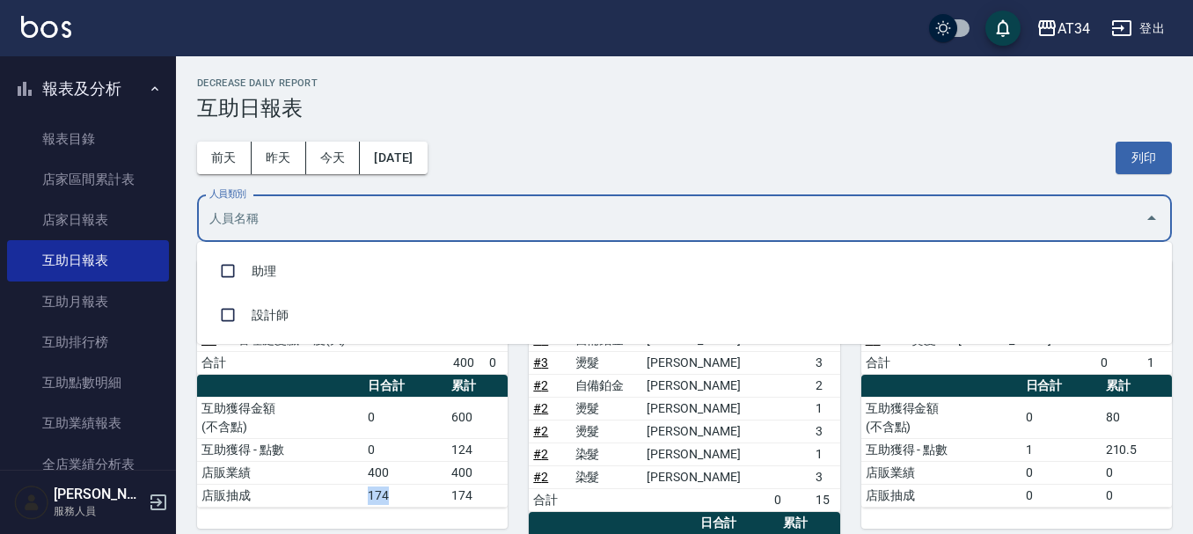
click at [450, 232] on input "人員類別" at bounding box center [671, 218] width 932 height 31
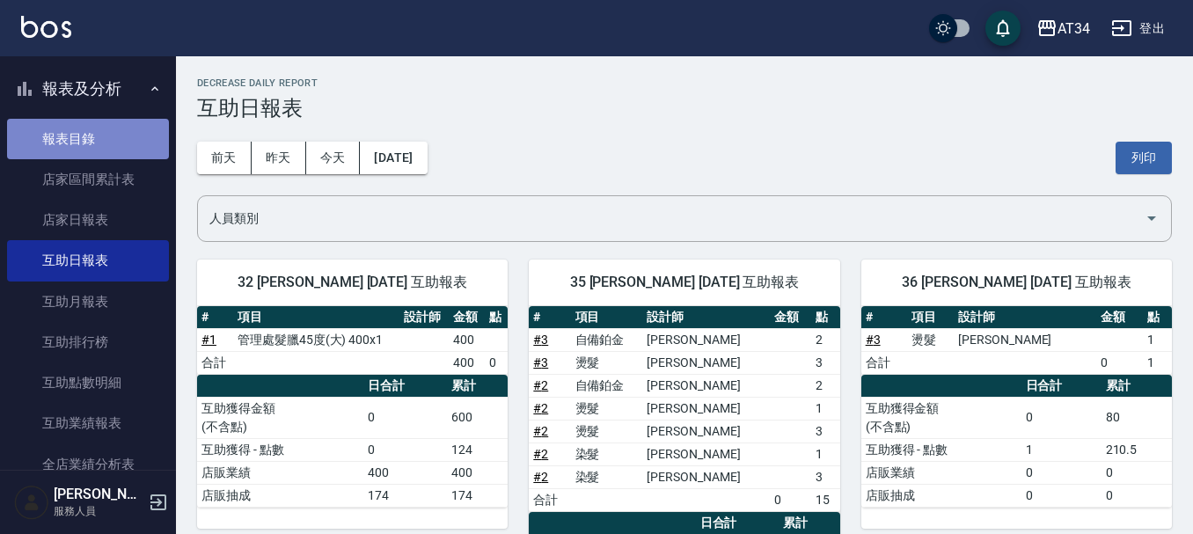
click at [87, 142] on link "報表目錄" at bounding box center [88, 139] width 162 height 40
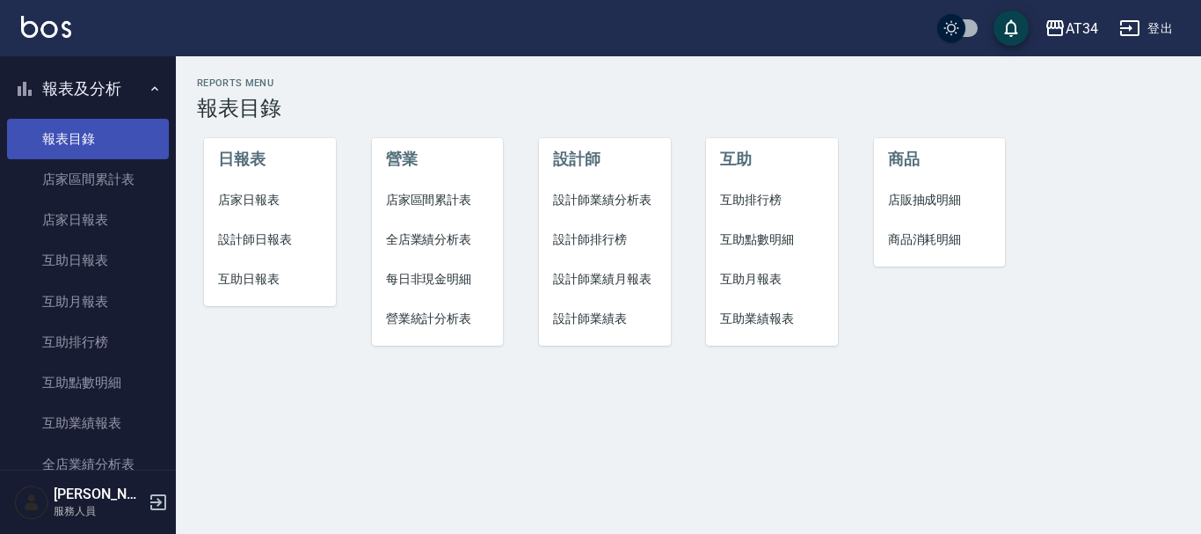
click at [106, 127] on link "報表目錄" at bounding box center [88, 139] width 162 height 40
click at [123, 98] on button "報表及分析" at bounding box center [88, 89] width 162 height 46
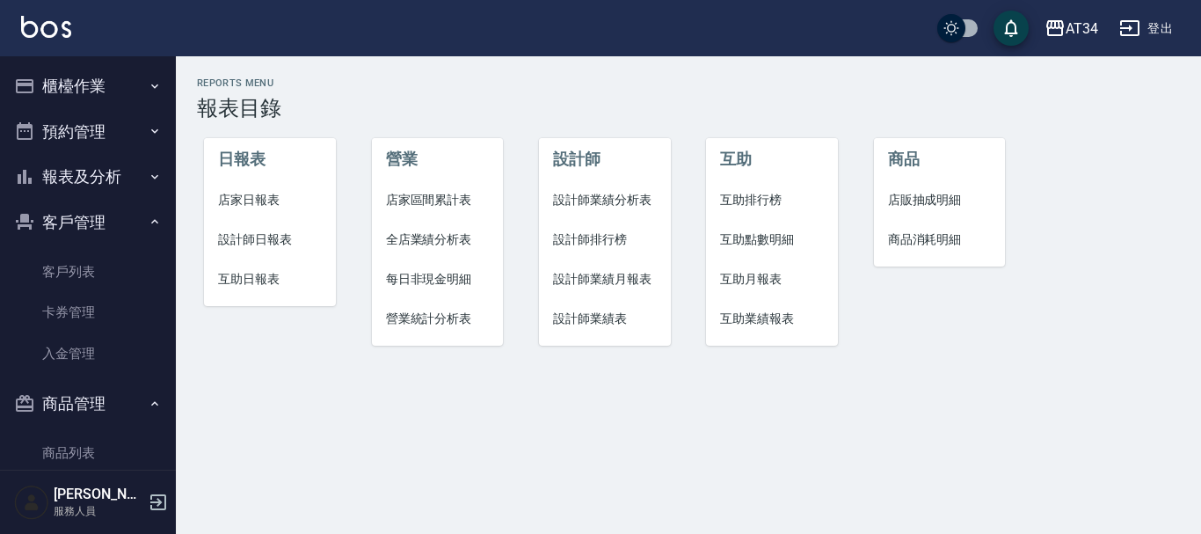
click at [99, 84] on button "櫃檯作業" at bounding box center [88, 86] width 162 height 46
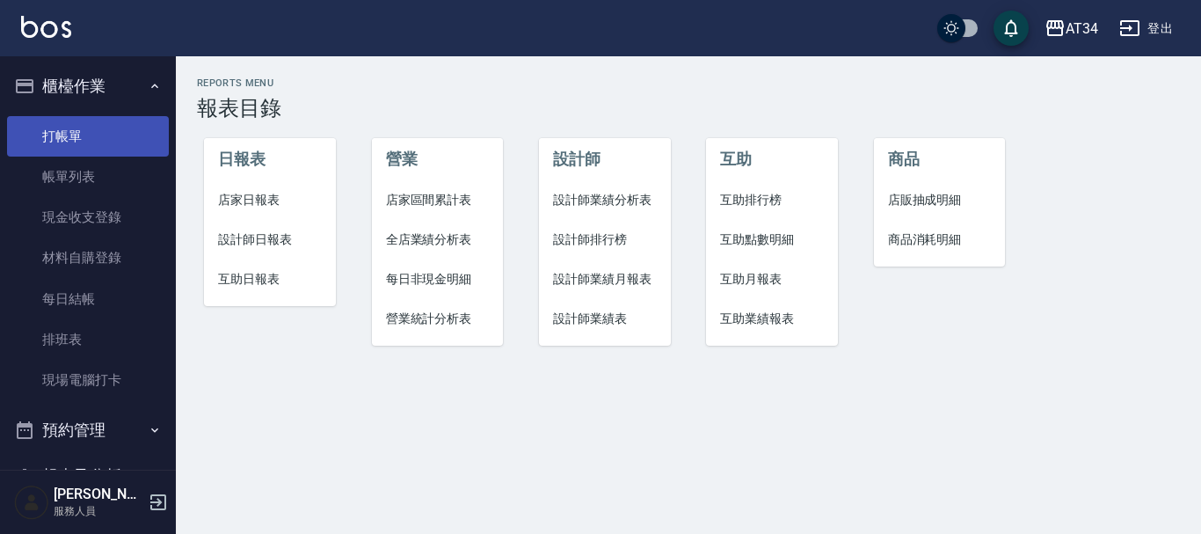
click at [85, 150] on link "打帳單" at bounding box center [88, 136] width 162 height 40
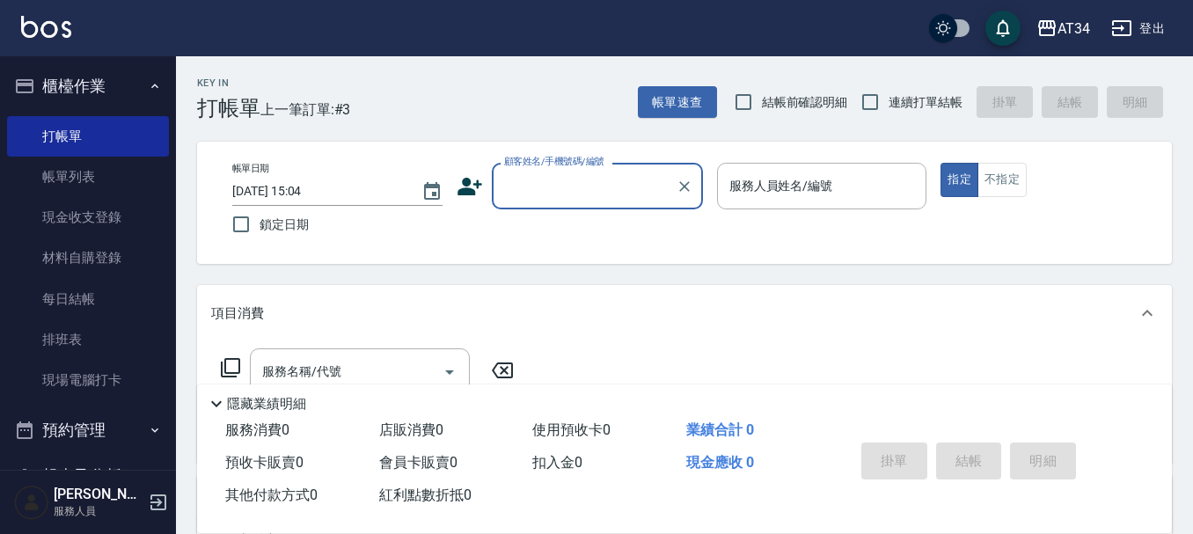
click at [559, 181] on input "顧客姓名/手機號碼/編號" at bounding box center [584, 186] width 169 height 31
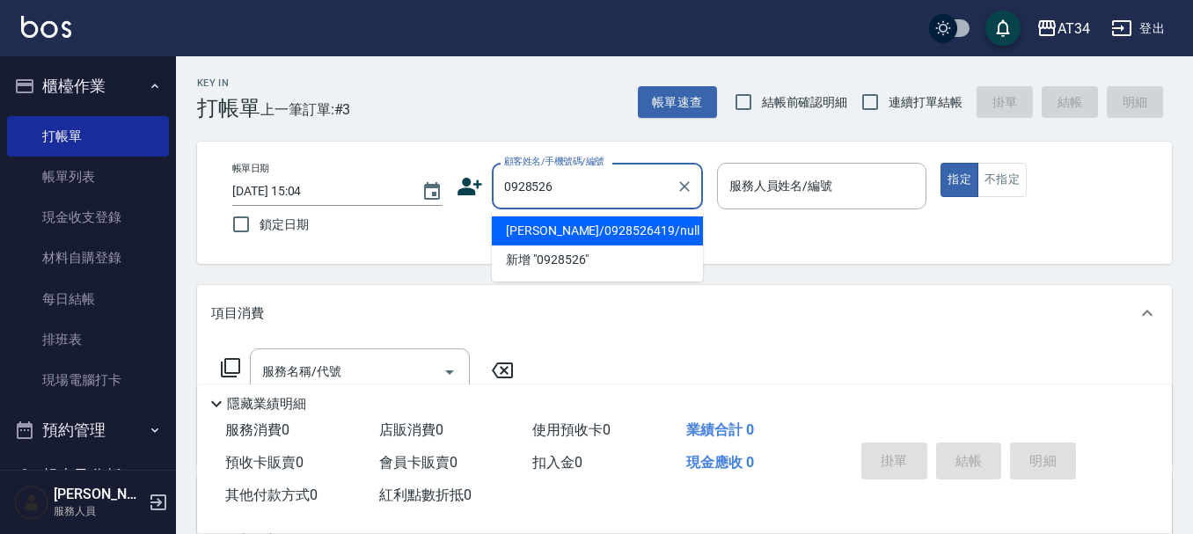
click at [551, 226] on li "張麗雪/0928526419/null" at bounding box center [597, 230] width 211 height 29
type input "張麗雪/0928526419/null"
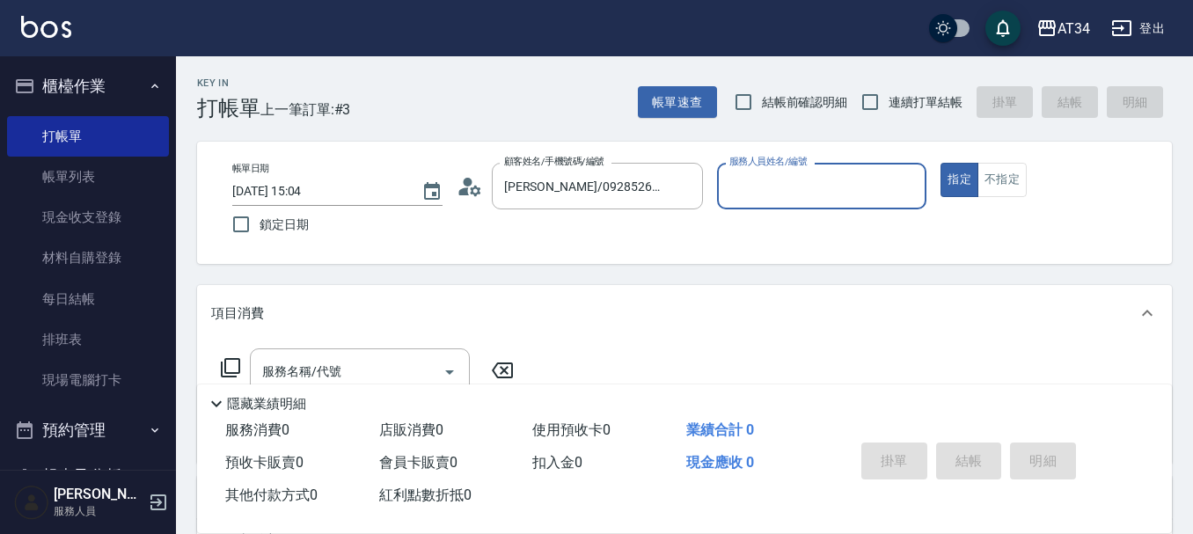
click at [461, 191] on icon at bounding box center [463, 191] width 11 height 8
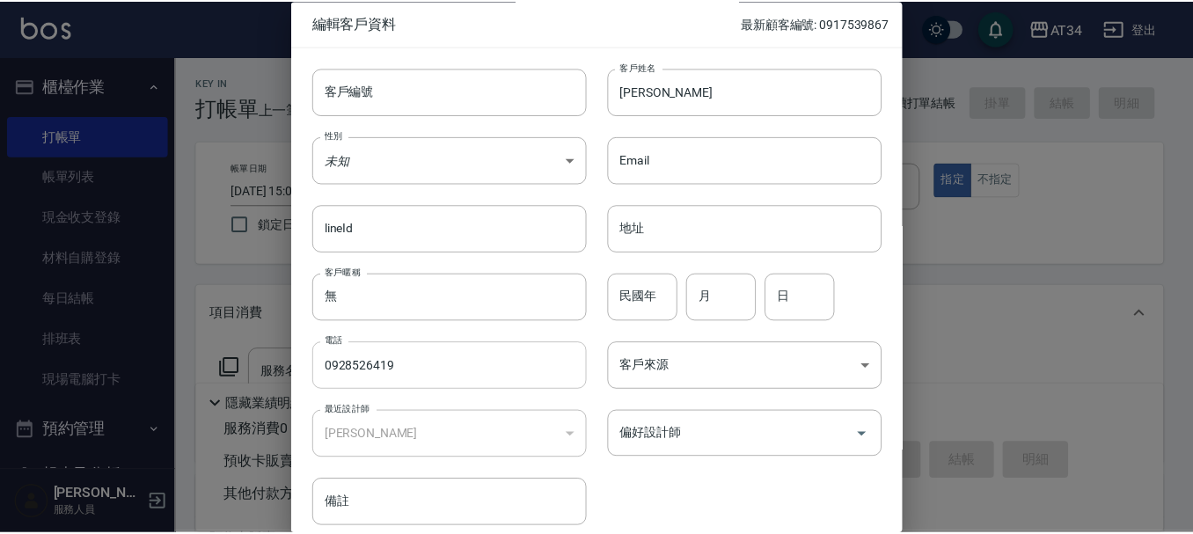
scroll to position [76, 0]
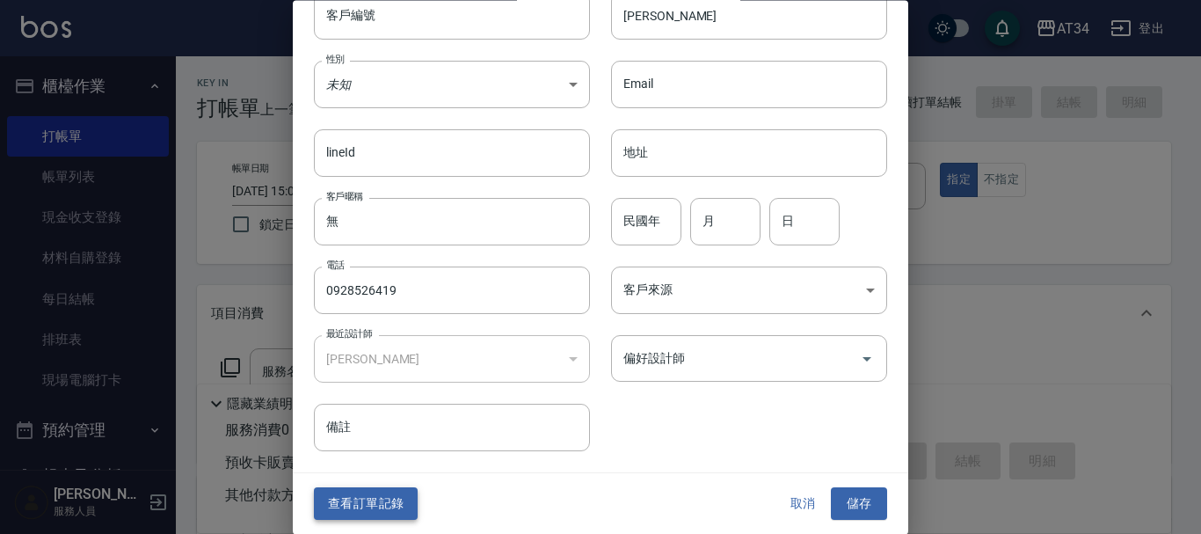
click at [357, 513] on button "查看訂單記錄" at bounding box center [366, 504] width 104 height 33
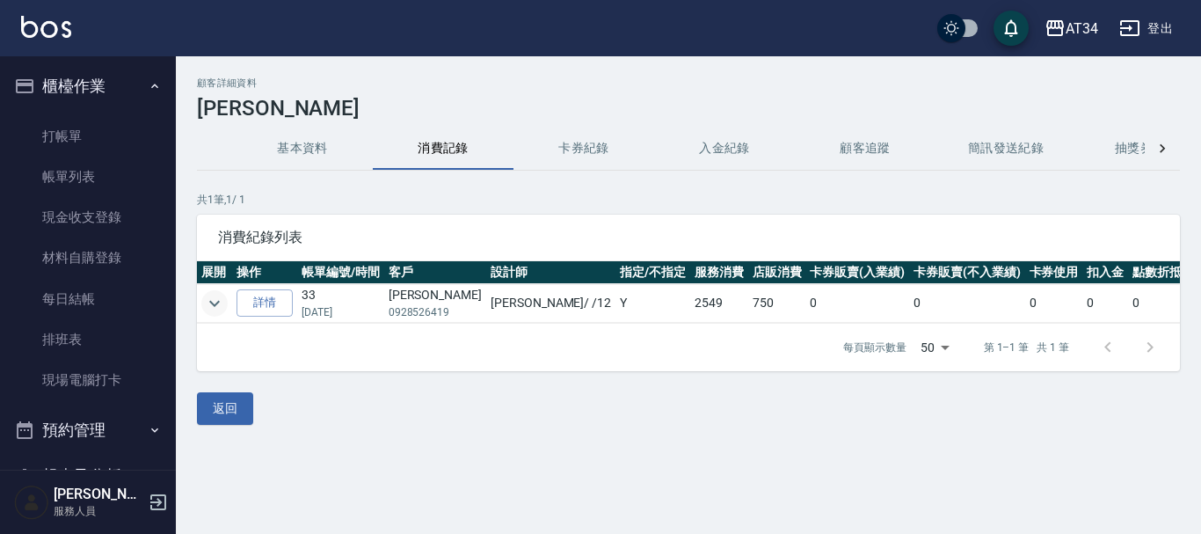
click at [215, 303] on icon "expand row" at bounding box center [214, 303] width 21 height 21
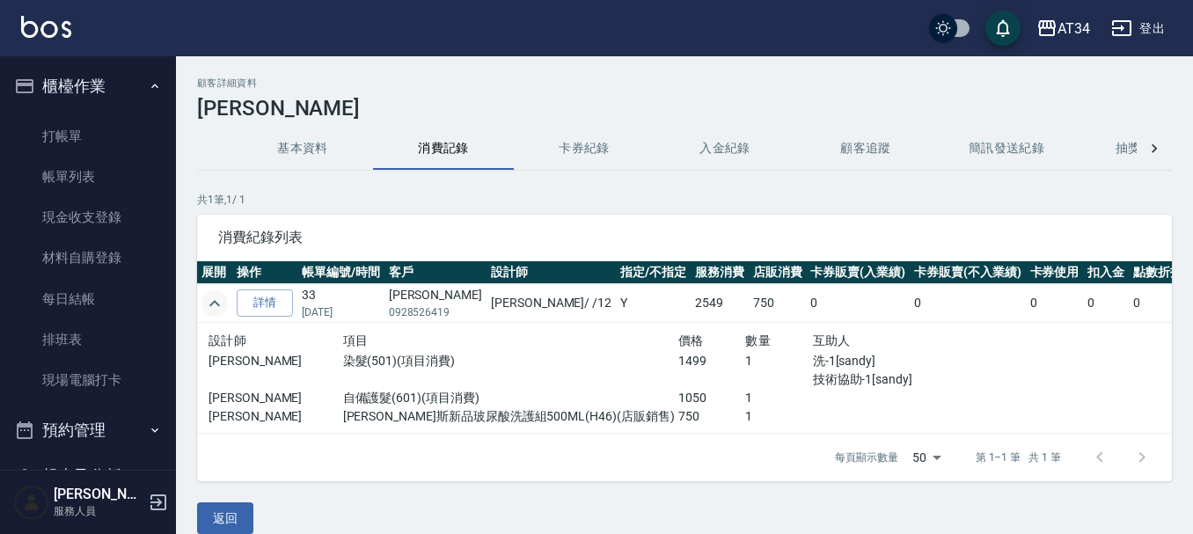
click at [213, 303] on icon "expand row" at bounding box center [214, 303] width 11 height 6
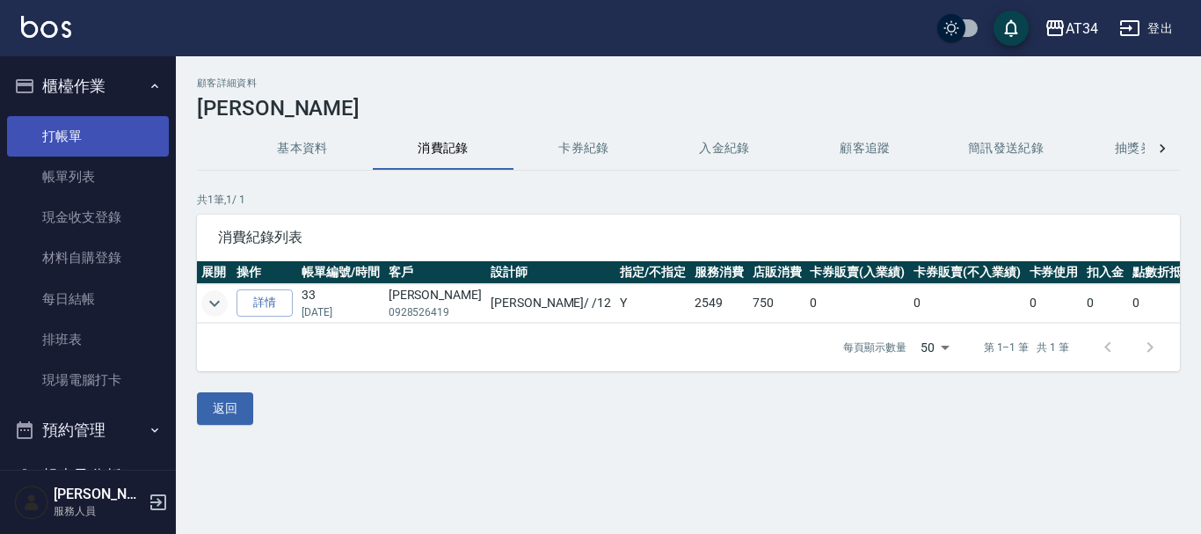
click at [67, 144] on link "打帳單" at bounding box center [88, 136] width 162 height 40
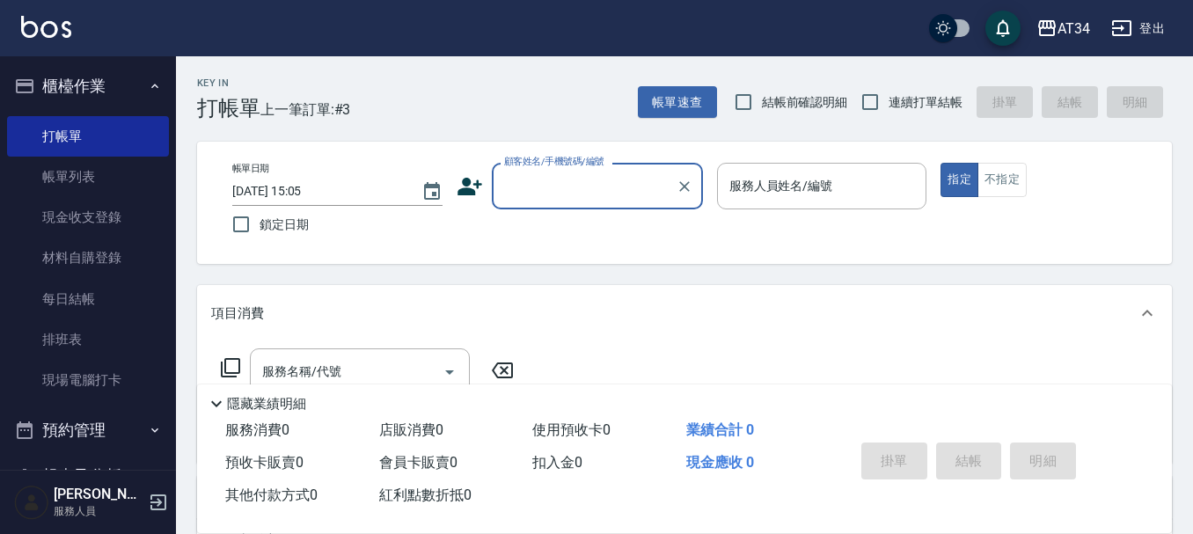
click at [523, 187] on input "顧客姓名/手機號碼/編號" at bounding box center [584, 186] width 169 height 31
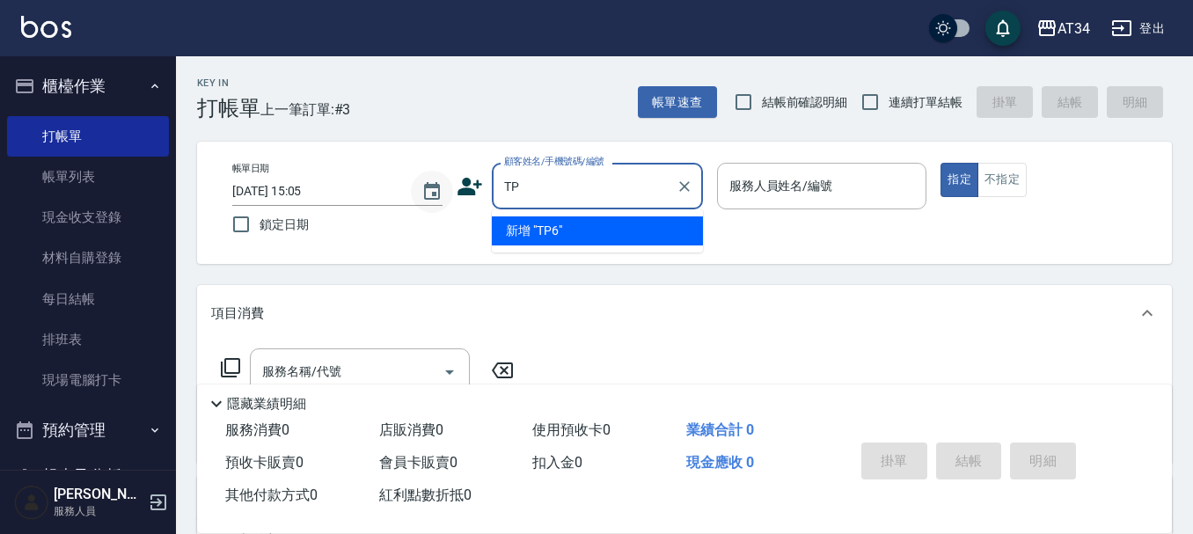
type input "T"
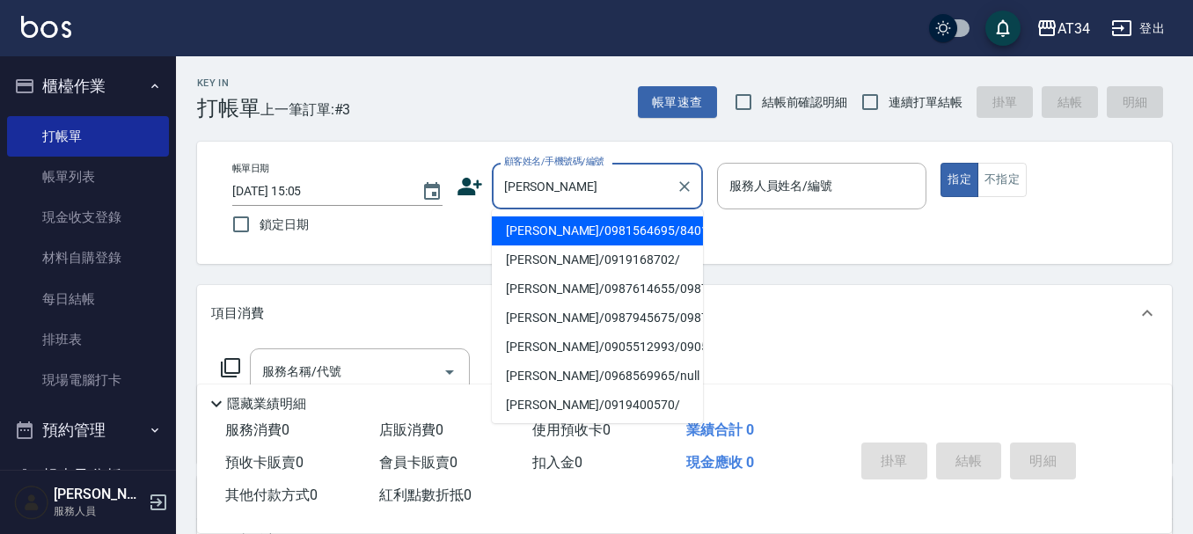
click at [566, 231] on li "陳姵蓉/0981564695/840104" at bounding box center [597, 230] width 211 height 29
type input "陳姵蓉/0981564695/840104"
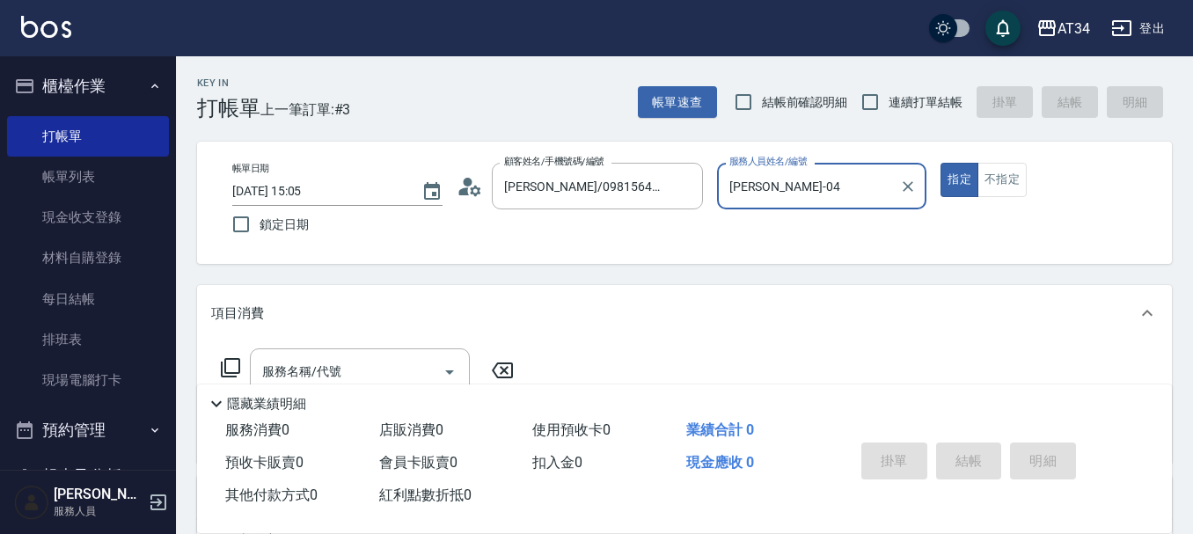
type input "Gina-04"
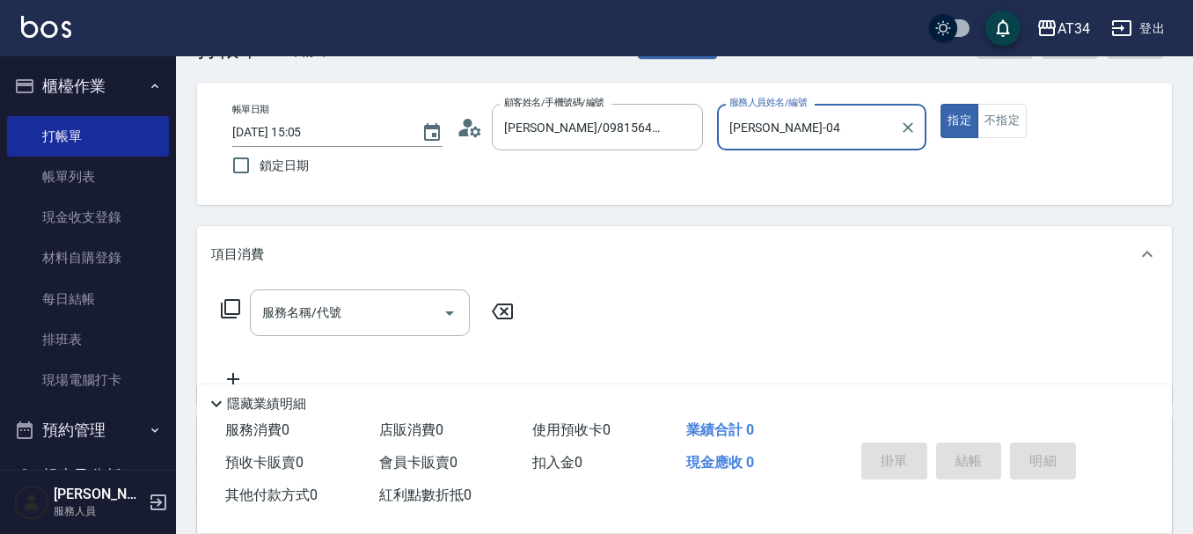
scroll to position [88, 0]
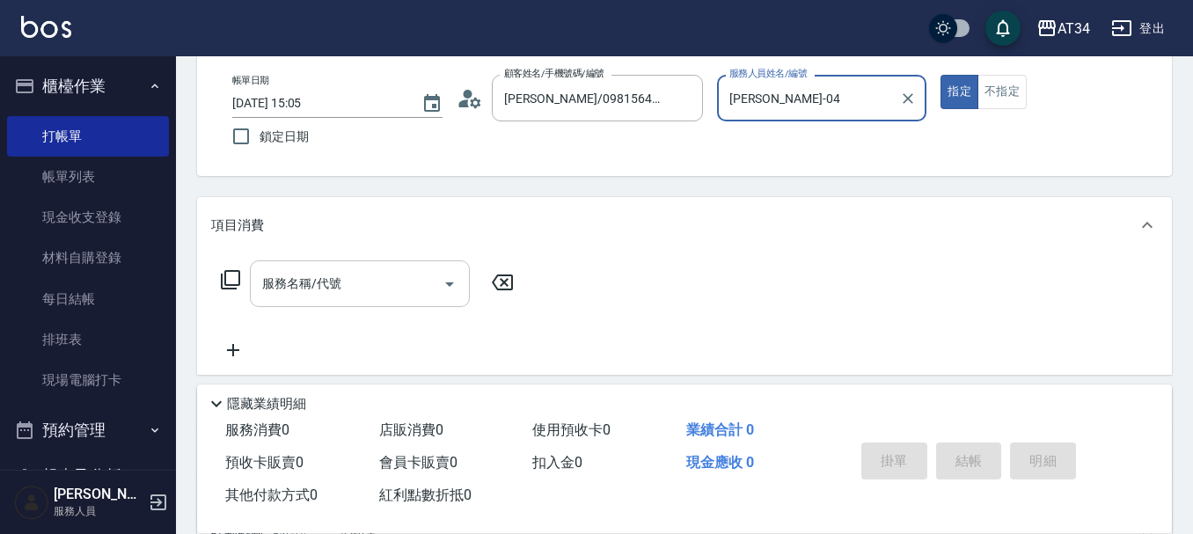
click at [334, 287] on div "服務名稱/代號 服務名稱/代號" at bounding box center [360, 283] width 220 height 47
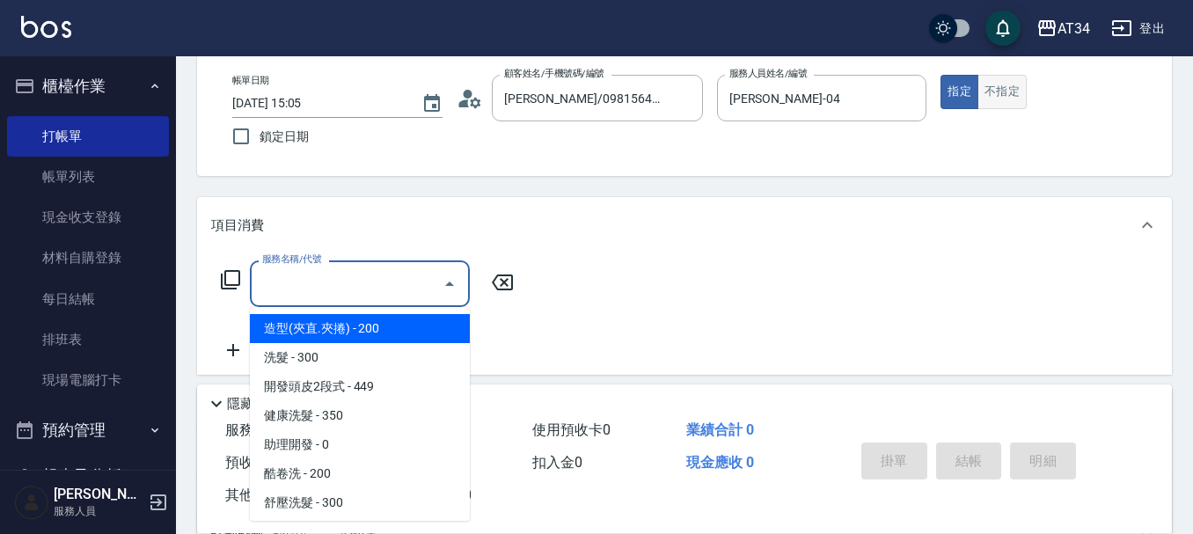
click at [994, 84] on button "不指定" at bounding box center [1001, 92] width 49 height 34
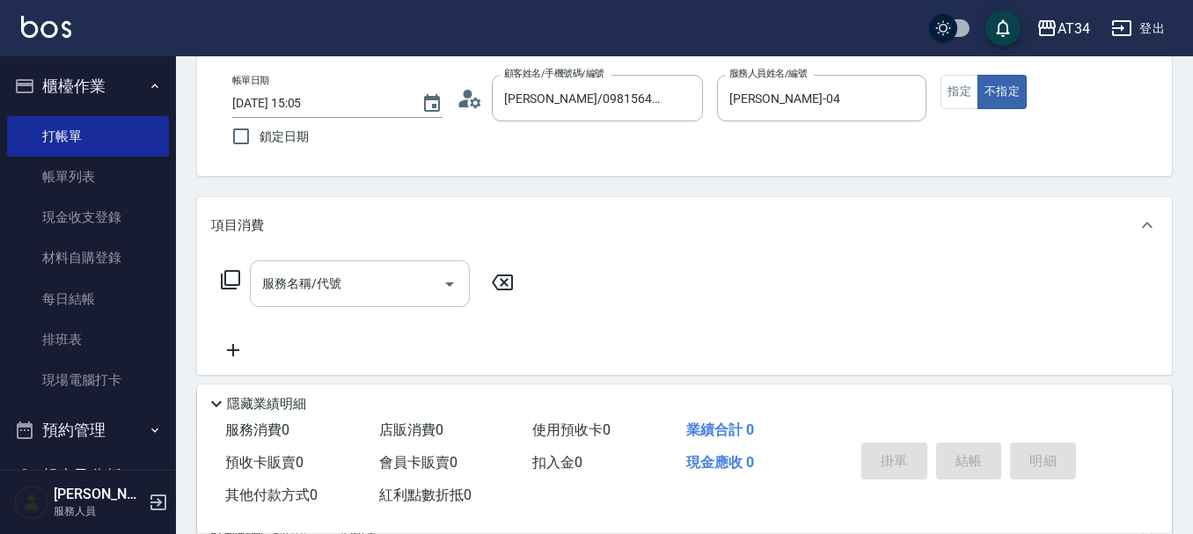
click at [310, 284] on div "服務名稱/代號 服務名稱/代號" at bounding box center [360, 283] width 220 height 47
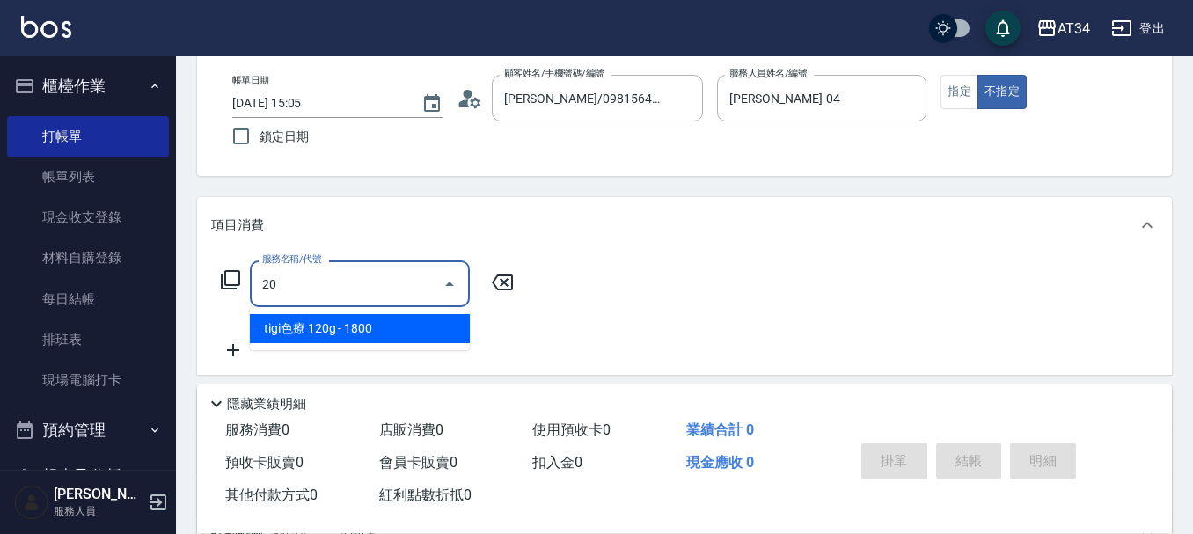
type input "201"
type input "30"
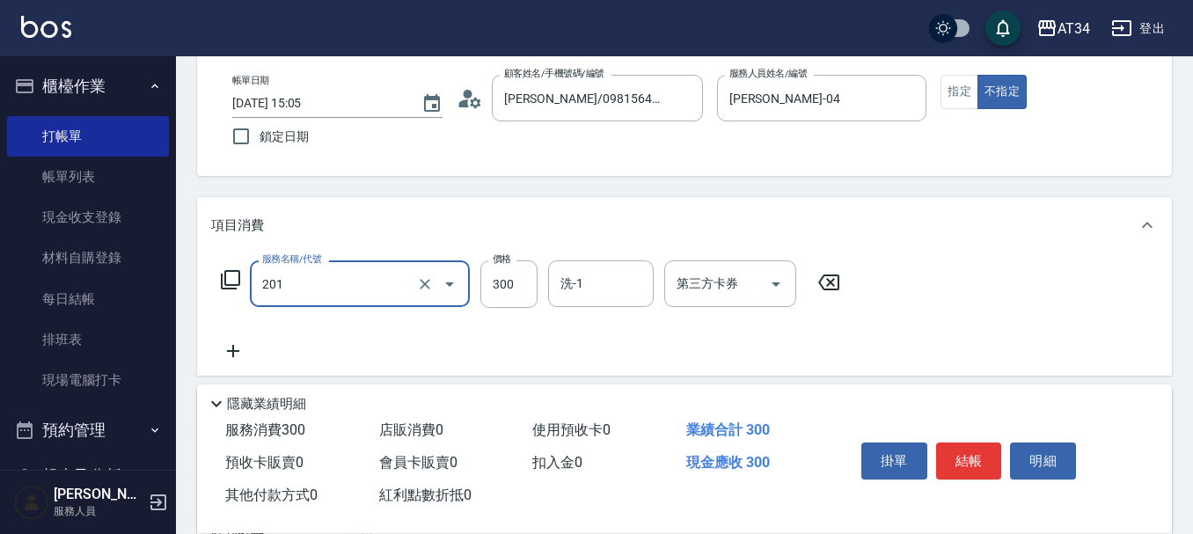
type input "3"
type input "0"
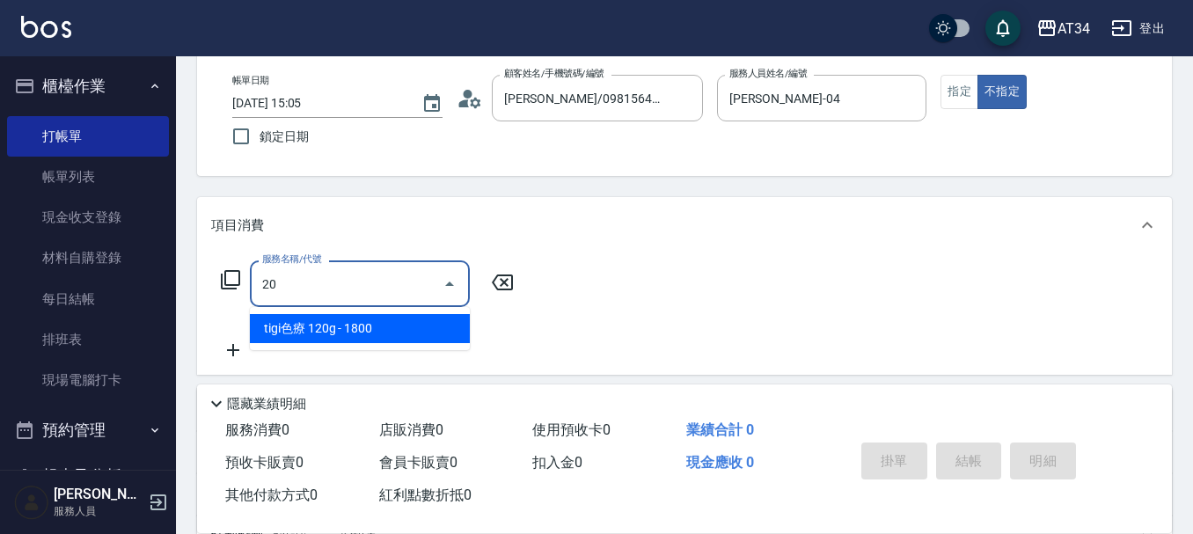
type input "201"
type input "30"
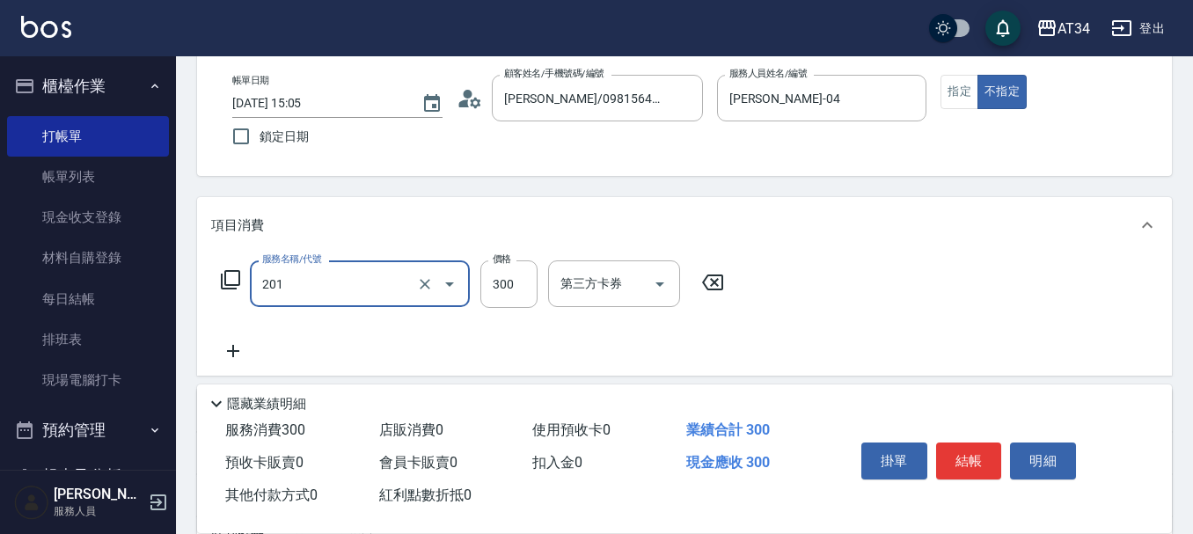
type input "洗髮(201)"
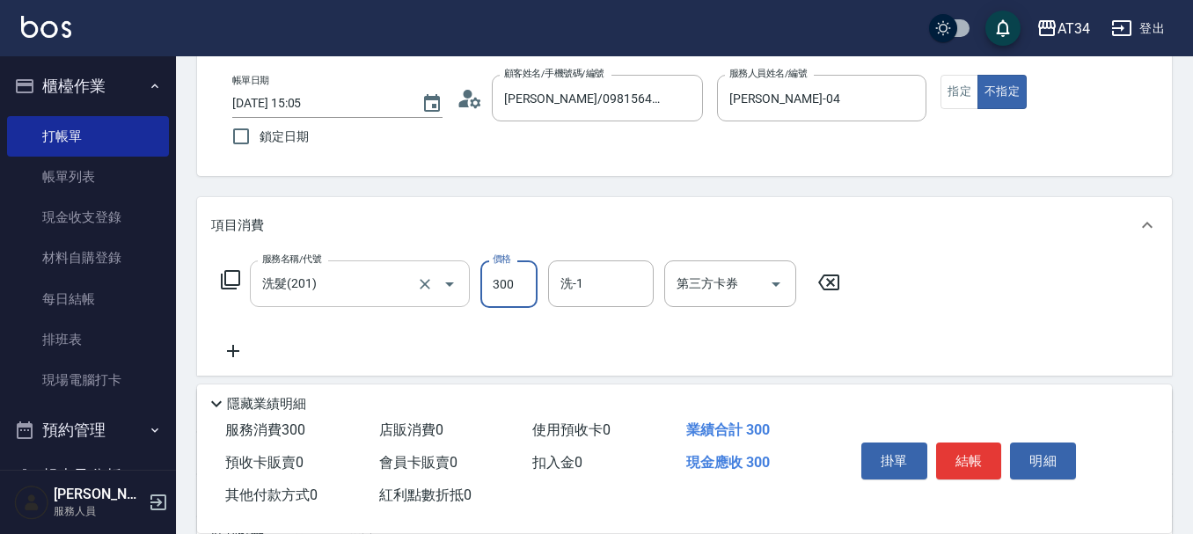
type input "0"
type input "35"
type input "30"
type input "350"
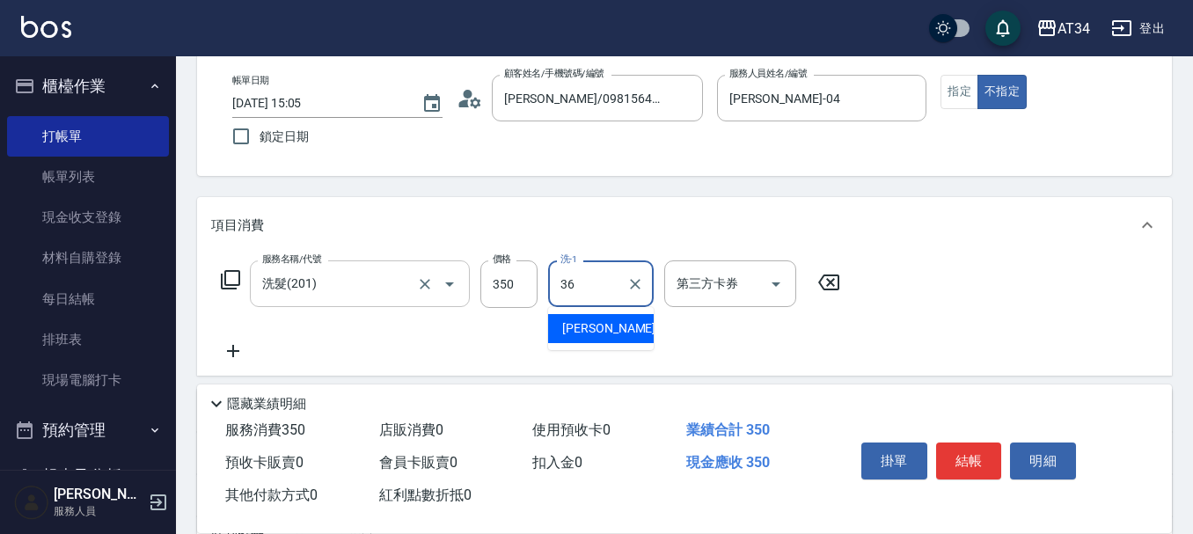
type input "張可芮-36"
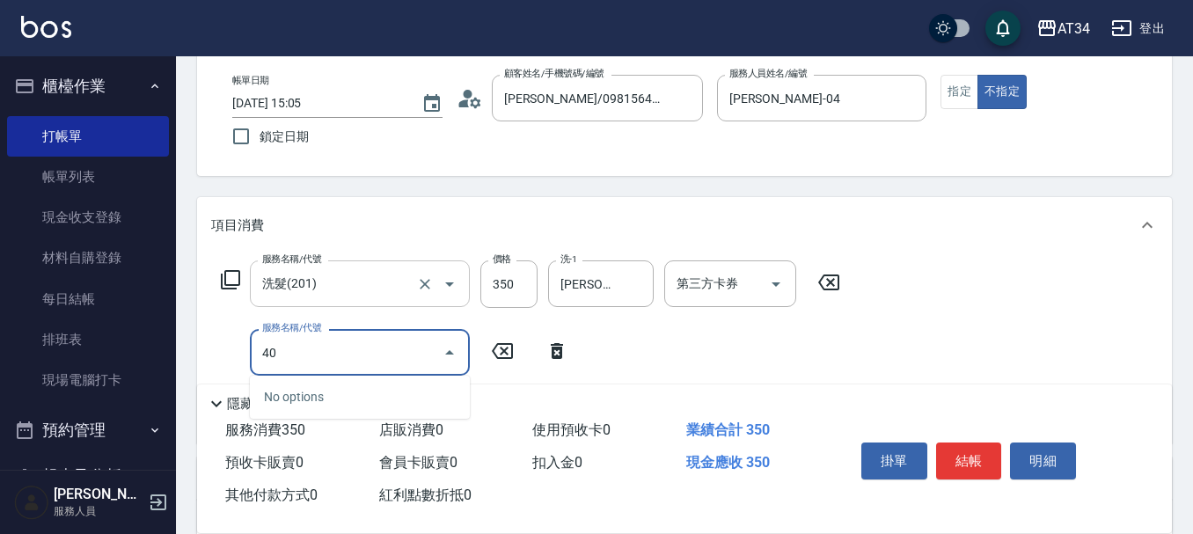
type input "401"
type input "60"
type input "剪髮(401)"
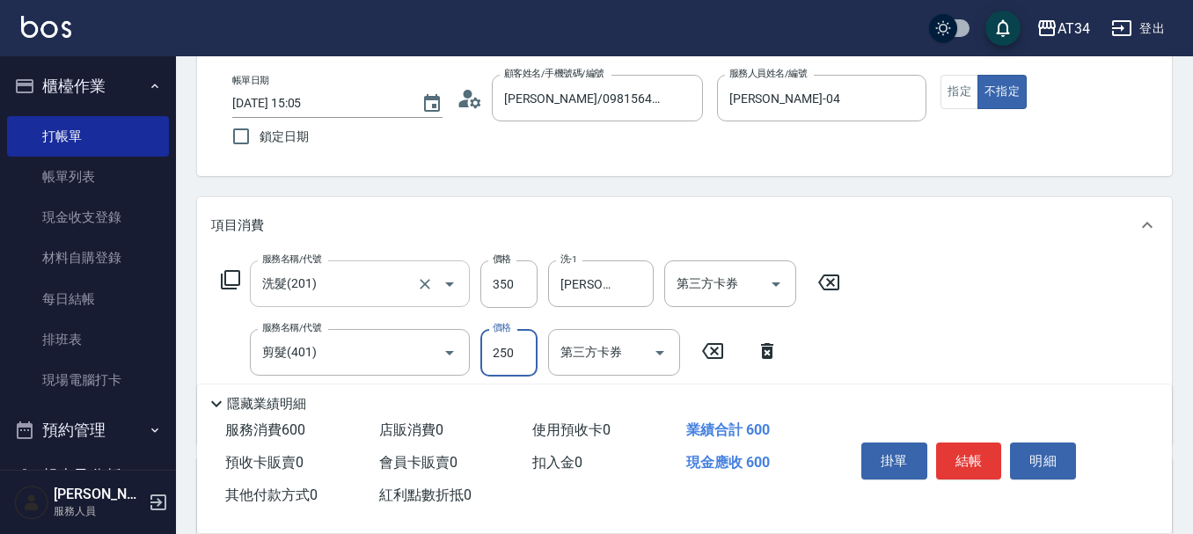
type input "3"
type input "30"
type input "300"
type input "60"
type input "300"
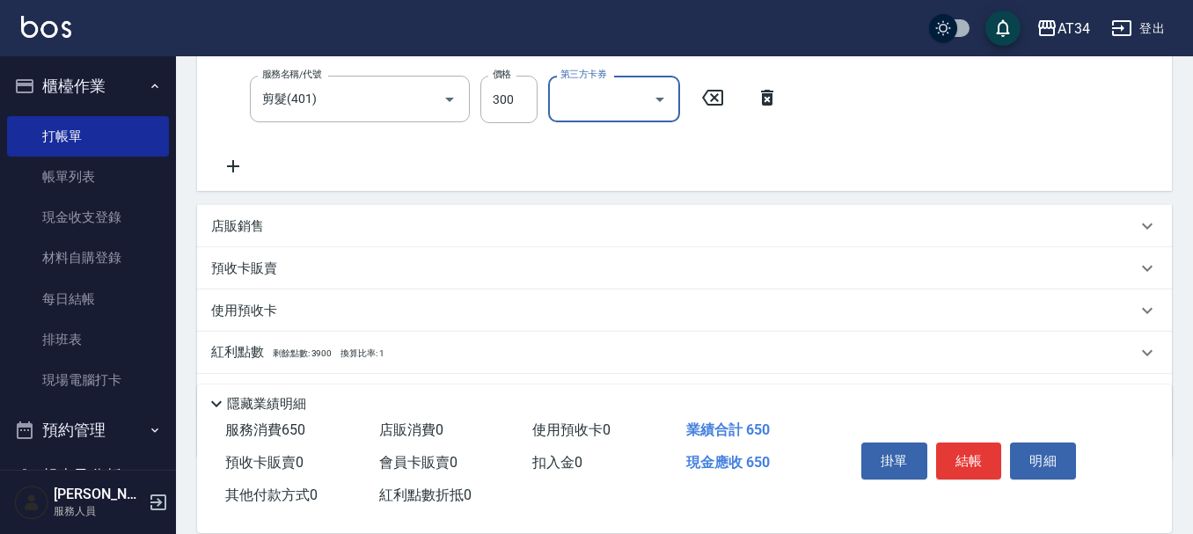
scroll to position [352, 0]
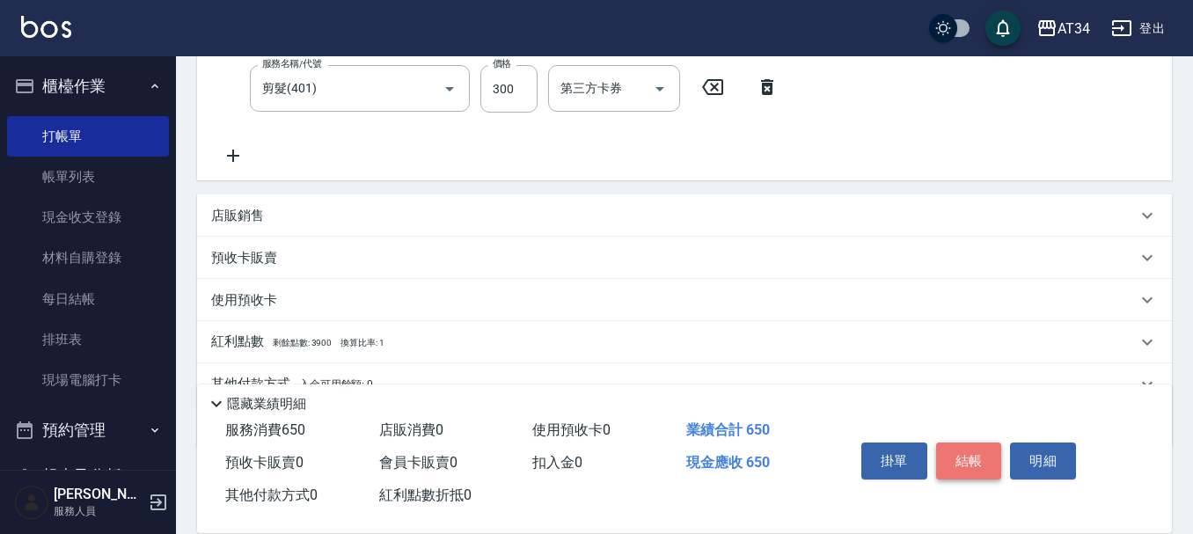
click at [966, 446] on button "結帳" at bounding box center [969, 460] width 66 height 37
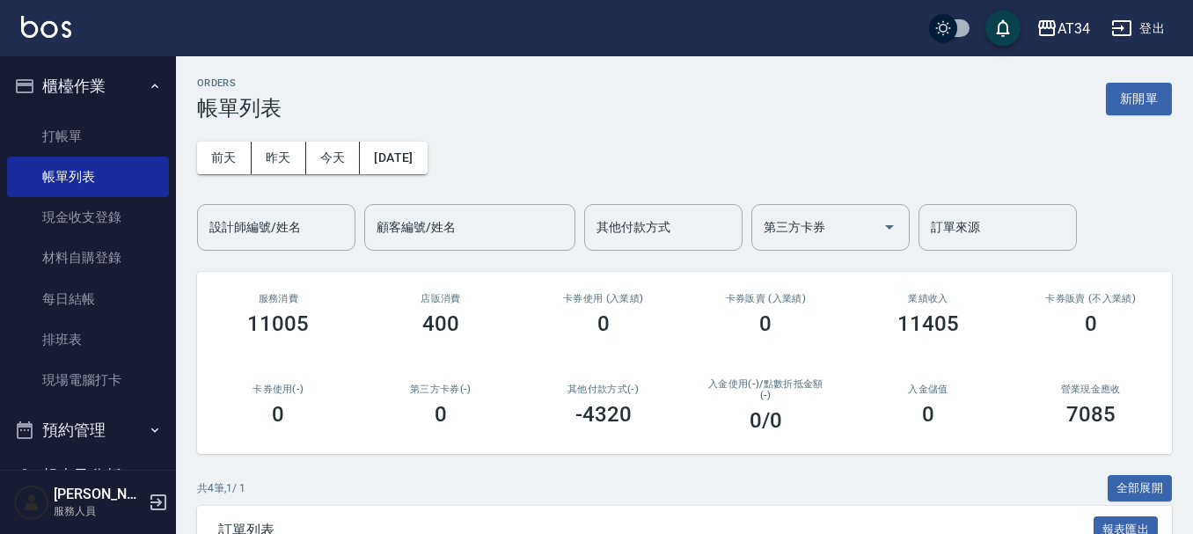
drag, startPoint x: 668, startPoint y: 37, endPoint x: 653, endPoint y: 55, distance: 24.3
click at [653, 55] on div "AT34 登出" at bounding box center [596, 28] width 1193 height 56
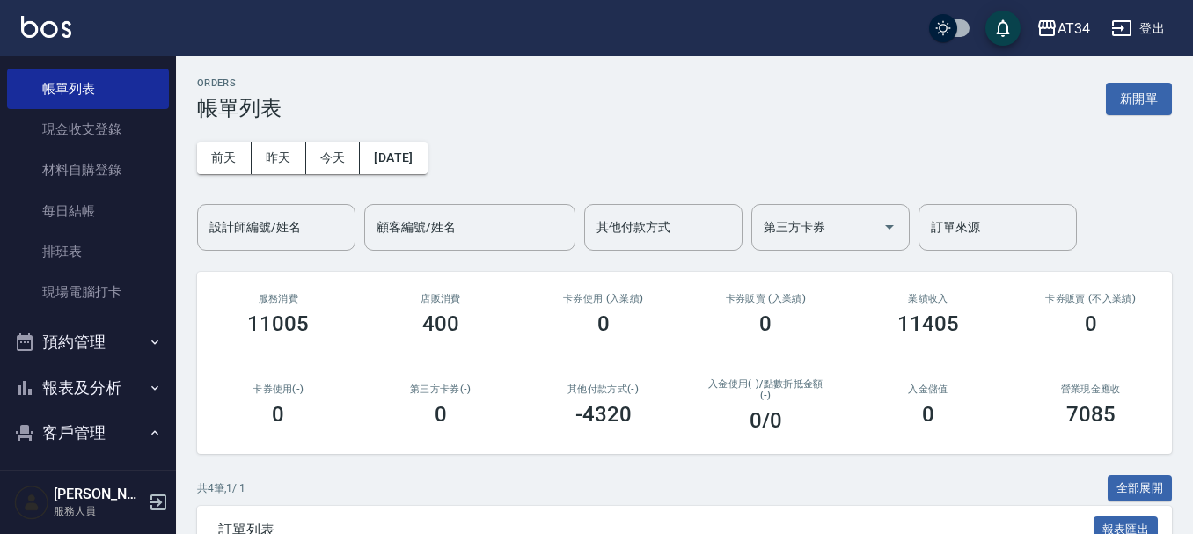
scroll to position [176, 0]
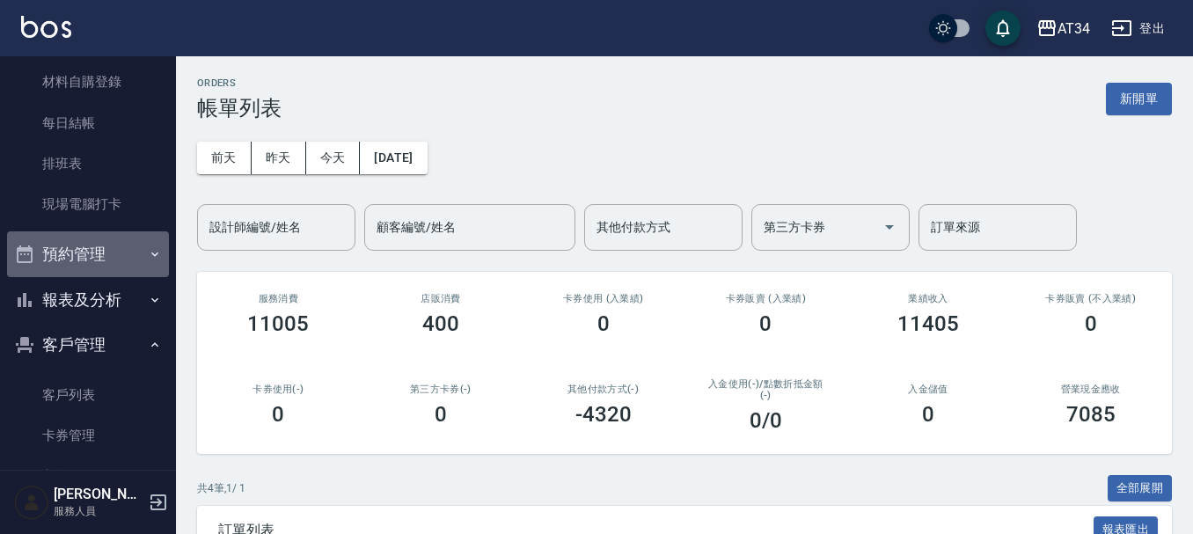
click at [127, 252] on button "預約管理" at bounding box center [88, 254] width 162 height 46
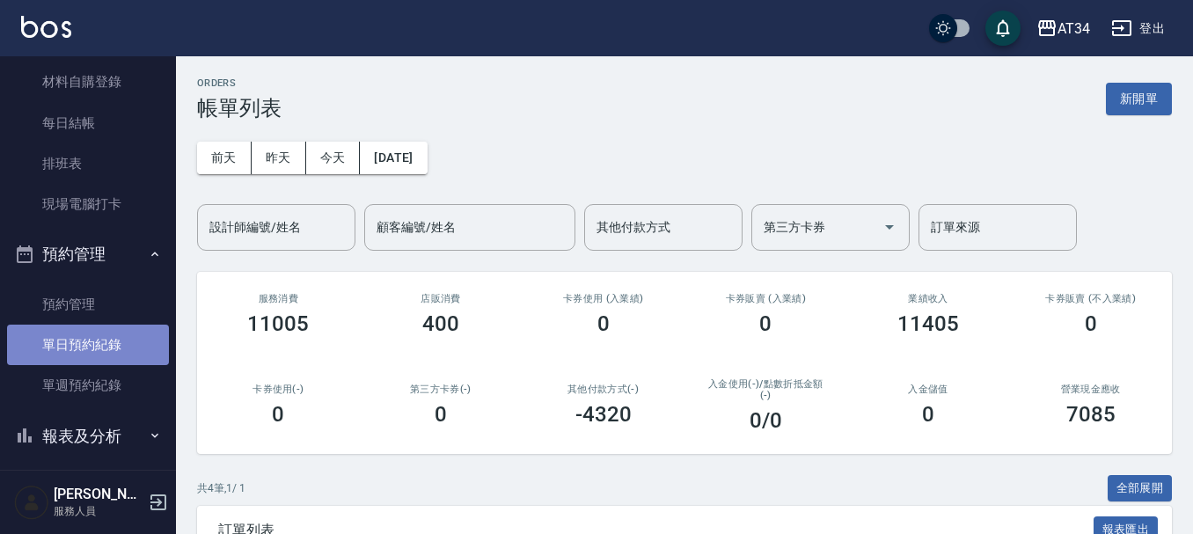
click at [150, 341] on link "單日預約紀錄" at bounding box center [88, 345] width 162 height 40
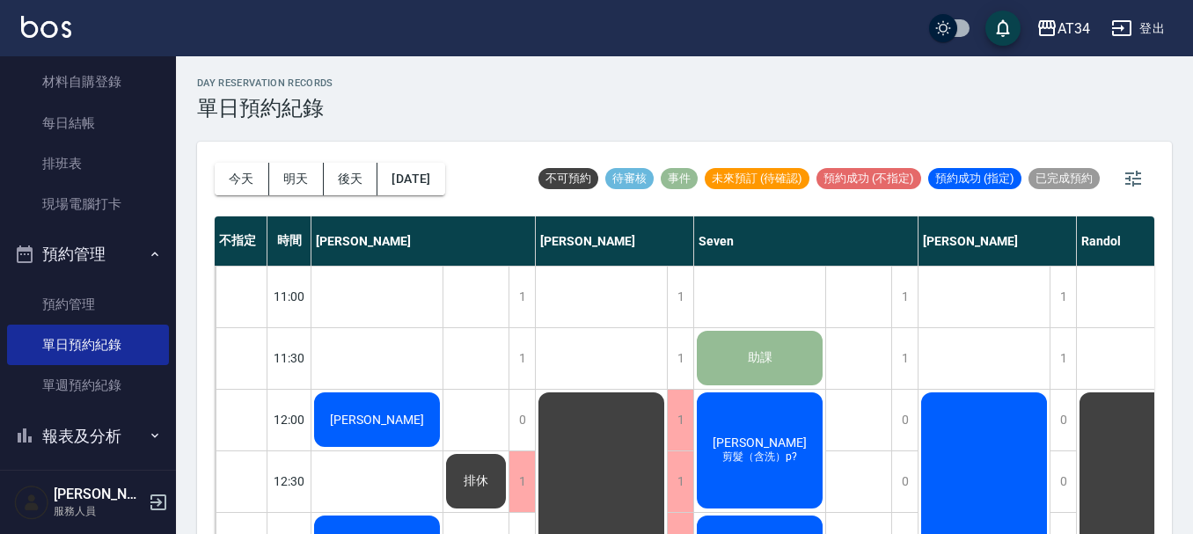
click at [368, 405] on div "[PERSON_NAME]" at bounding box center [376, 420] width 131 height 60
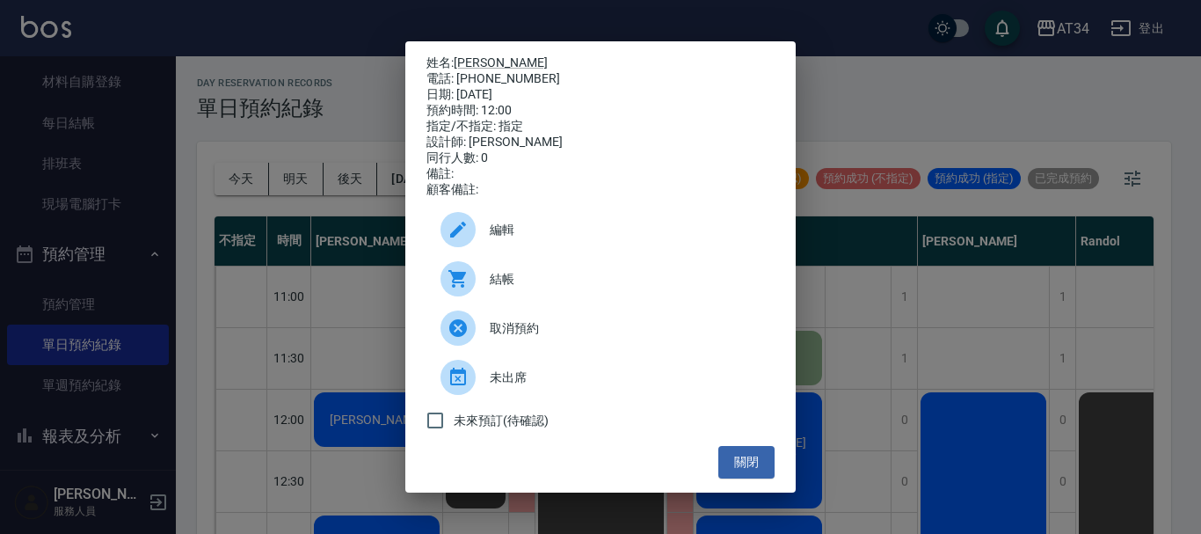
click at [514, 280] on span "結帳" at bounding box center [625, 279] width 271 height 18
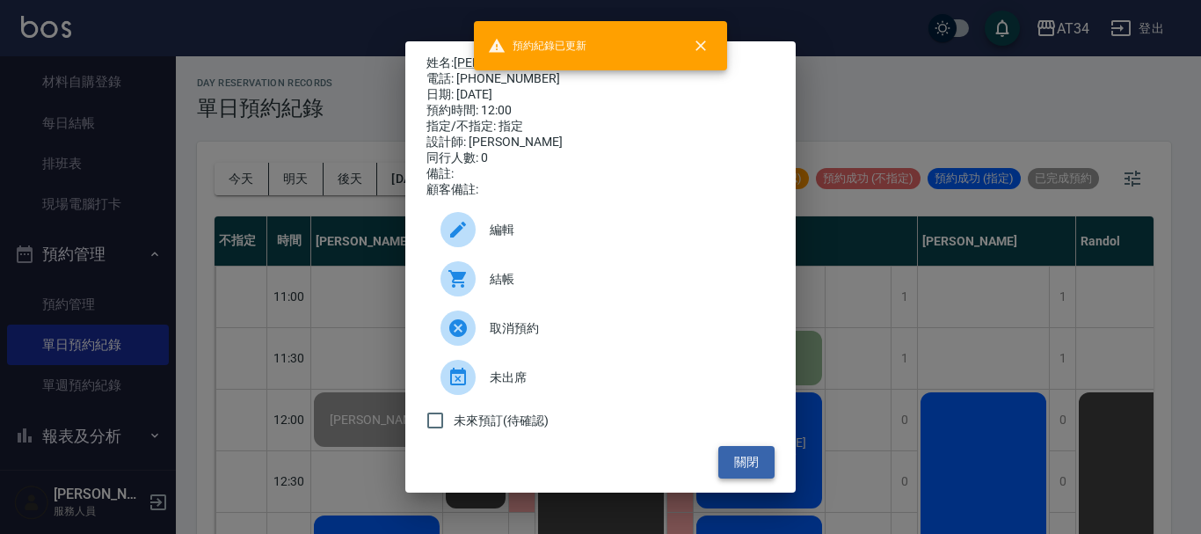
click at [755, 469] on button "關閉" at bounding box center [746, 462] width 56 height 33
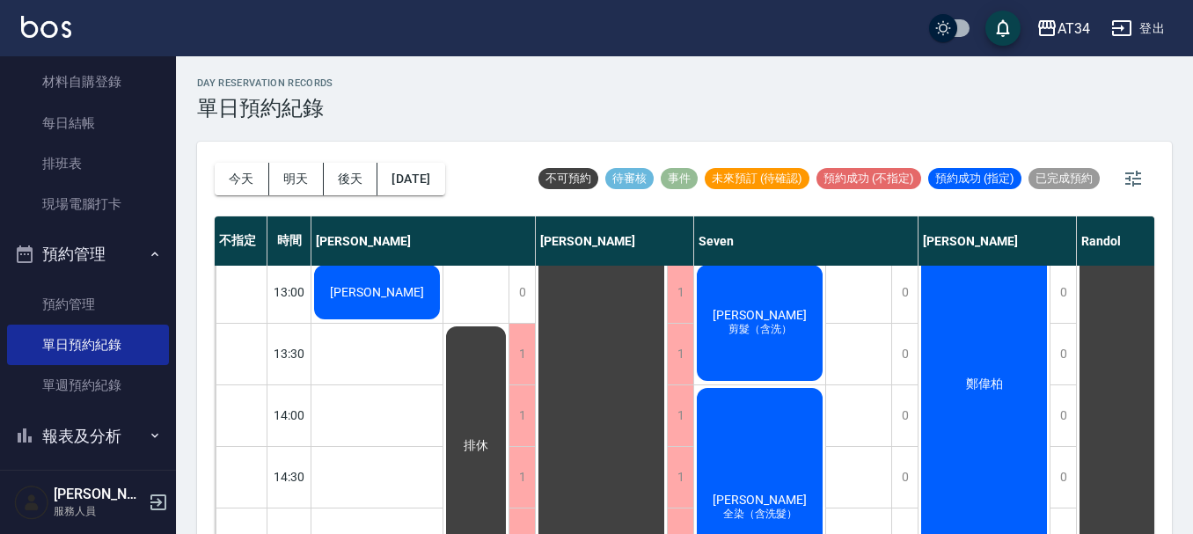
scroll to position [264, 0]
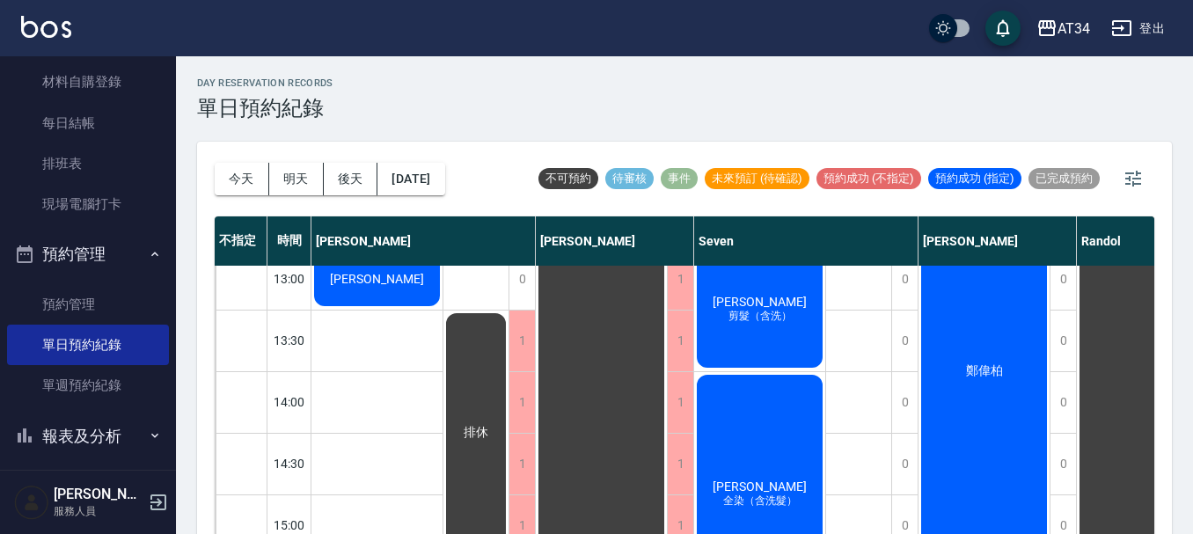
click at [392, 286] on span "[PERSON_NAME]" at bounding box center [376, 279] width 101 height 14
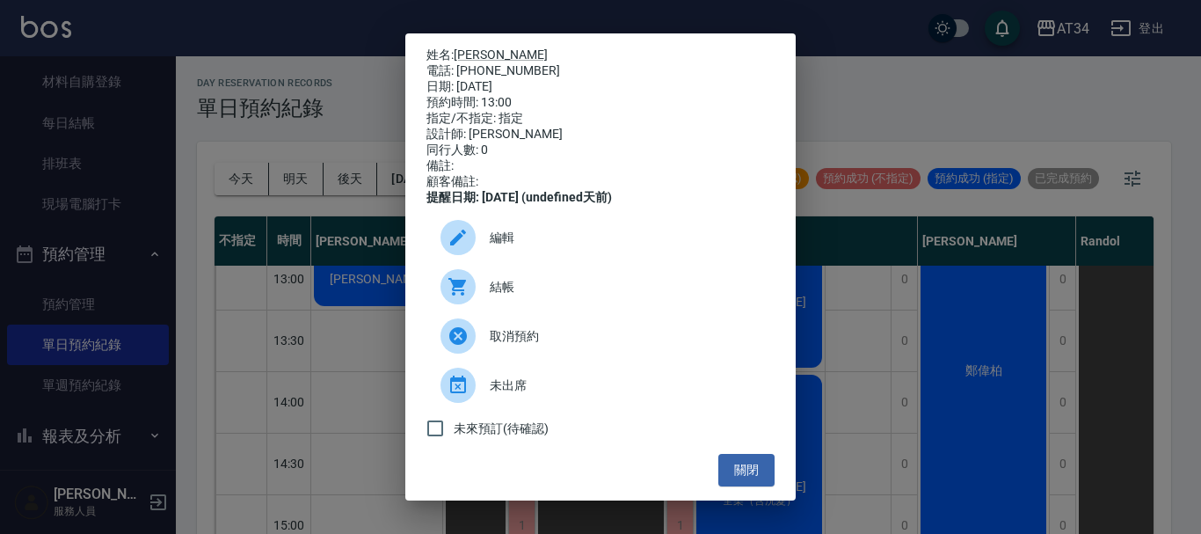
click at [500, 296] on span "結帳" at bounding box center [625, 287] width 271 height 18
click at [744, 484] on button "關閉" at bounding box center [746, 470] width 56 height 33
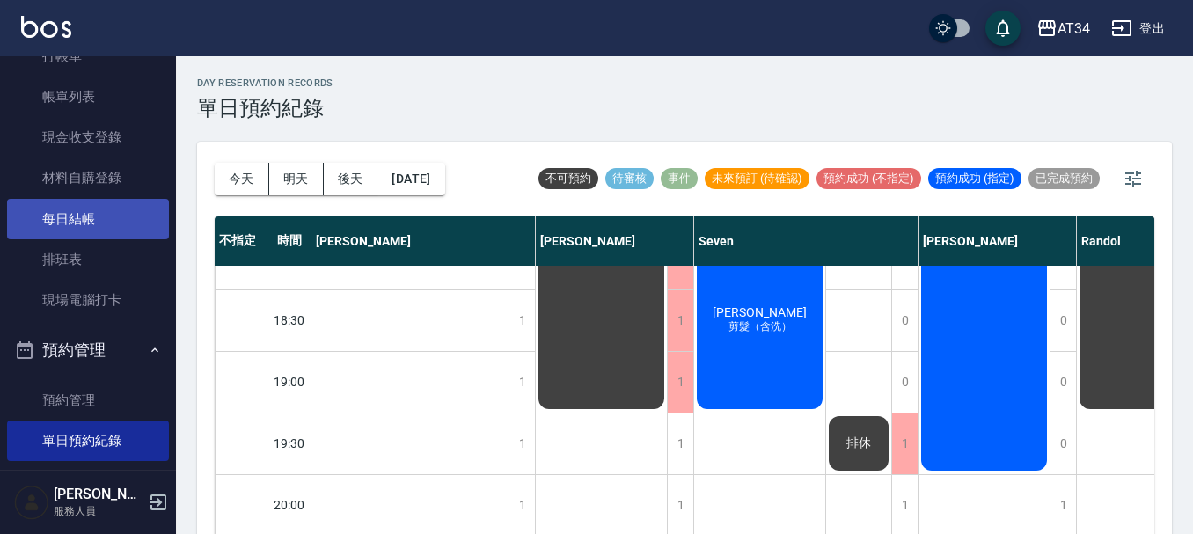
scroll to position [0, 0]
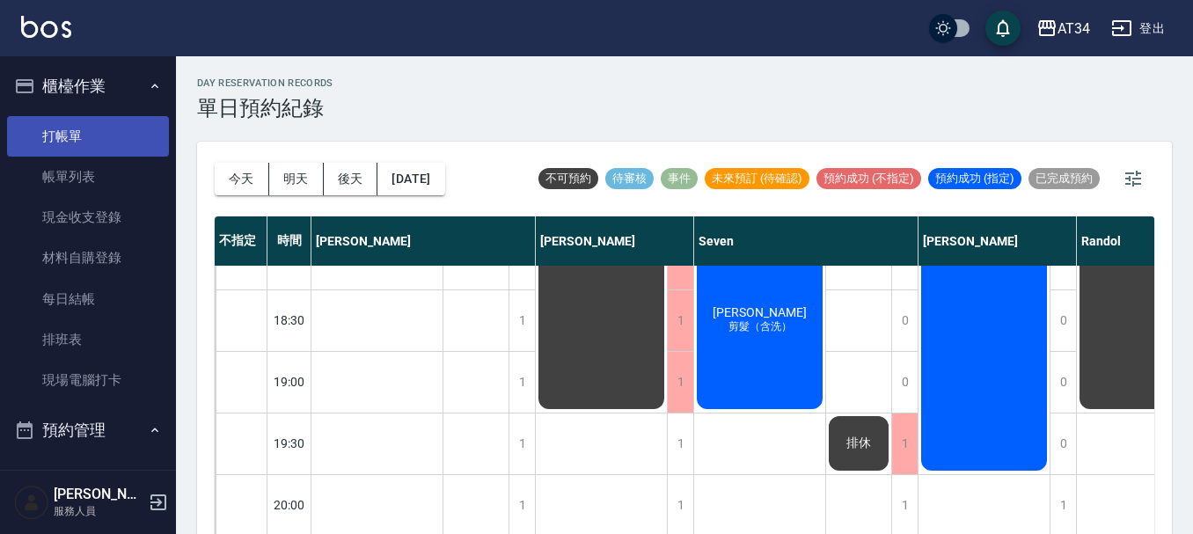
click at [60, 127] on link "打帳單" at bounding box center [88, 136] width 162 height 40
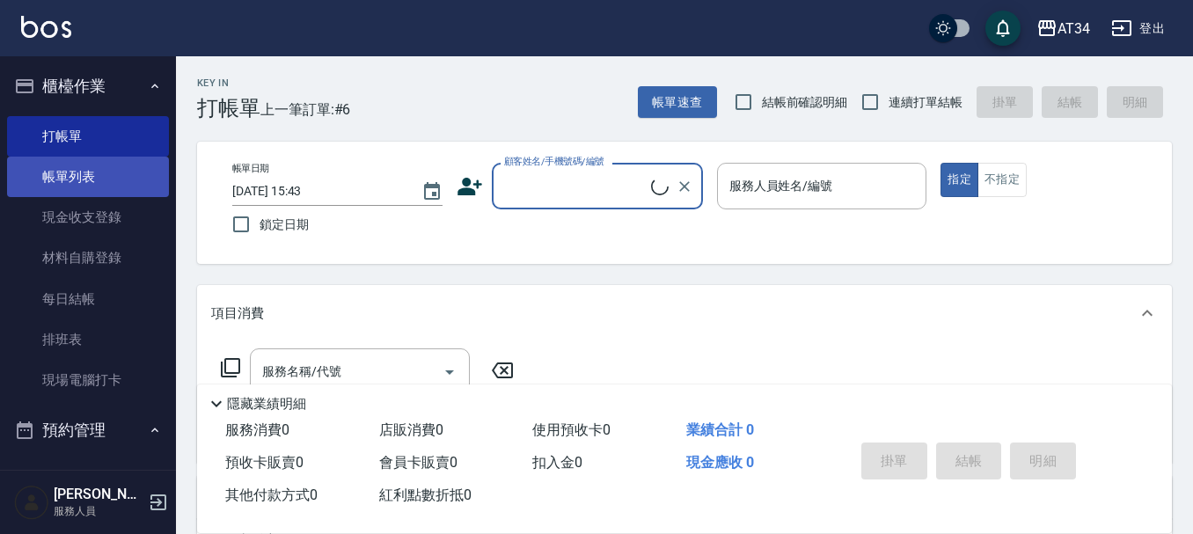
click at [66, 174] on link "帳單列表" at bounding box center [88, 177] width 162 height 40
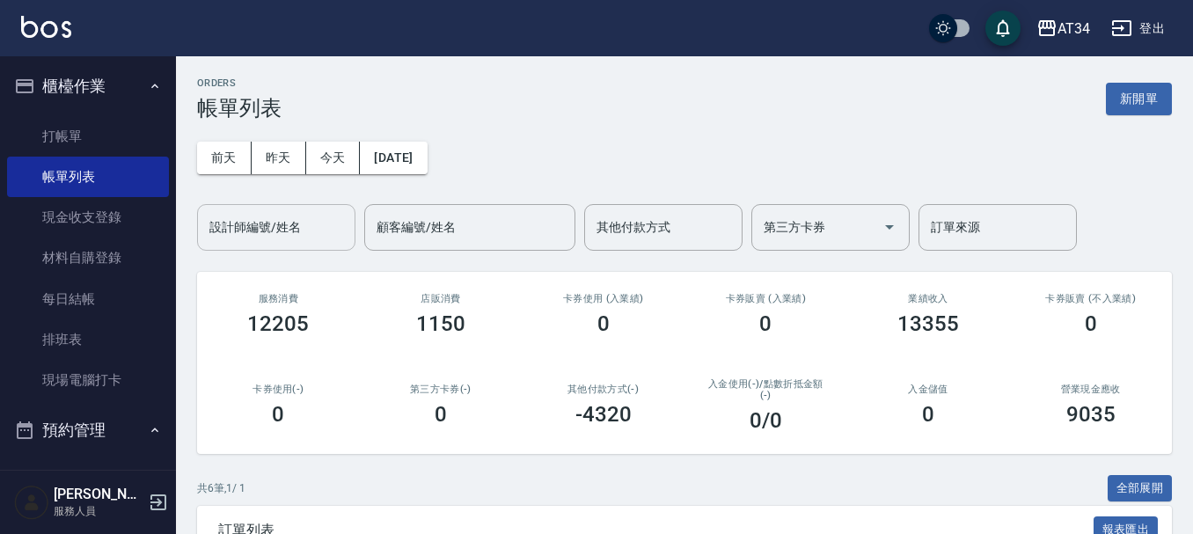
click at [268, 242] on input "設計師編號/姓名" at bounding box center [276, 227] width 142 height 31
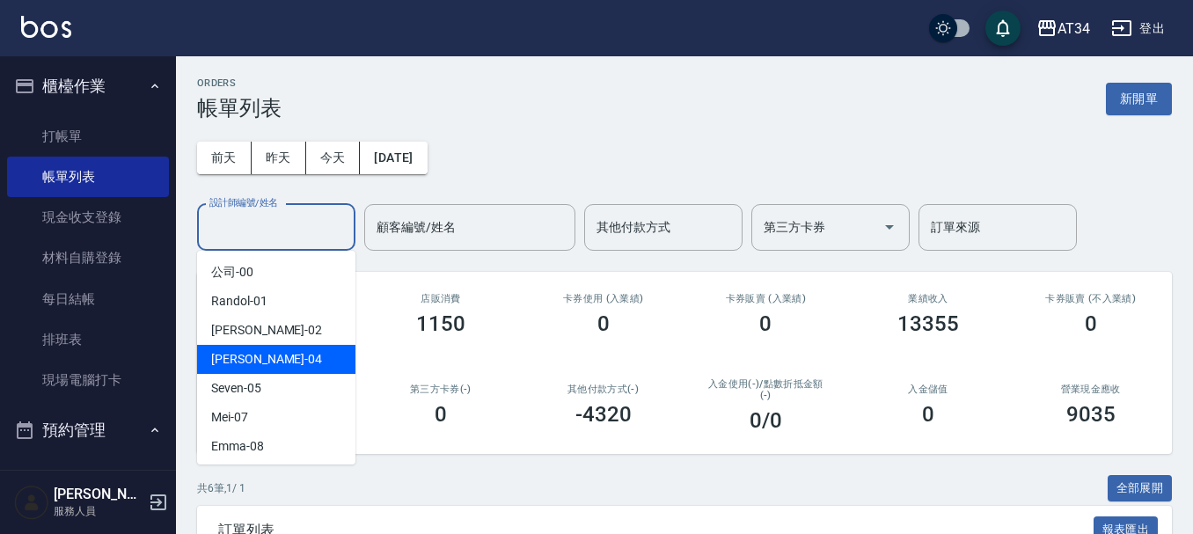
click at [317, 362] on div "Gina -04" at bounding box center [276, 359] width 158 height 29
type input "Gina-04"
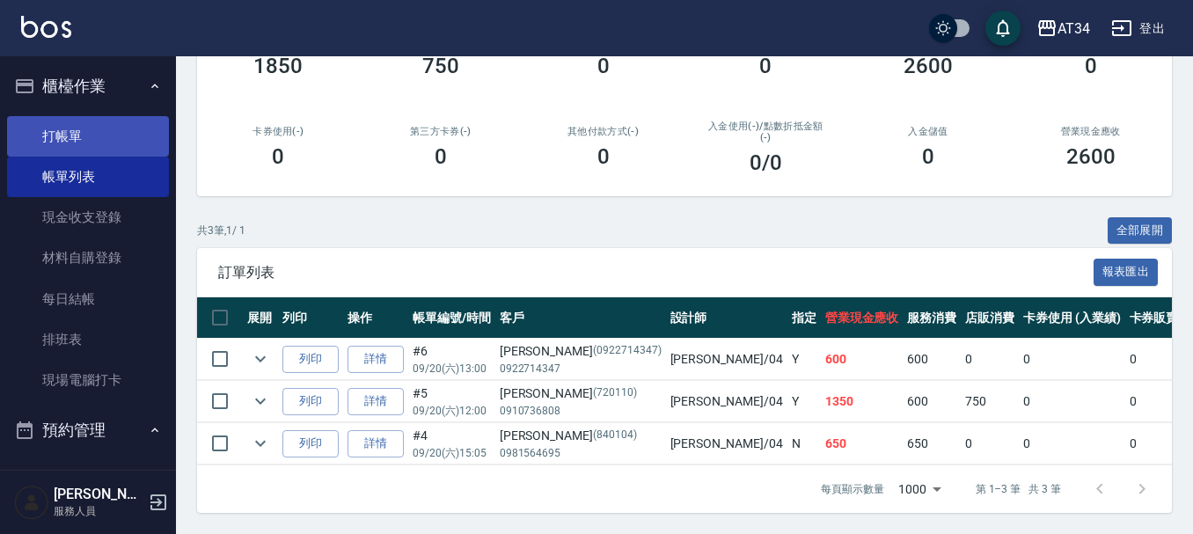
click at [82, 147] on link "打帳單" at bounding box center [88, 136] width 162 height 40
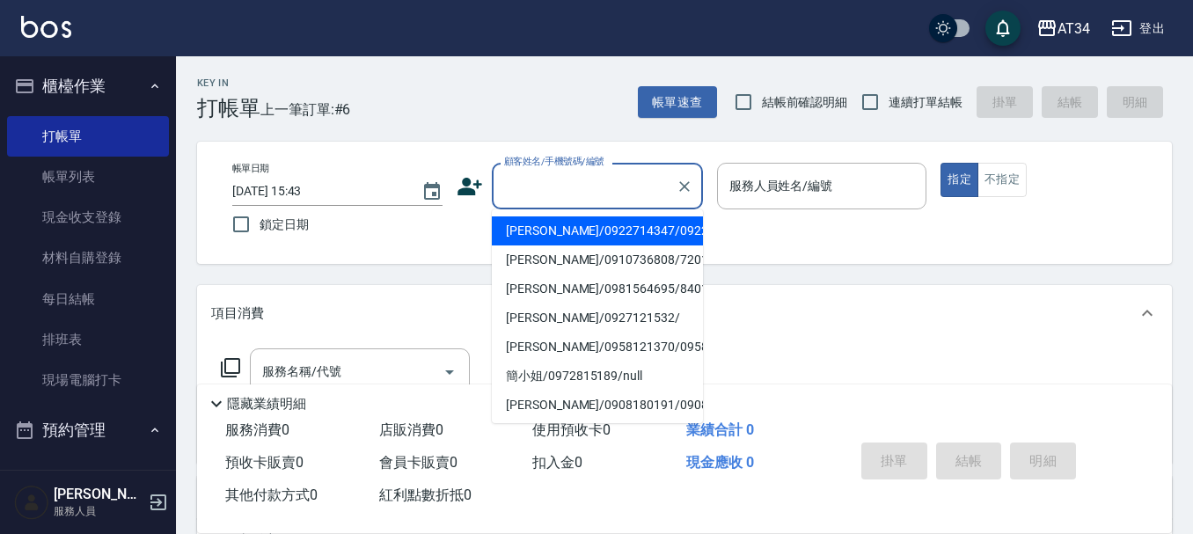
click at [543, 198] on input "顧客姓名/手機號碼/編號" at bounding box center [584, 186] width 169 height 31
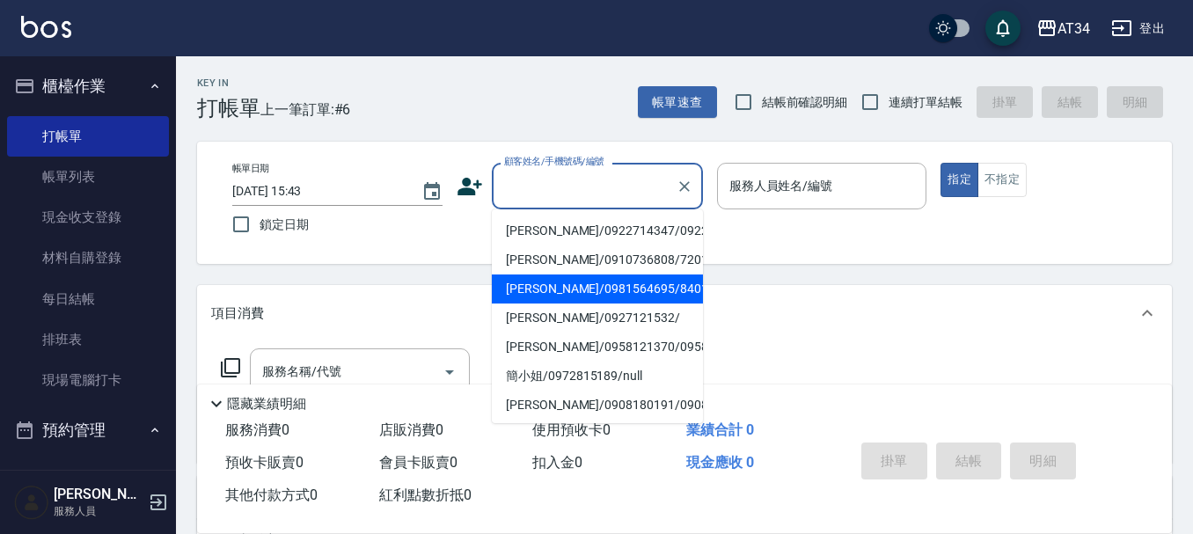
click at [543, 303] on li "陳姵蓉/0981564695/840104" at bounding box center [597, 288] width 211 height 29
type input "陳姵蓉/0981564695/840104"
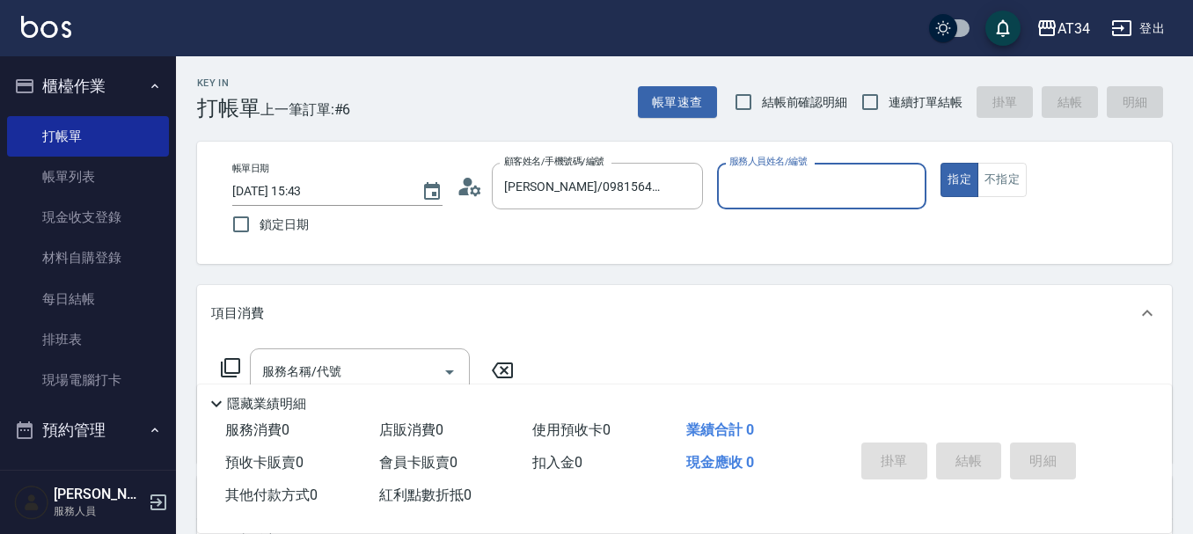
type input "Gina-04"
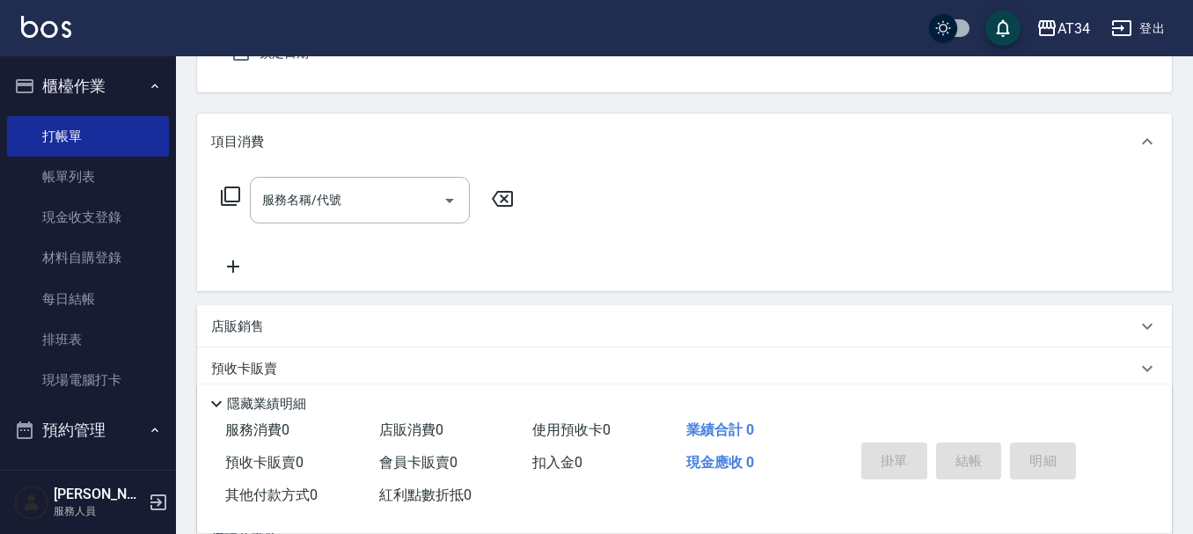
scroll to position [176, 0]
click at [312, 193] on div "服務名稱/代號 服務名稱/代號" at bounding box center [360, 195] width 220 height 47
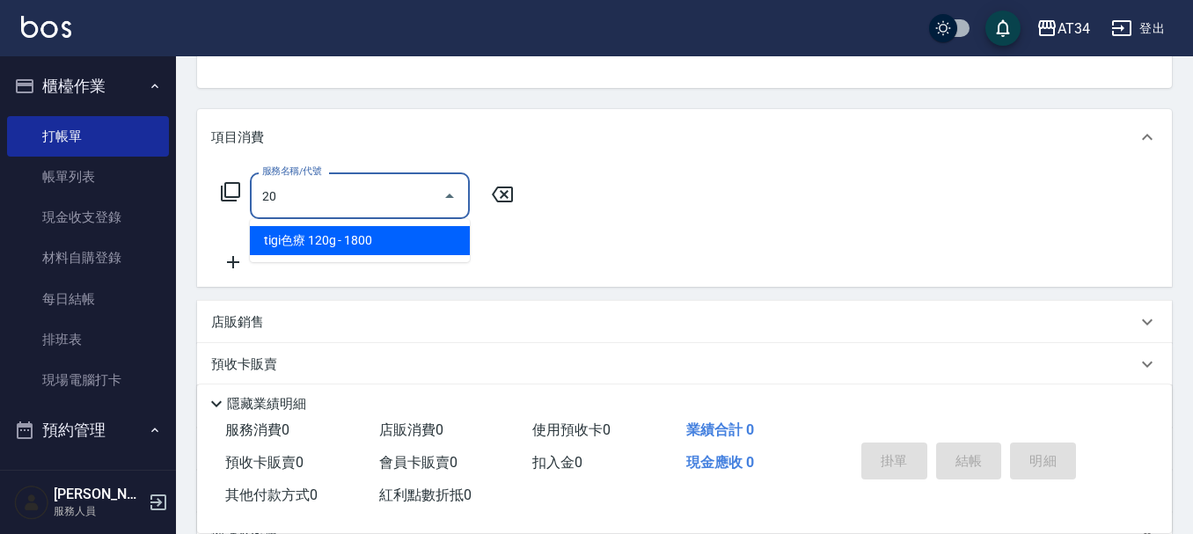
type input "201"
type input "30"
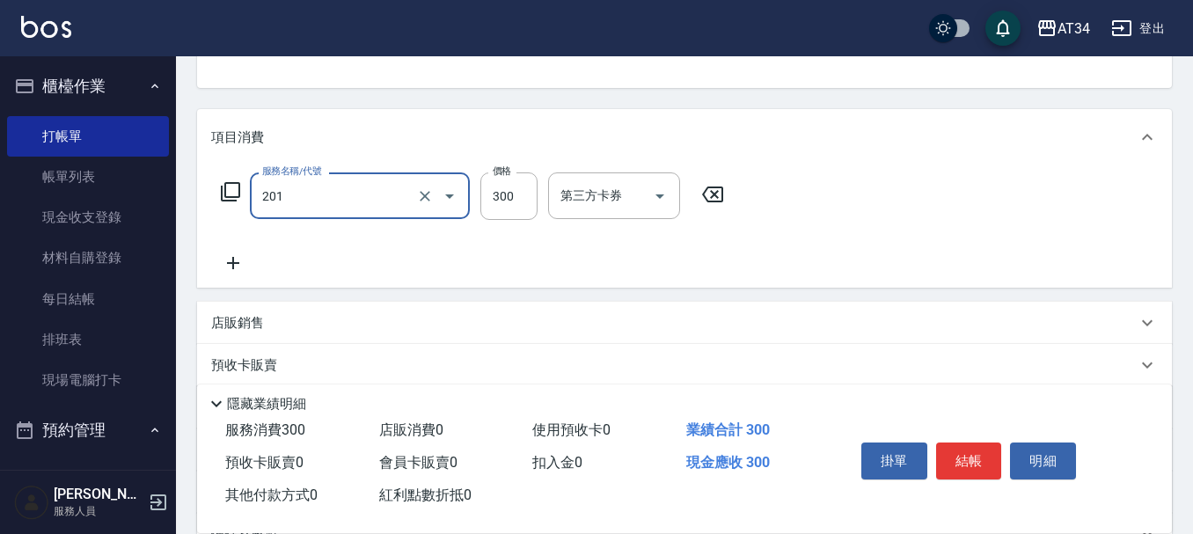
type input "洗髮(201)"
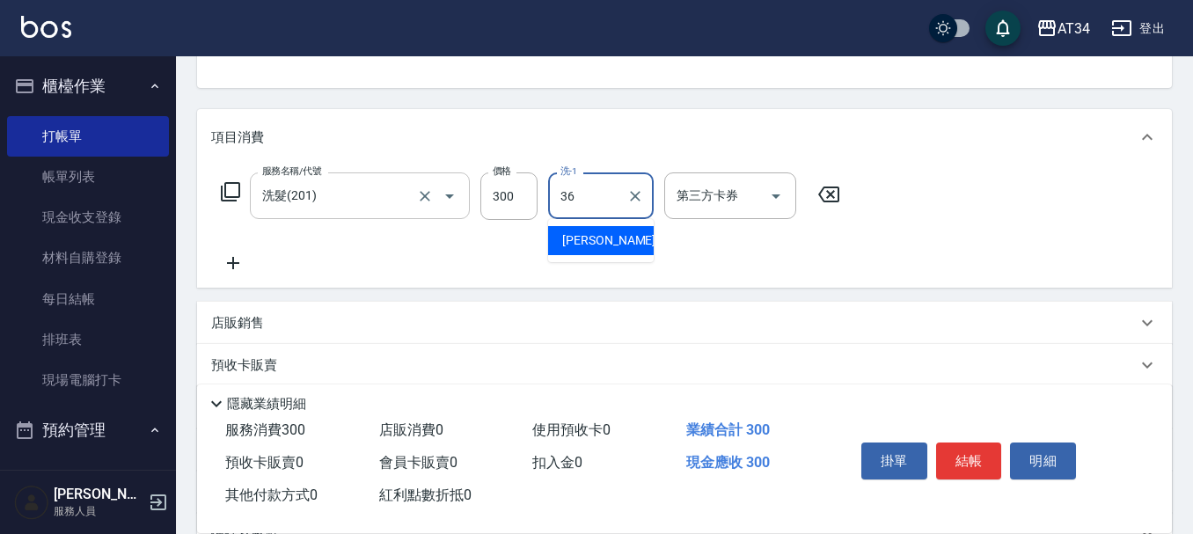
type input "張可芮-36"
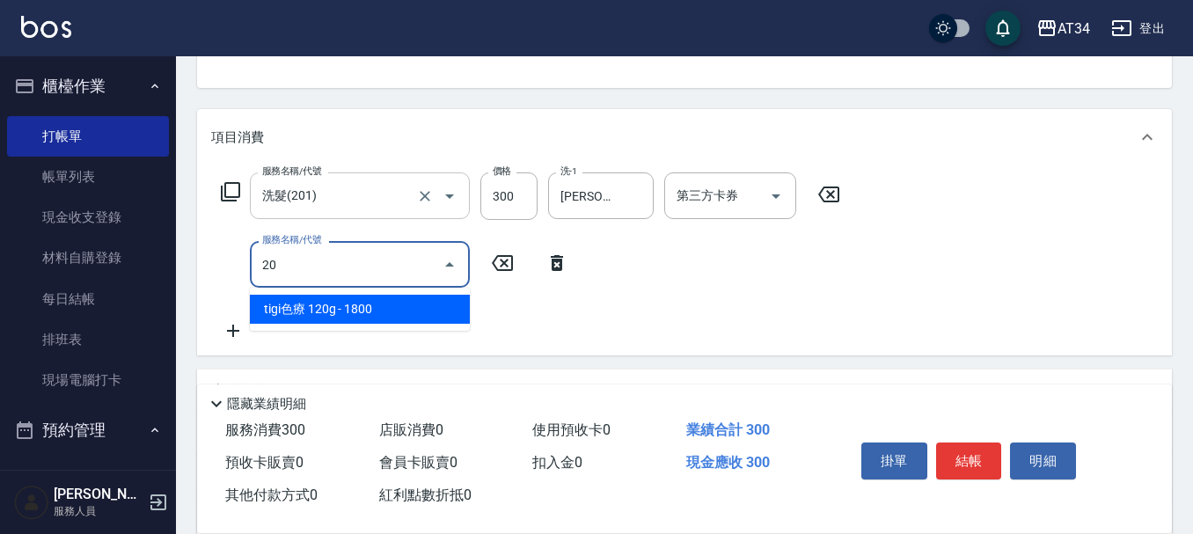
type input "206"
type input "60"
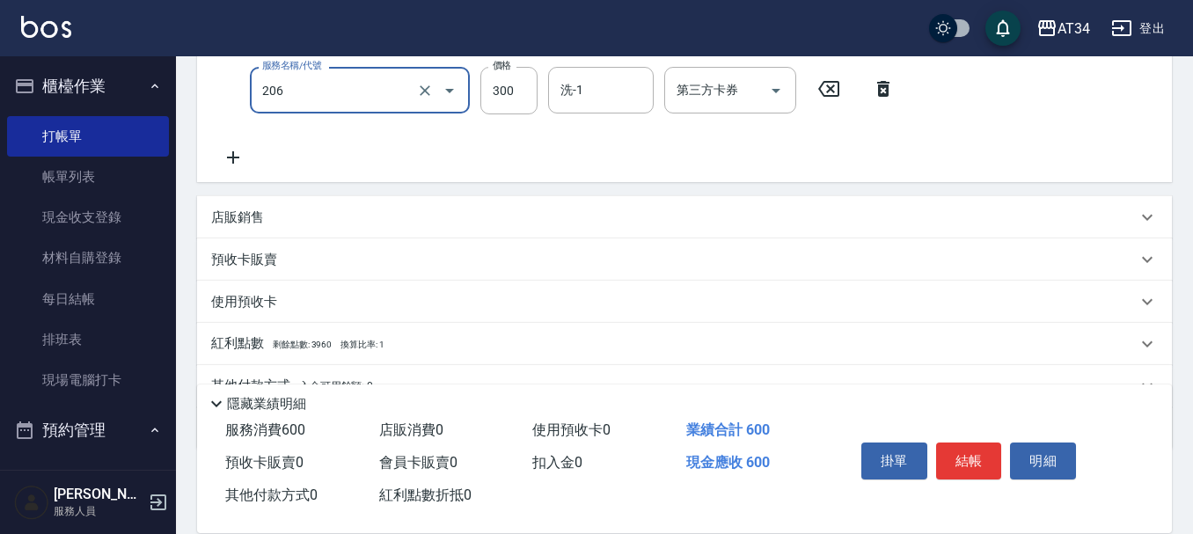
scroll to position [434, 0]
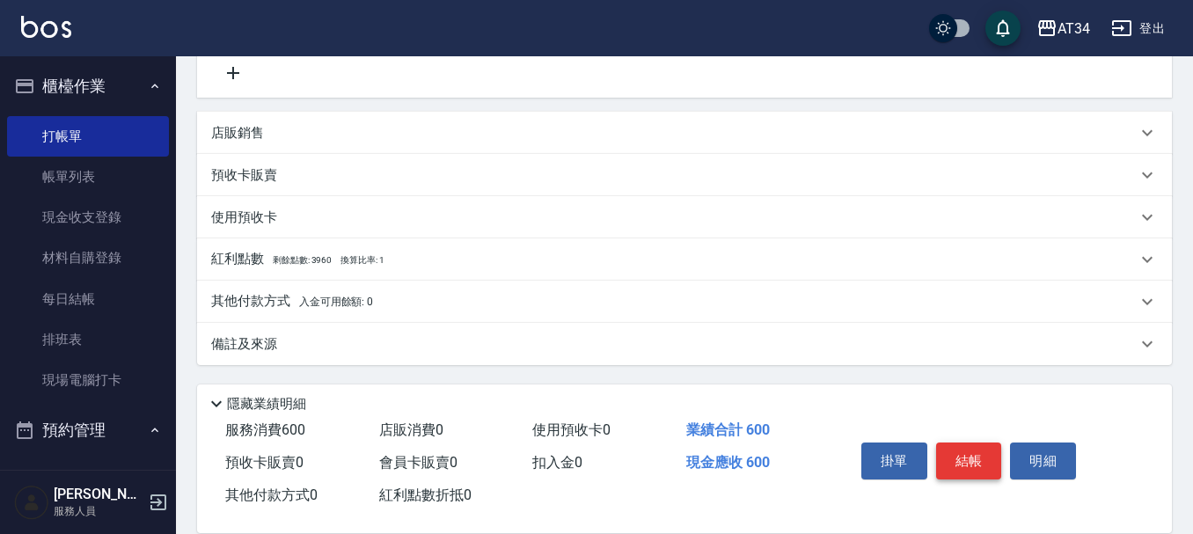
type input "舒壓洗髮(206)"
click at [997, 462] on button "結帳" at bounding box center [969, 460] width 66 height 37
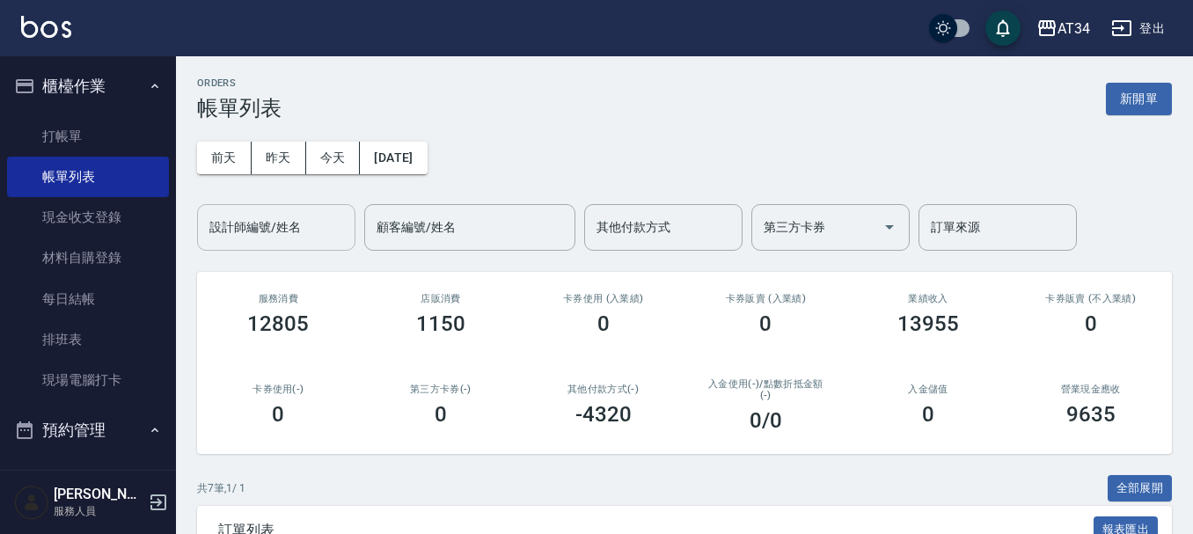
click at [308, 239] on input "設計師編號/姓名" at bounding box center [276, 227] width 142 height 31
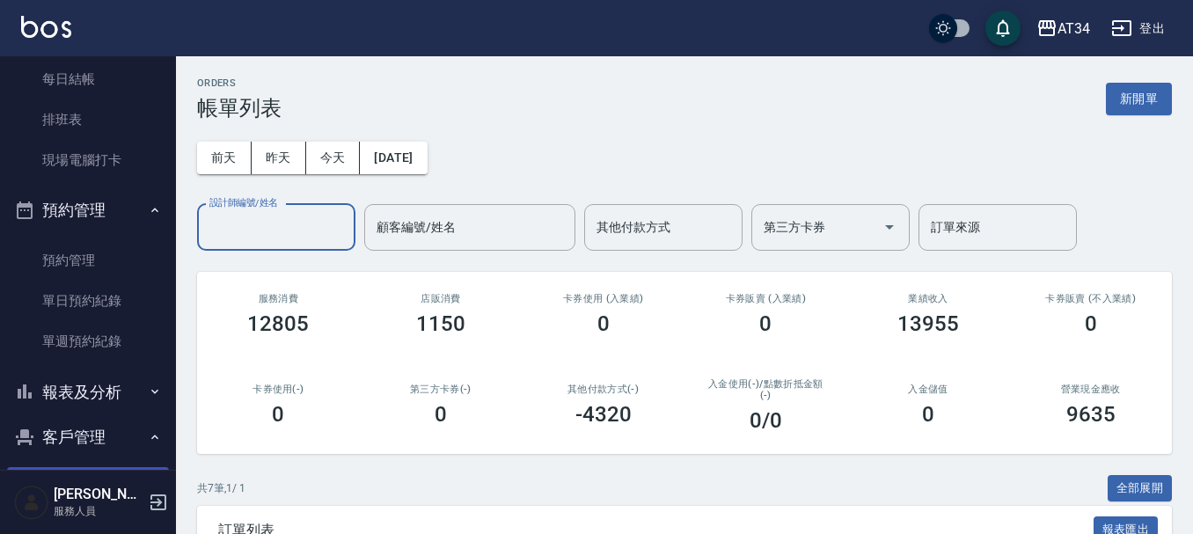
scroll to position [206, 0]
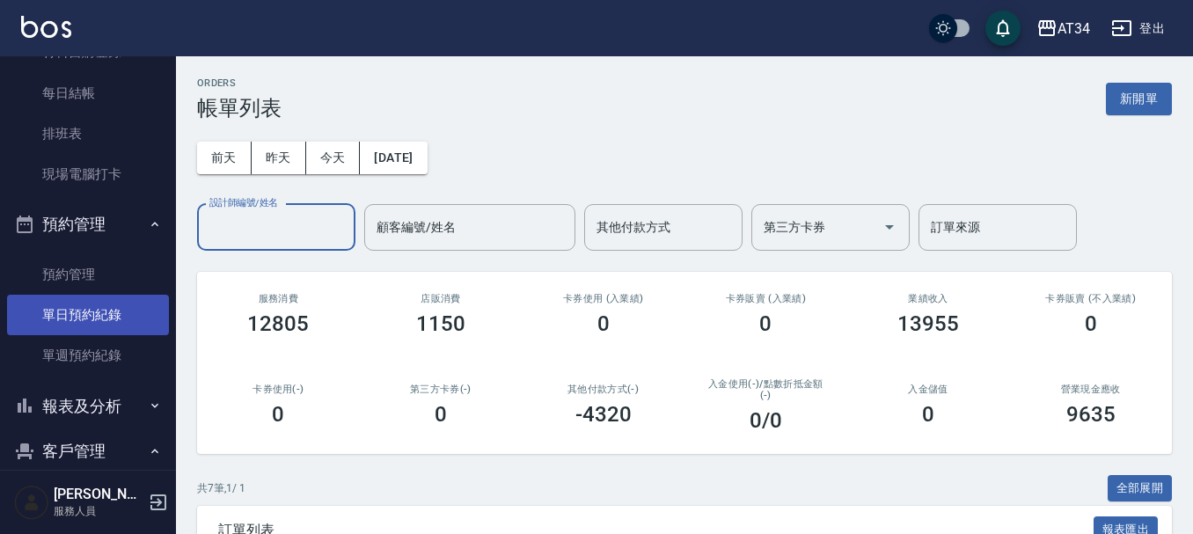
click at [113, 310] on link "單日預約紀錄" at bounding box center [88, 315] width 162 height 40
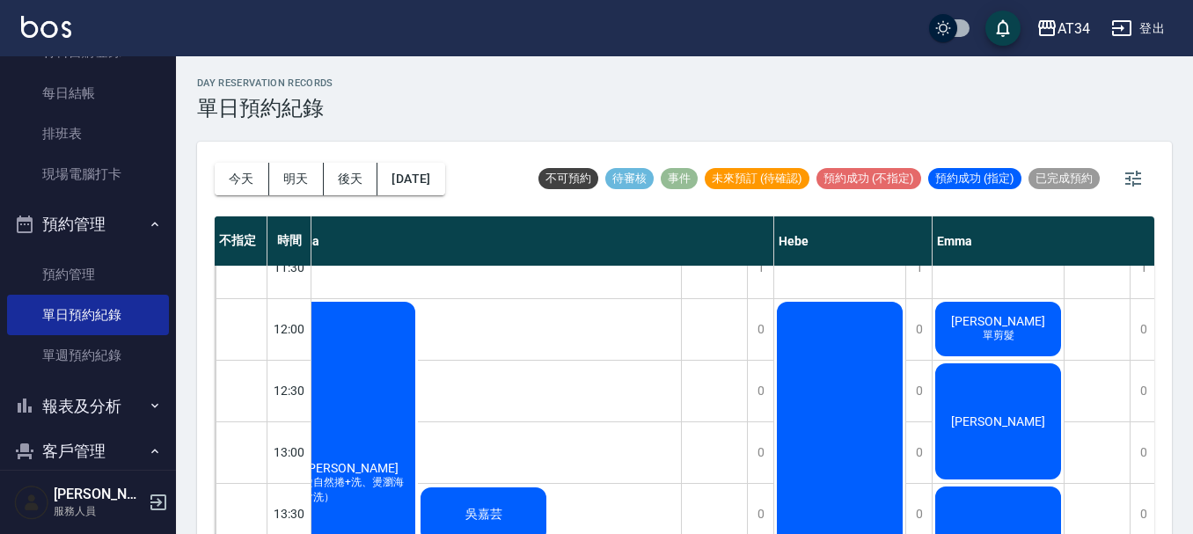
scroll to position [176, 1331]
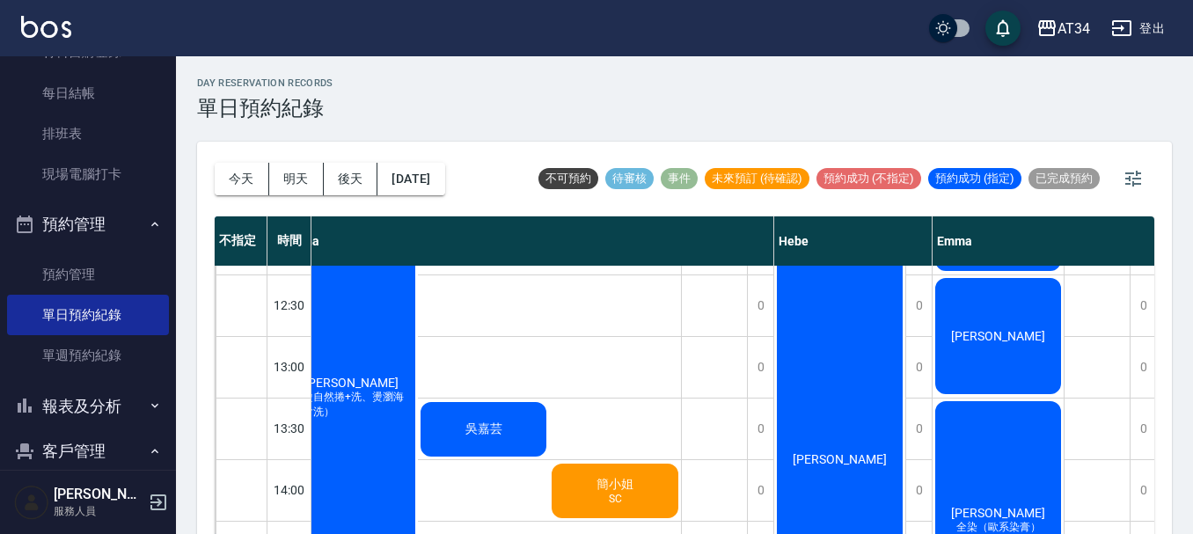
click at [874, 449] on div "[PERSON_NAME]" at bounding box center [839, 459] width 131 height 491
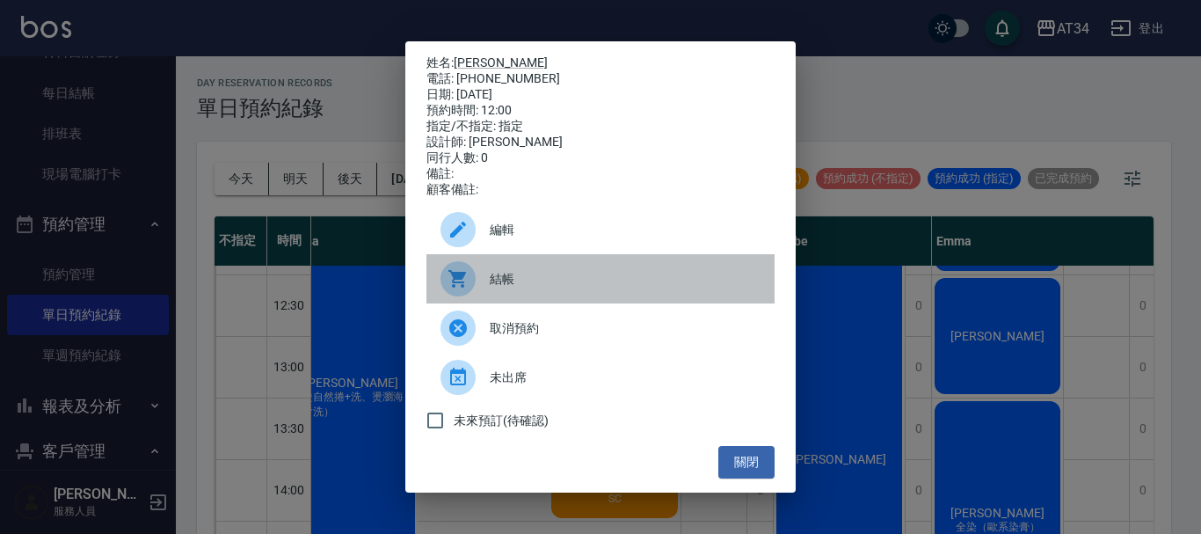
click at [543, 277] on span "結帳" at bounding box center [625, 279] width 271 height 18
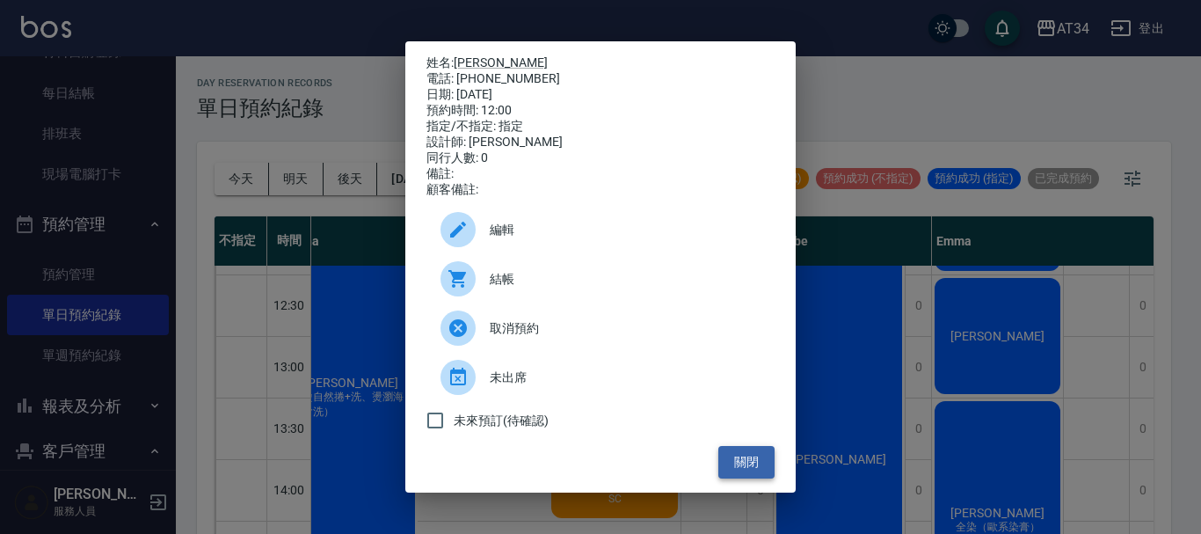
click at [756, 476] on button "關閉" at bounding box center [746, 462] width 56 height 33
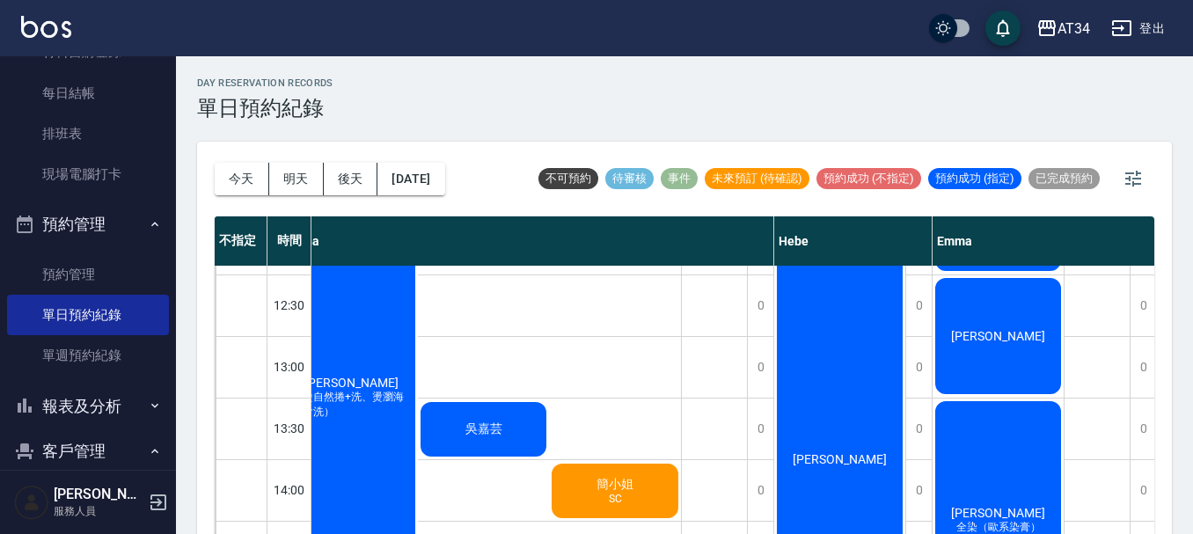
click at [798, 437] on div "[PERSON_NAME]" at bounding box center [839, 459] width 131 height 491
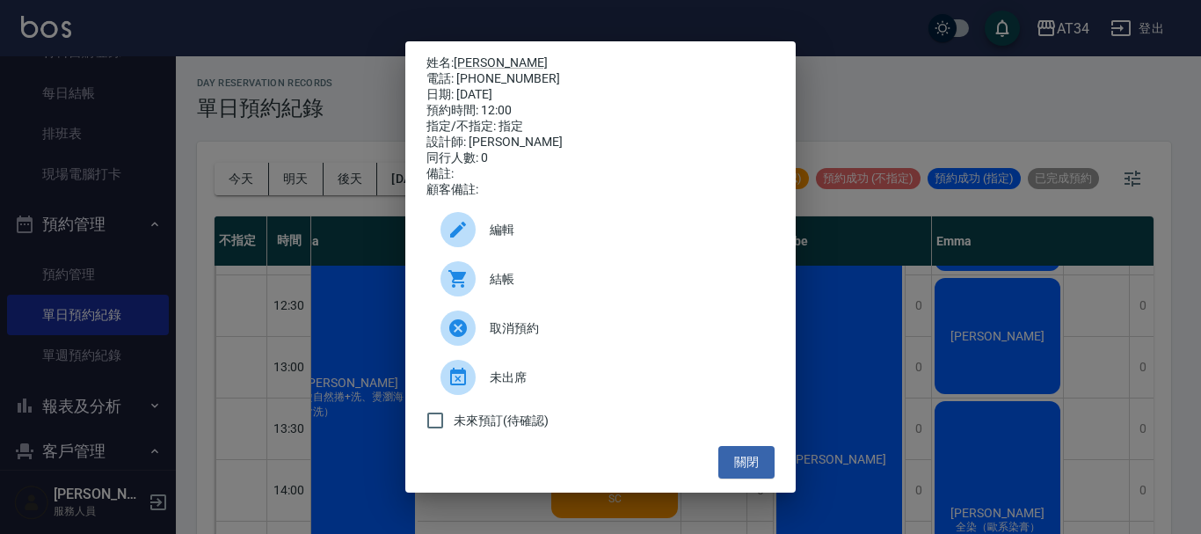
click at [507, 279] on span "結帳" at bounding box center [625, 279] width 271 height 18
click at [769, 464] on button "關閉" at bounding box center [746, 462] width 56 height 33
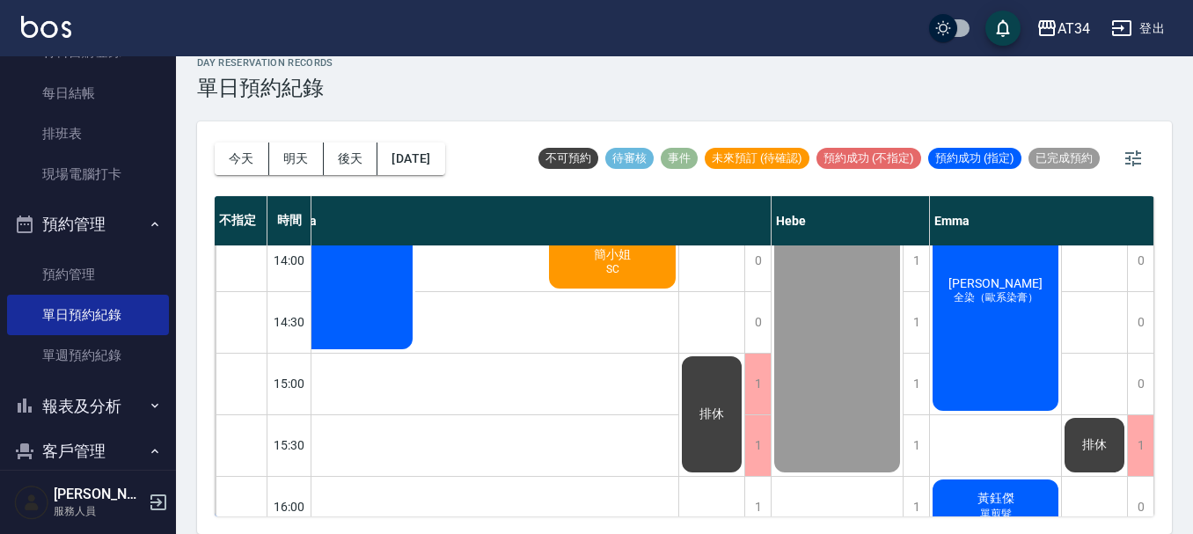
scroll to position [561, 1343]
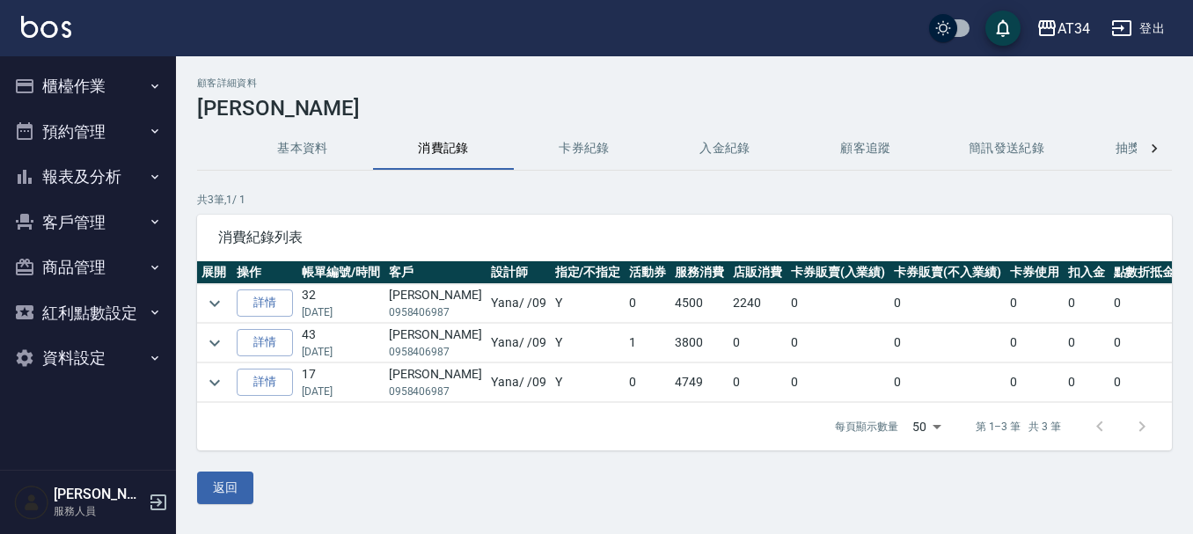
click at [89, 79] on button "櫃檯作業" at bounding box center [88, 86] width 162 height 46
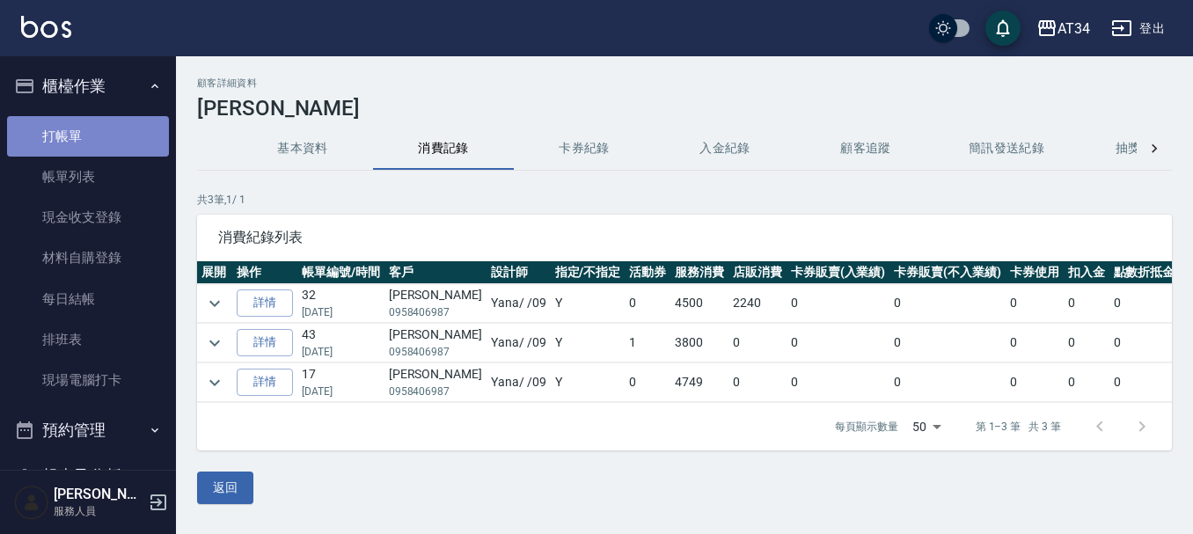
click at [91, 128] on link "打帳單" at bounding box center [88, 136] width 162 height 40
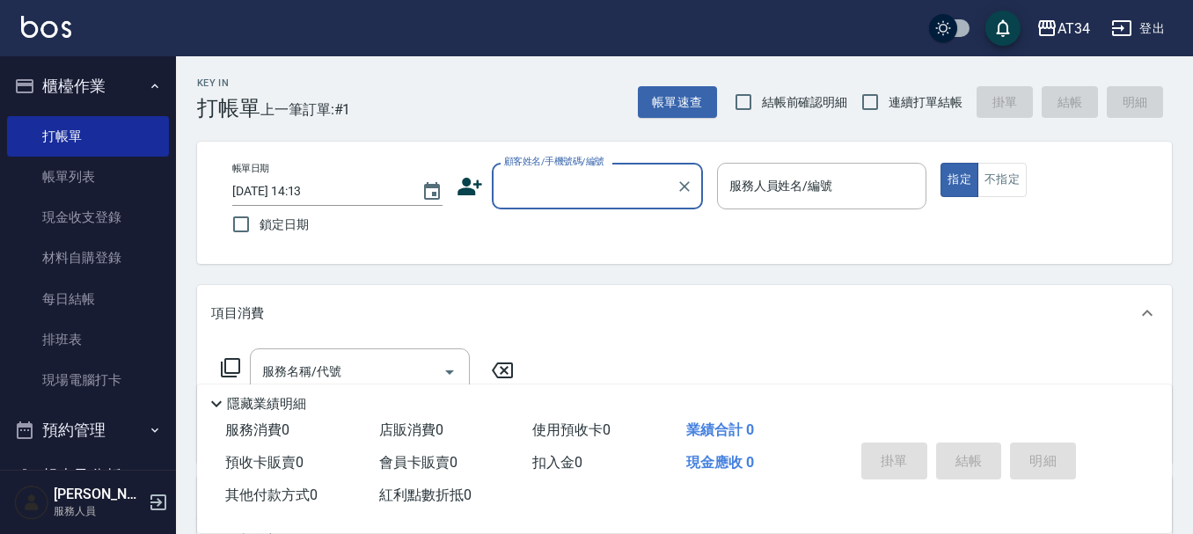
click at [618, 180] on input "顧客姓名/手機號碼/編號" at bounding box center [584, 186] width 169 height 31
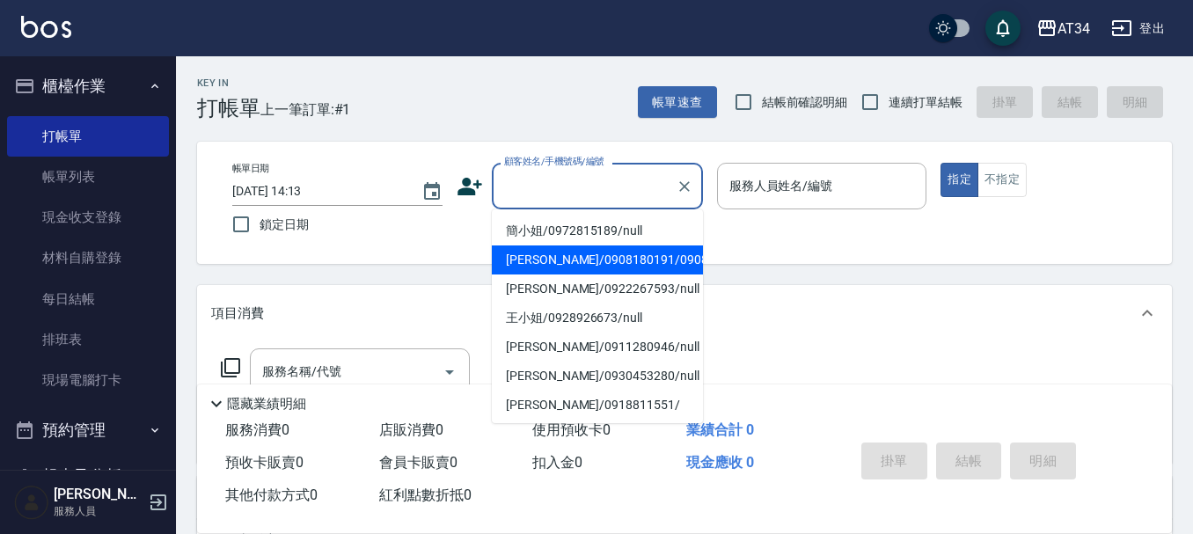
click at [584, 274] on li "蔡肄葉/0908180191/0908180191" at bounding box center [597, 259] width 211 height 29
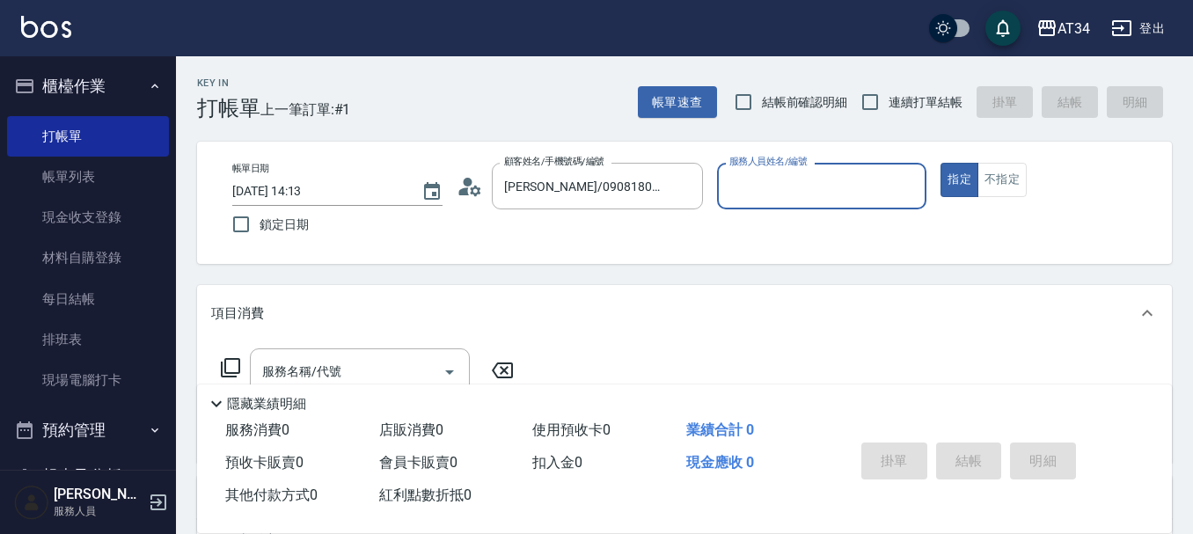
type input "蔡肄葉/0908180191/0908180191"
type input "阿源-32"
click at [419, 365] on input "服務名稱/代號" at bounding box center [347, 371] width 178 height 31
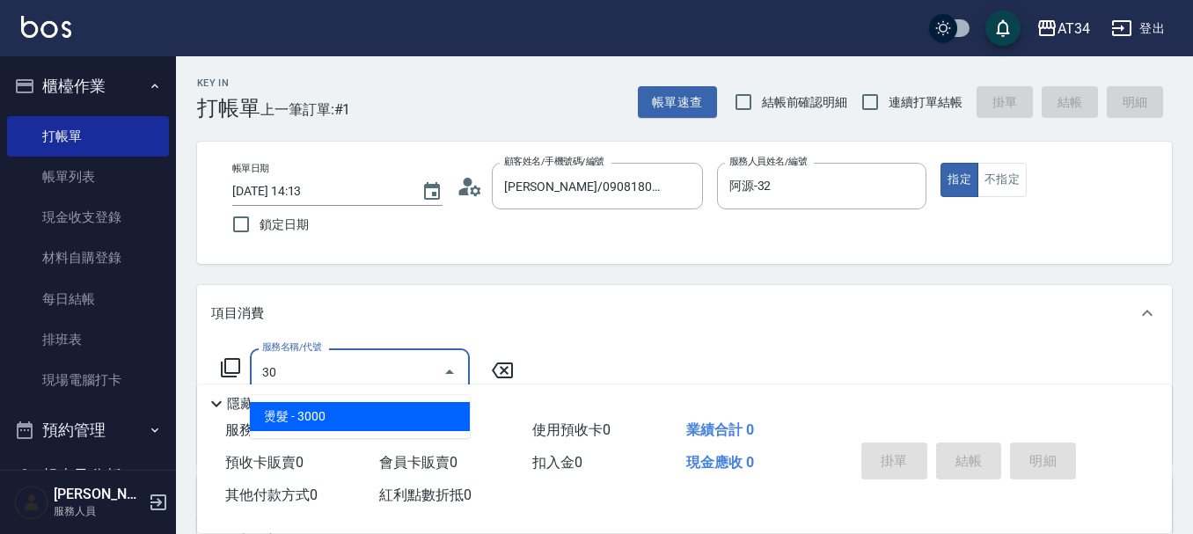
type input "3"
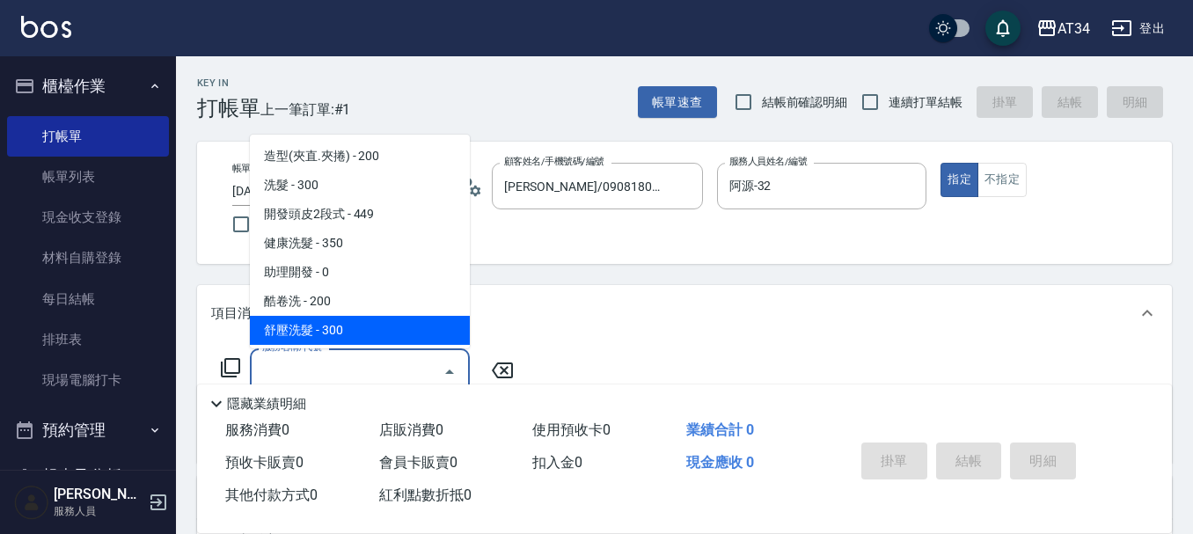
click at [566, 290] on div "項目消費" at bounding box center [684, 313] width 974 height 56
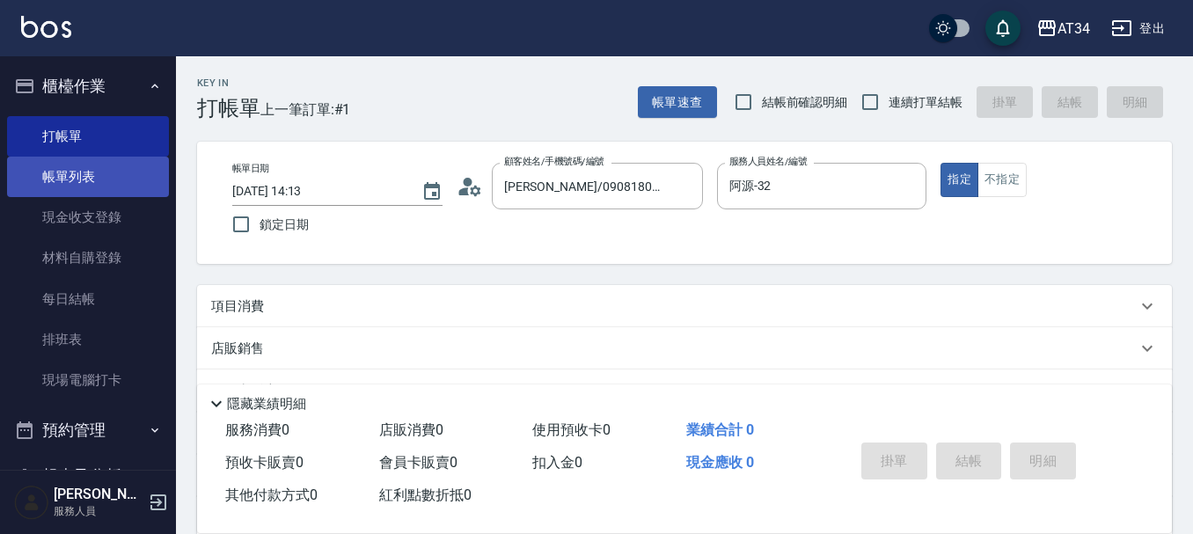
click at [59, 185] on link "帳單列表" at bounding box center [88, 177] width 162 height 40
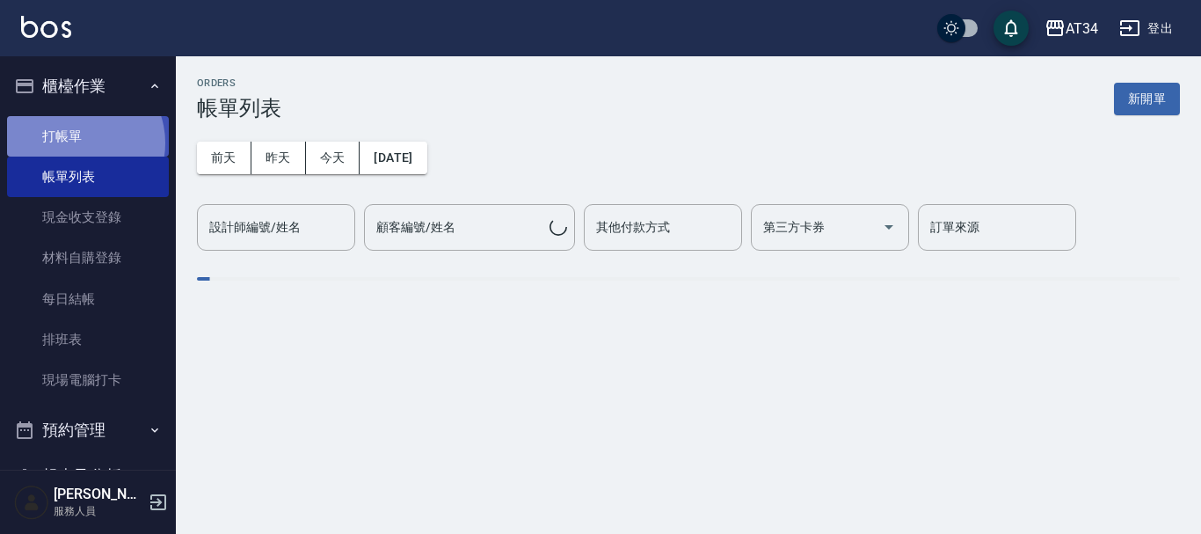
click at [79, 142] on link "打帳單" at bounding box center [88, 136] width 162 height 40
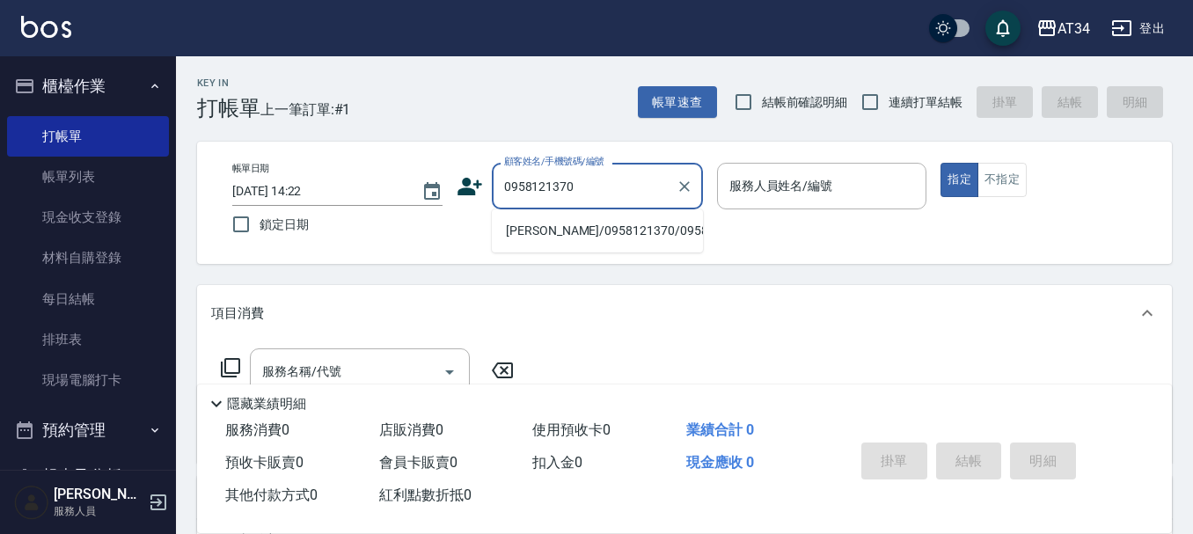
click at [578, 244] on li "張宛淨/0958121370/0958121370" at bounding box center [597, 230] width 211 height 29
type input "張宛淨/0958121370/0958121370"
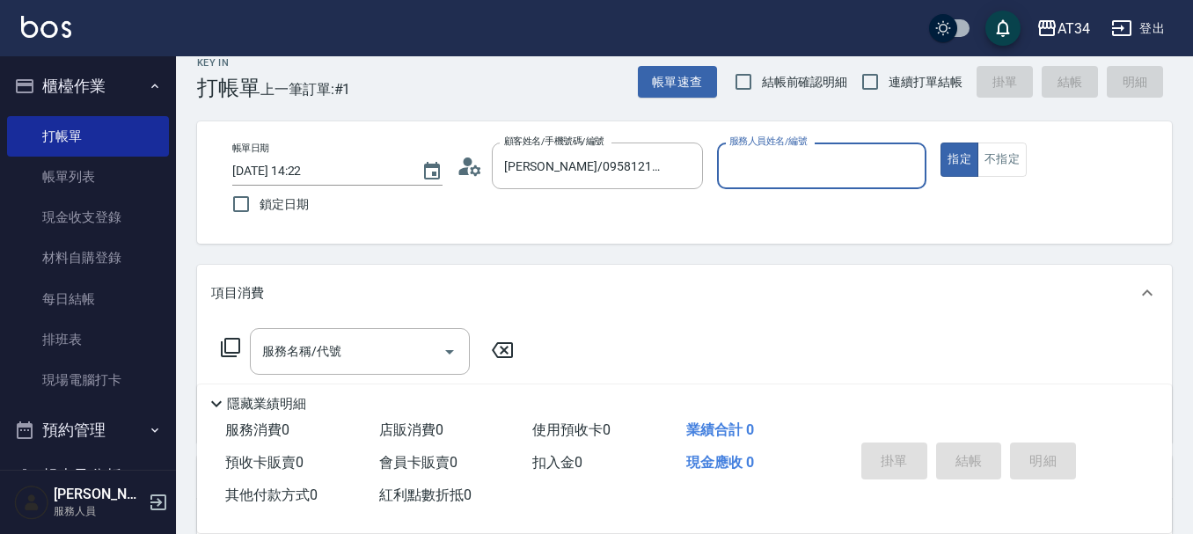
type input "Wendy-02"
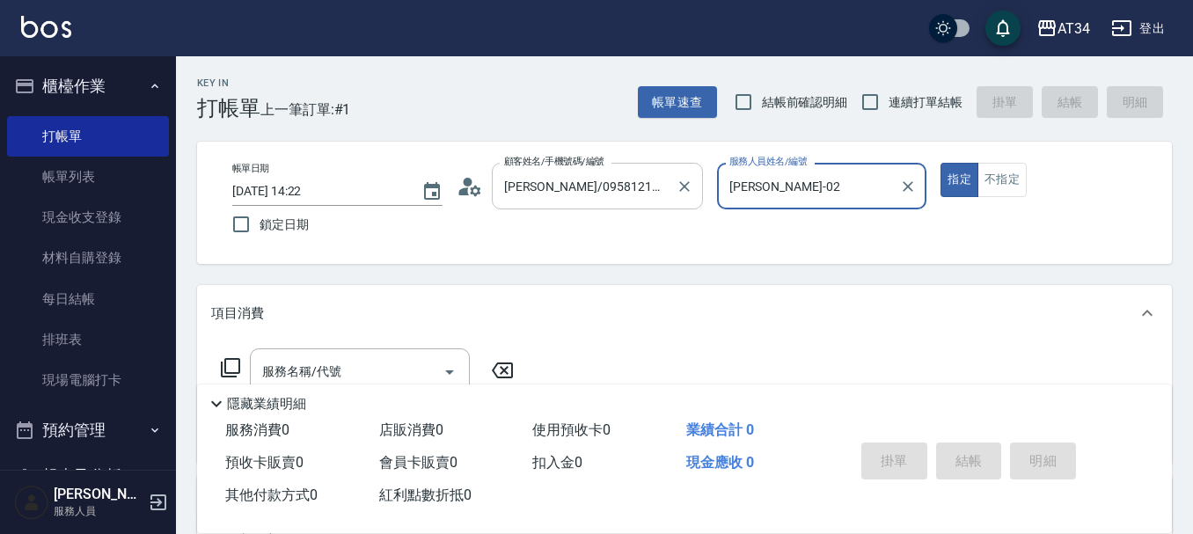
scroll to position [176, 0]
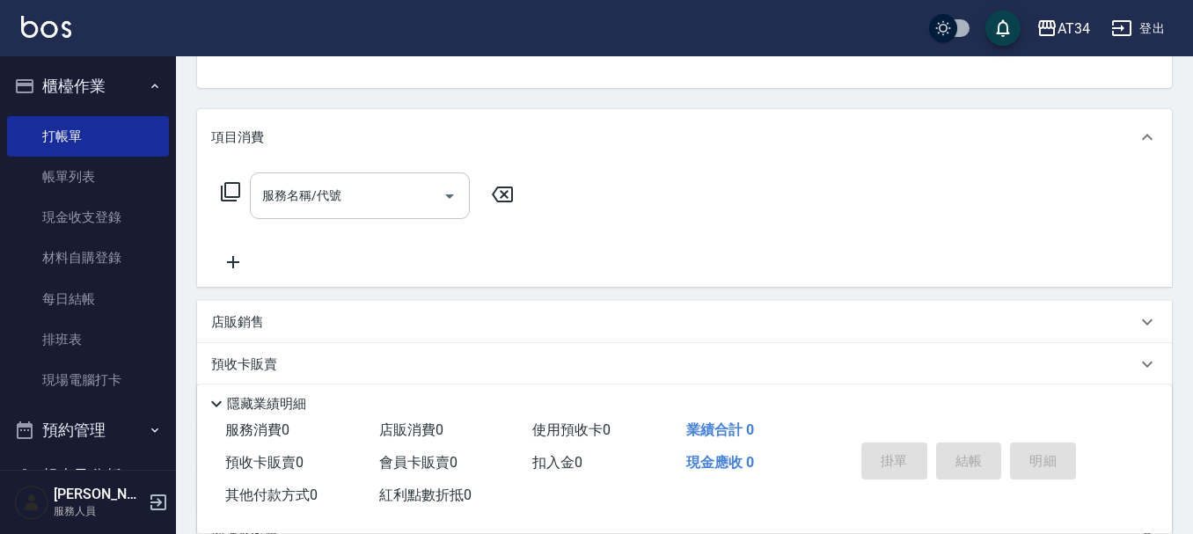
click at [401, 180] on input "服務名稱/代號" at bounding box center [347, 195] width 178 height 31
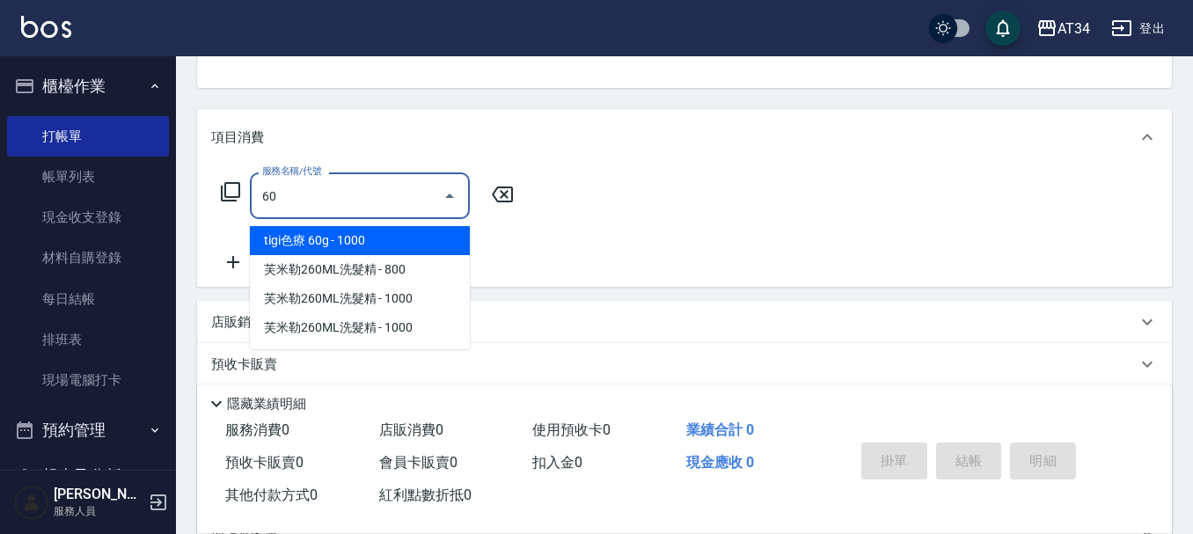
type input "602"
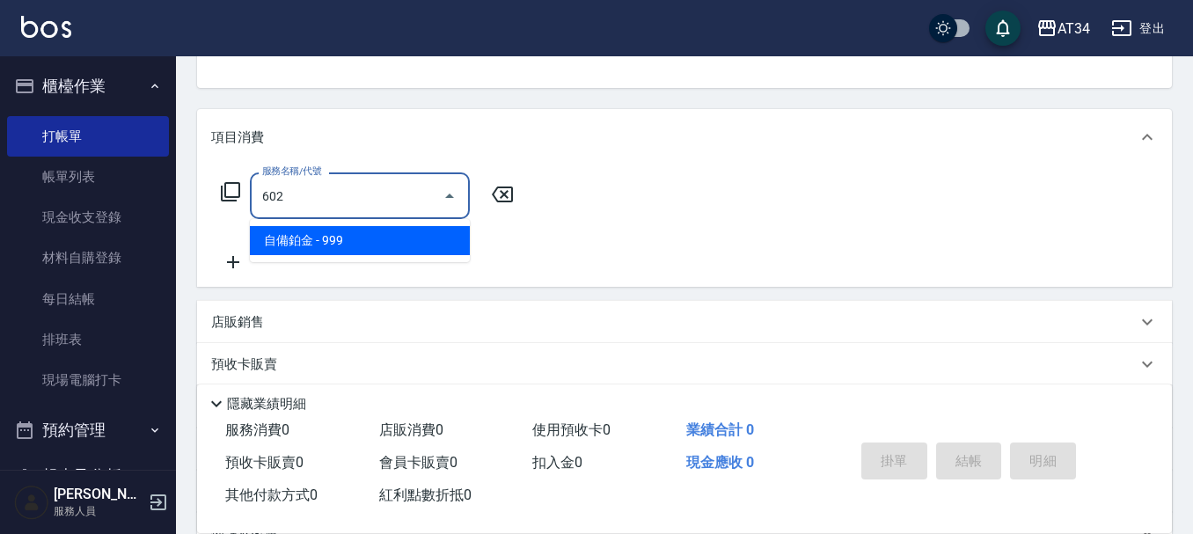
type input "90"
type input "自備鉑金(602)"
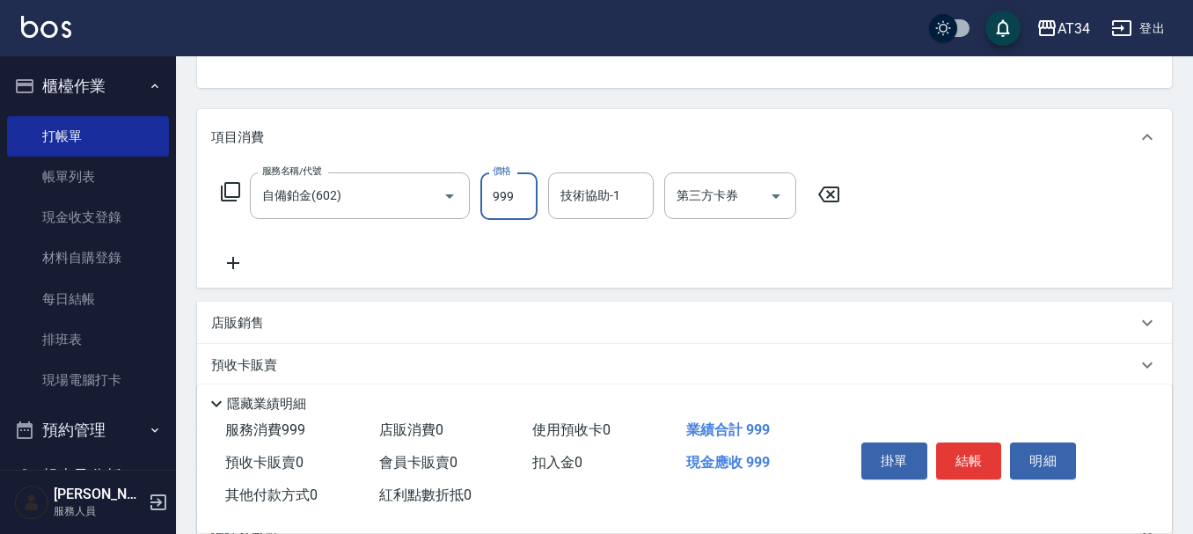
type input "1"
type input "0"
type input "153"
type input "150"
type input "1530"
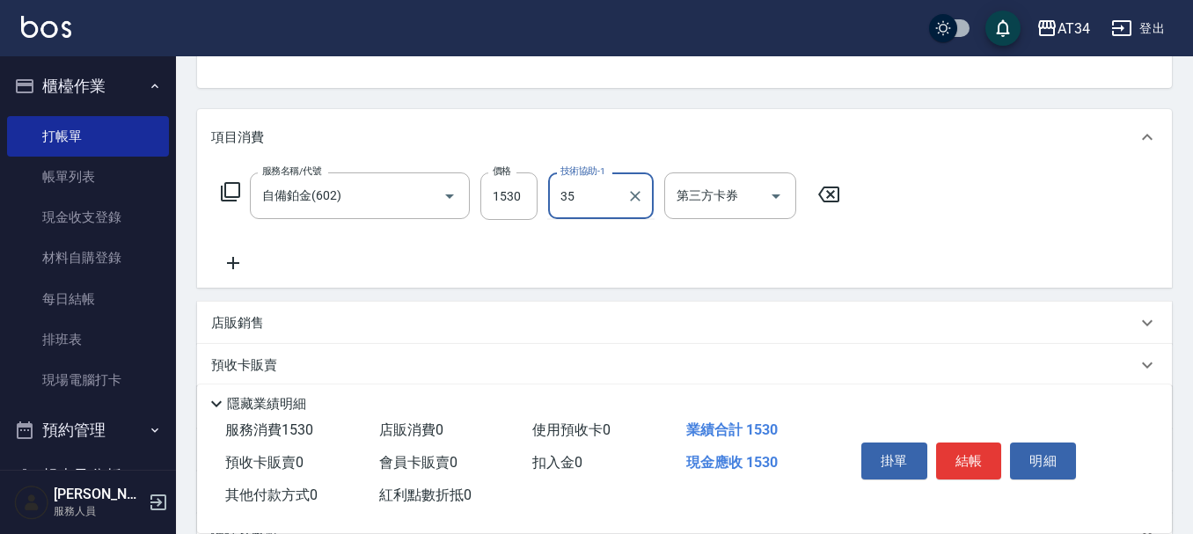
type input "拉拉-35"
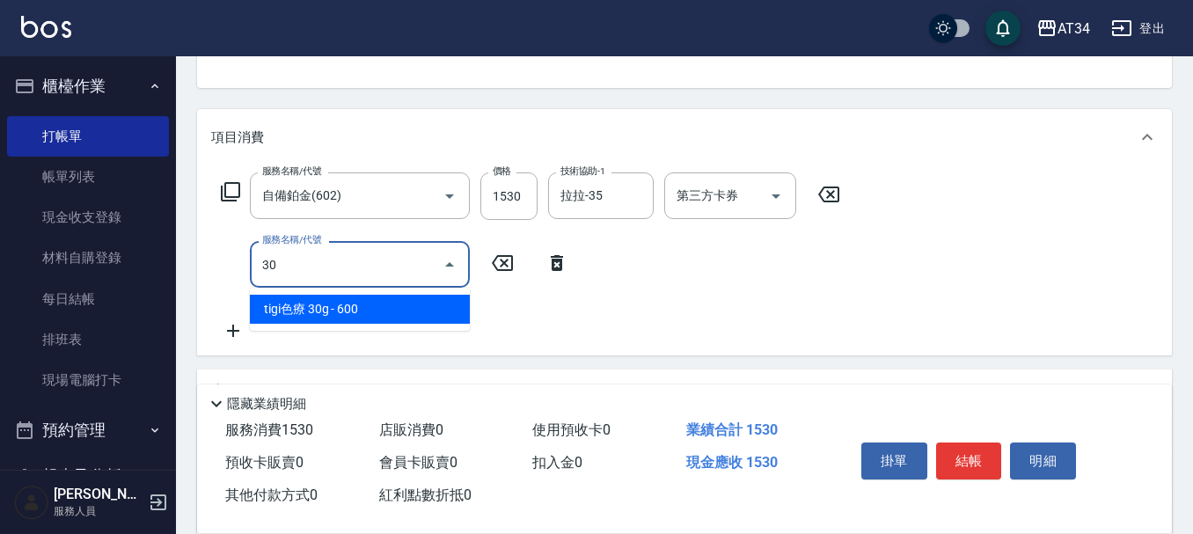
type input "301"
type input "300"
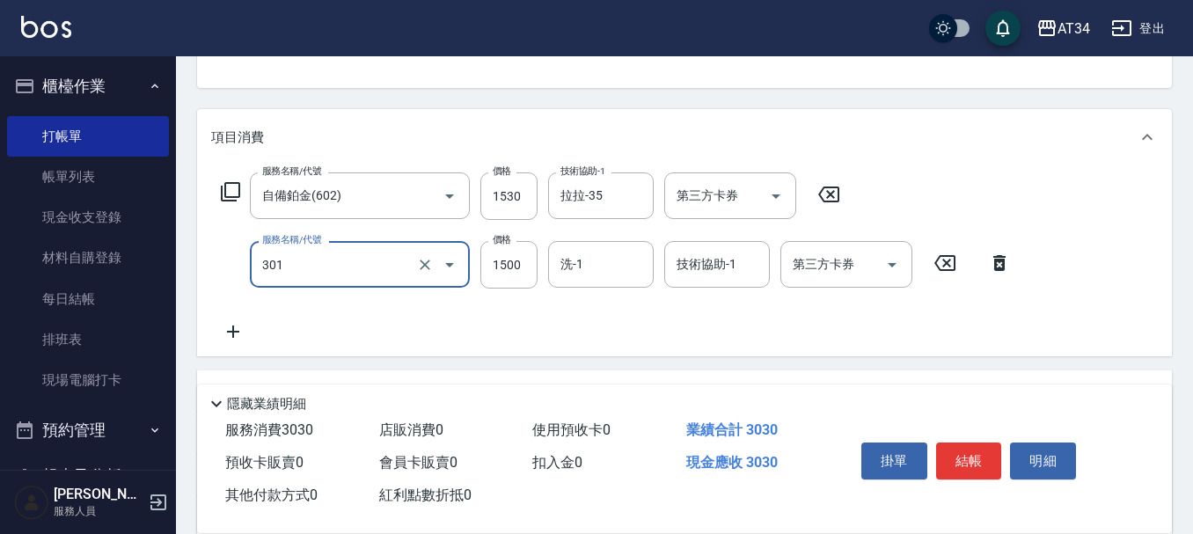
type input "燙髮(301)"
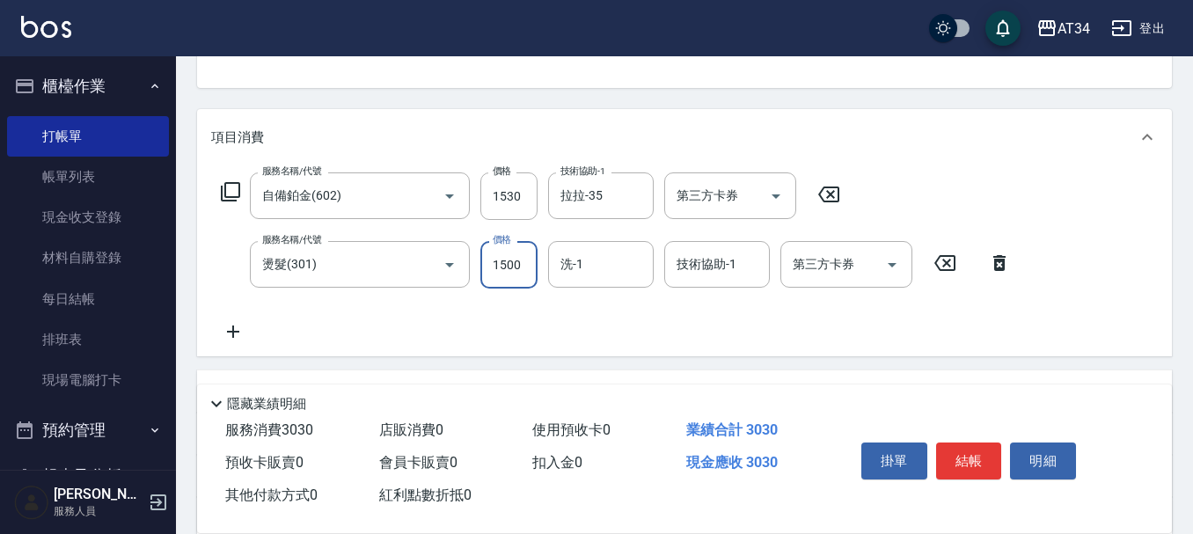
type input "2"
type input "150"
type input "238"
type input "170"
type input "2380"
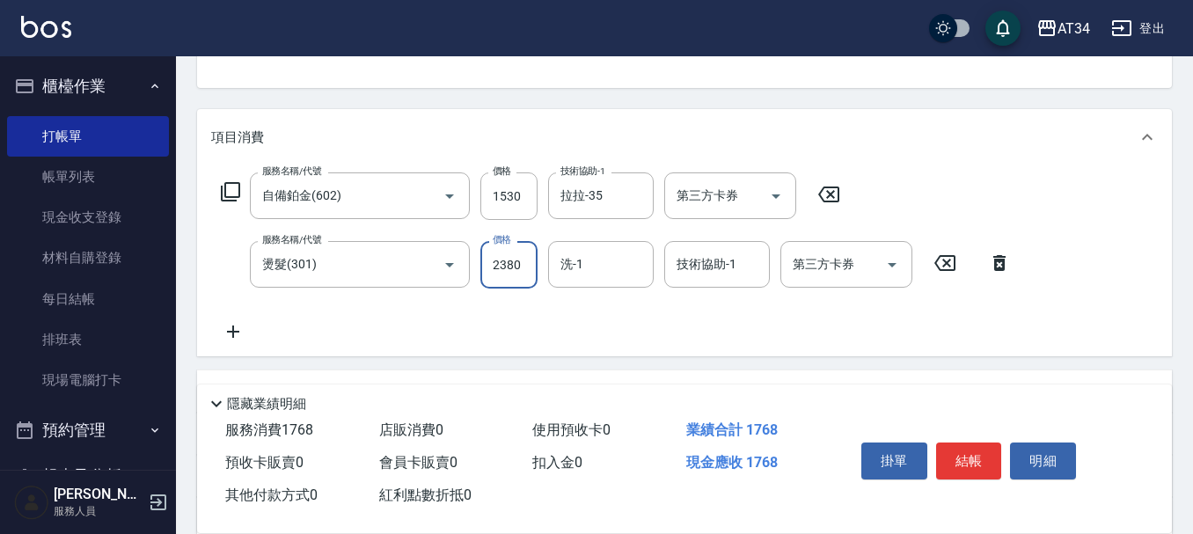
type input "390"
type input "2380"
type input "拉拉-35"
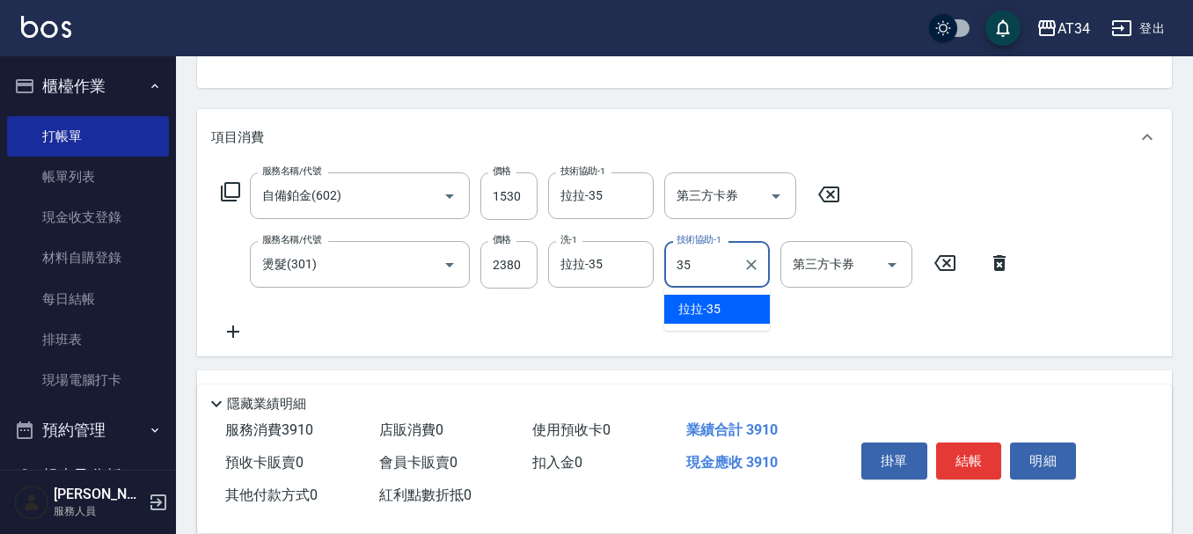
type input "拉拉-35"
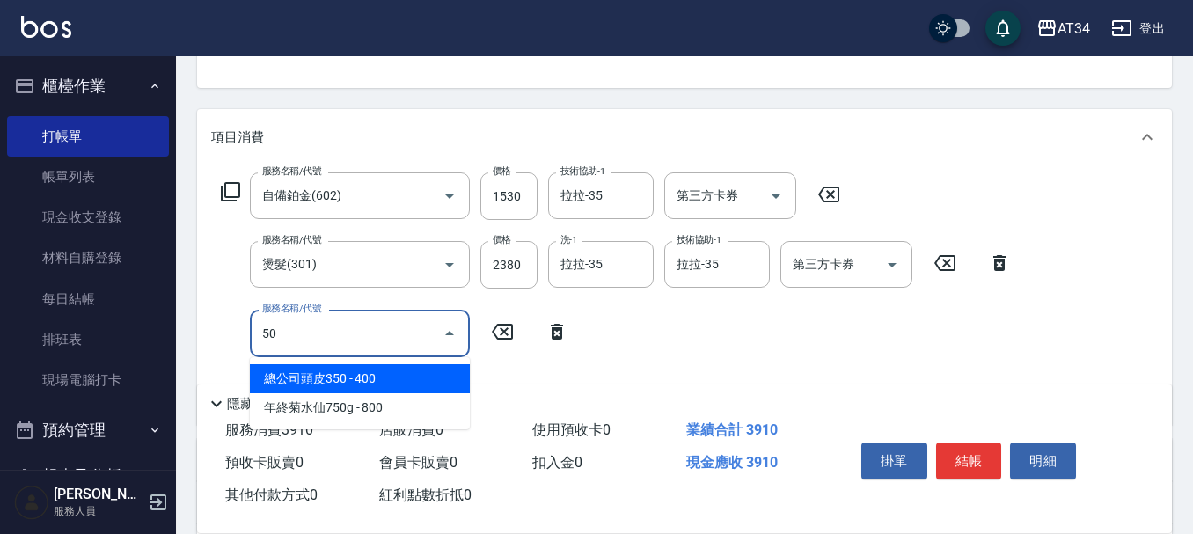
type input "501"
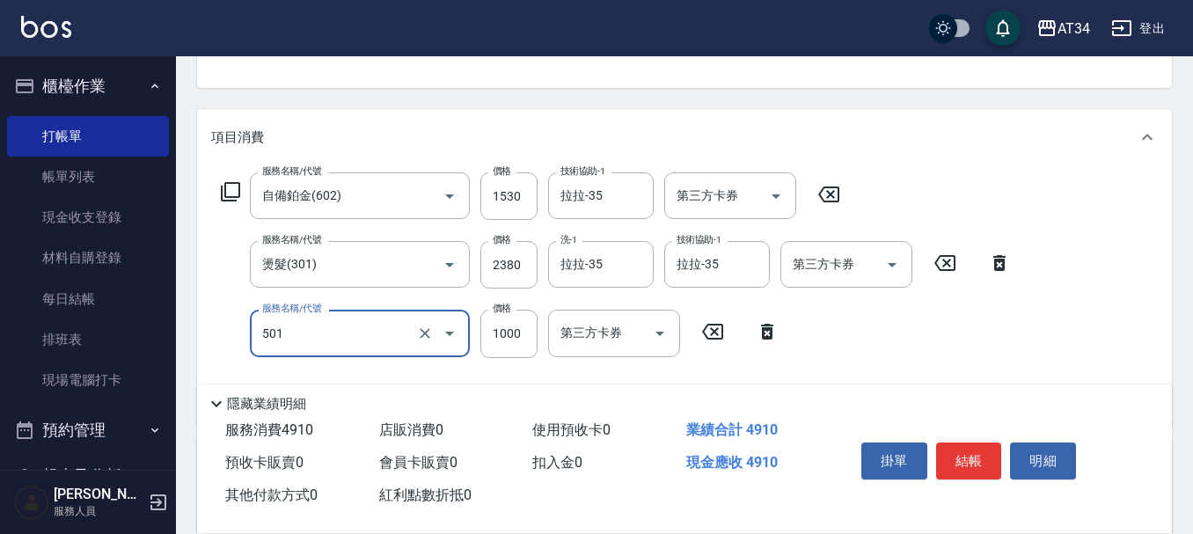
type input "490"
type input "2"
type input "390"
type input "2"
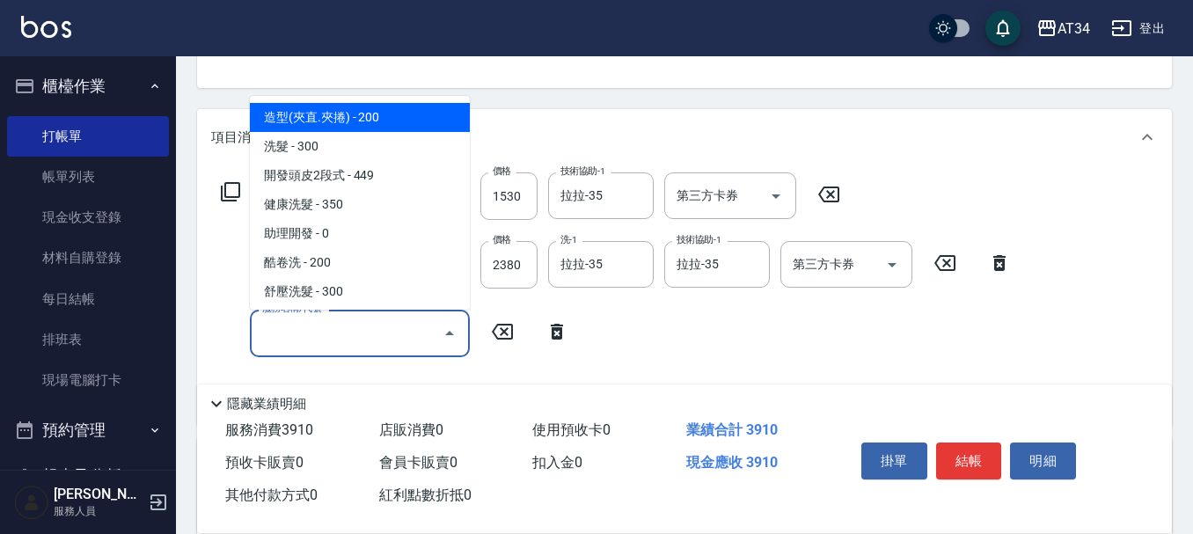
type input "3"
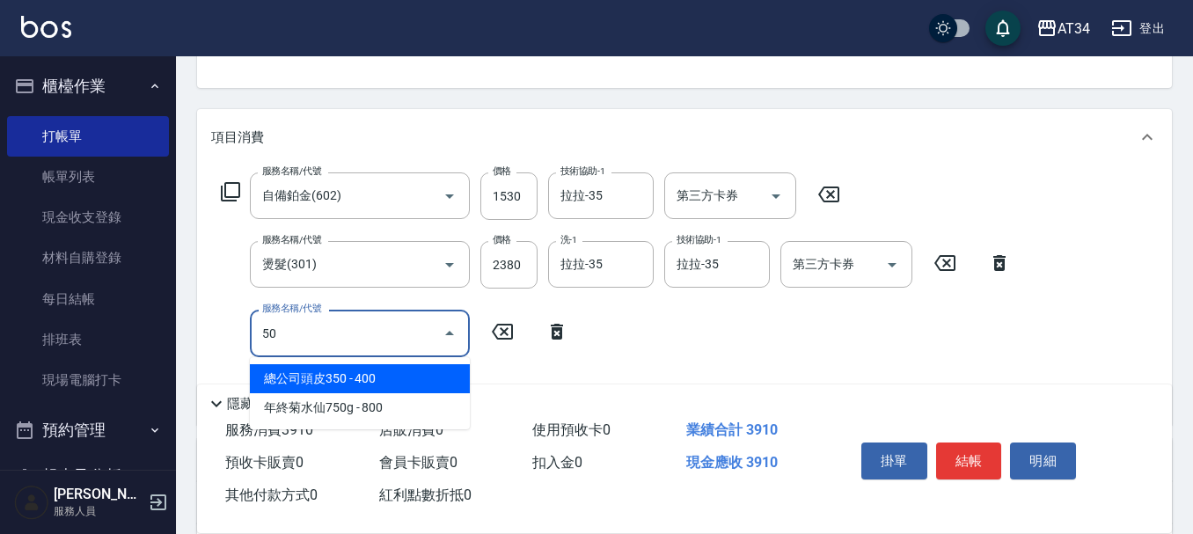
type input "501"
type input "490"
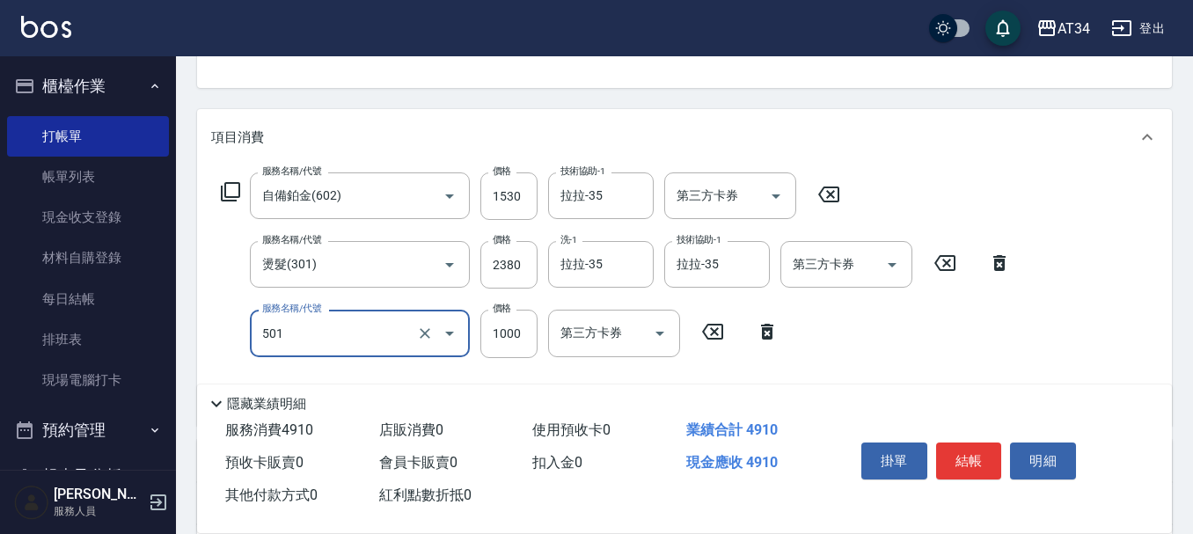
type input "染髮(501)"
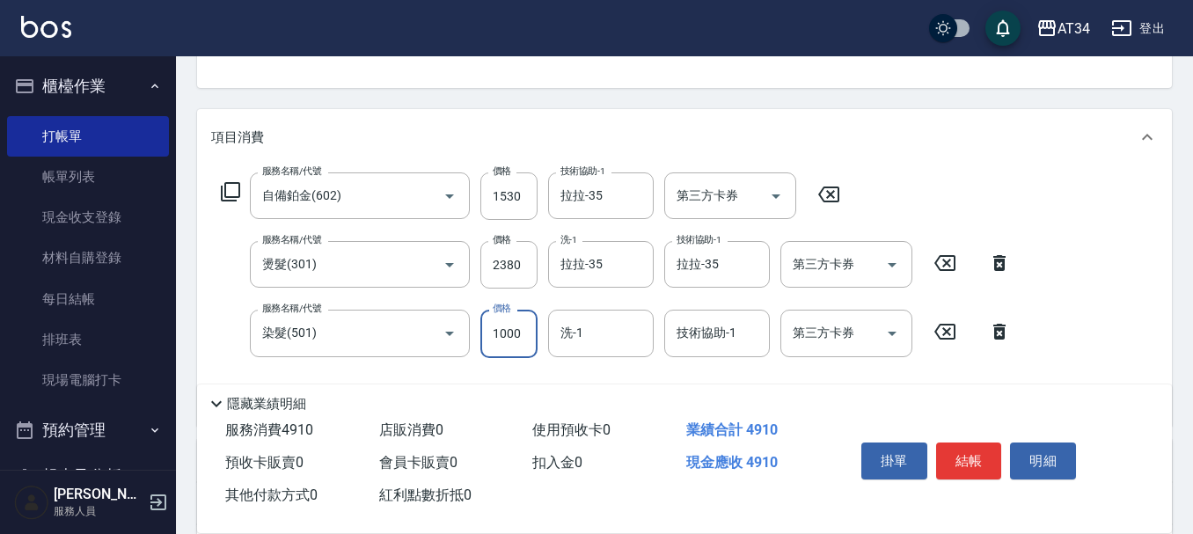
type input "2"
type input "390"
type input "212"
type input "410"
type input "2125"
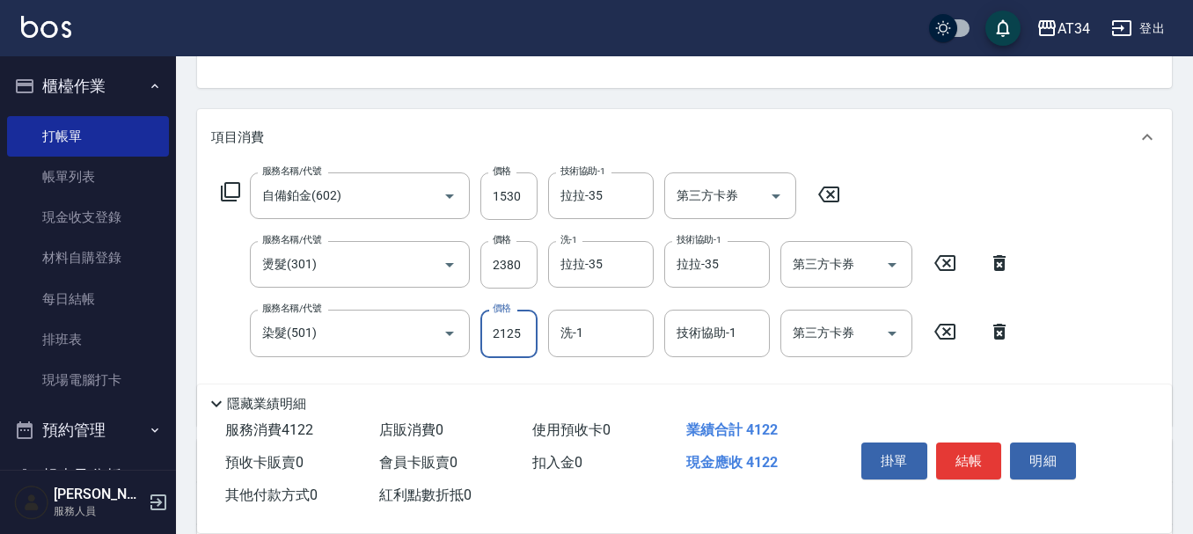
type input "600"
type input "2125"
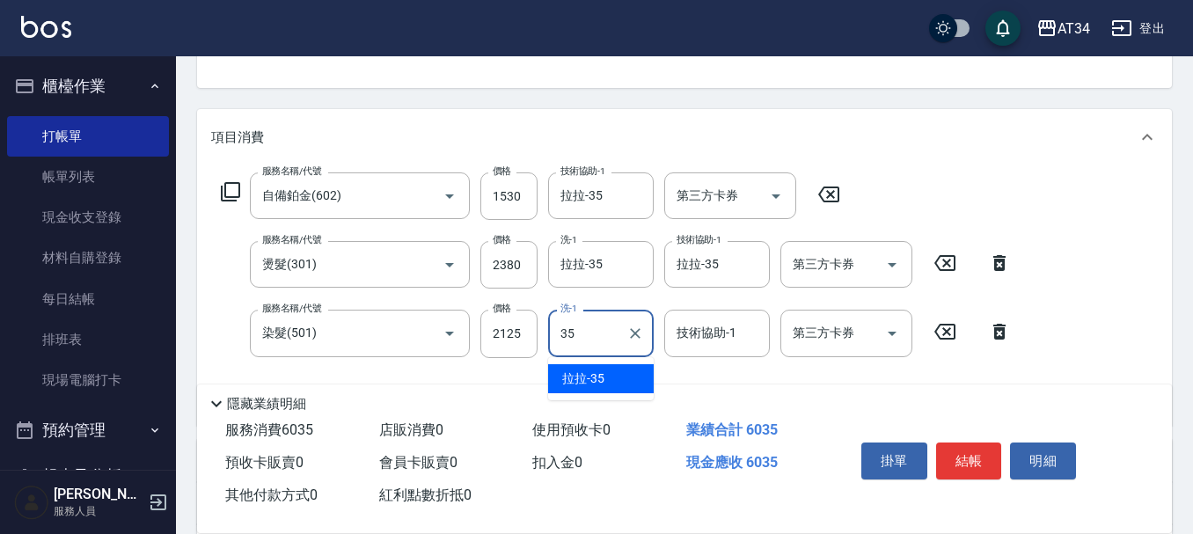
type input "拉拉-35"
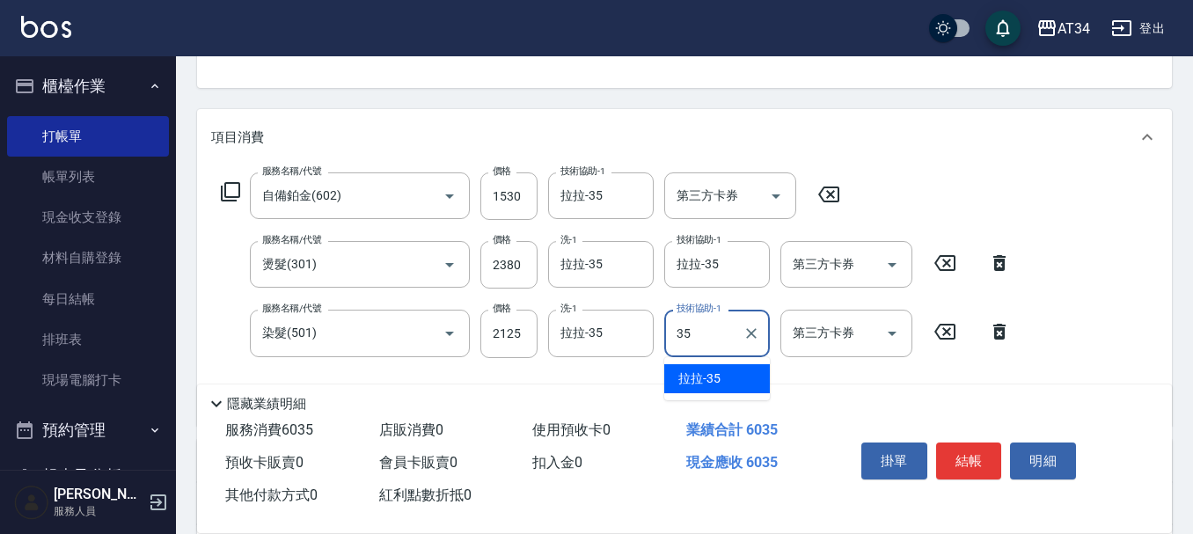
type input "拉拉-35"
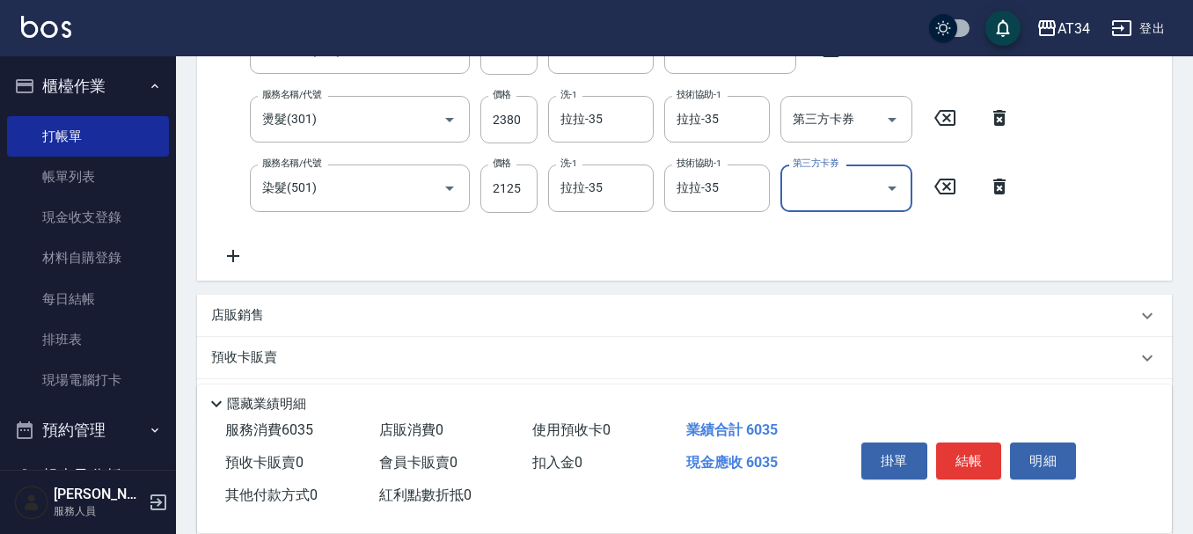
scroll to position [504, 0]
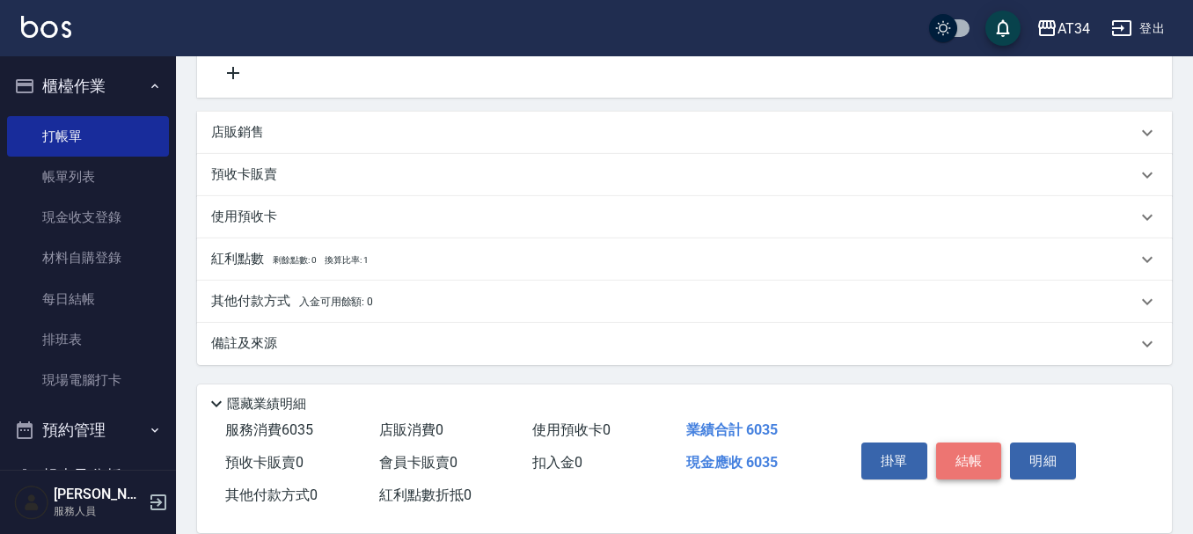
click at [972, 444] on button "結帳" at bounding box center [969, 460] width 66 height 37
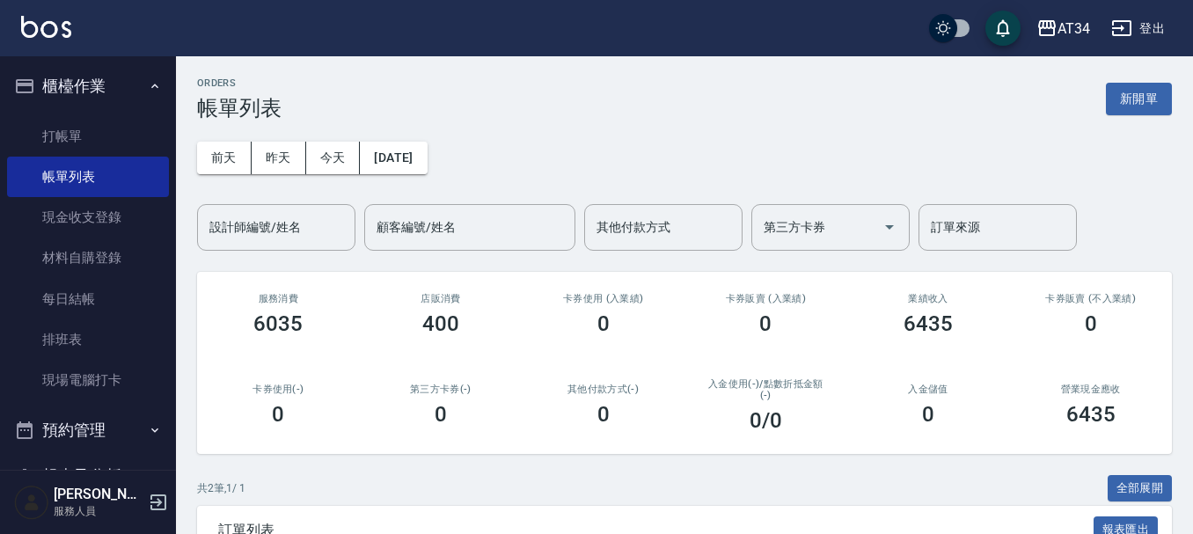
scroll to position [229, 0]
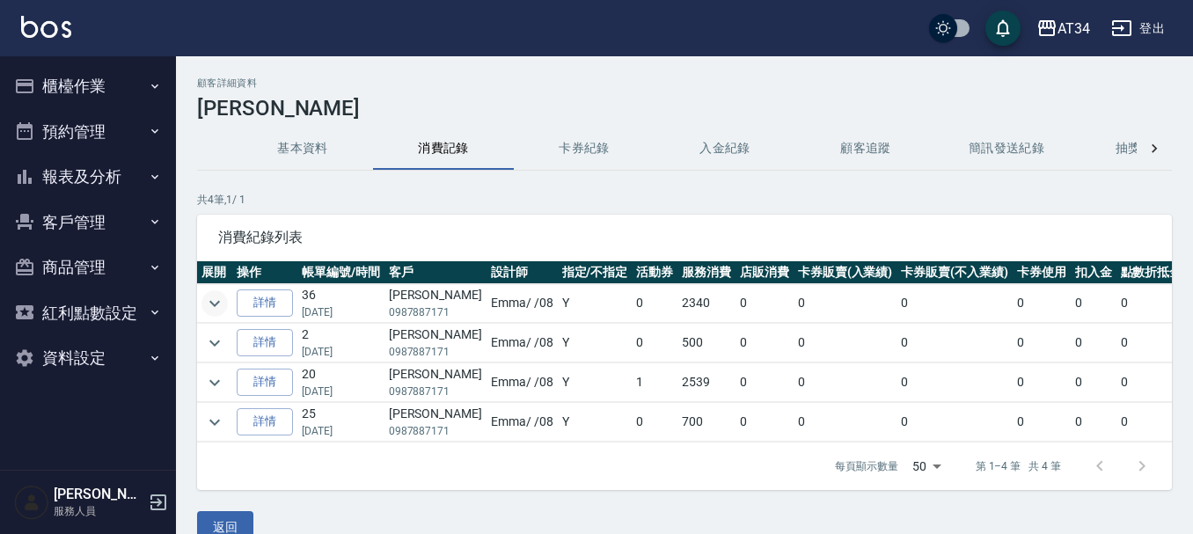
click at [220, 305] on icon "expand row" at bounding box center [214, 303] width 21 height 21
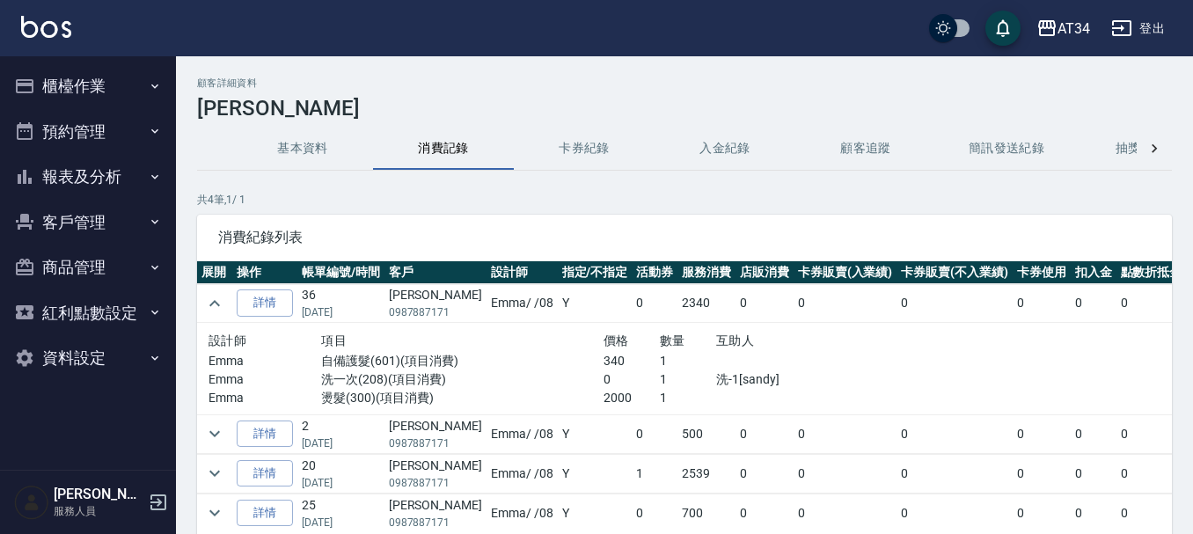
drag, startPoint x: 219, startPoint y: 304, endPoint x: 463, endPoint y: 80, distance: 331.1
click at [463, 80] on h2 "顧客詳細資料" at bounding box center [684, 82] width 974 height 11
click at [490, 35] on div "AT34 登出" at bounding box center [596, 28] width 1193 height 56
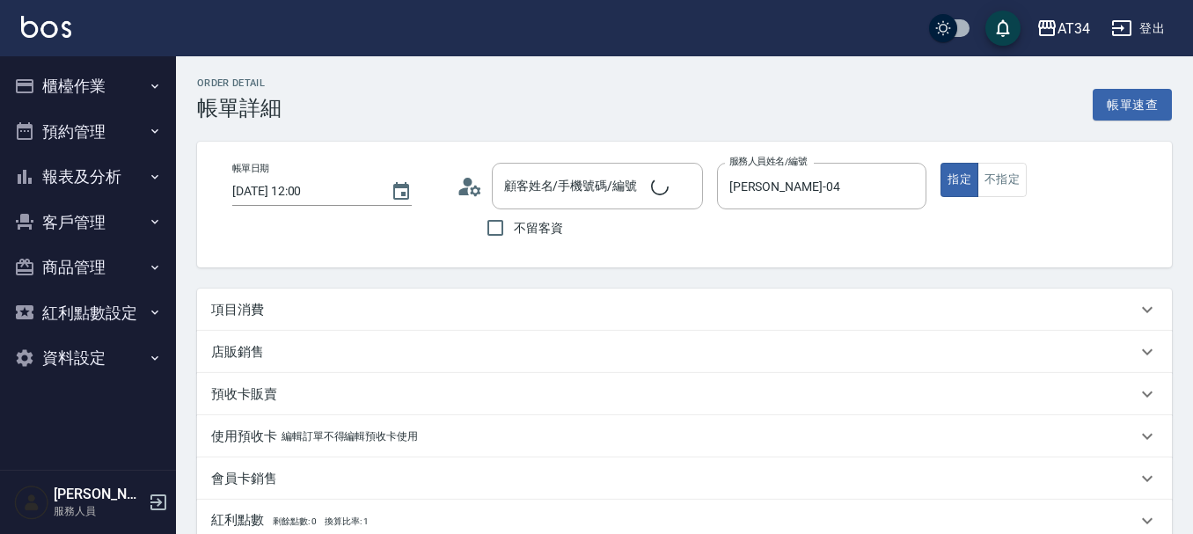
type input "[DATE] 12:00"
type input "[PERSON_NAME]-04"
type input "[PERSON_NAME]/0910736808/720110"
click at [292, 308] on div "項目消費" at bounding box center [673, 310] width 925 height 18
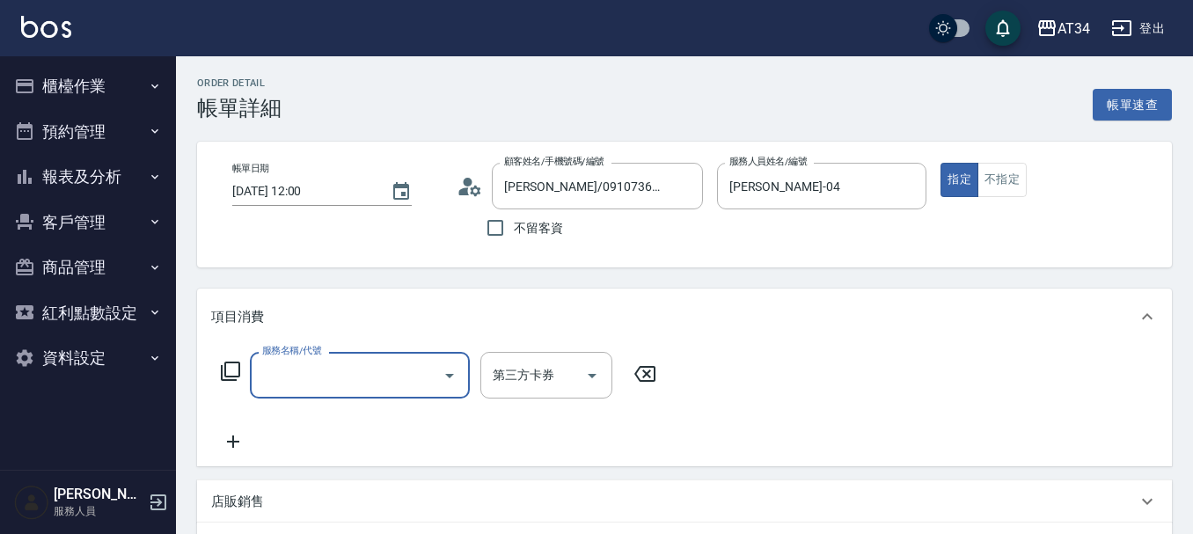
click at [284, 364] on input "服務名稱/代號" at bounding box center [347, 375] width 178 height 31
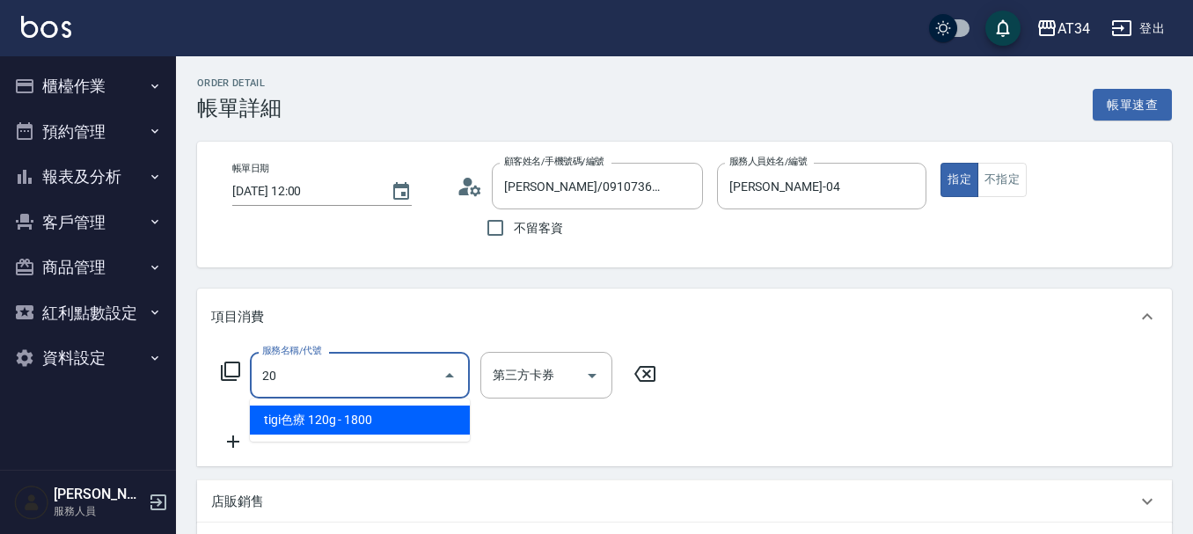
type input "201"
type input "30"
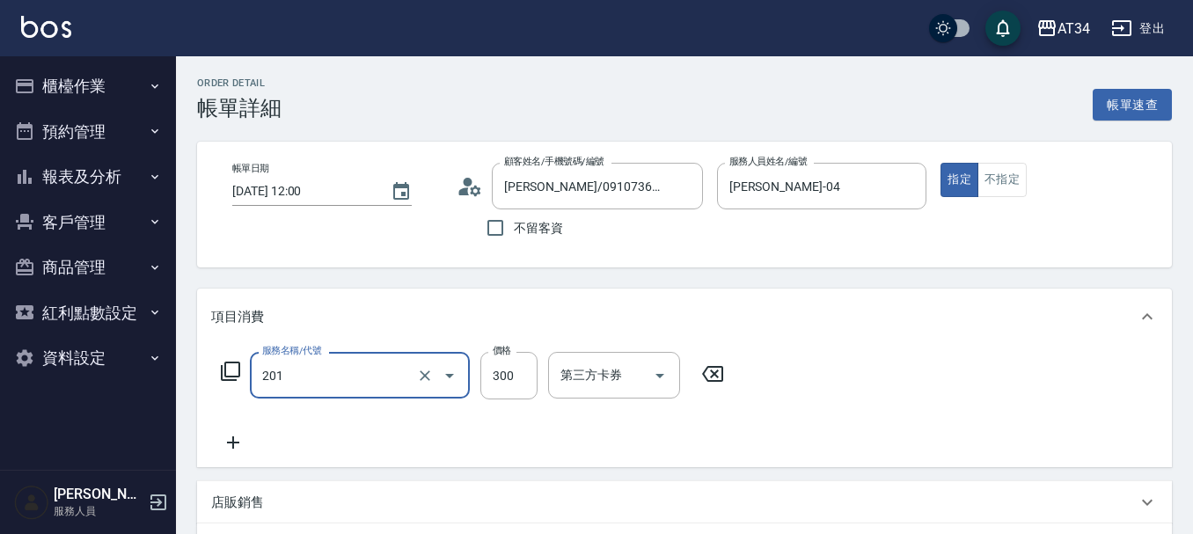
type input "洗髮(201)"
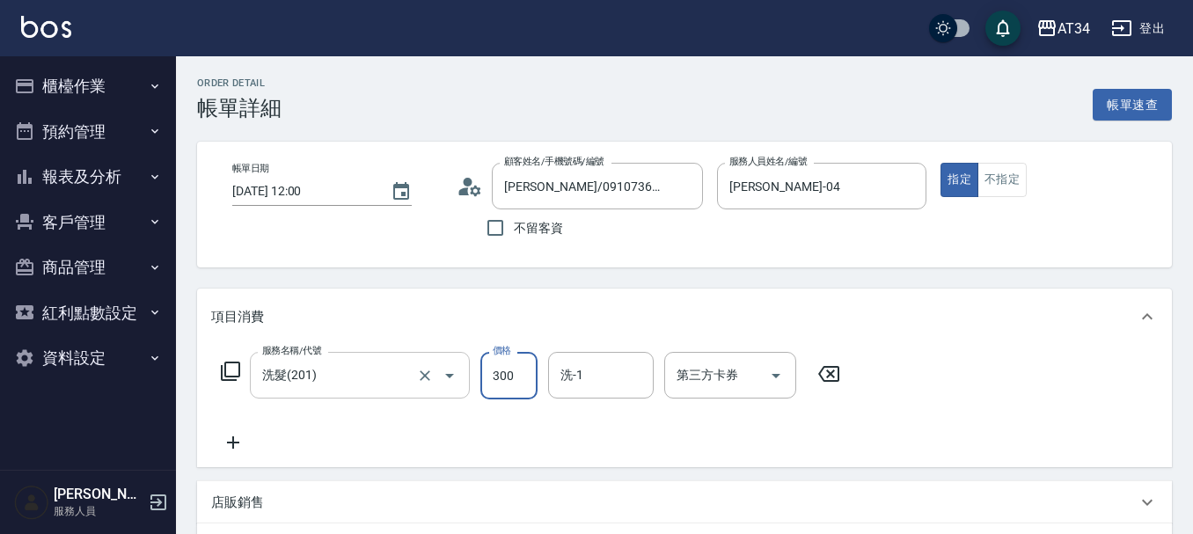
type input "2"
type input "0"
type input "200"
type input "20"
type input "200"
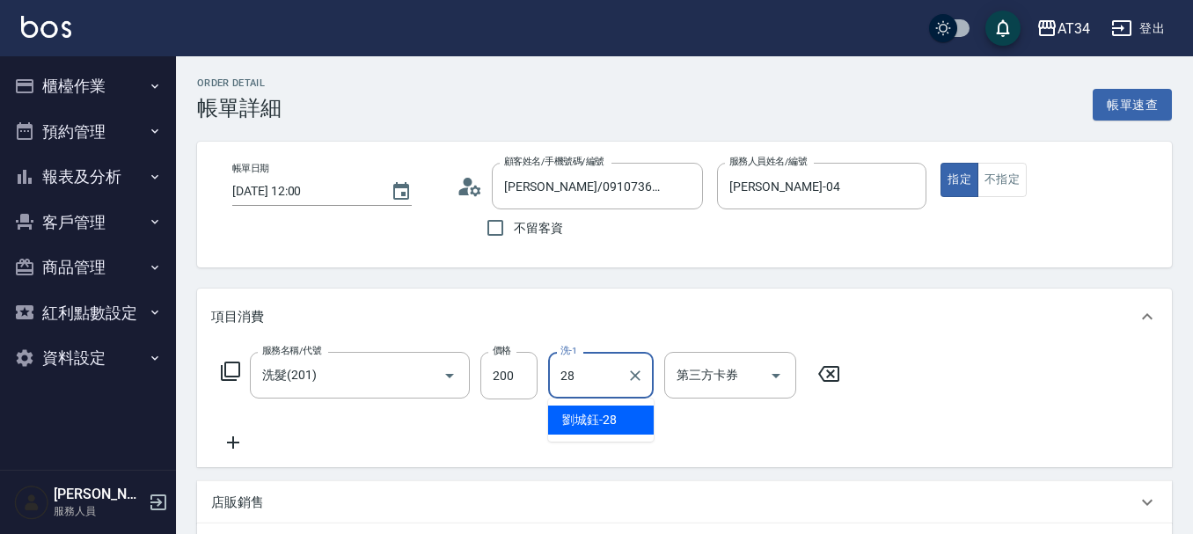
type input "[PERSON_NAME]-28"
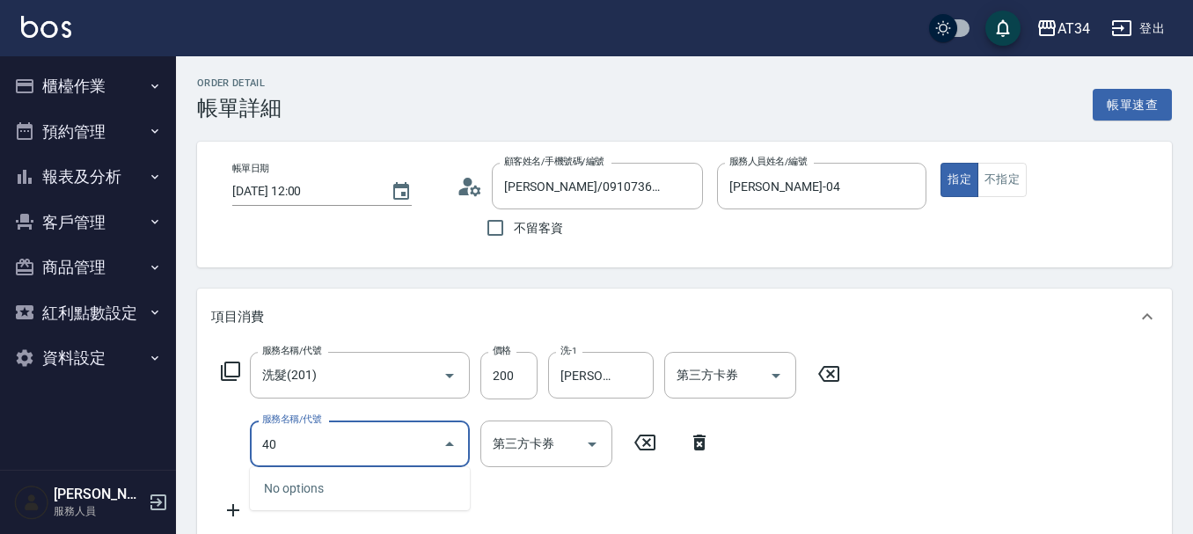
type input "401"
type input "40"
type input "剪髮(401)"
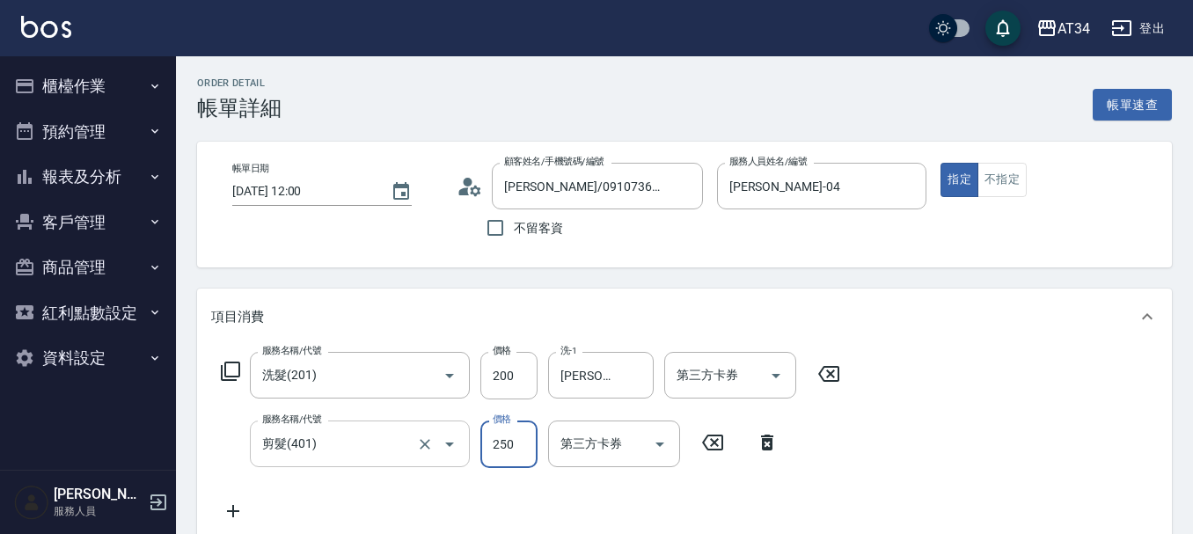
type input "4"
type input "20"
type input "40"
type input "60"
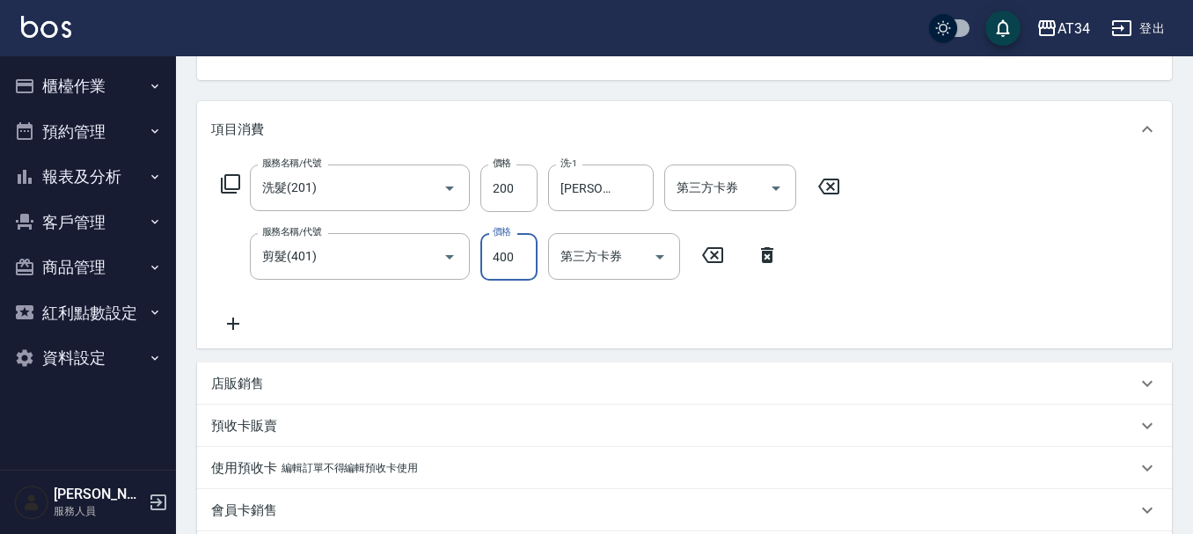
scroll to position [440, 0]
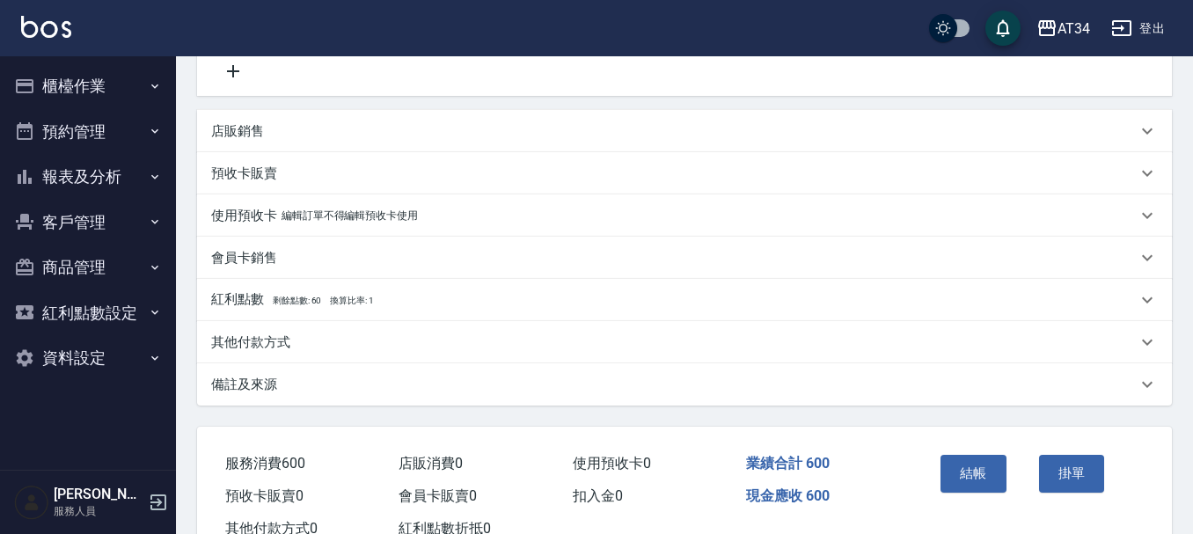
type input "400"
click at [245, 116] on div "店販銷售" at bounding box center [684, 131] width 974 height 42
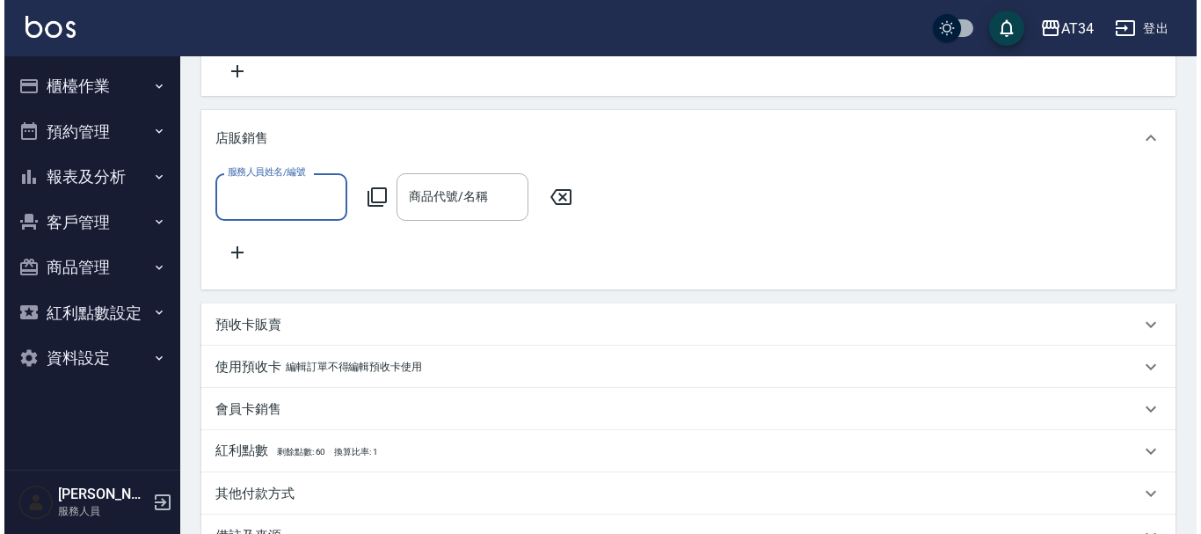
scroll to position [0, 0]
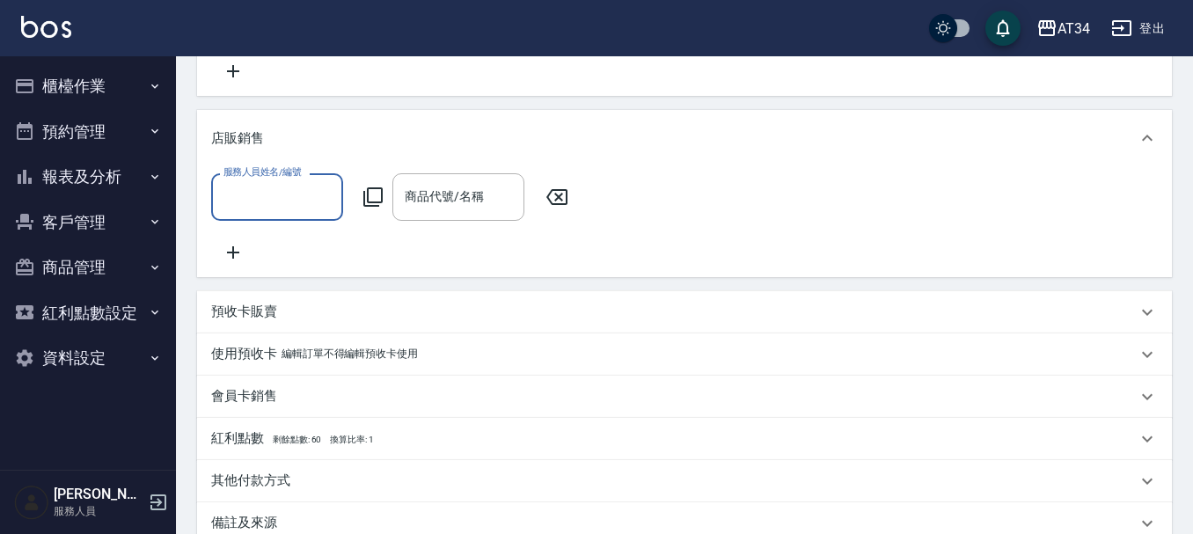
click at [254, 201] on input "服務人員姓名/編號" at bounding box center [277, 196] width 116 height 31
type input "[PERSON_NAME]-04"
click at [376, 194] on icon at bounding box center [372, 196] width 21 height 21
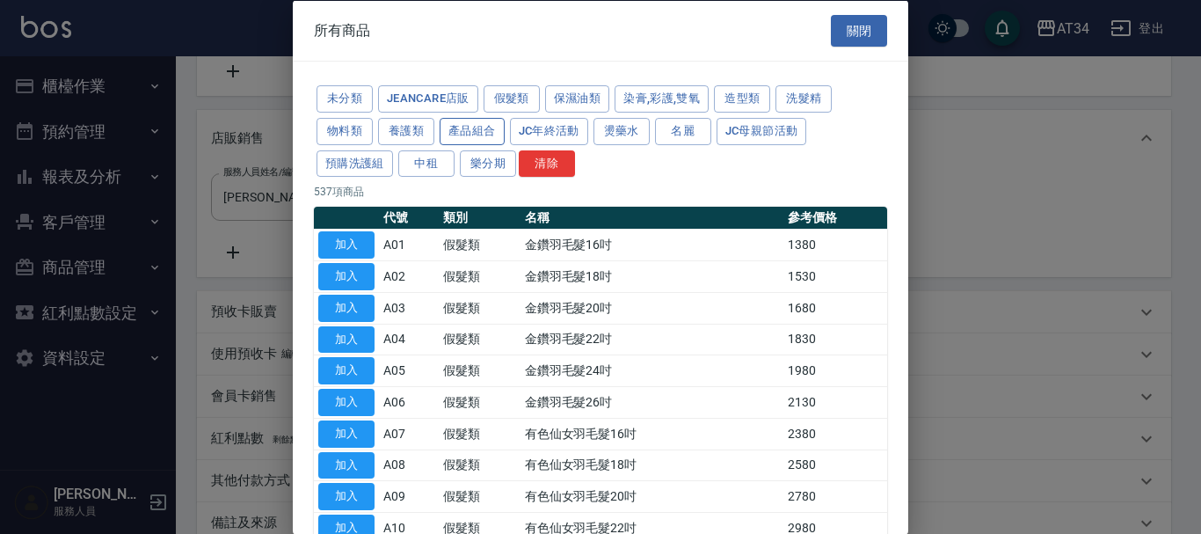
click at [478, 123] on button "產品組合" at bounding box center [472, 130] width 65 height 27
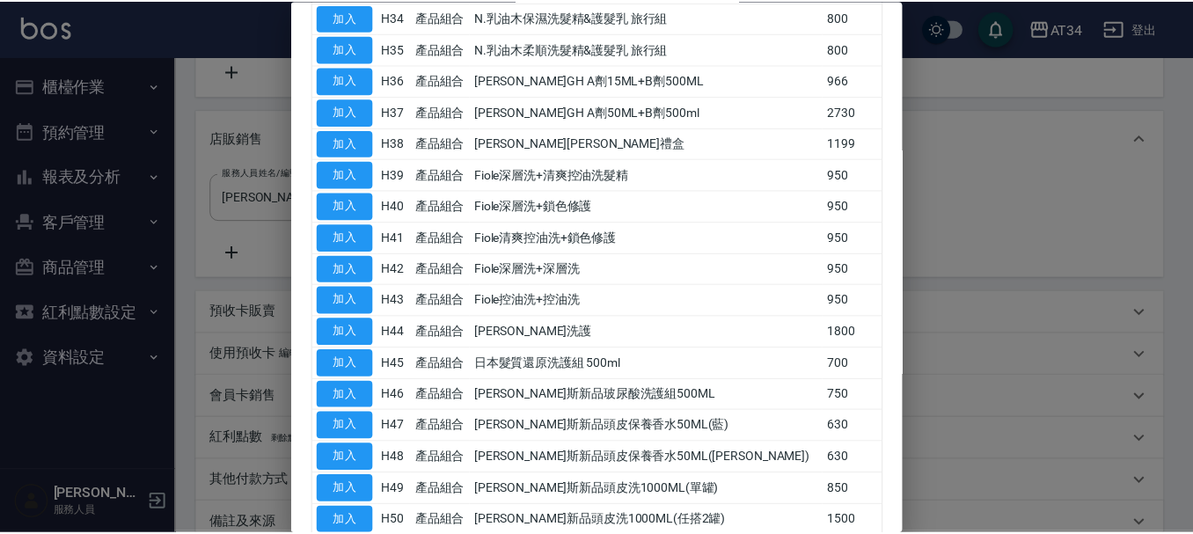
scroll to position [1231, 0]
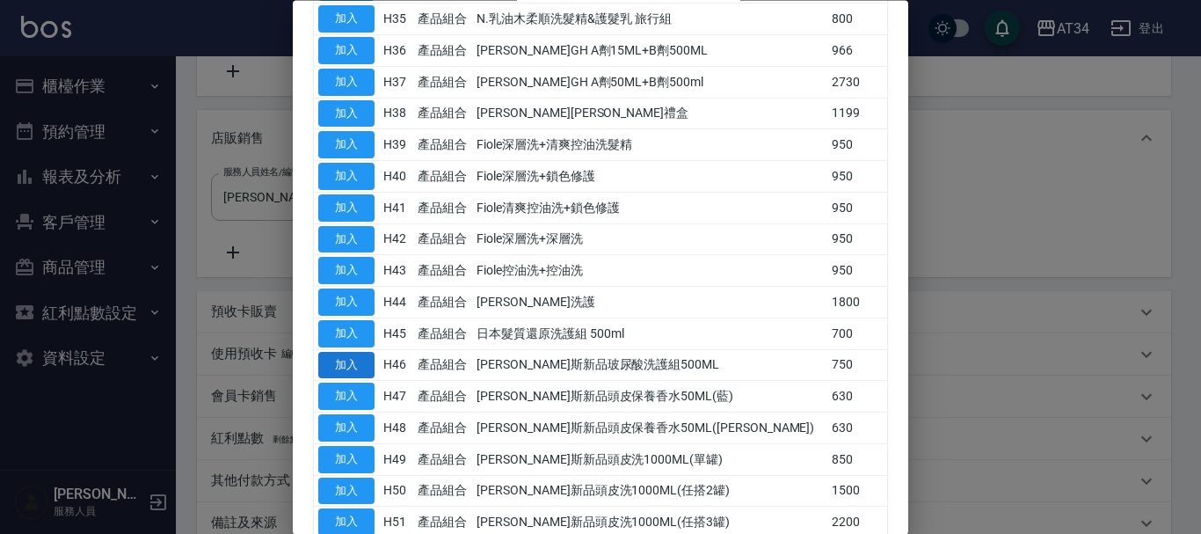
click at [332, 360] on button "加入" at bounding box center [346, 365] width 56 height 27
type input "130"
type input "喬娜斯新品玻尿酸洗護組500ML"
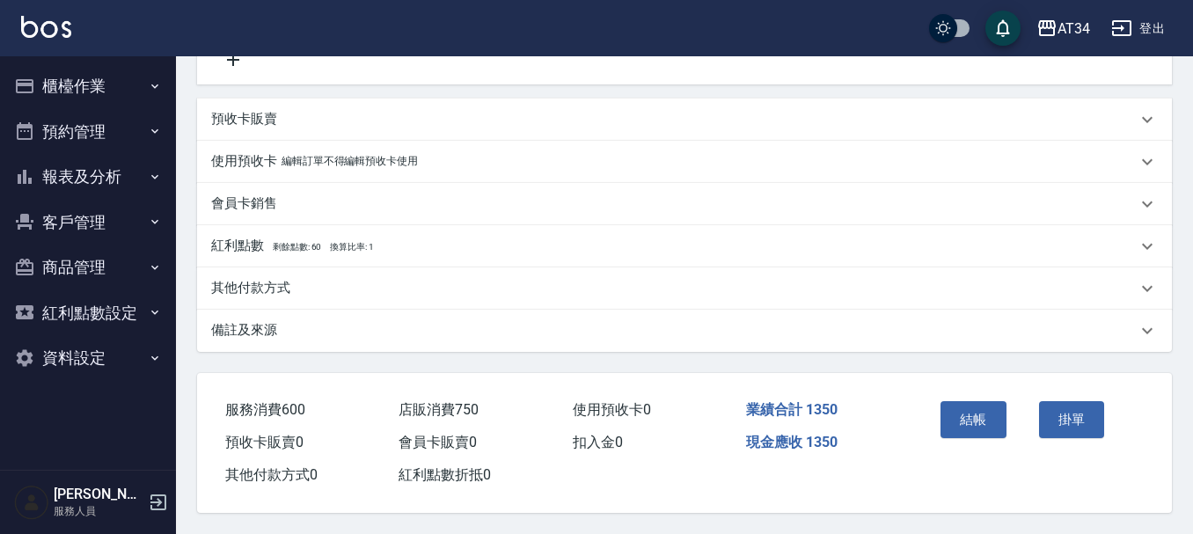
scroll to position [654, 0]
click at [959, 401] on button "結帳" at bounding box center [973, 419] width 66 height 37
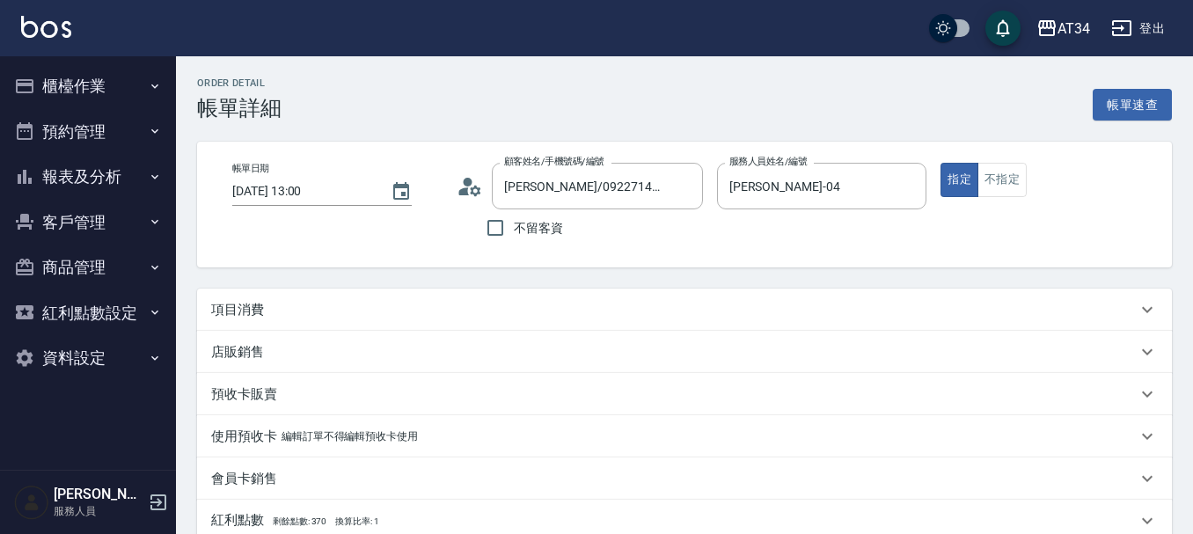
click at [264, 320] on div "項目消費" at bounding box center [684, 309] width 974 height 42
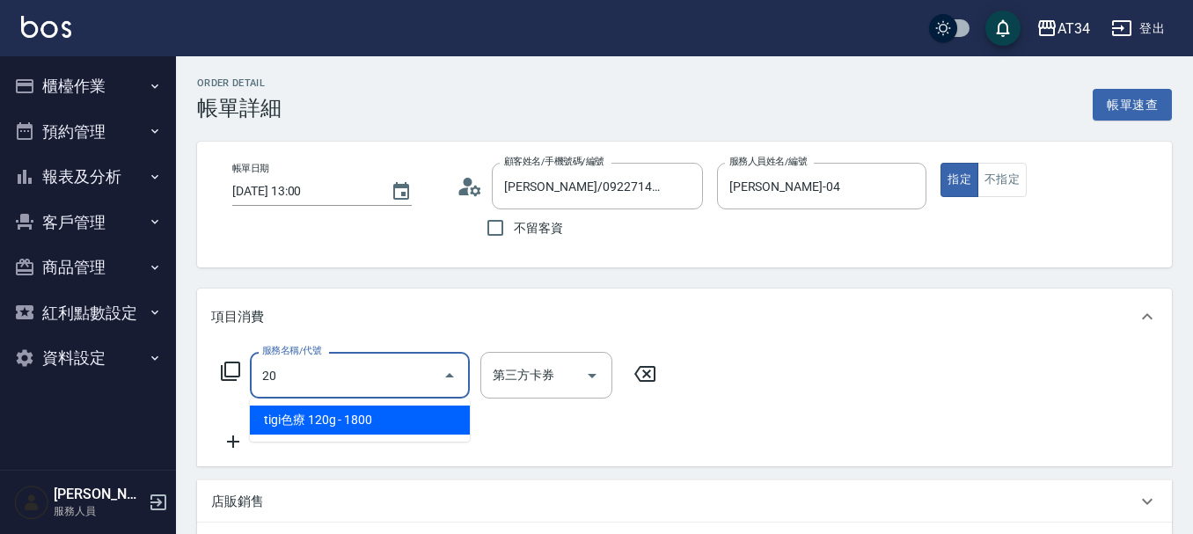
type input "201"
type input "30"
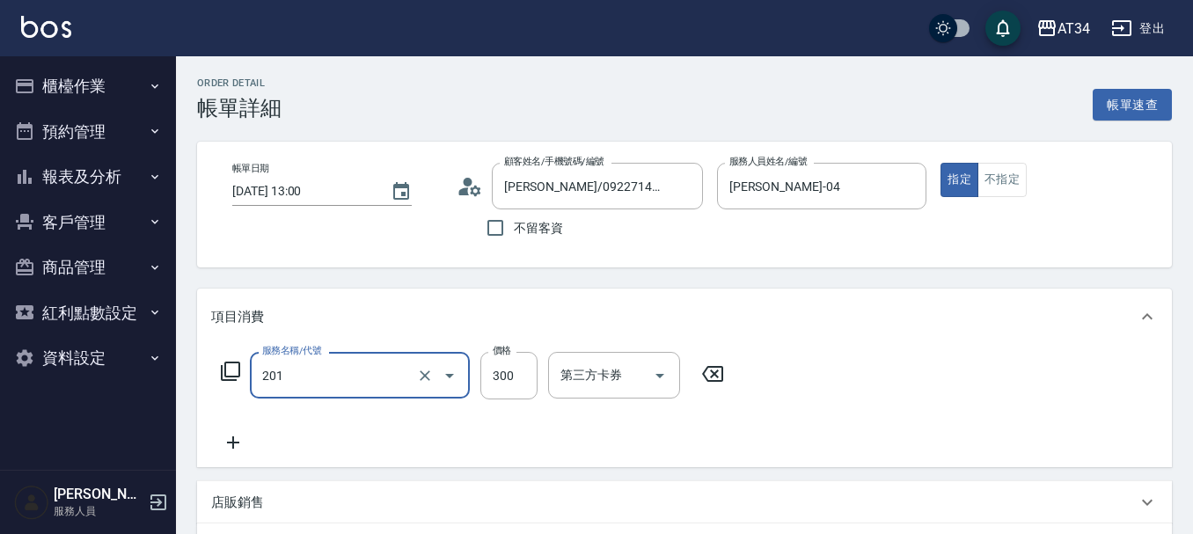
type input "洗髮(201)"
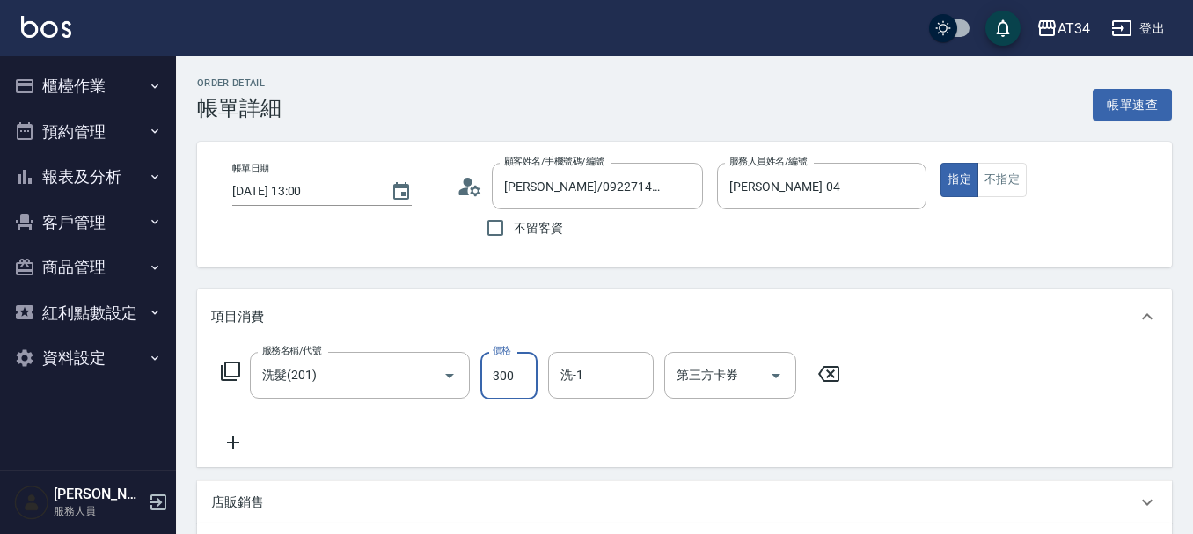
type input "0"
type input "20"
type input "200"
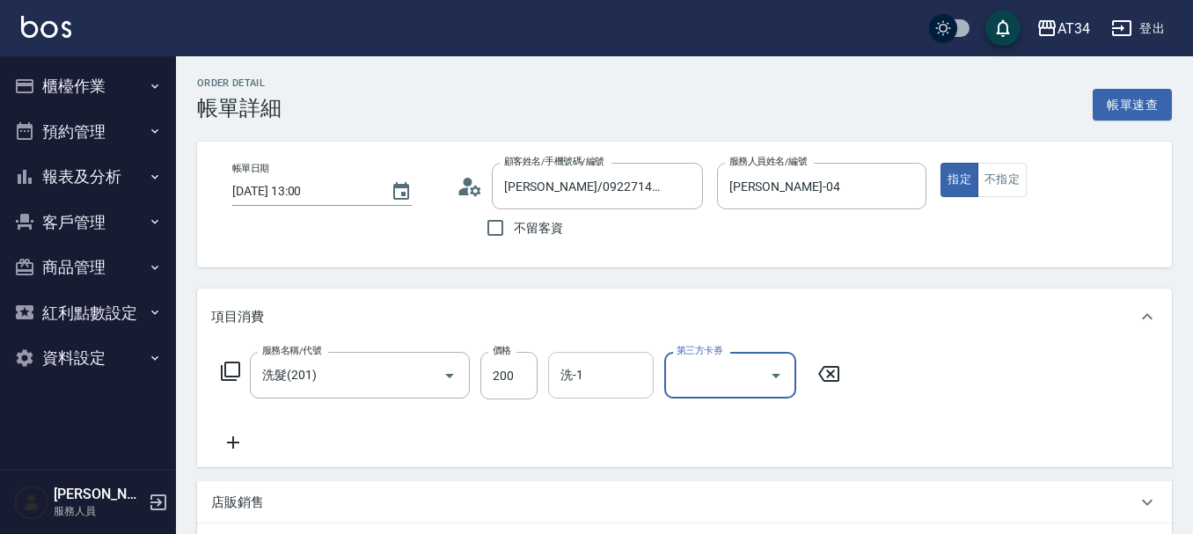
click at [579, 387] on input "洗-1" at bounding box center [601, 375] width 90 height 31
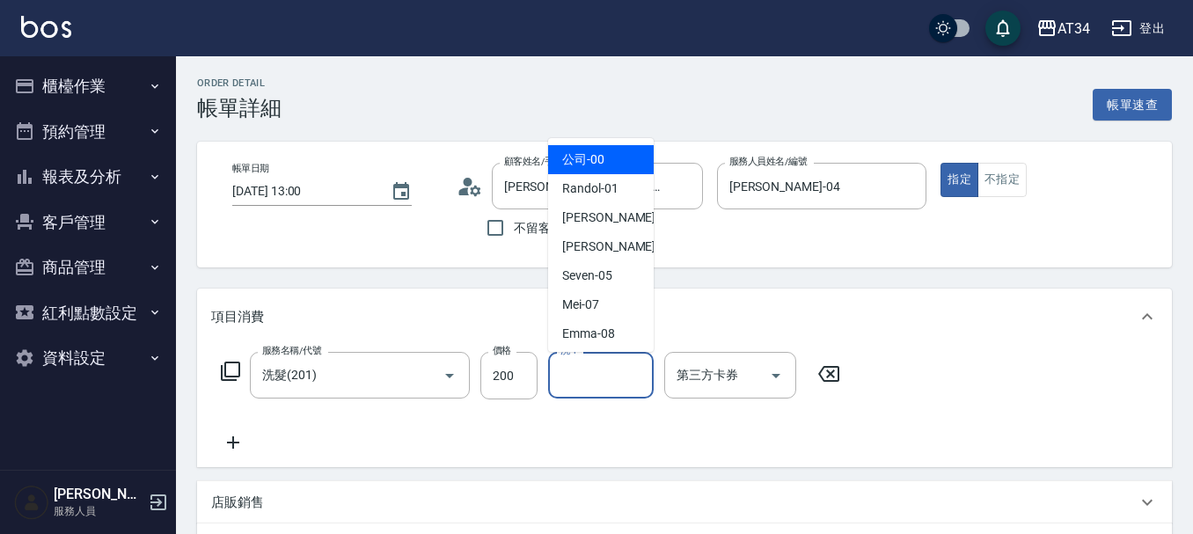
type input "4"
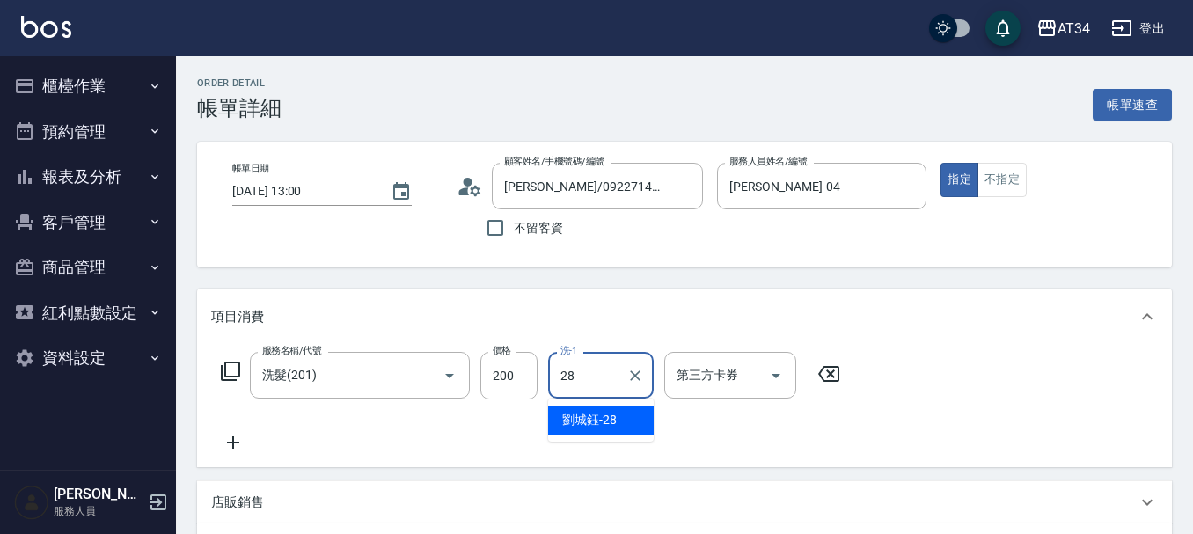
type input "劉城鈺-28"
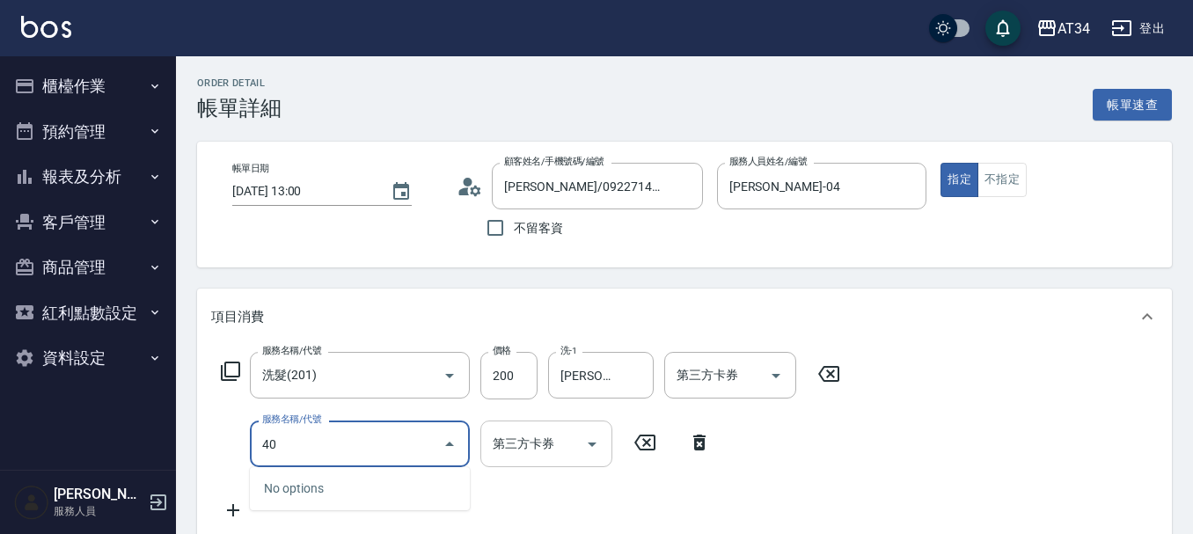
type input "401"
type input "40"
type input "剪髮(401)"
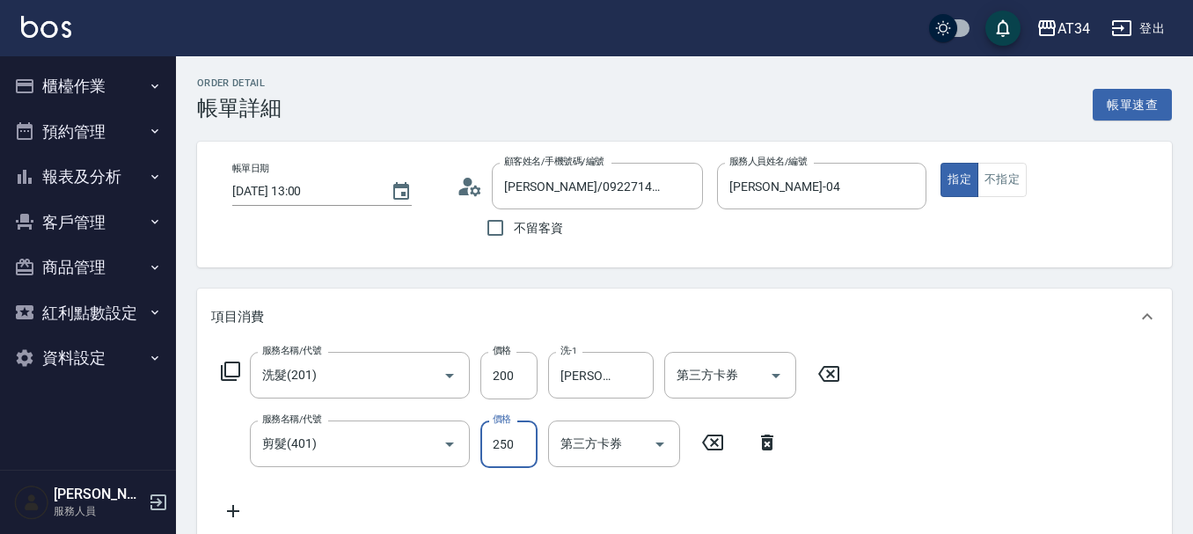
type input "4"
type input "20"
type input "400"
type input "60"
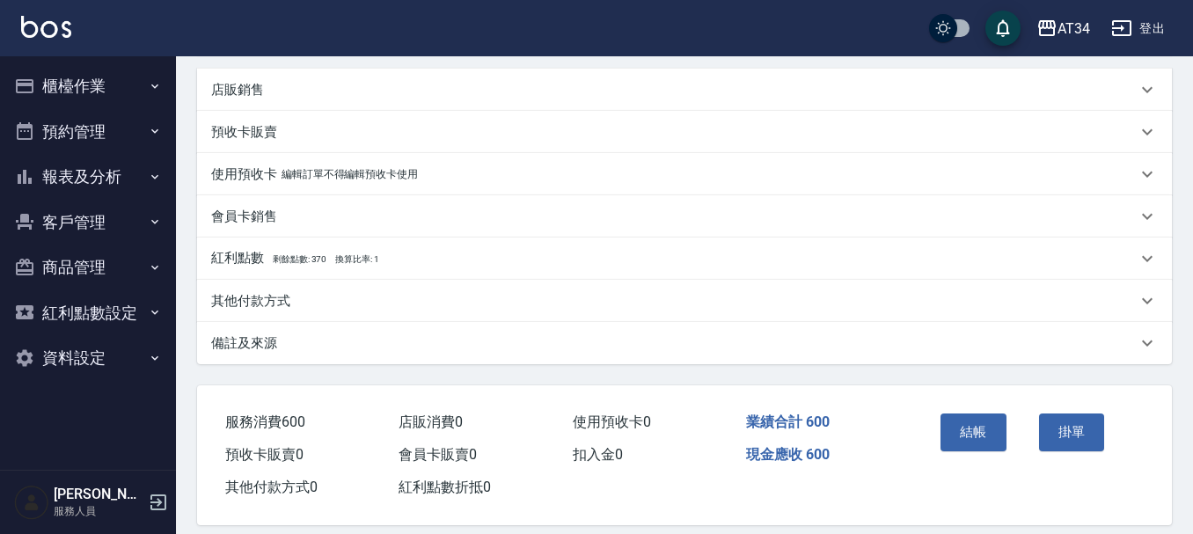
scroll to position [501, 0]
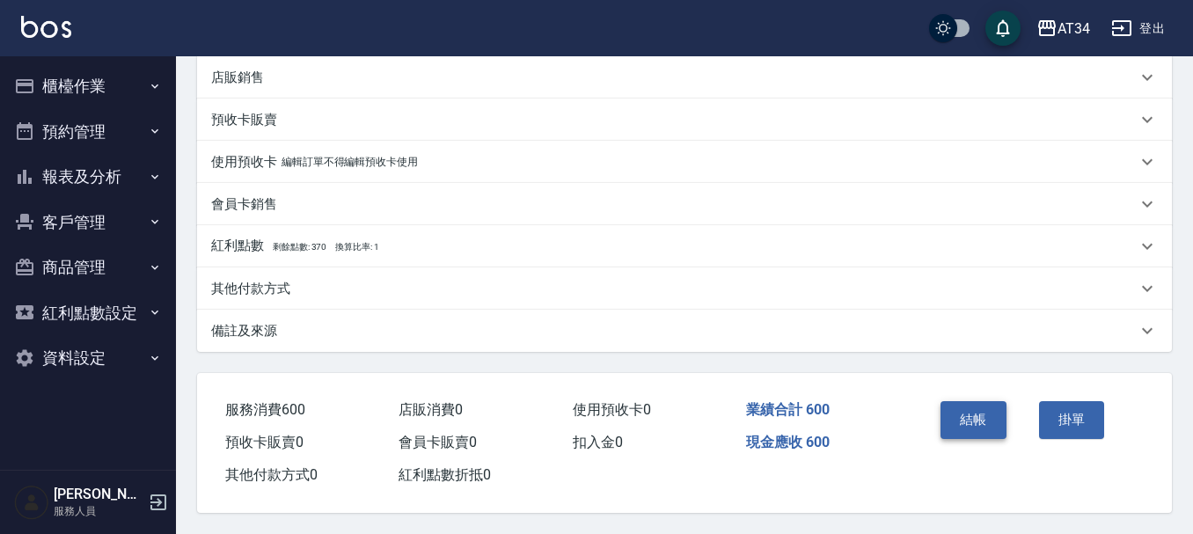
type input "400"
click at [976, 417] on button "結帳" at bounding box center [973, 419] width 66 height 37
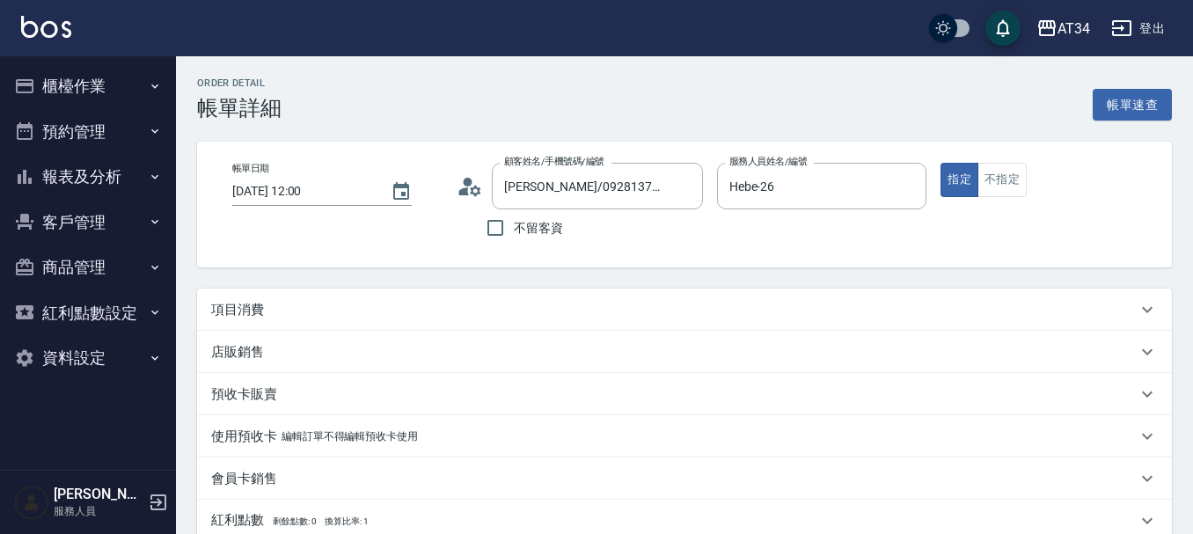
click at [496, 317] on div "項目消費" at bounding box center [673, 310] width 925 height 18
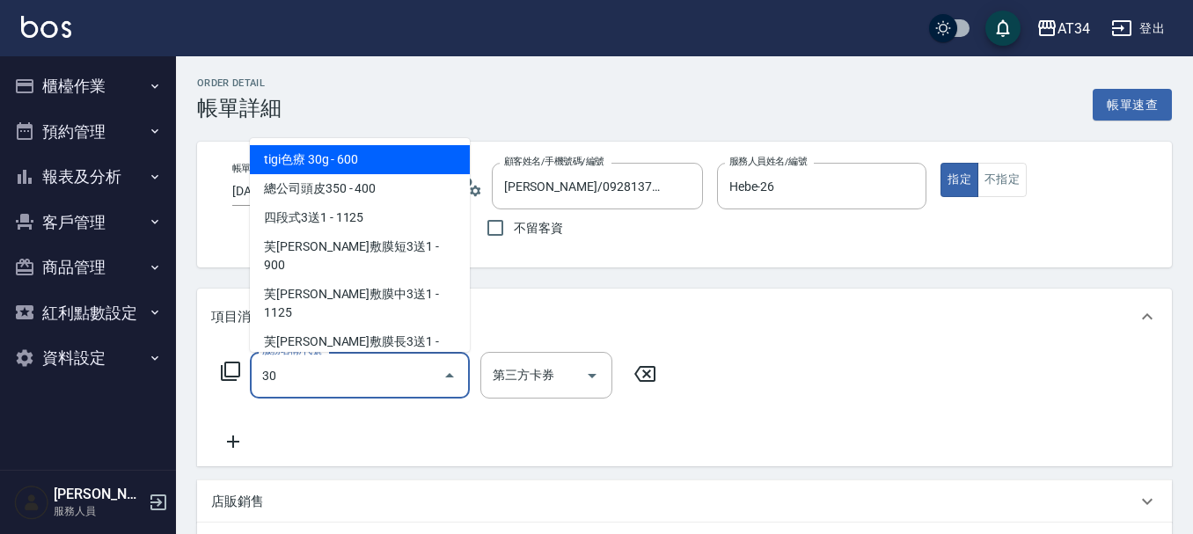
type input "301"
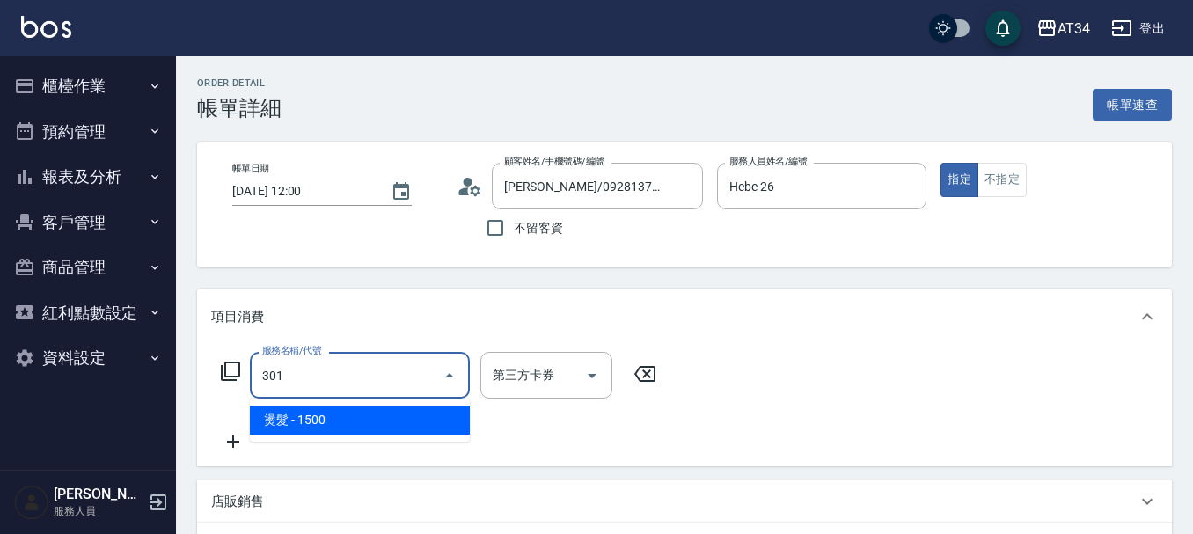
type input "150"
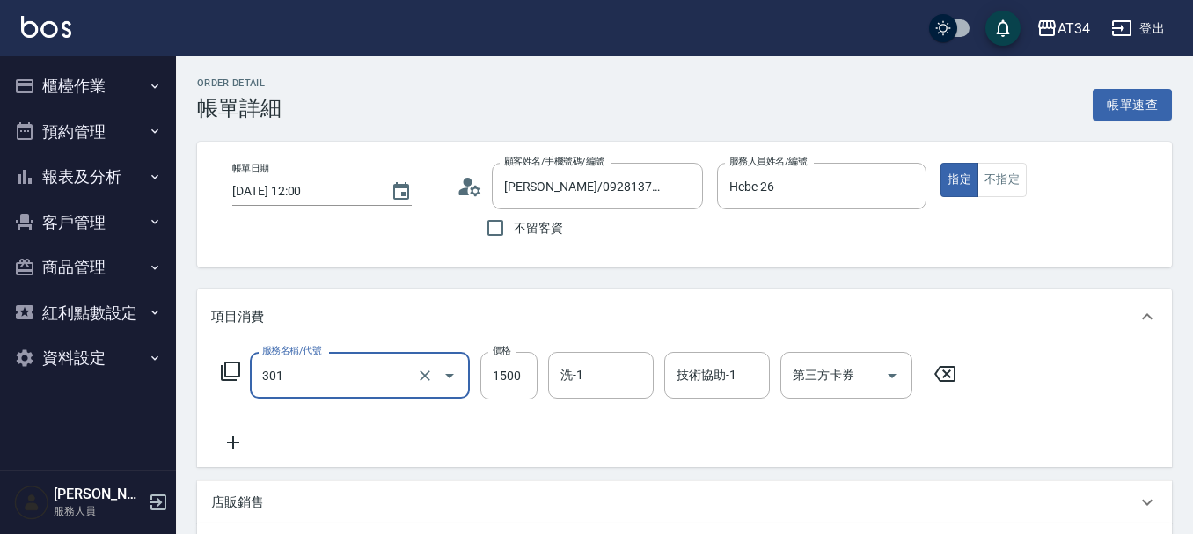
type input "燙髮(301)"
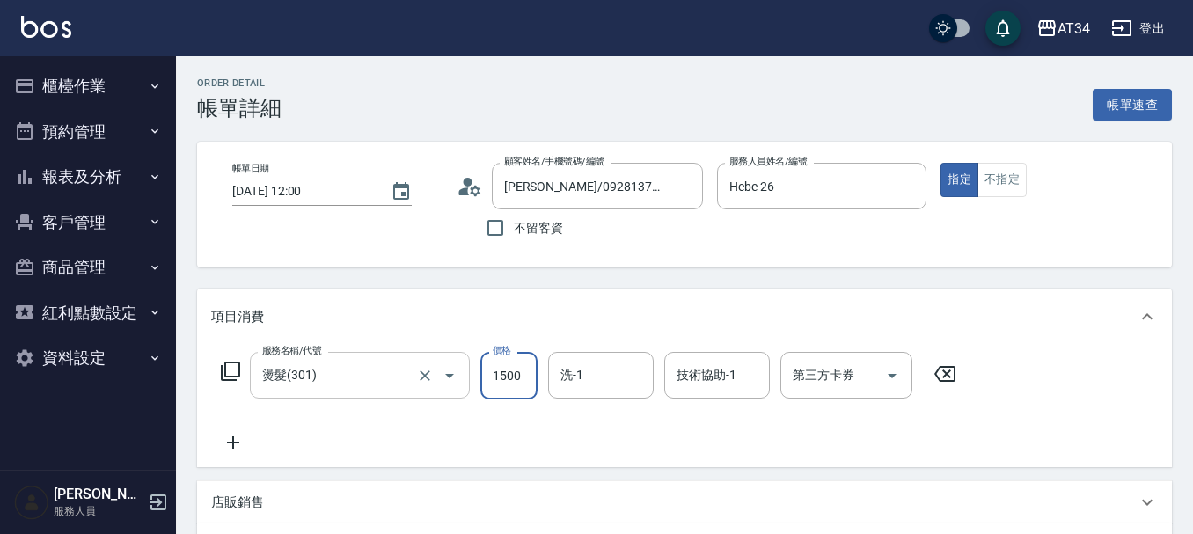
type input "0"
type input "199"
type input "190"
type input "1999"
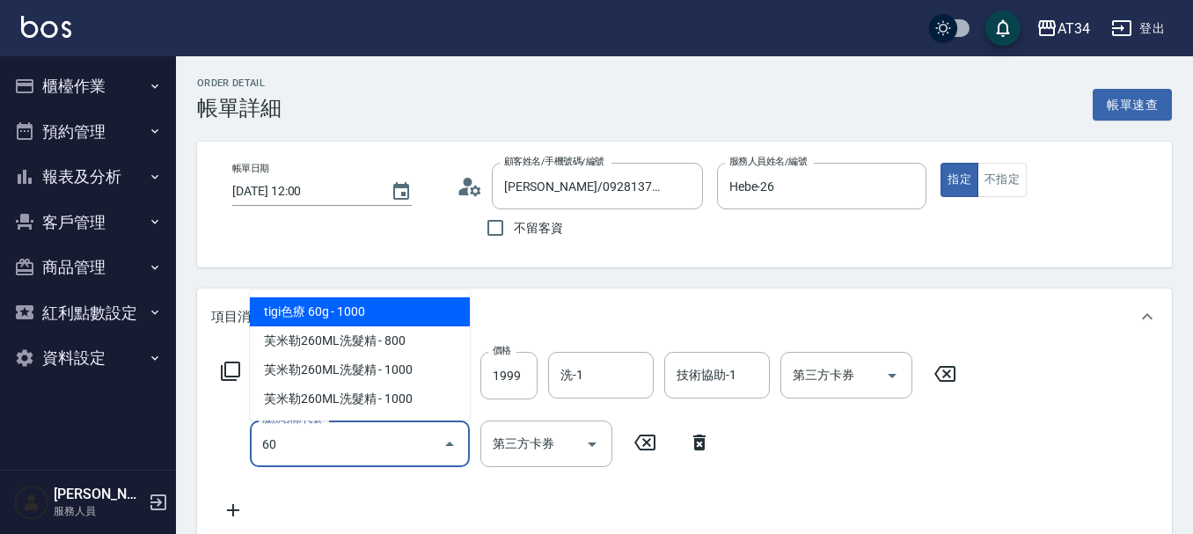
type input "602"
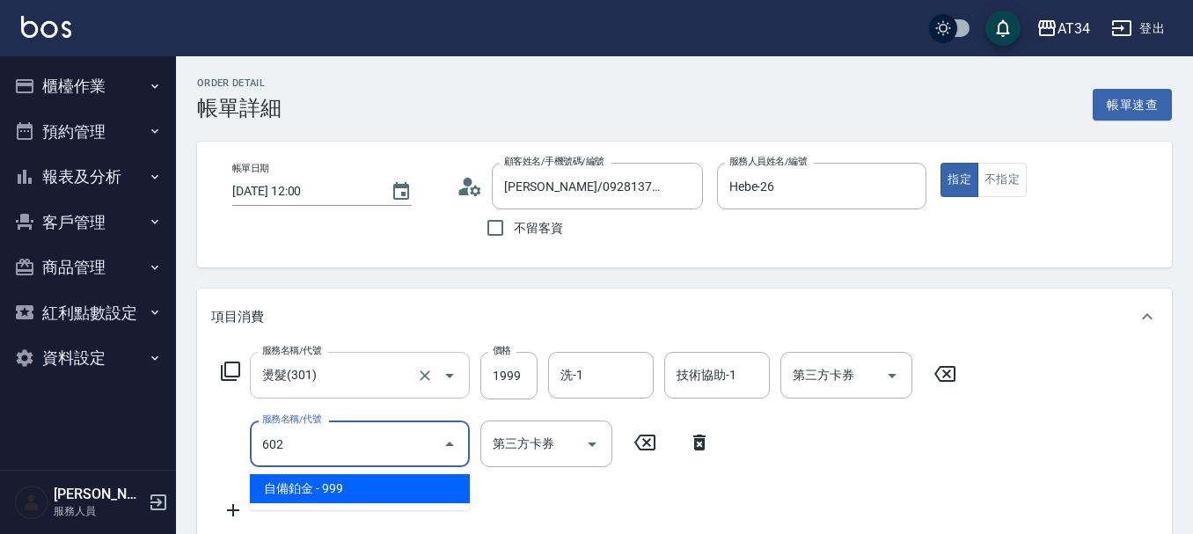
type input "290"
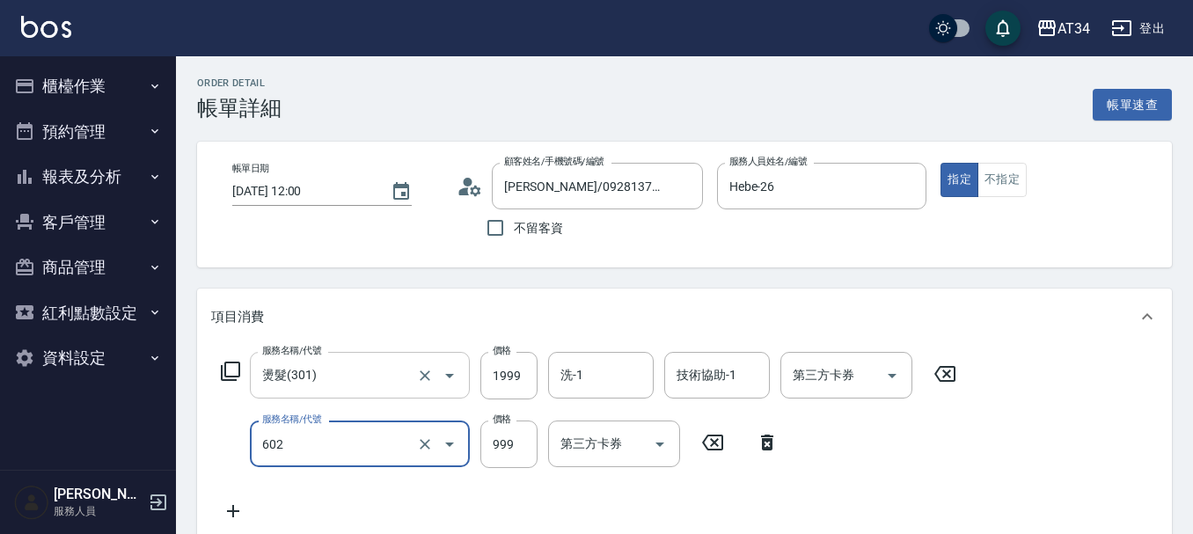
type input "自備鉑金(602)"
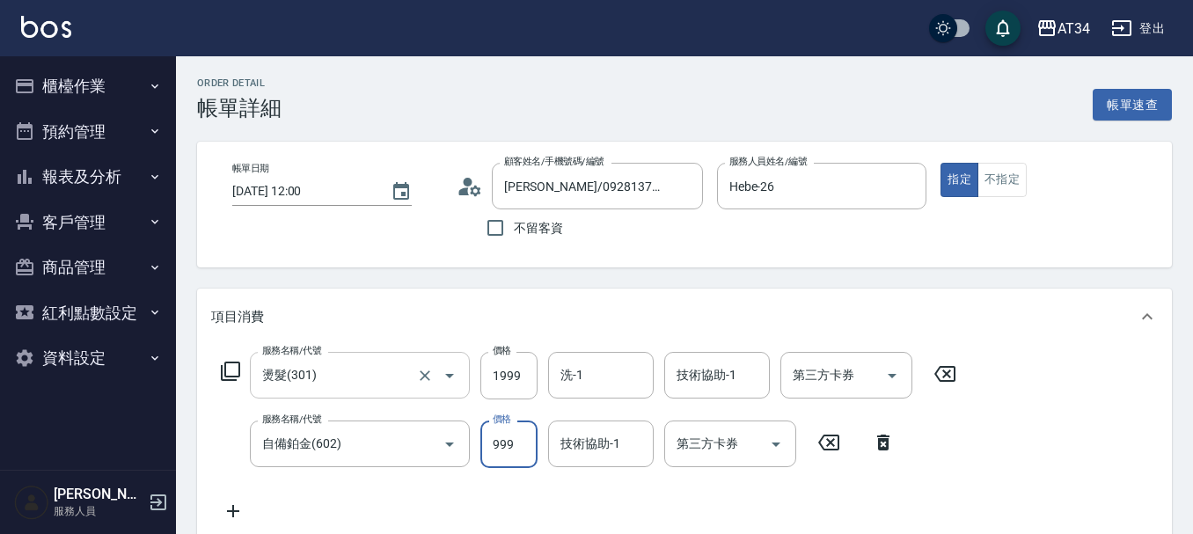
type input "200"
type input "12"
type input "210"
type input "120"
type input "310"
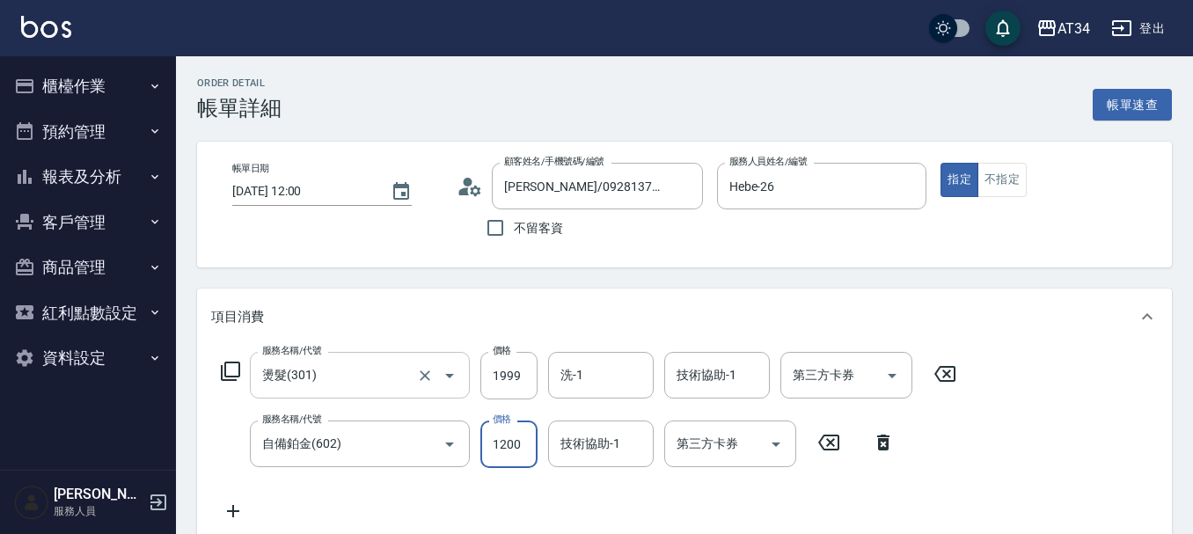
type input "1200"
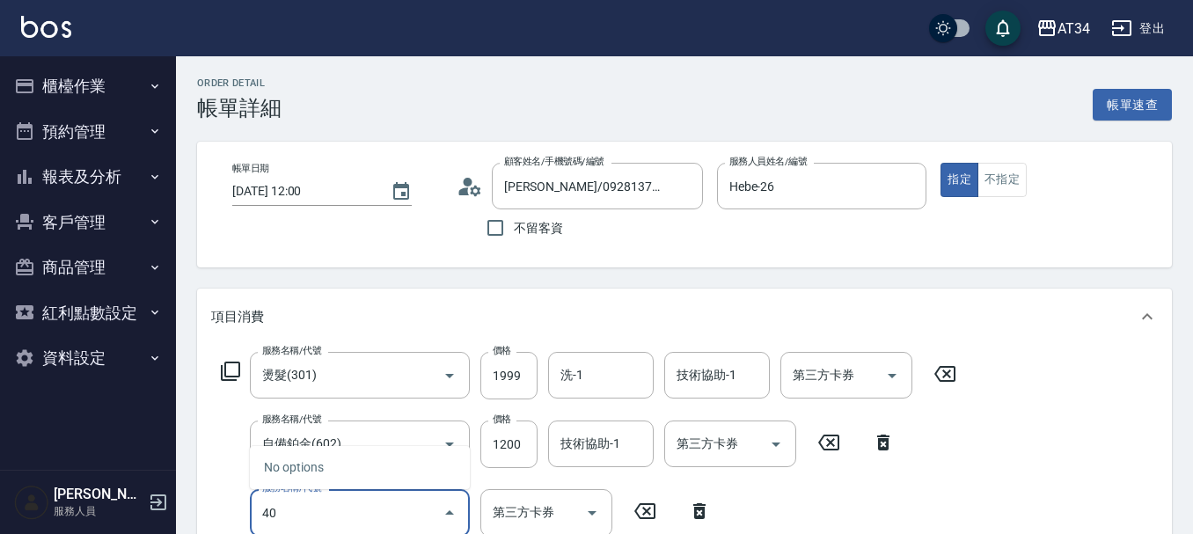
type input "40"
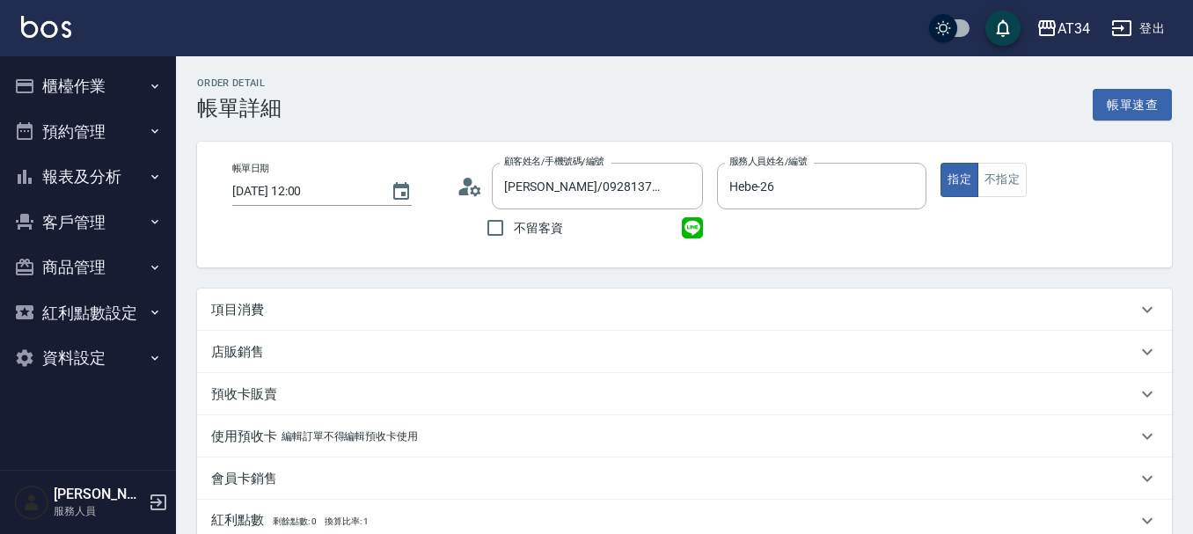
click at [404, 299] on div "項目消費" at bounding box center [684, 309] width 974 height 42
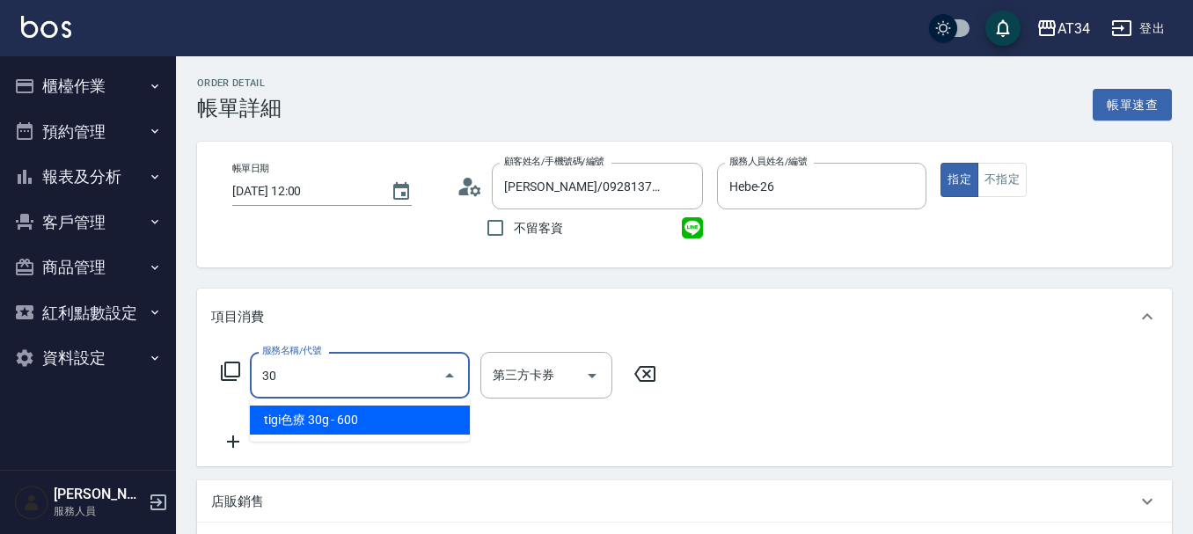
type input "301"
type input "150"
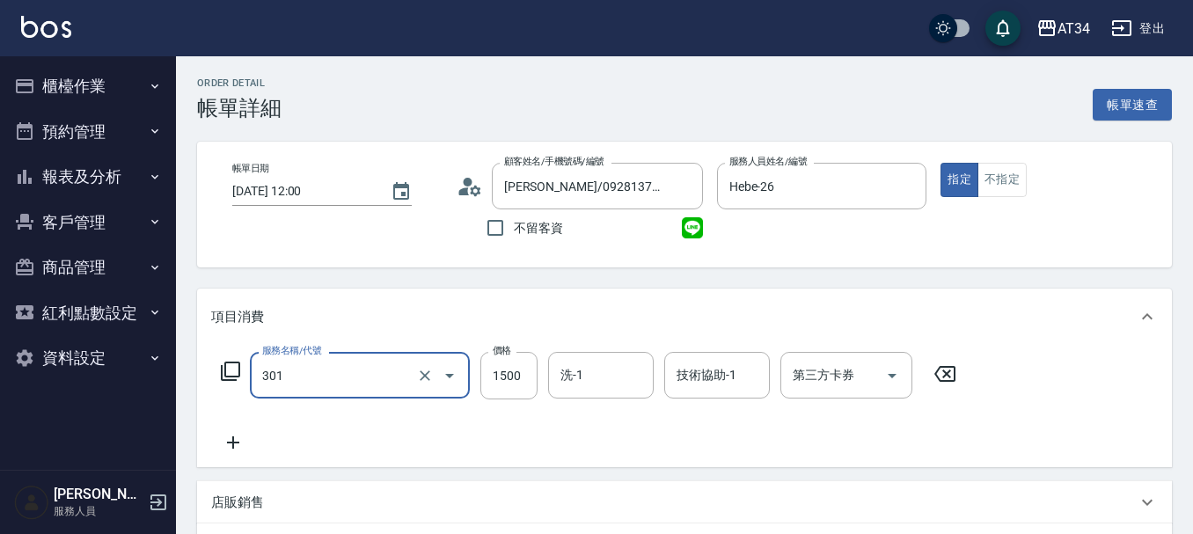
type input "燙髮(301)"
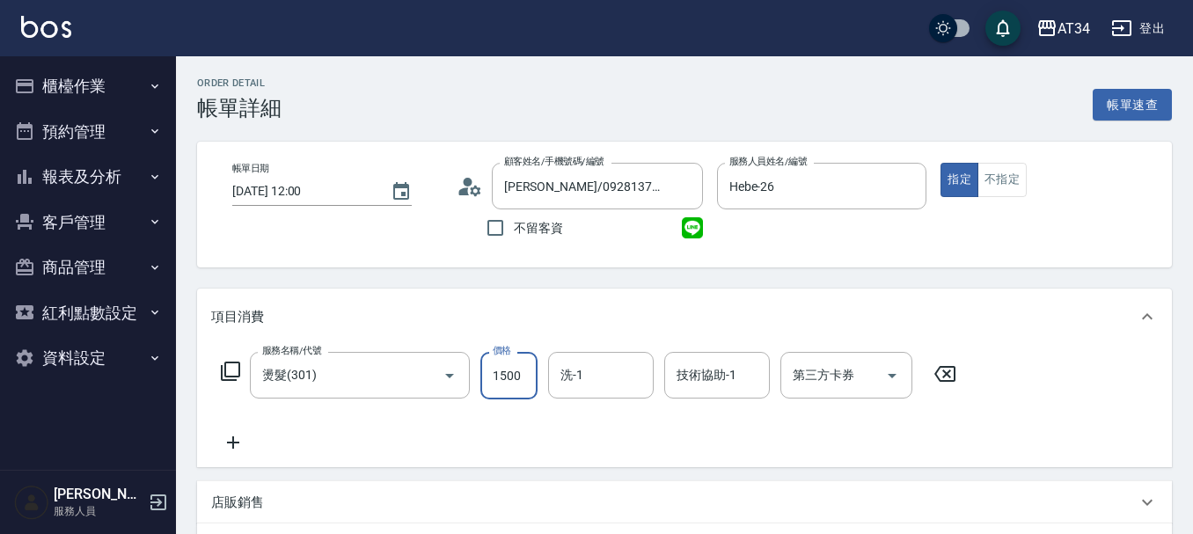
type input "1"
type input "0"
type input "19"
type input "10"
type input "1999"
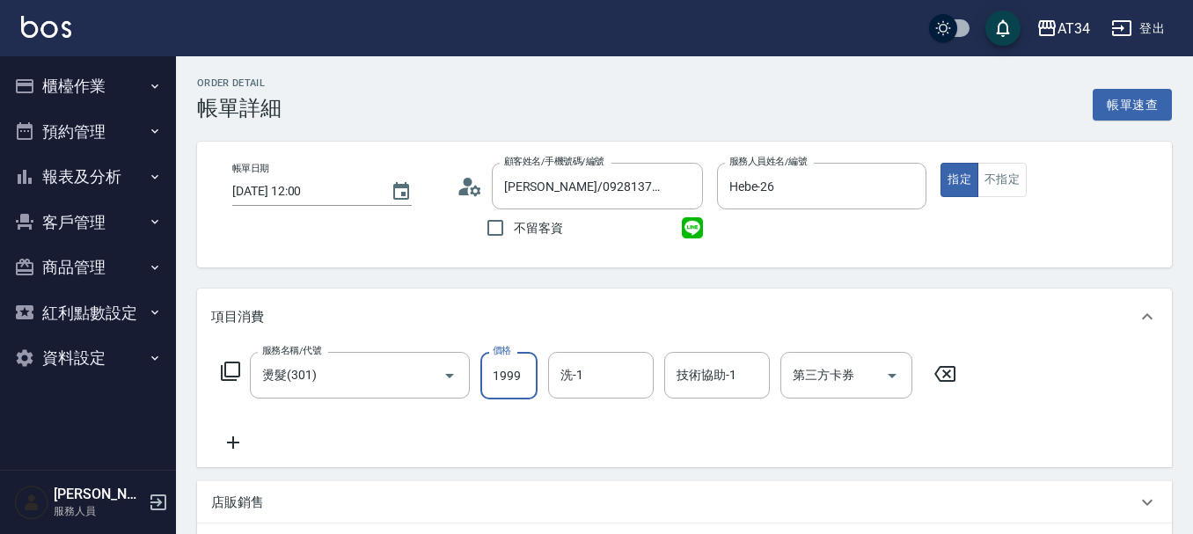
type input "190"
type input "1999"
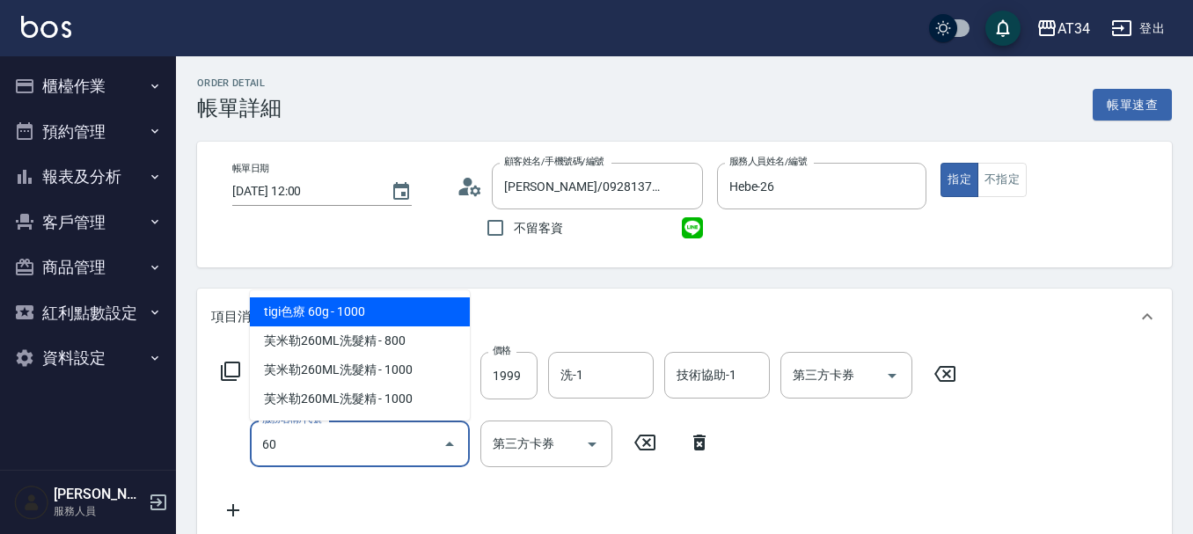
type input "602"
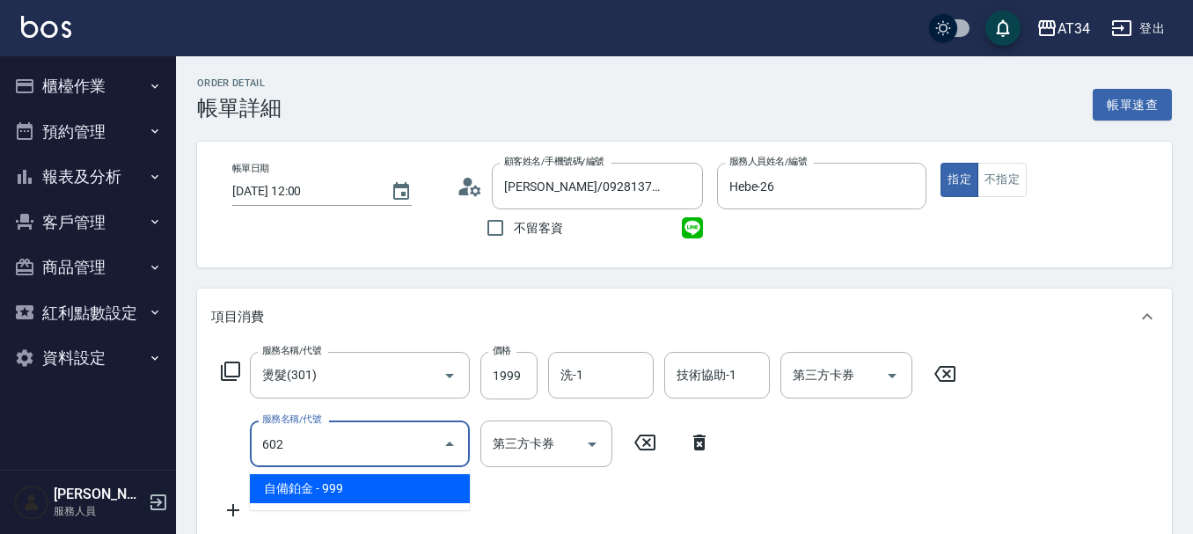
type input "290"
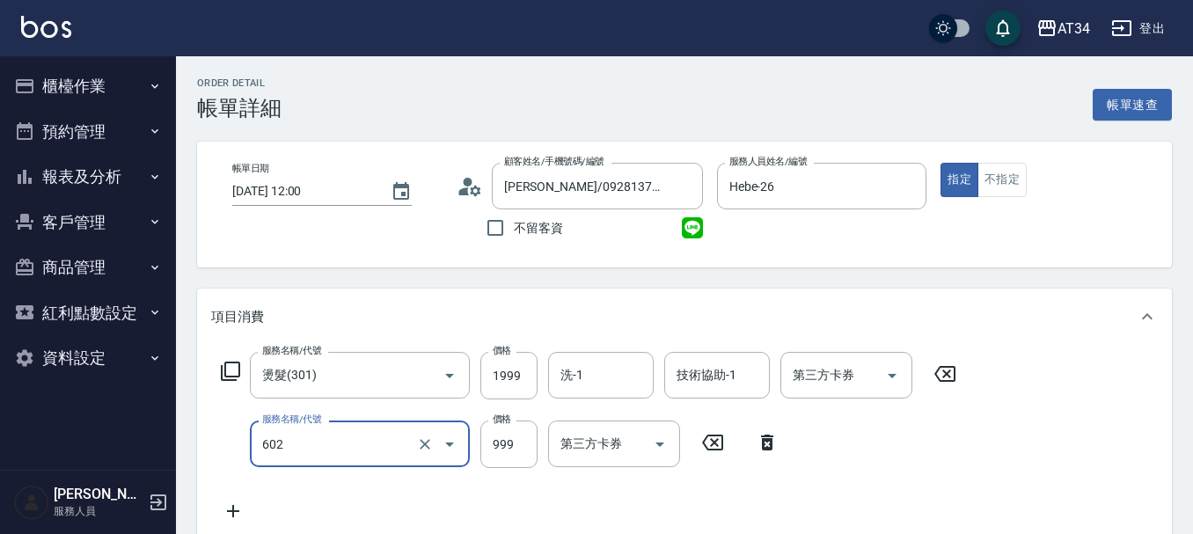
type input "自備鉑金(602)"
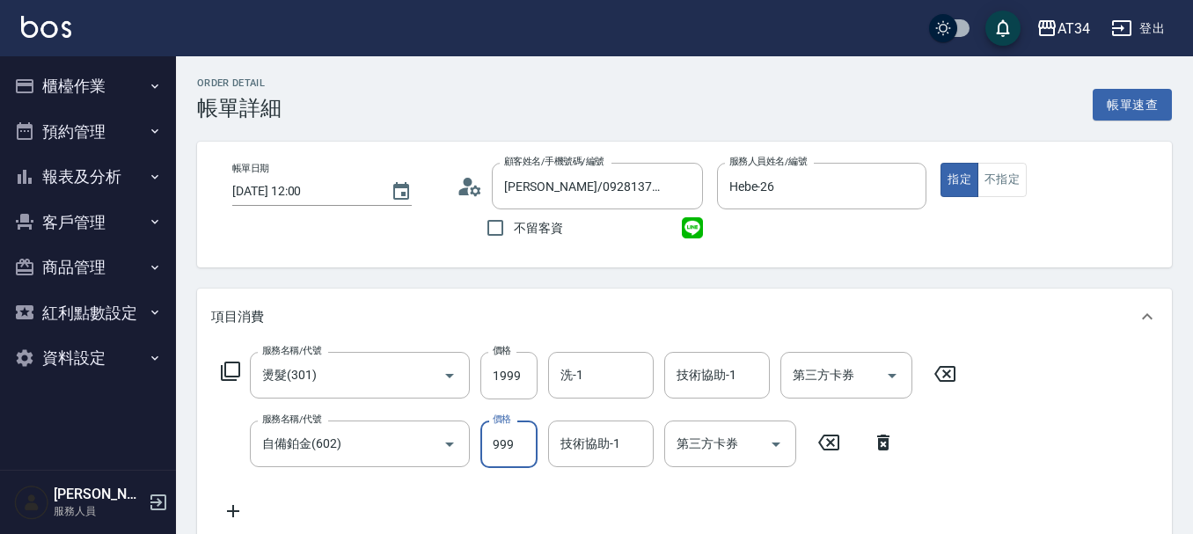
type input "200"
type input "170"
type input "210"
type input "1700"
type input "360"
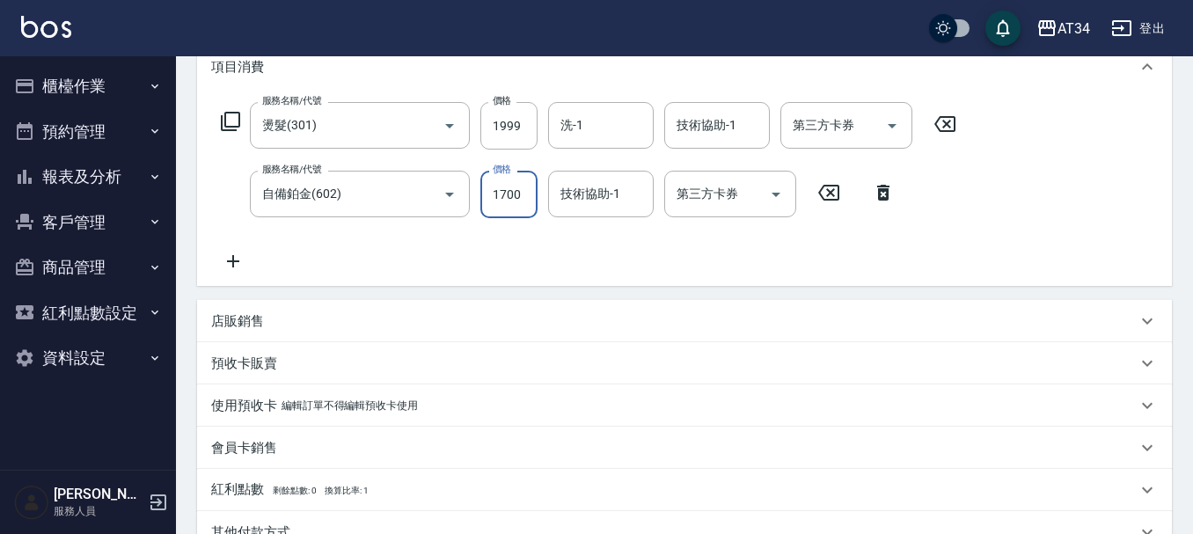
scroll to position [501, 0]
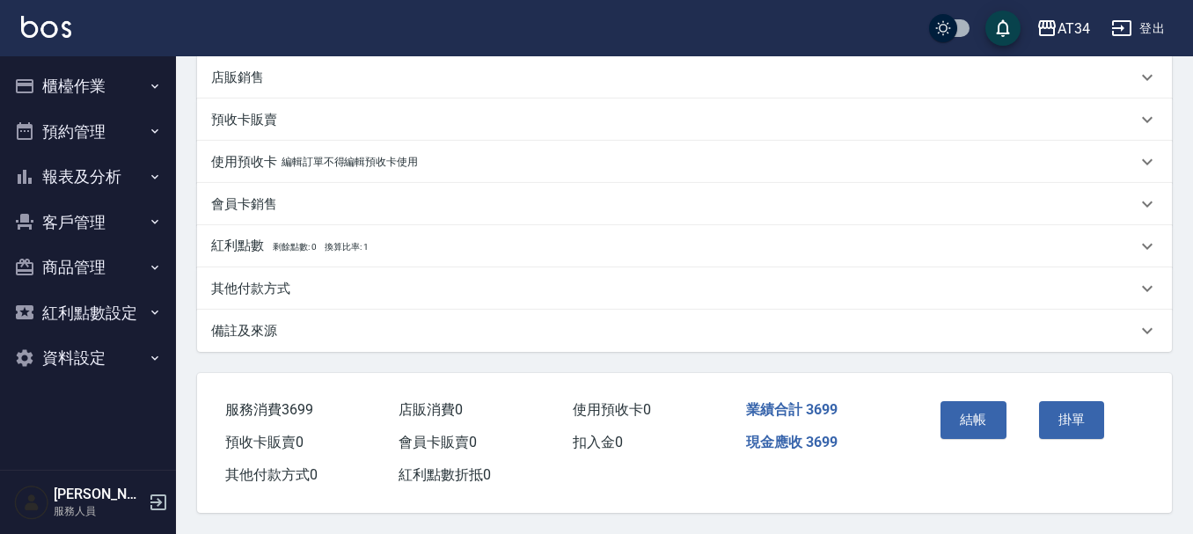
type input "1700"
click at [239, 280] on p "其他付款方式" at bounding box center [250, 289] width 79 height 18
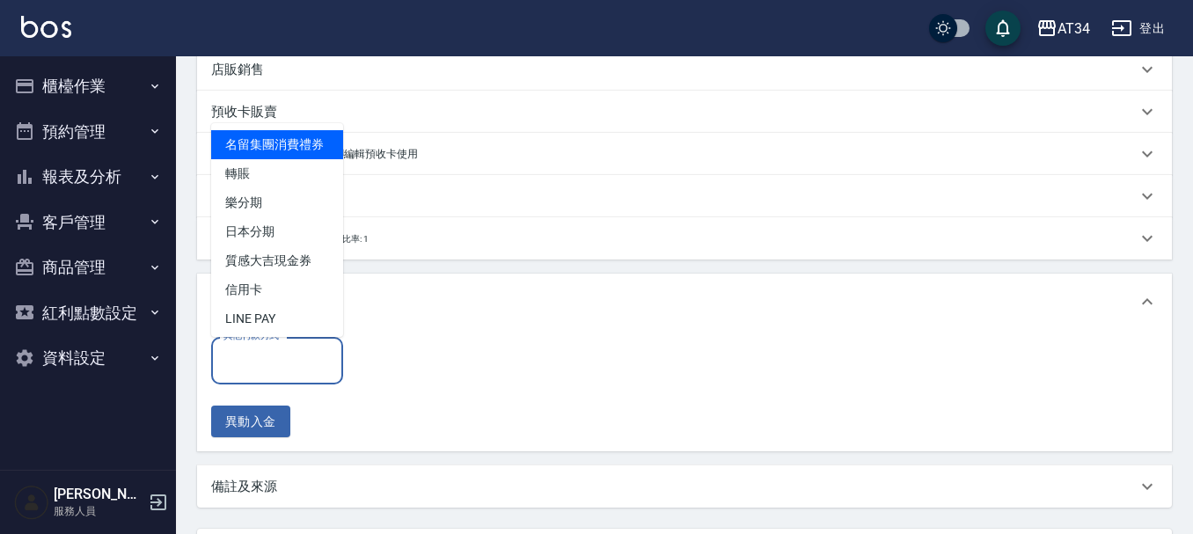
click at [255, 354] on div "其他付款方式 其他付款方式" at bounding box center [277, 360] width 132 height 47
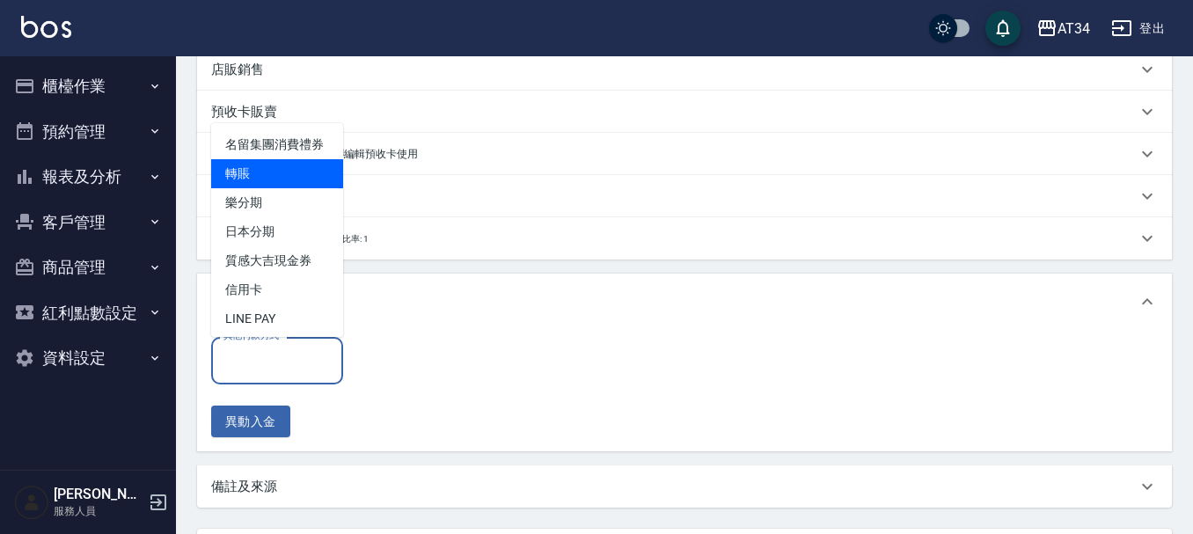
click at [274, 188] on span "轉賬" at bounding box center [277, 173] width 132 height 29
type input "轉賬"
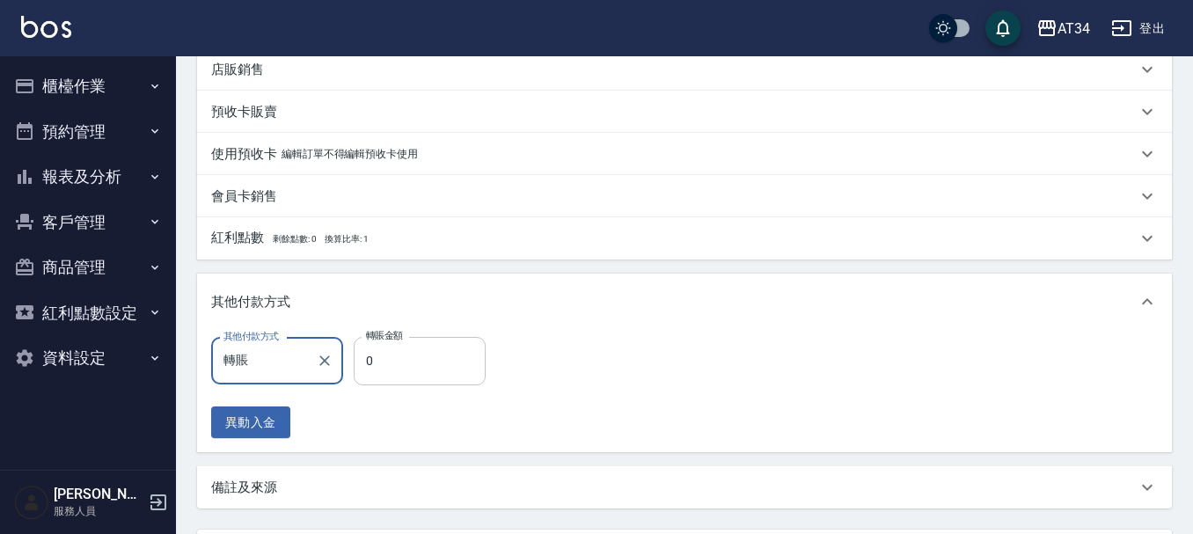
click at [354, 339] on input "0" at bounding box center [420, 360] width 132 height 47
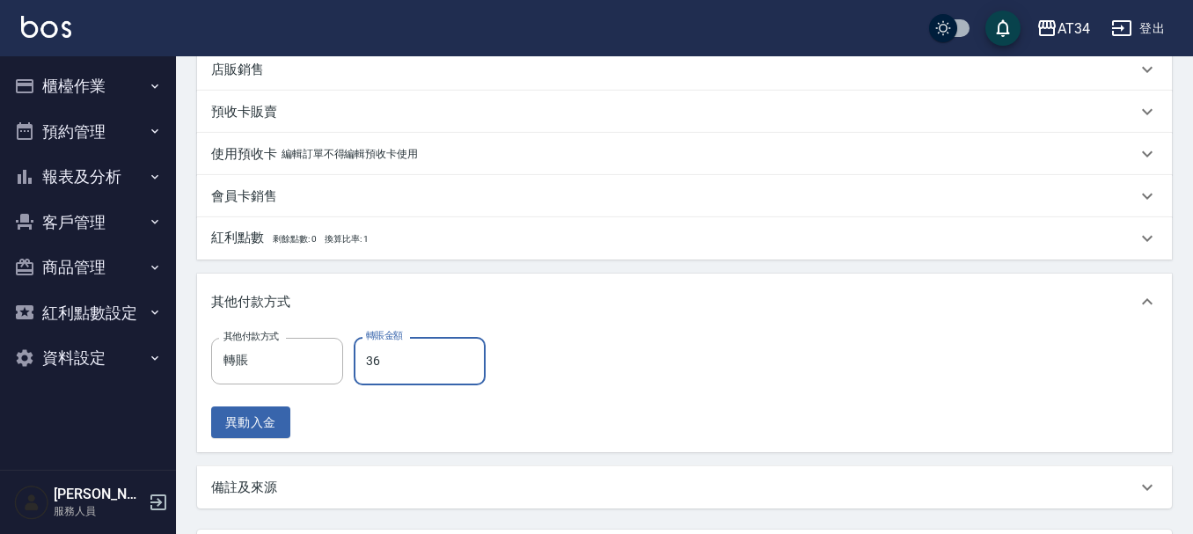
type input "369"
type input "0"
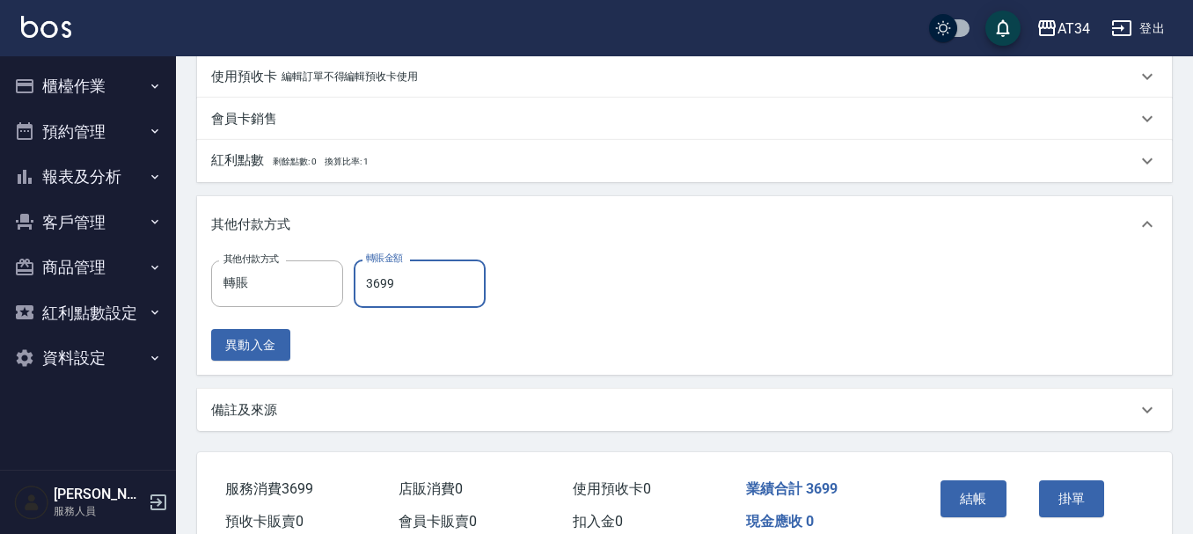
scroll to position [666, 0]
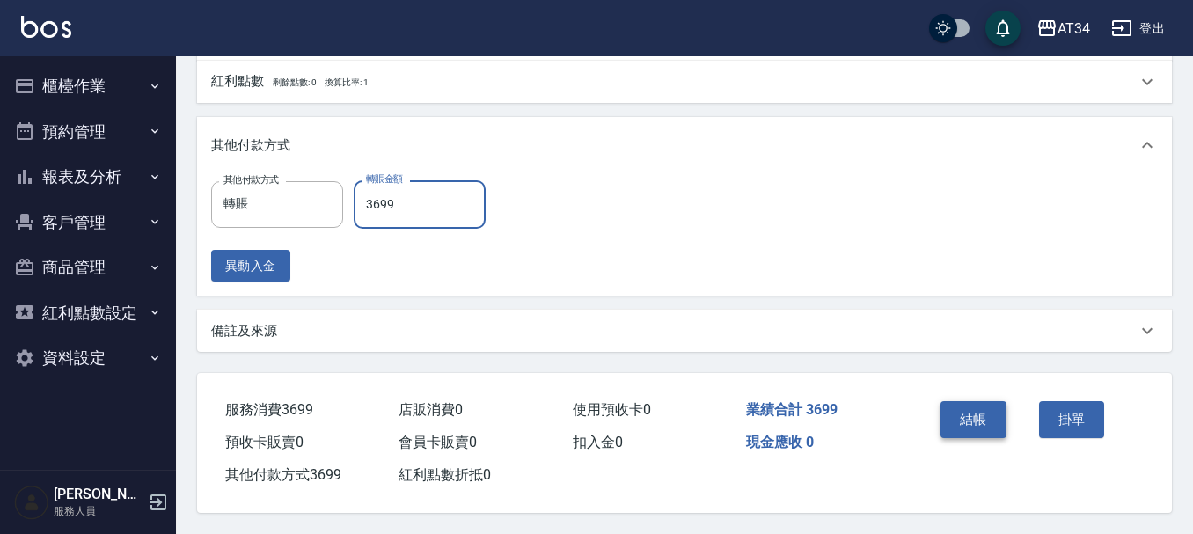
type input "3699"
click at [988, 409] on button "結帳" at bounding box center [973, 419] width 66 height 37
